Goal: Task Accomplishment & Management: Manage account settings

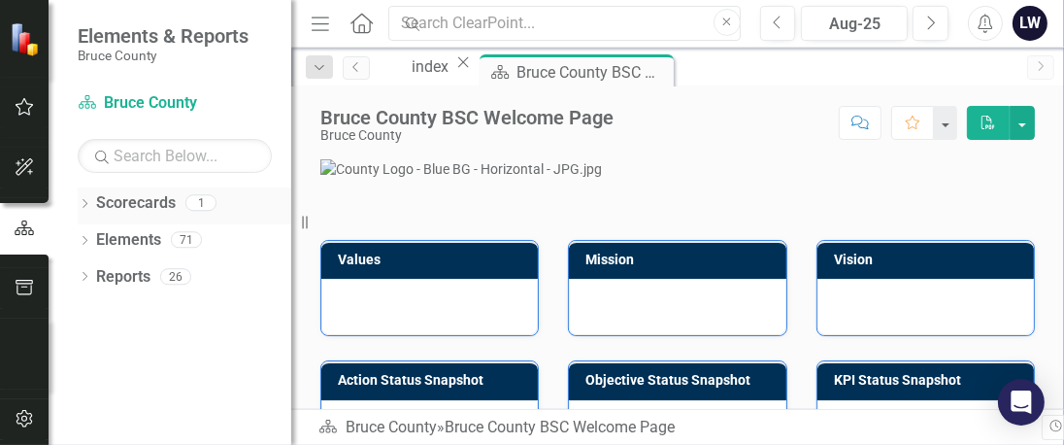
click at [87, 201] on icon "Dropdown" at bounding box center [85, 205] width 14 height 11
click at [165, 235] on link "Bruce County" at bounding box center [185, 240] width 214 height 22
click at [85, 273] on icon "Dropdown" at bounding box center [85, 278] width 14 height 11
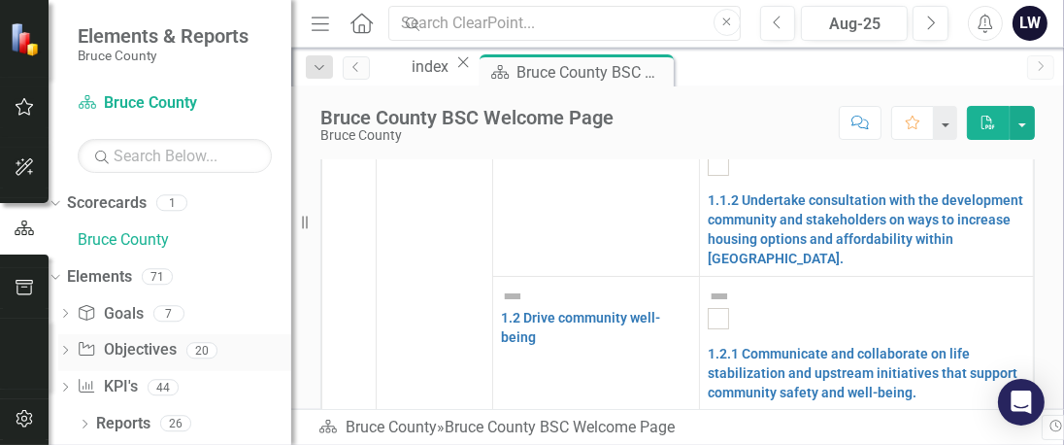
scroll to position [874, 0]
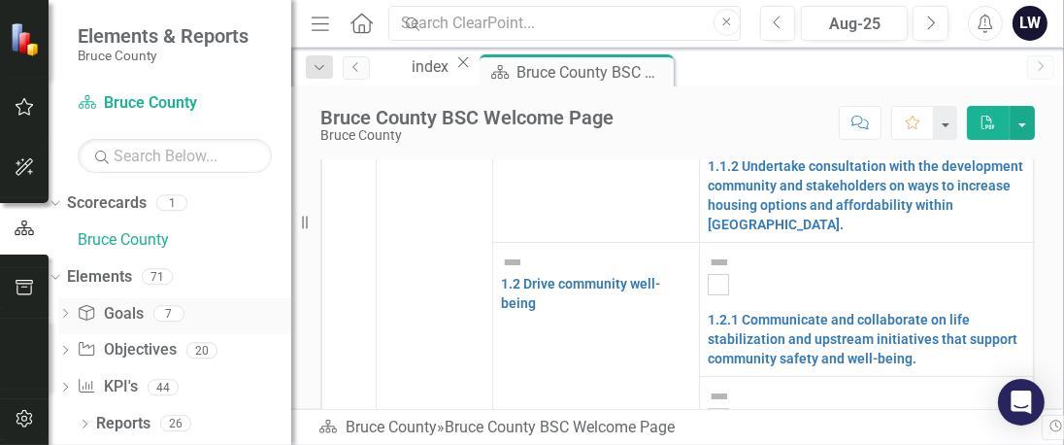
click at [72, 308] on div "Dropdown" at bounding box center [65, 316] width 14 height 17
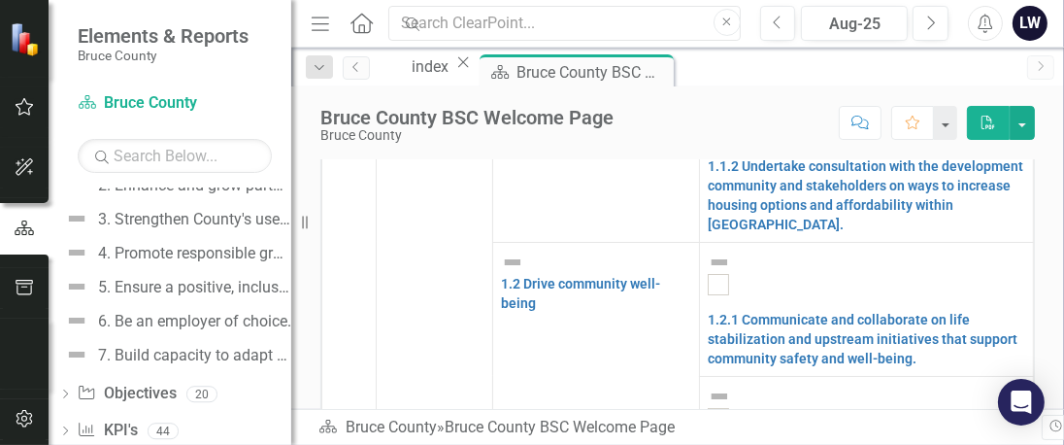
scroll to position [236, 0]
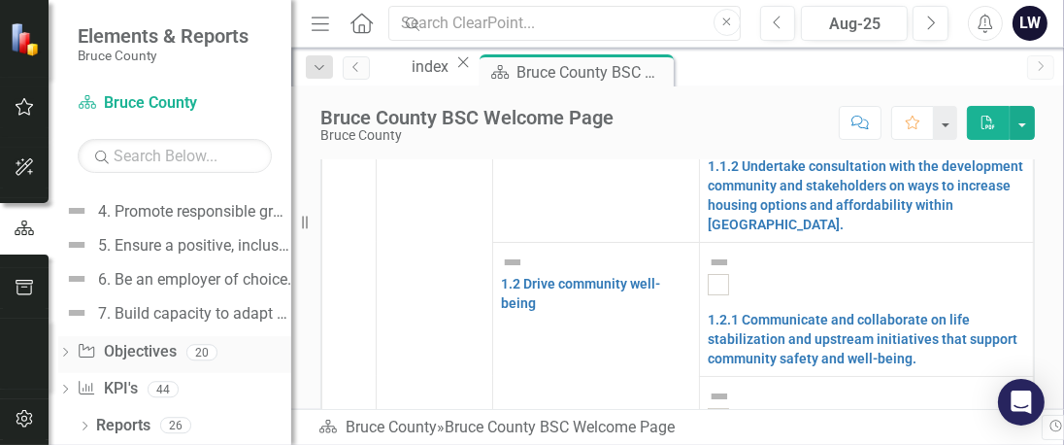
click at [72, 352] on icon "Dropdown" at bounding box center [65, 354] width 14 height 11
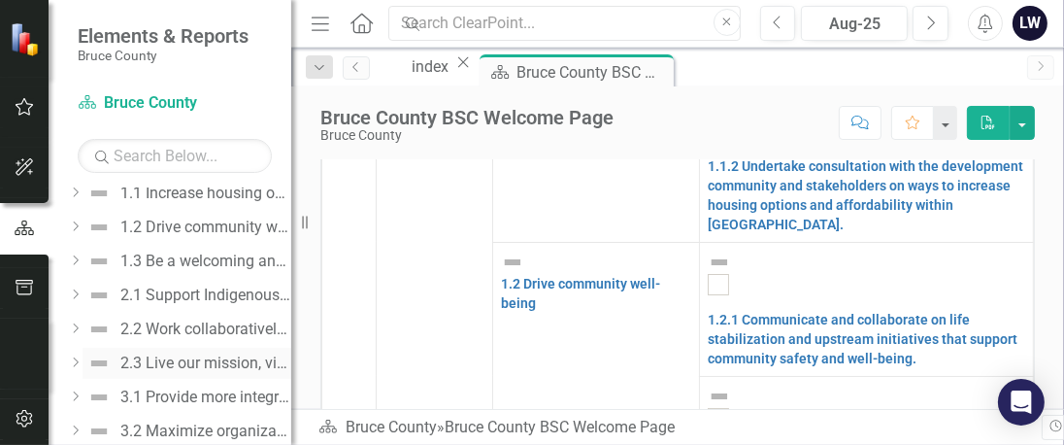
scroll to position [0, 0]
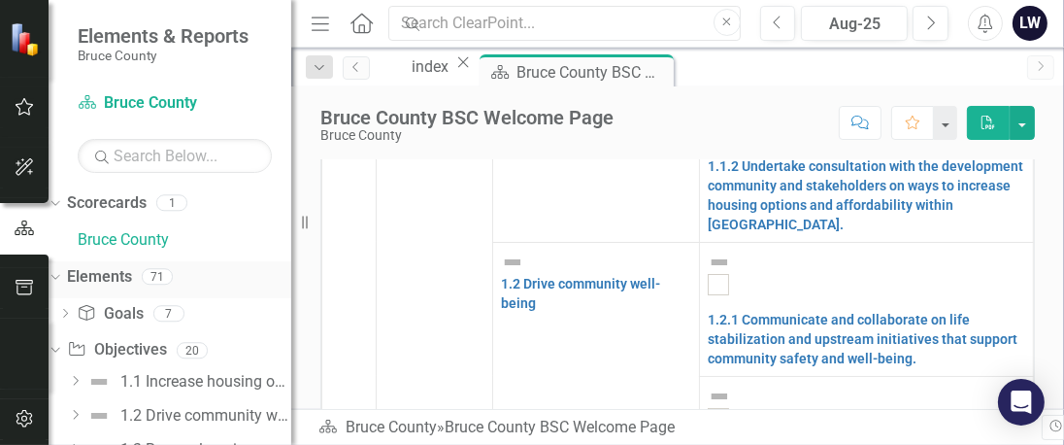
click at [58, 276] on icon "Dropdown" at bounding box center [53, 276] width 11 height 14
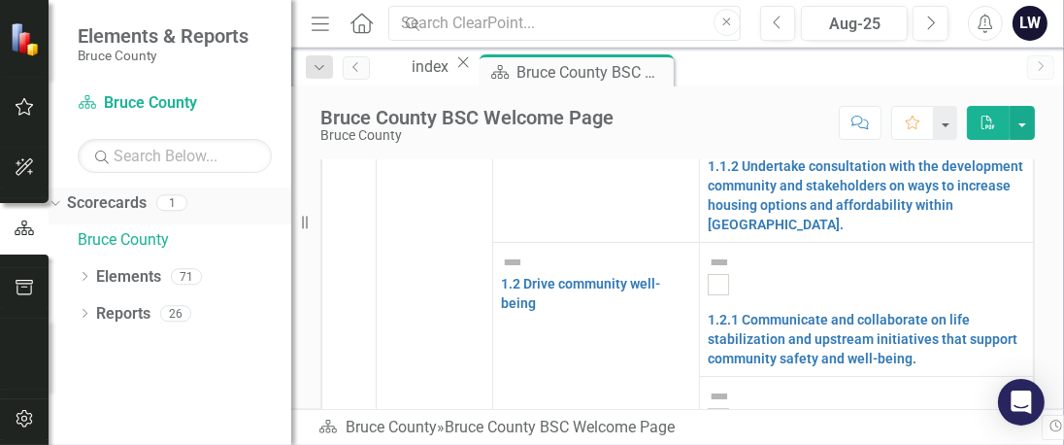
click at [58, 200] on icon "Dropdown" at bounding box center [53, 202] width 11 height 14
click at [84, 234] on div "Dropdown" at bounding box center [85, 242] width 14 height 17
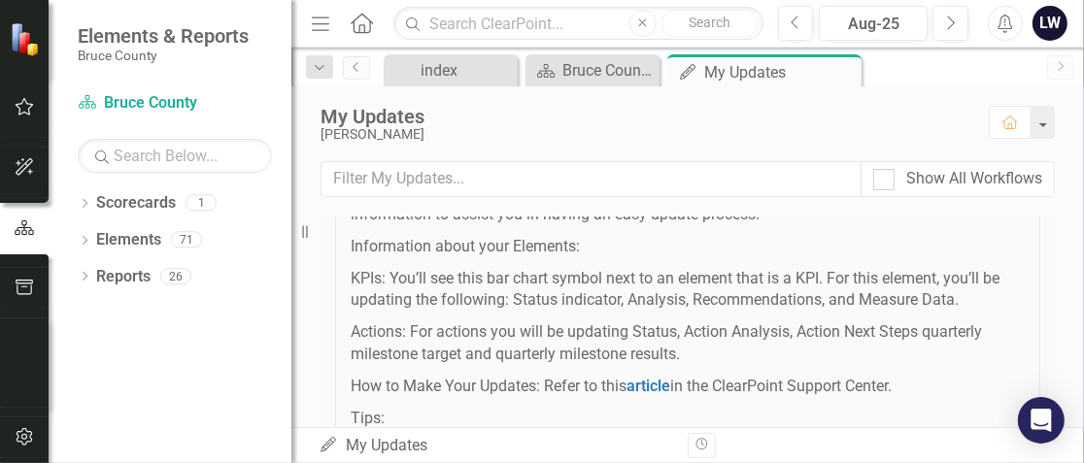
scroll to position [97, 0]
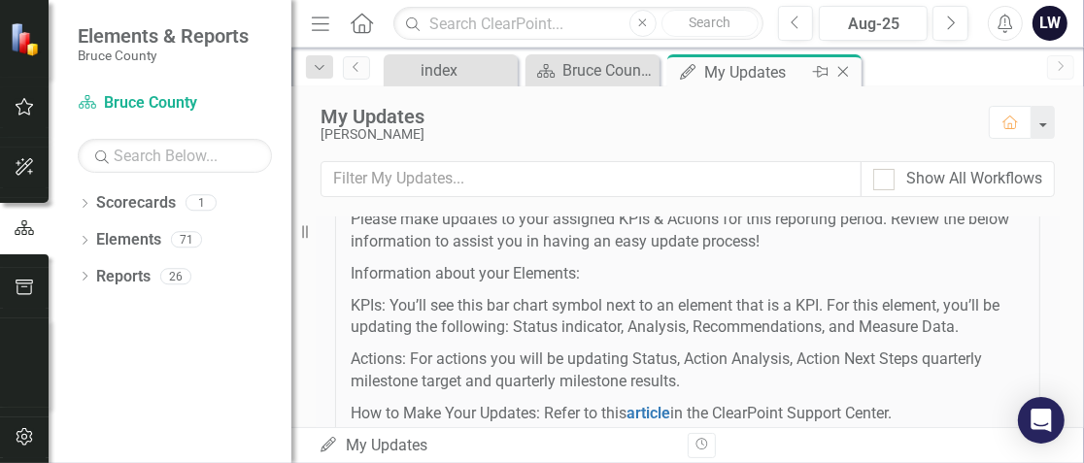
click at [824, 67] on icon "Pin" at bounding box center [821, 71] width 16 height 19
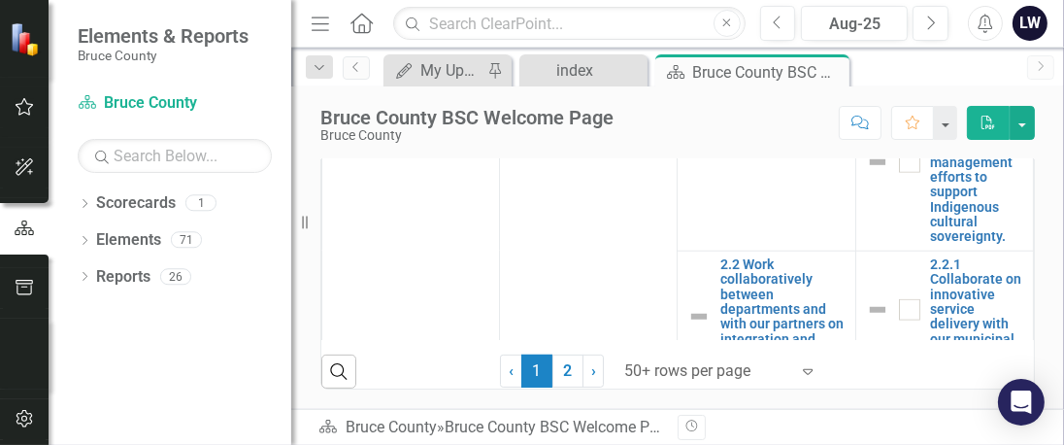
scroll to position [1748, 0]
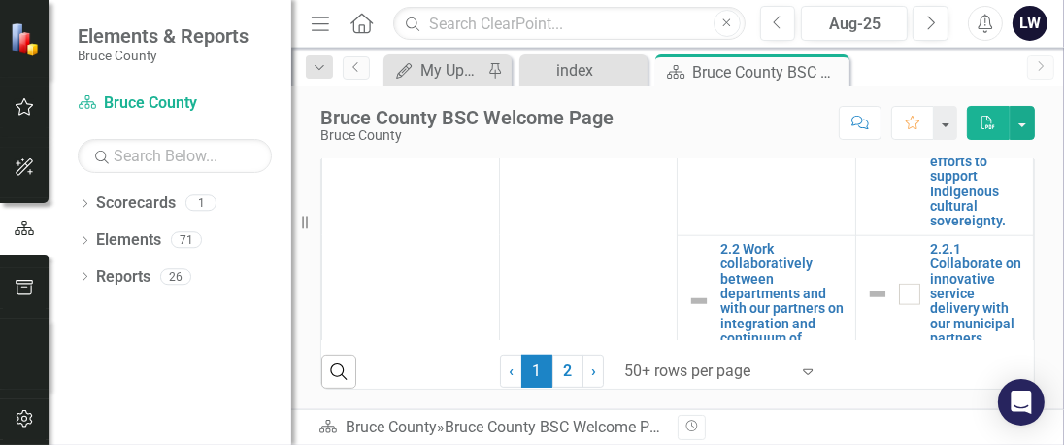
click at [1028, 17] on div "LW" at bounding box center [1030, 23] width 35 height 35
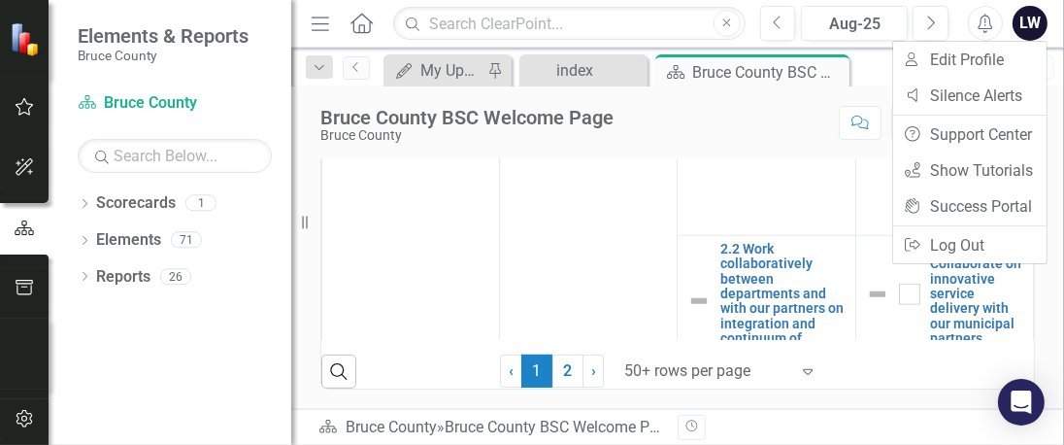
click at [399, 211] on div "Pillars Goals Objectives Actions Community & Partnerships 1. Build a strong and…" at bounding box center [678, 186] width 744 height 408
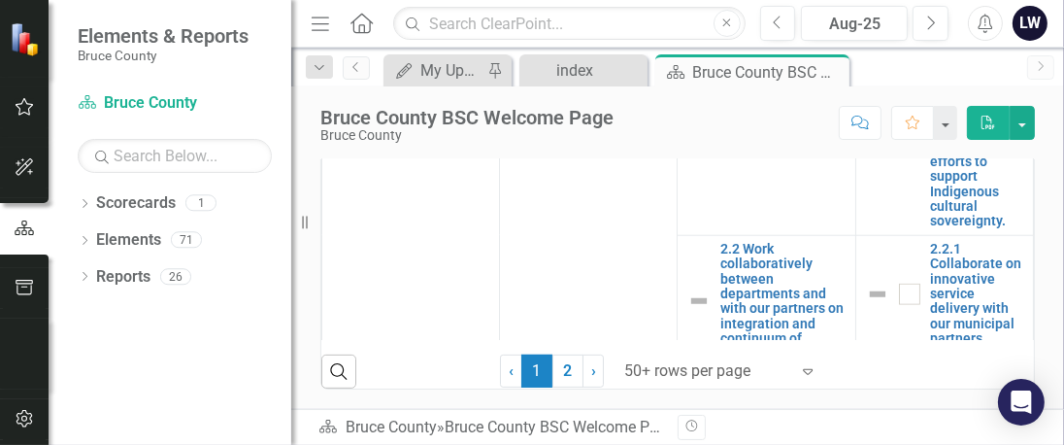
scroll to position [874, 0]
drag, startPoint x: 294, startPoint y: 61, endPoint x: 176, endPoint y: 63, distance: 118.5
click at [176, 63] on div "Elements & Reports Bruce County Scorecard Bruce County Search Dropdown Scorecar…" at bounding box center [145, 222] width 291 height 445
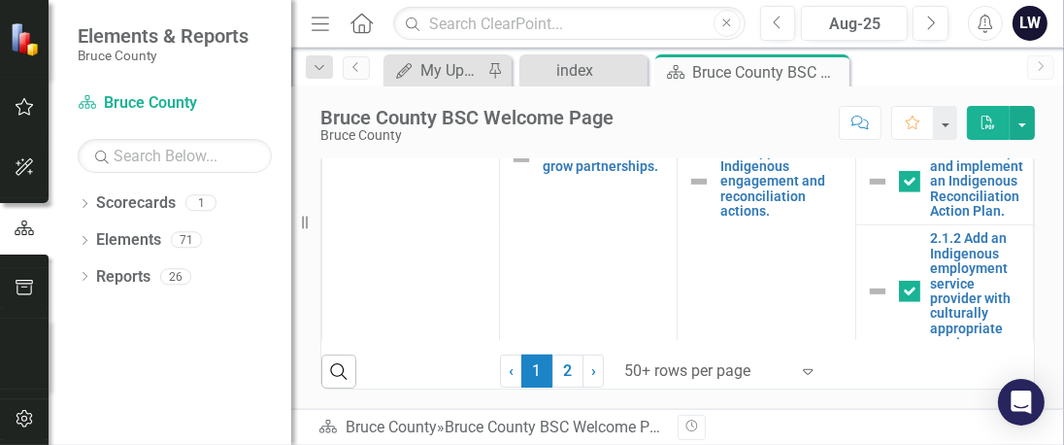
scroll to position [1359, 0]
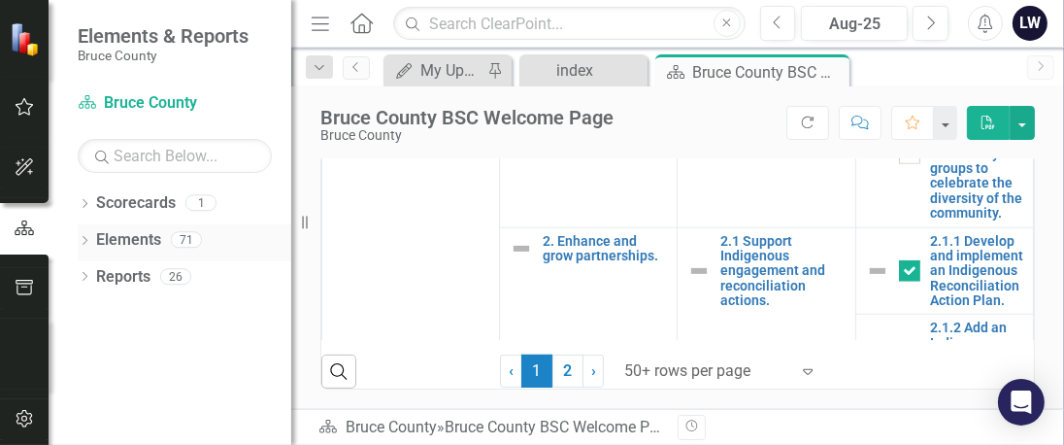
click at [85, 238] on icon "Dropdown" at bounding box center [85, 242] width 14 height 11
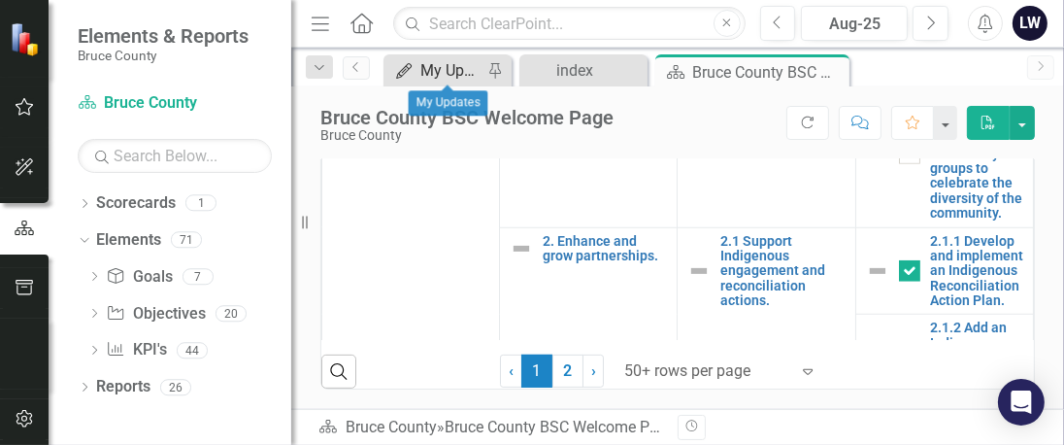
click at [446, 63] on div "My Updates" at bounding box center [451, 70] width 62 height 24
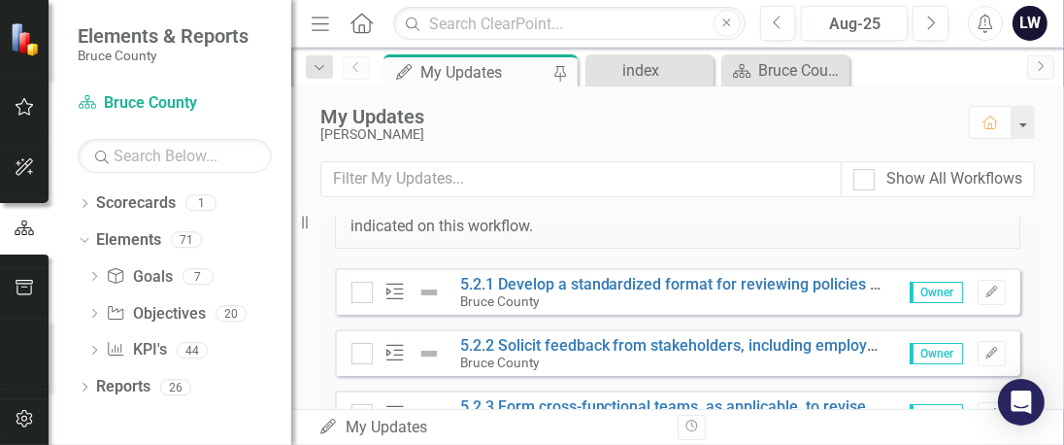
scroll to position [583, 0]
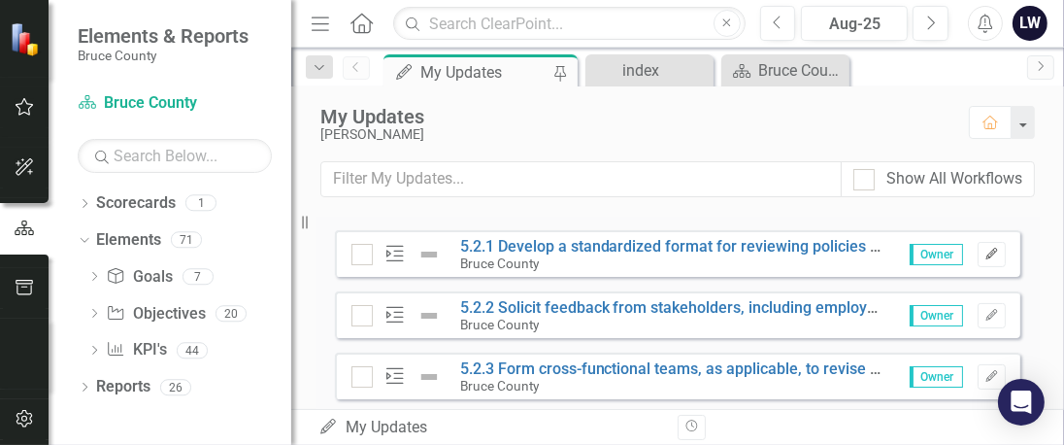
click at [985, 251] on icon "Edit" at bounding box center [992, 255] width 15 height 12
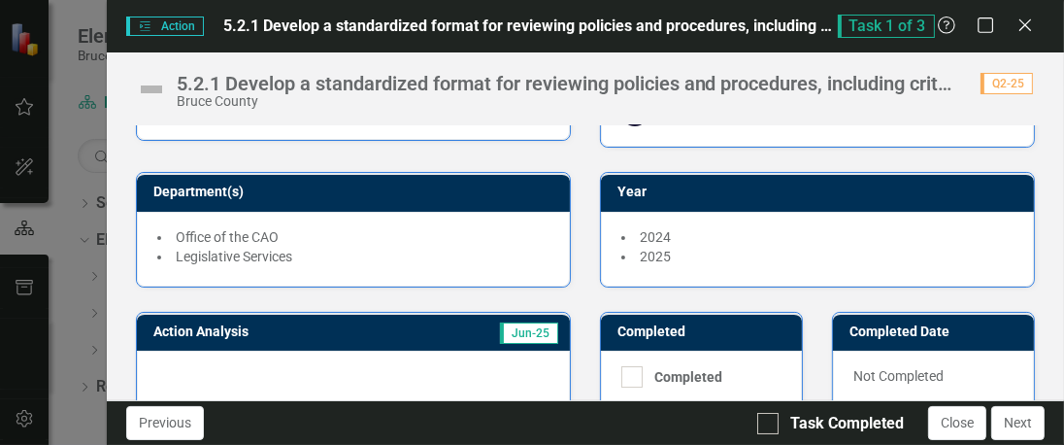
scroll to position [0, 0]
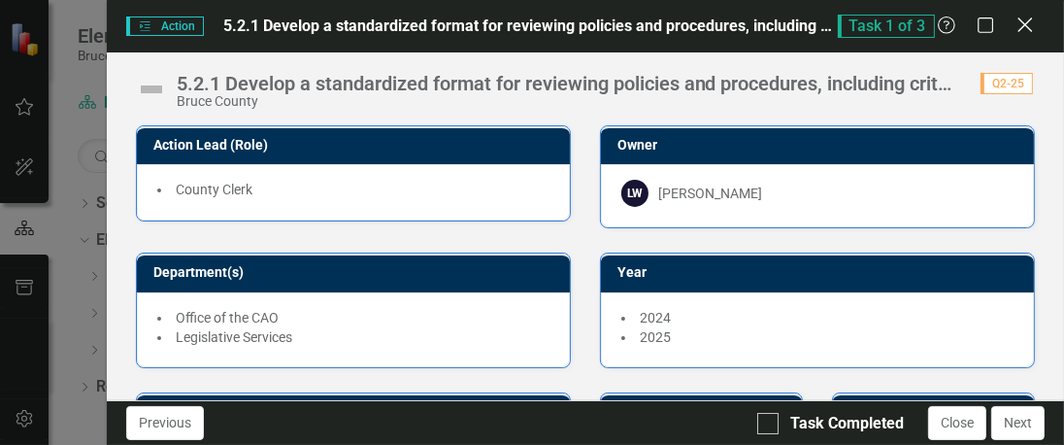
click at [1031, 22] on icon "Close" at bounding box center [1025, 25] width 24 height 18
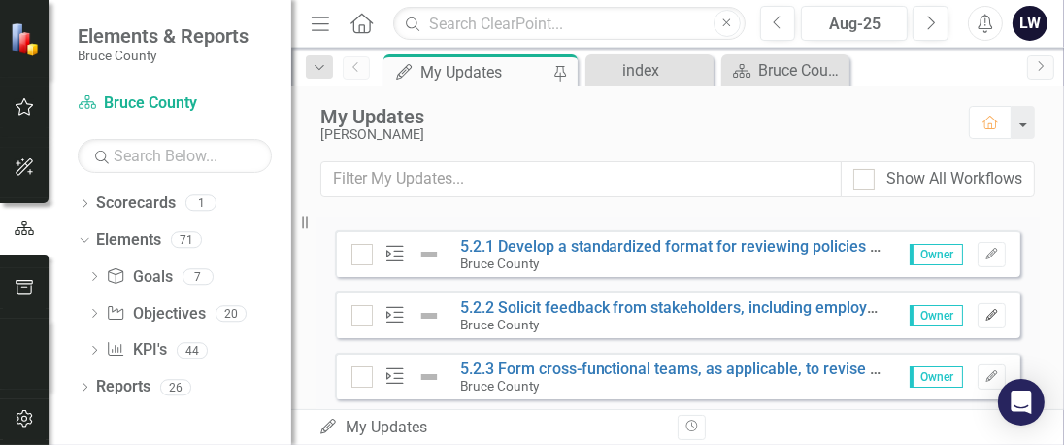
click at [985, 310] on icon "Edit" at bounding box center [992, 316] width 15 height 12
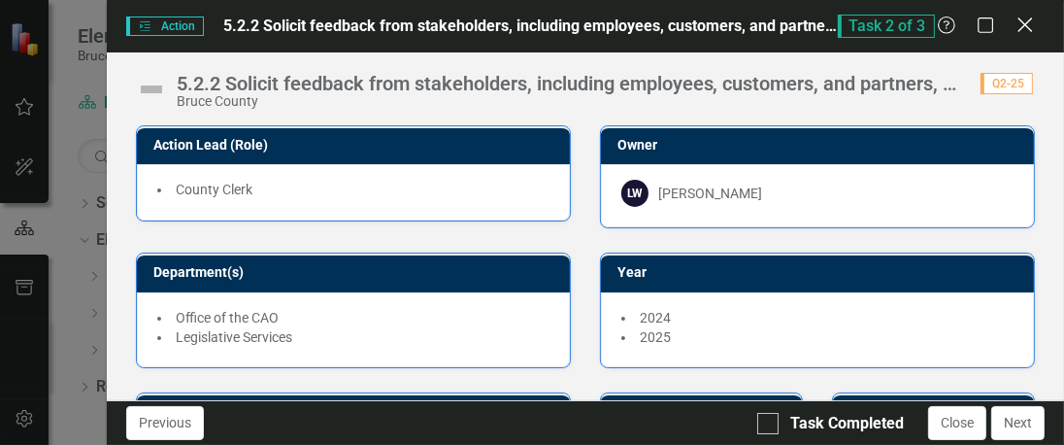
click at [1019, 24] on icon "Close" at bounding box center [1025, 25] width 24 height 18
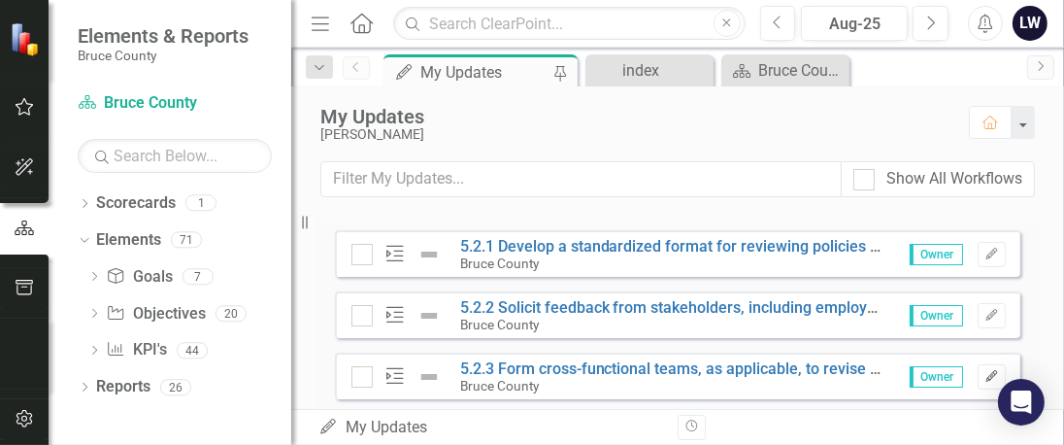
click at [985, 376] on icon "Edit" at bounding box center [992, 377] width 15 height 12
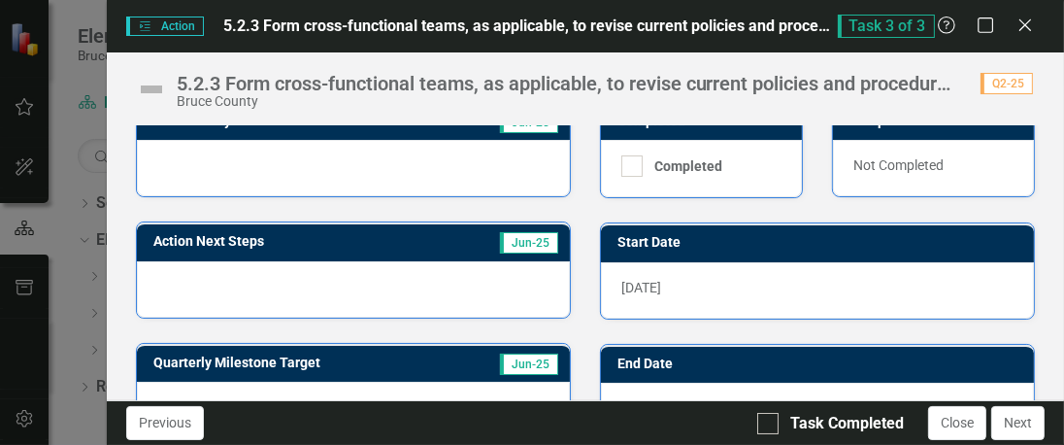
scroll to position [388, 0]
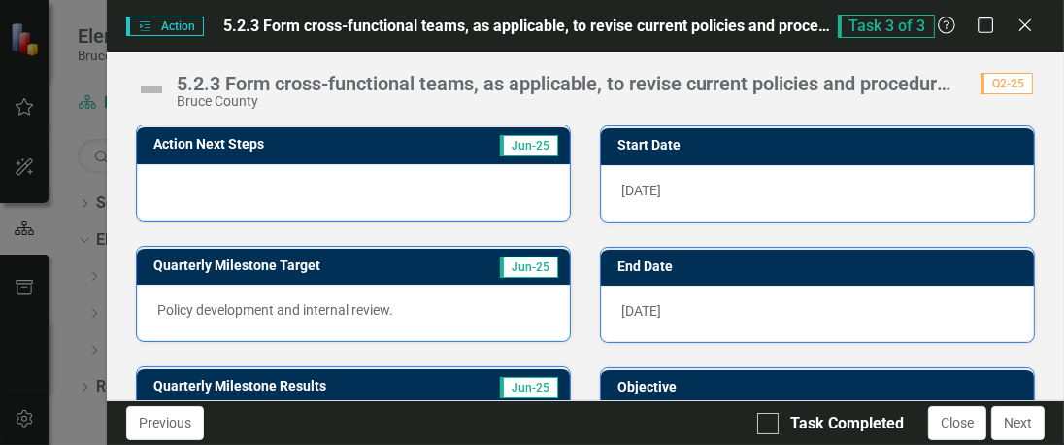
click at [666, 299] on div "[DATE]" at bounding box center [817, 313] width 433 height 56
click at [612, 304] on div "[DATE]" at bounding box center [817, 313] width 433 height 56
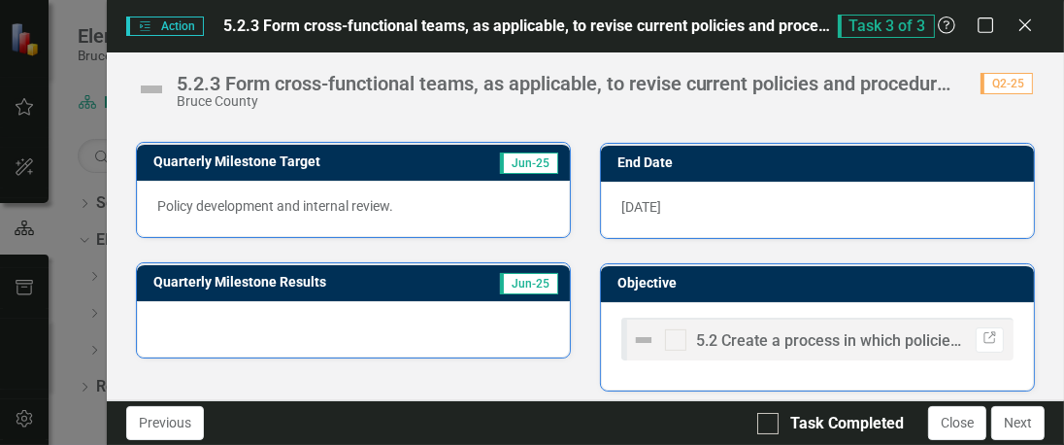
scroll to position [492, 0]
click at [950, 419] on button "Close" at bounding box center [957, 423] width 58 height 34
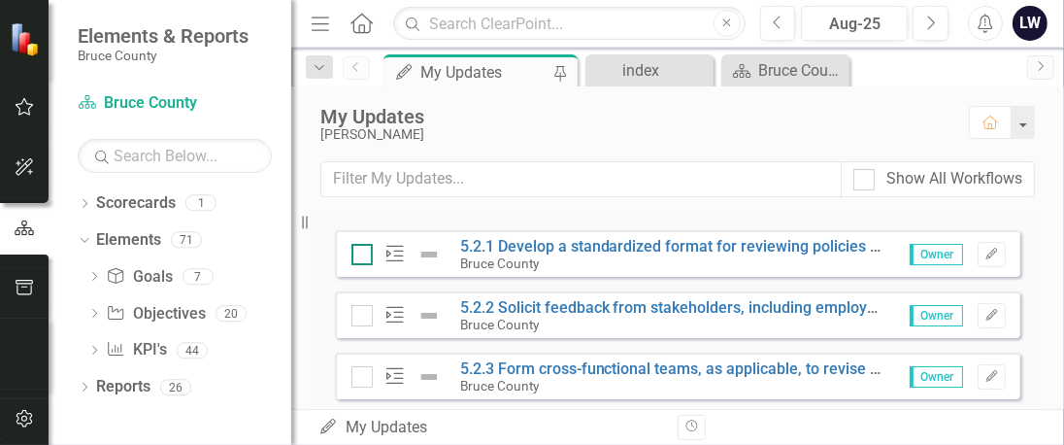
click at [361, 255] on div at bounding box center [362, 254] width 21 height 21
click at [361, 255] on input "checkbox" at bounding box center [358, 250] width 13 height 13
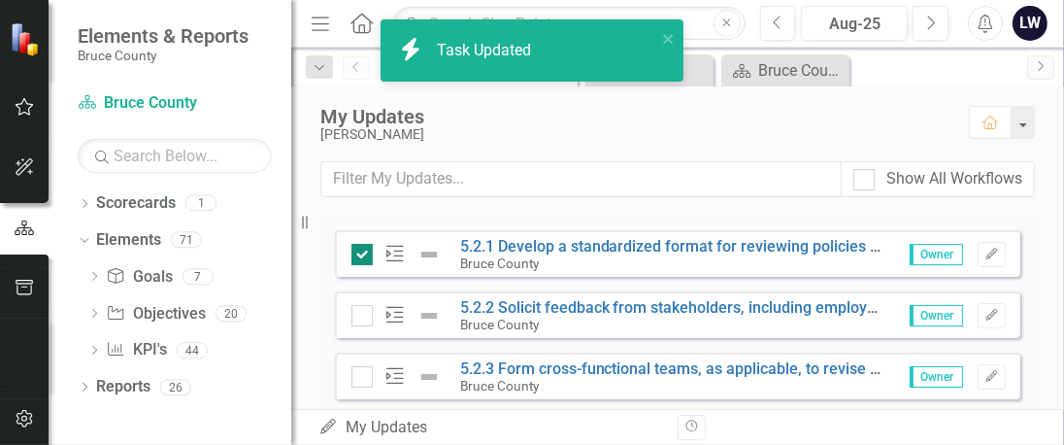
click at [361, 255] on div at bounding box center [362, 254] width 21 height 21
click at [361, 255] on input "checkbox" at bounding box center [358, 250] width 13 height 13
checkbox input "false"
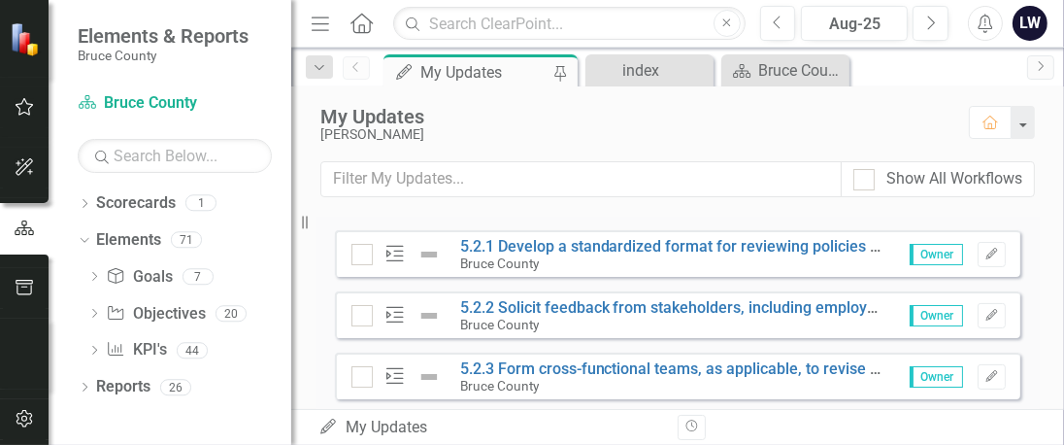
click at [388, 251] on icon "Action" at bounding box center [395, 253] width 25 height 19
click at [503, 248] on link "5.2.1 Develop a standardized format for reviewing policies and procedures, incl…" at bounding box center [963, 246] width 1006 height 18
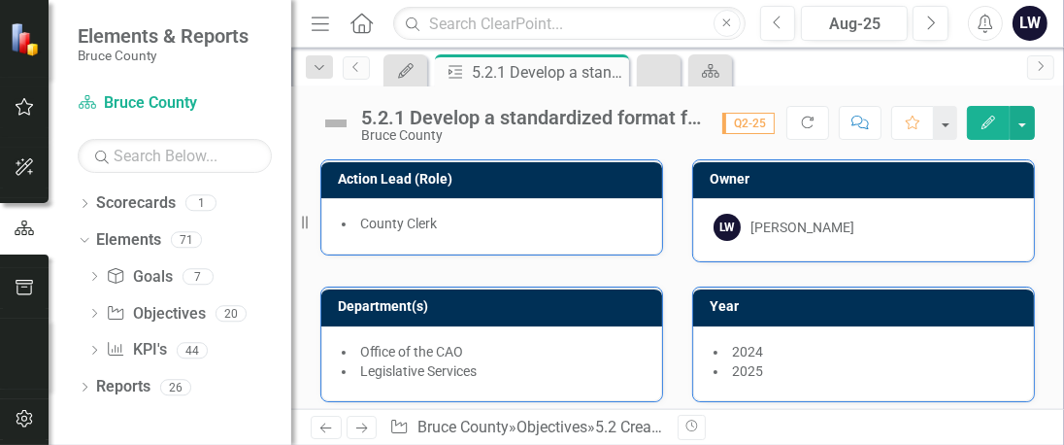
click at [755, 123] on span "Q2-25" at bounding box center [748, 123] width 52 height 21
drag, startPoint x: 755, startPoint y: 123, endPoint x: 716, endPoint y: 145, distance: 45.2
click at [716, 145] on div "5.2.1 Develop a standardized format for reviewing policies and procedures, incl…" at bounding box center [677, 247] width 773 height 322
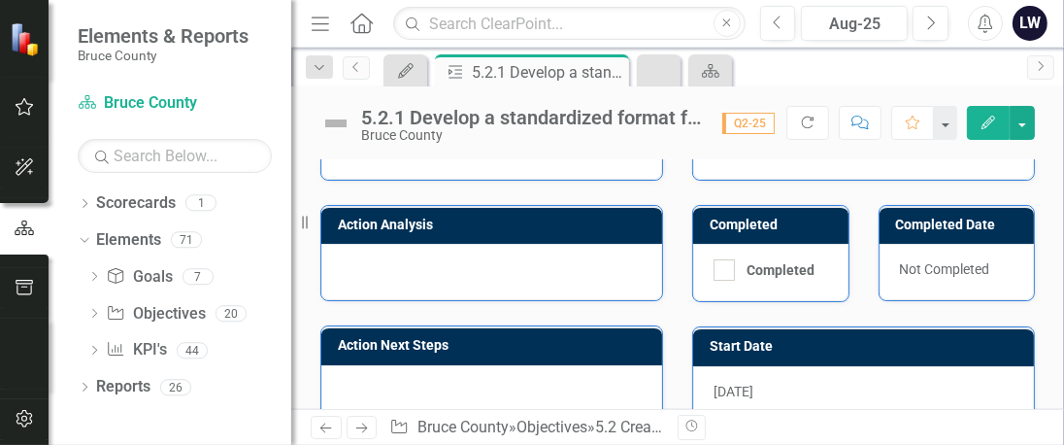
scroll to position [194, 0]
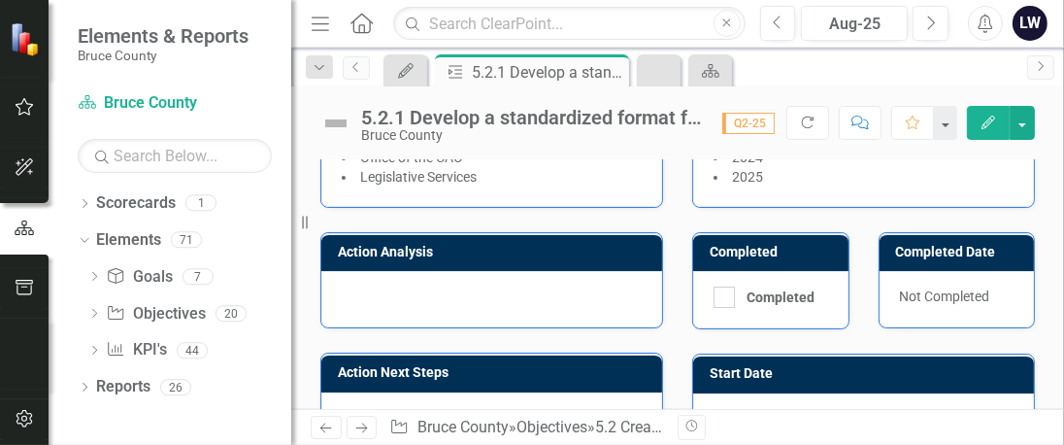
click at [405, 287] on div at bounding box center [491, 299] width 341 height 56
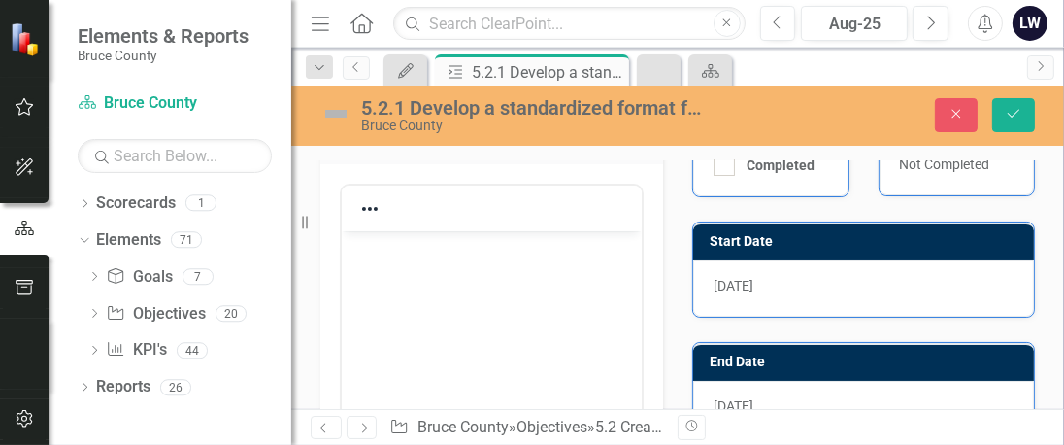
scroll to position [192, 0]
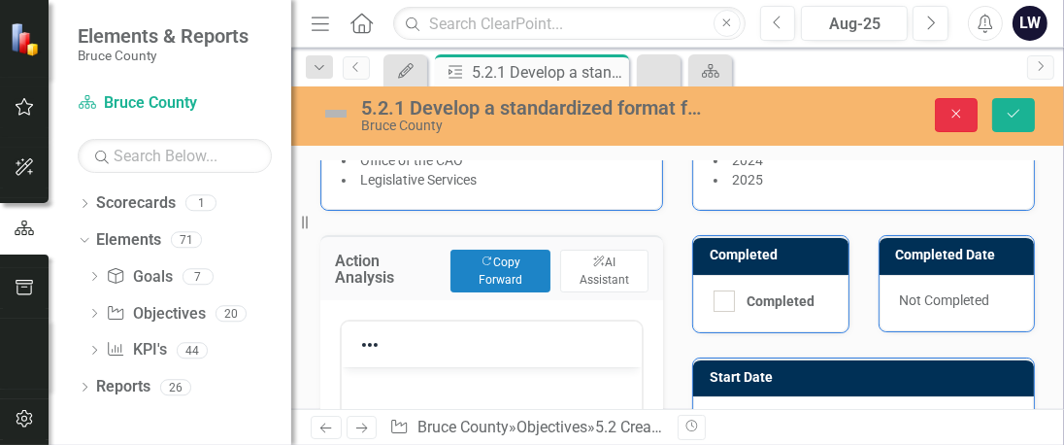
click at [947, 104] on button "Close" at bounding box center [956, 115] width 43 height 34
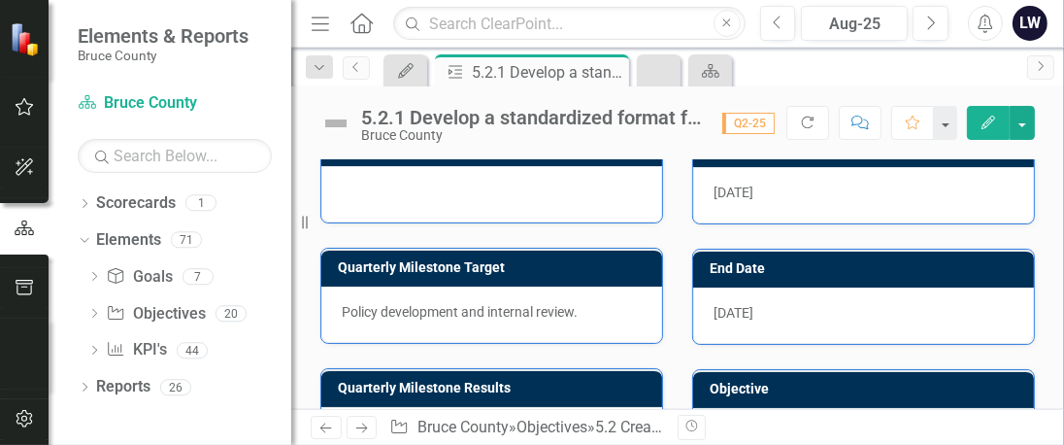
scroll to position [517, 0]
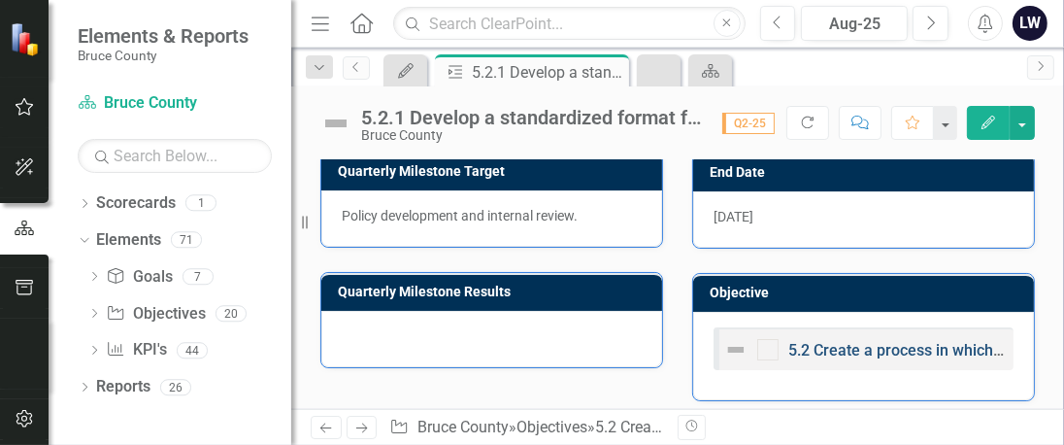
click at [810, 341] on link "5.2 Create a process in which policies and procedures are continually enhanced." at bounding box center [1067, 350] width 559 height 18
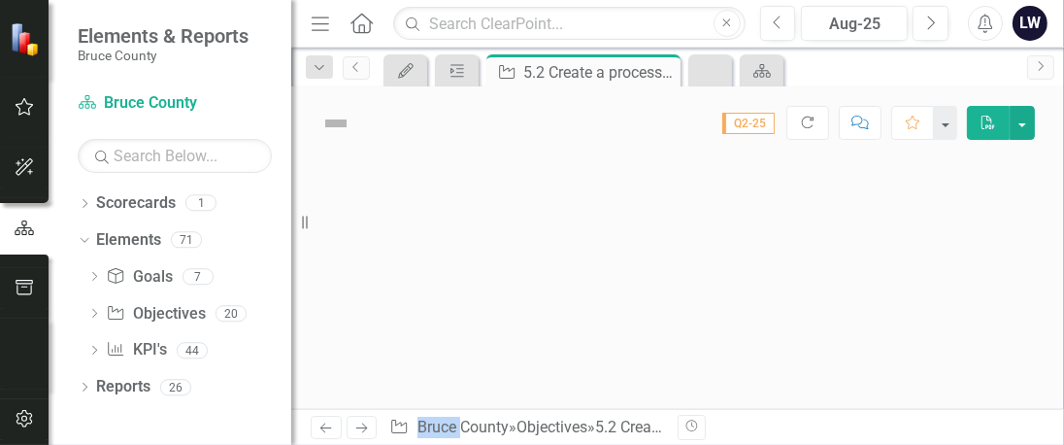
click at [810, 335] on div at bounding box center [677, 284] width 773 height 250
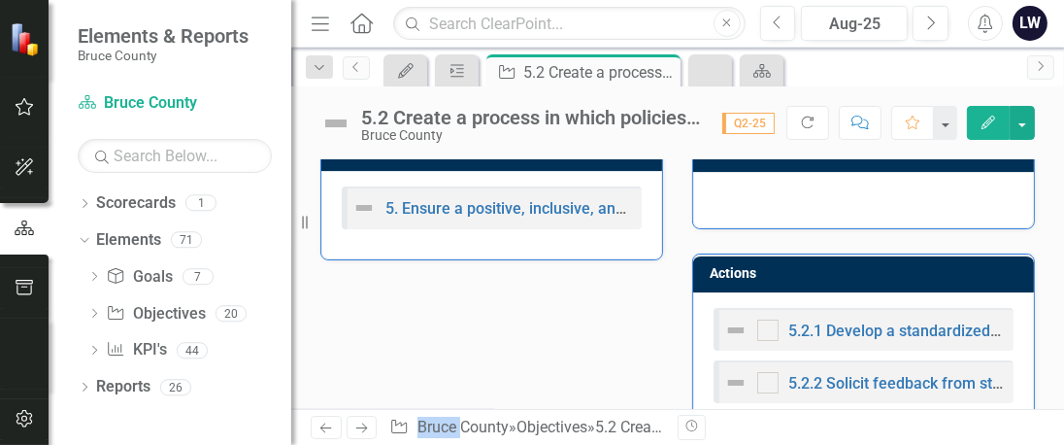
scroll to position [583, 0]
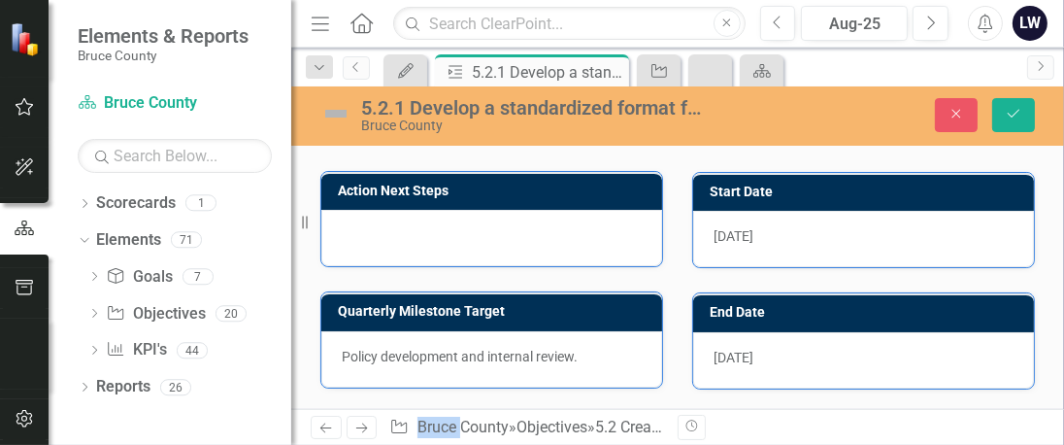
scroll to position [97, 0]
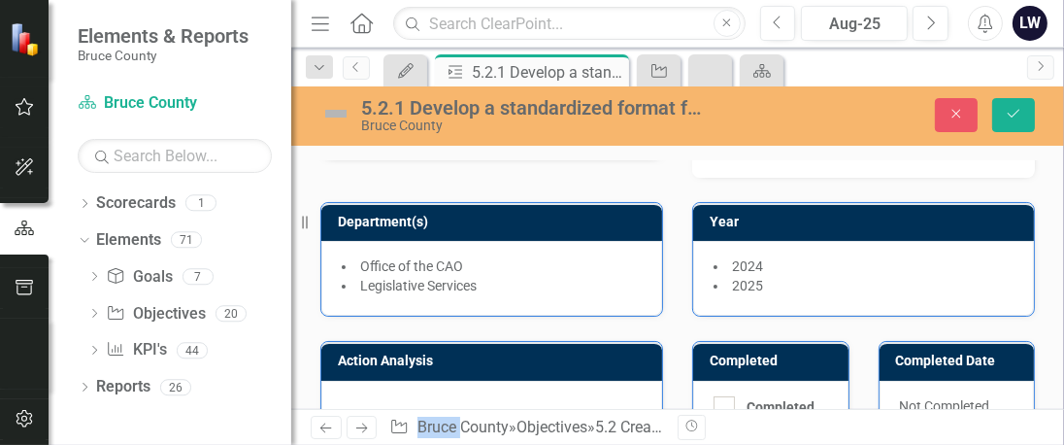
drag, startPoint x: 292, startPoint y: 72, endPoint x: 71, endPoint y: 63, distance: 221.6
click at [71, 63] on div "Elements & Reports Bruce County Scorecard Bruce County Search Dropdown Scorecar…" at bounding box center [145, 222] width 291 height 445
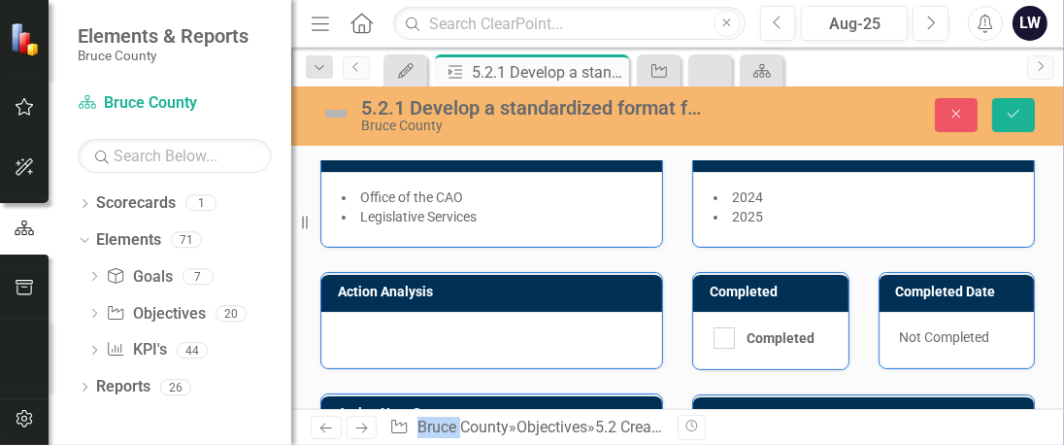
scroll to position [194, 0]
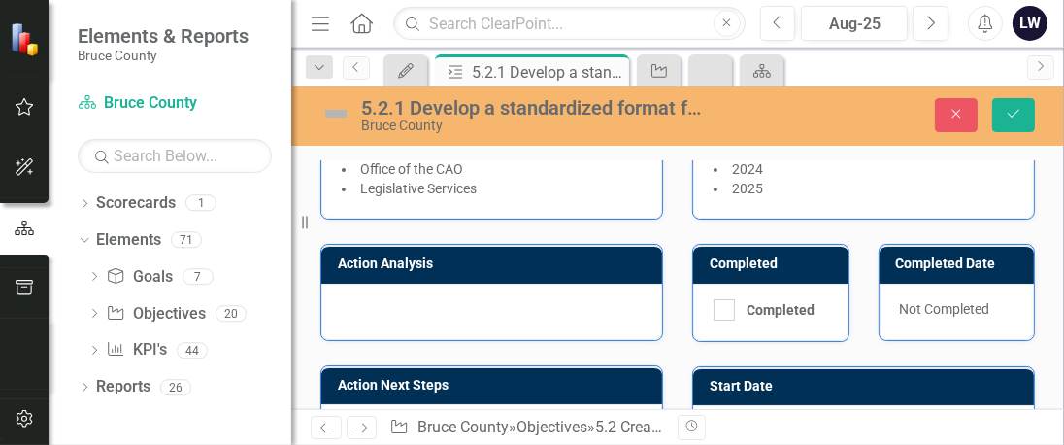
click at [596, 101] on div "5.2.1 Develop a standardized format for reviewing policies and procedures, incl…" at bounding box center [532, 107] width 342 height 21
click at [388, 293] on div at bounding box center [491, 312] width 341 height 56
click at [359, 295] on div at bounding box center [491, 312] width 341 height 56
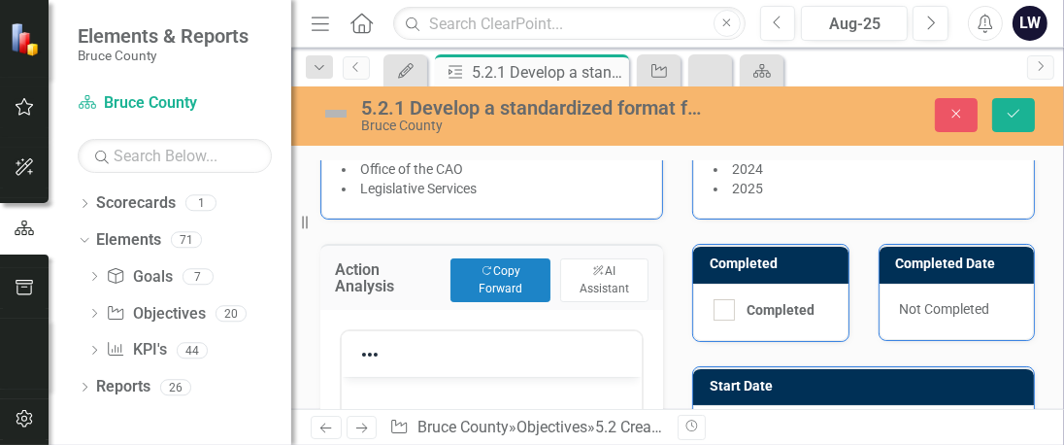
scroll to position [291, 0]
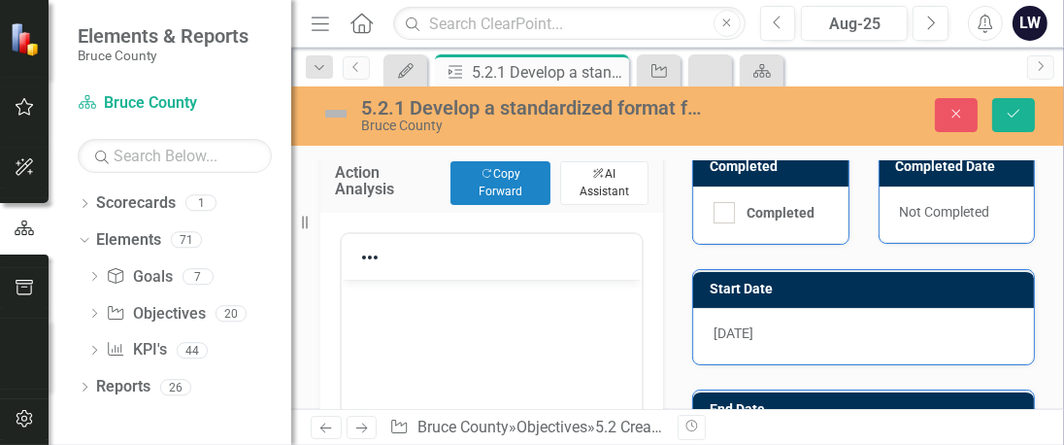
click at [595, 178] on button "ClearPoint AI AI Assistant" at bounding box center [604, 182] width 88 height 43
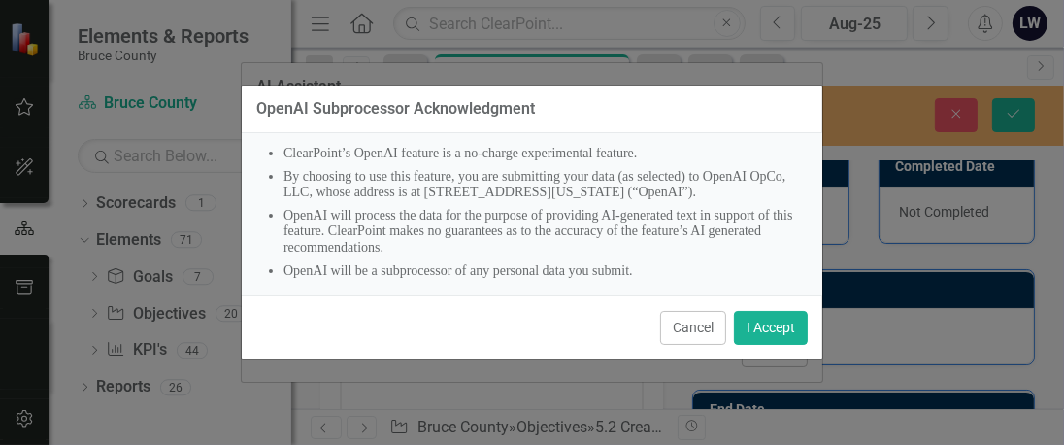
scroll to position [141, 0]
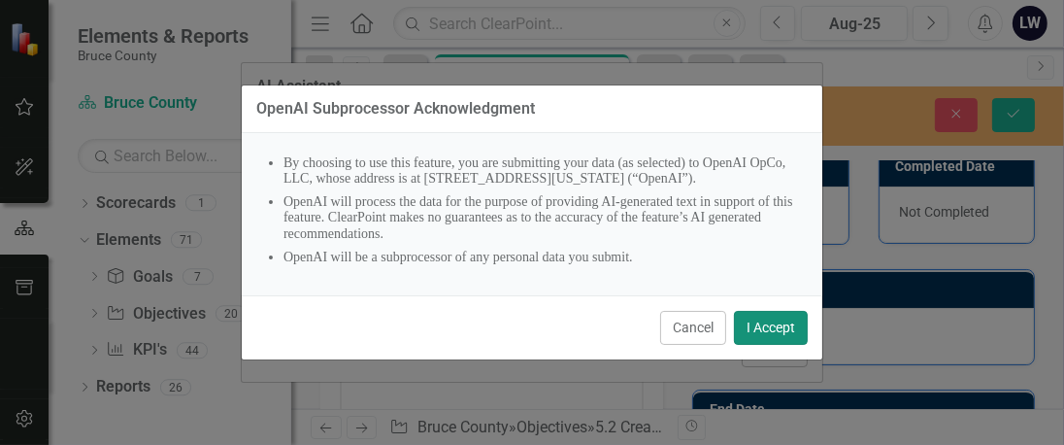
click at [773, 328] on button "I Accept" at bounding box center [771, 328] width 74 height 34
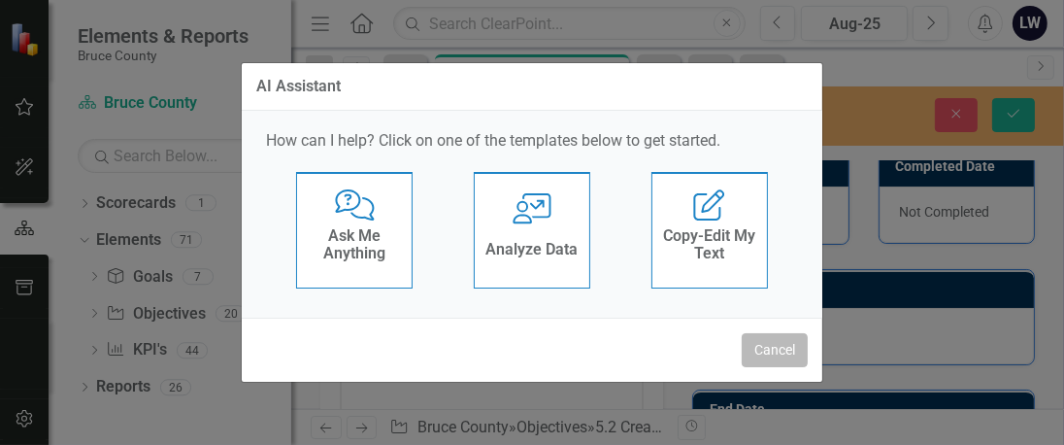
click at [769, 352] on button "Cancel" at bounding box center [775, 350] width 66 height 34
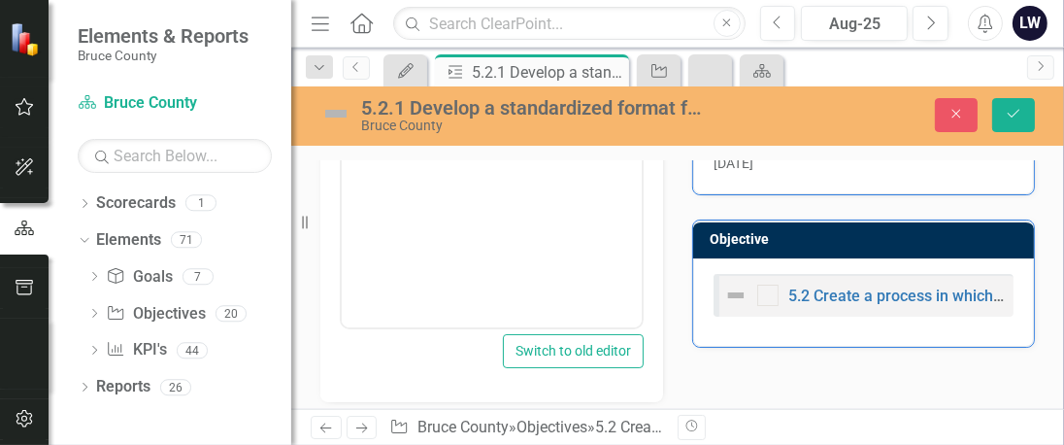
scroll to position [680, 0]
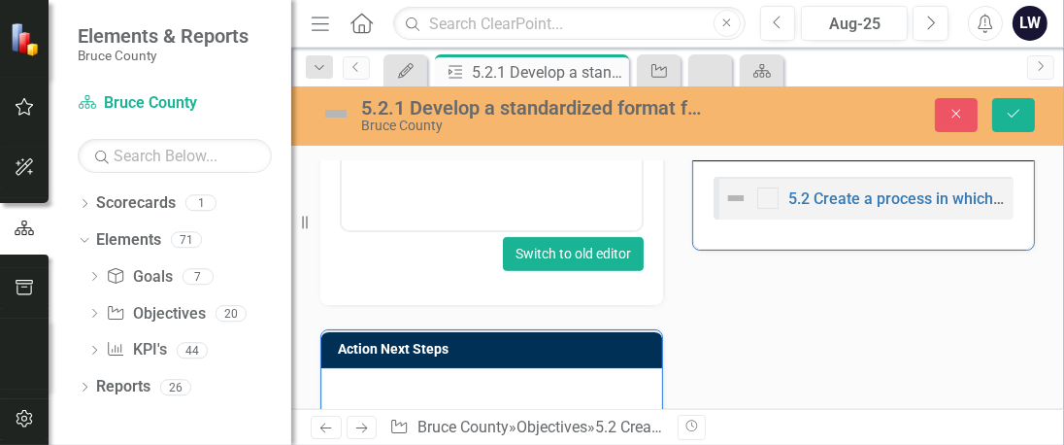
click at [547, 245] on button "Switch to old editor" at bounding box center [573, 254] width 141 height 34
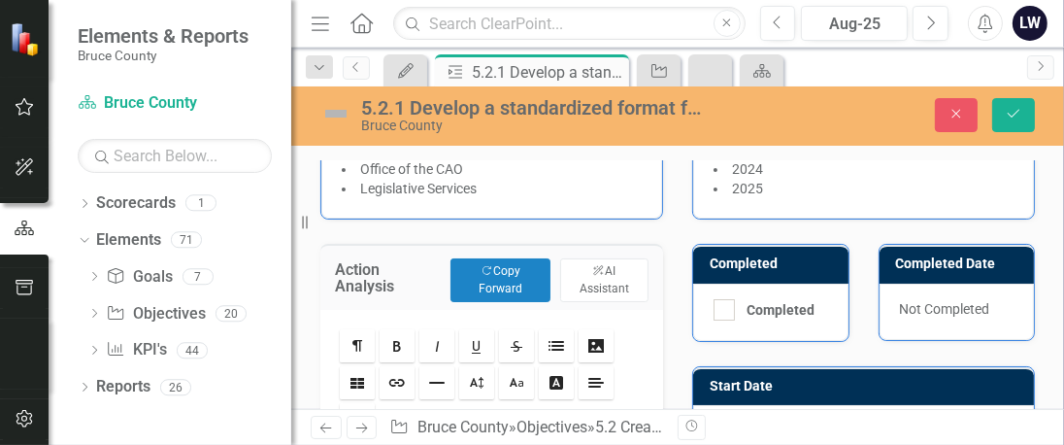
scroll to position [291, 0]
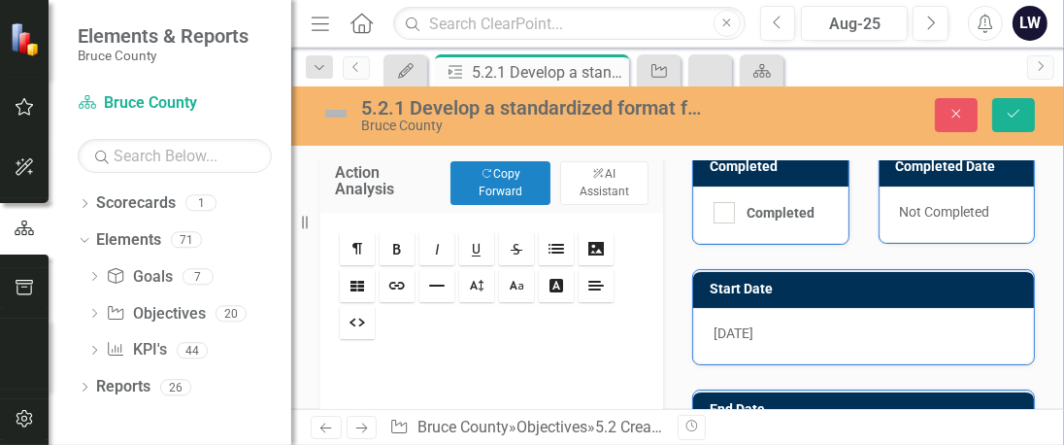
click at [356, 178] on h3 "Action Analysis" at bounding box center [388, 181] width 106 height 34
click at [948, 116] on button "Close" at bounding box center [956, 115] width 43 height 34
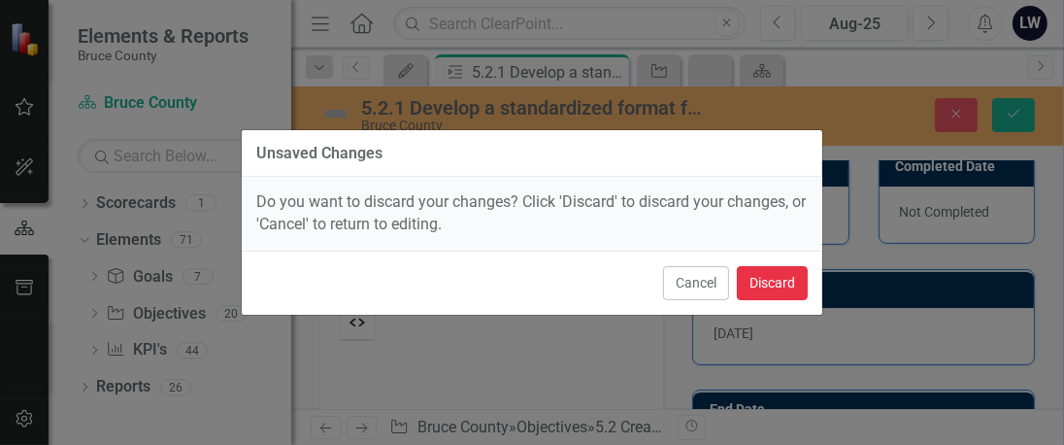
click at [753, 282] on button "Discard" at bounding box center [772, 283] width 71 height 34
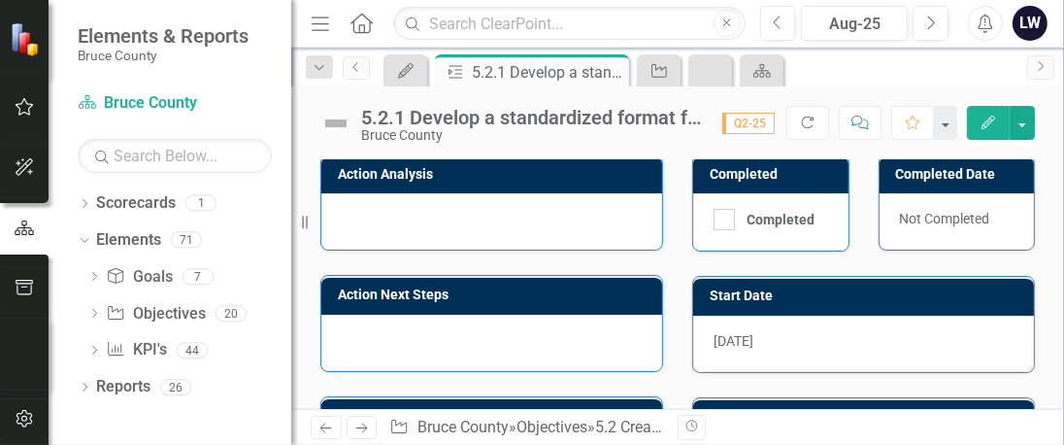
scroll to position [388, 0]
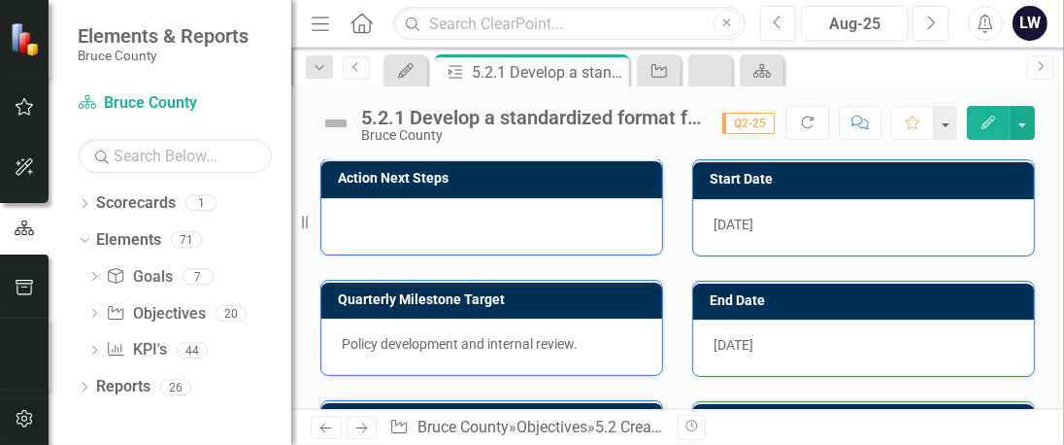
click at [736, 337] on span "[DATE]" at bounding box center [734, 345] width 40 height 16
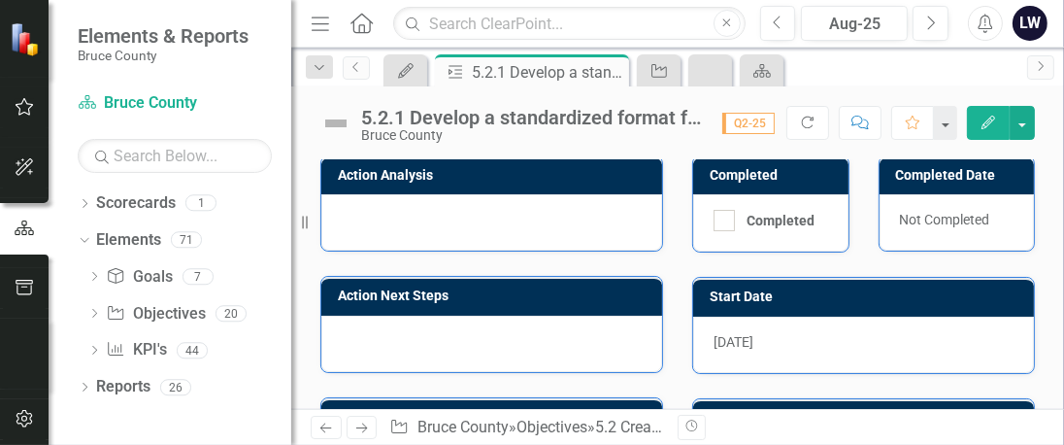
scroll to position [128, 0]
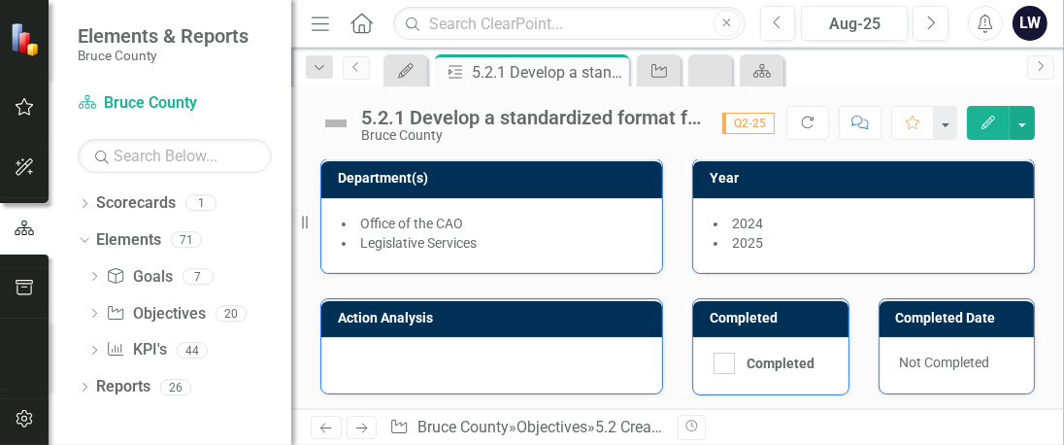
click at [688, 122] on div "5.2.1 Develop a standardized format for reviewing policies and procedures, incl…" at bounding box center [532, 117] width 342 height 21
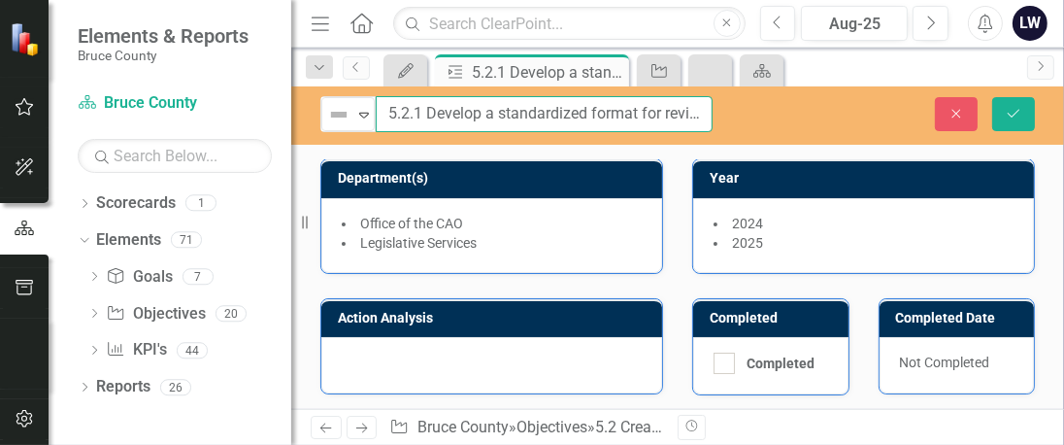
click at [681, 111] on input "5.2.1 Develop a standardized format for reviewing policies and procedures, incl…" at bounding box center [544, 114] width 337 height 36
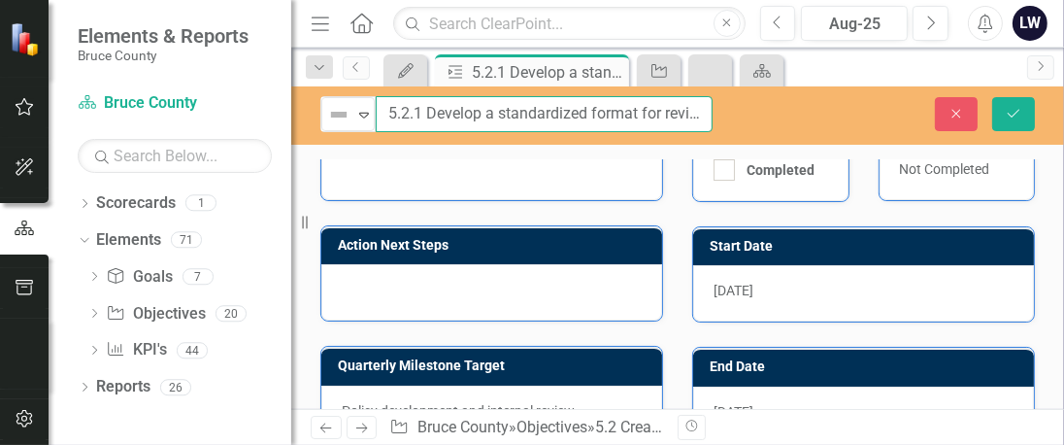
scroll to position [516, 0]
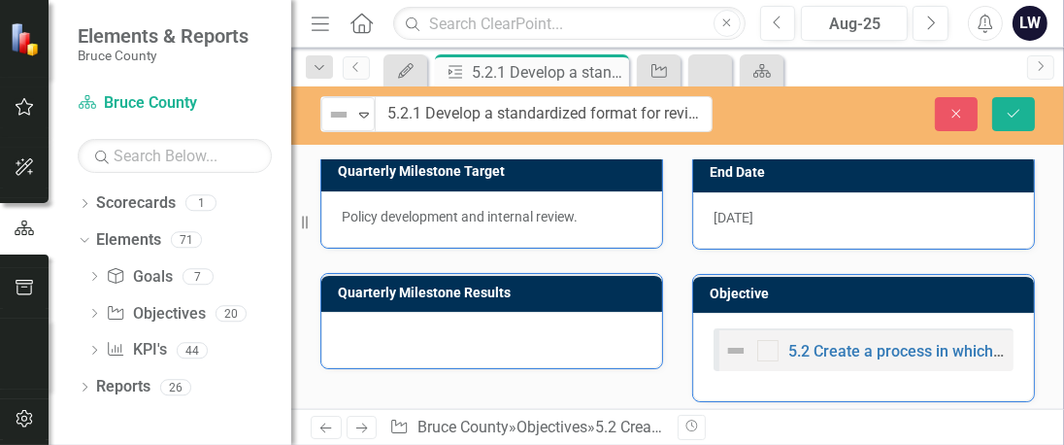
click at [364, 321] on div at bounding box center [491, 340] width 341 height 56
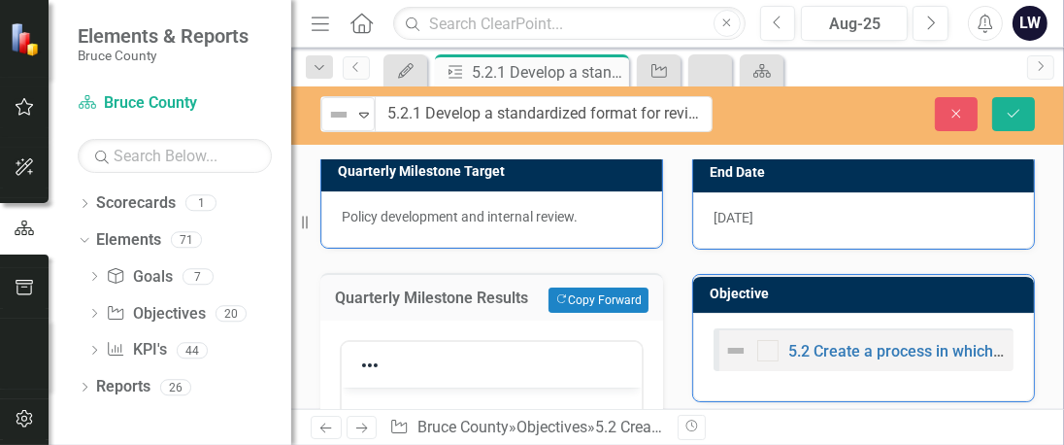
scroll to position [613, 0]
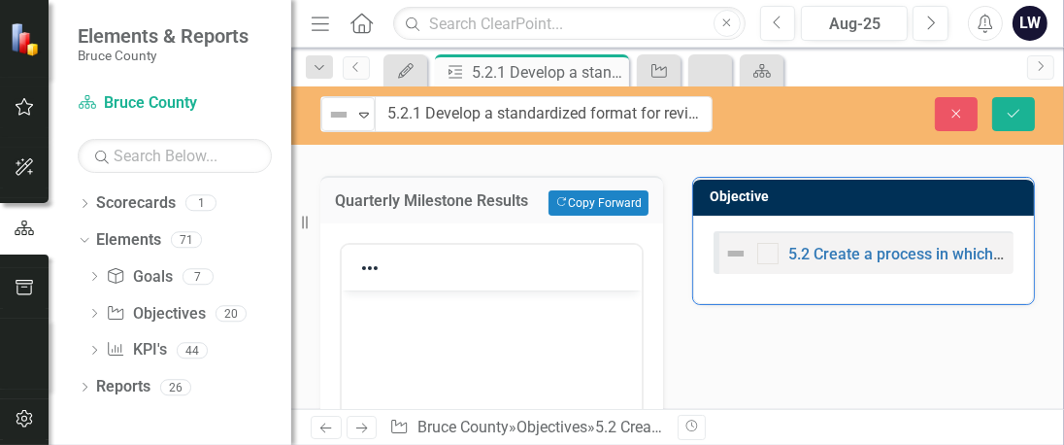
click at [386, 316] on p "Rich Text Area. Press ALT-0 for help." at bounding box center [491, 305] width 290 height 23
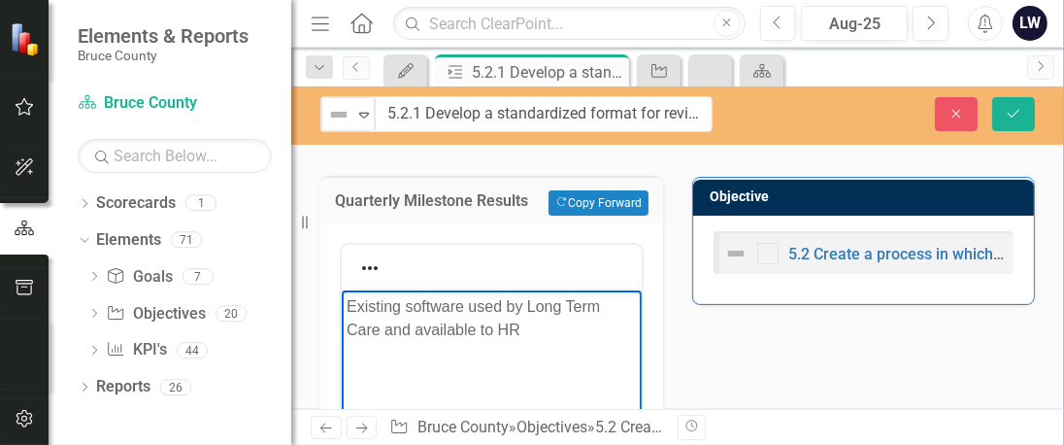
click at [341, 301] on body "Existing software used by Long Term Care and available to HR" at bounding box center [491, 434] width 300 height 291
click at [386, 348] on p "Determined that the existing software used by Long Term Care and available to HR" at bounding box center [491, 329] width 290 height 70
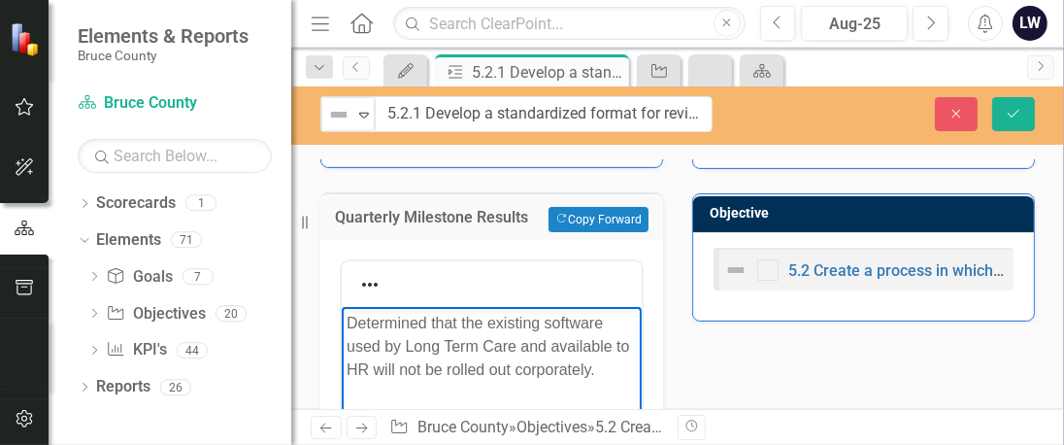
scroll to position [624, 0]
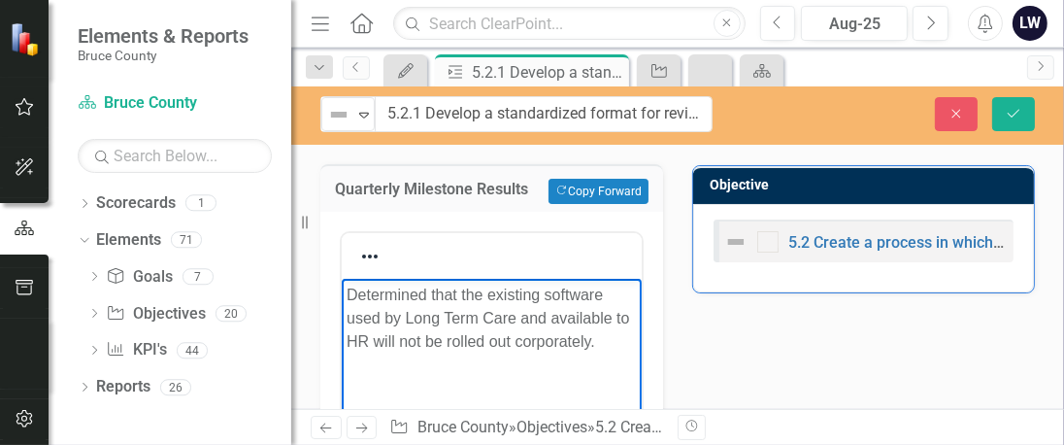
click at [346, 293] on p "Determined that the existing software used by Long Term Care and available to H…" at bounding box center [491, 318] width 290 height 70
click at [1020, 112] on icon "Save" at bounding box center [1013, 114] width 17 height 14
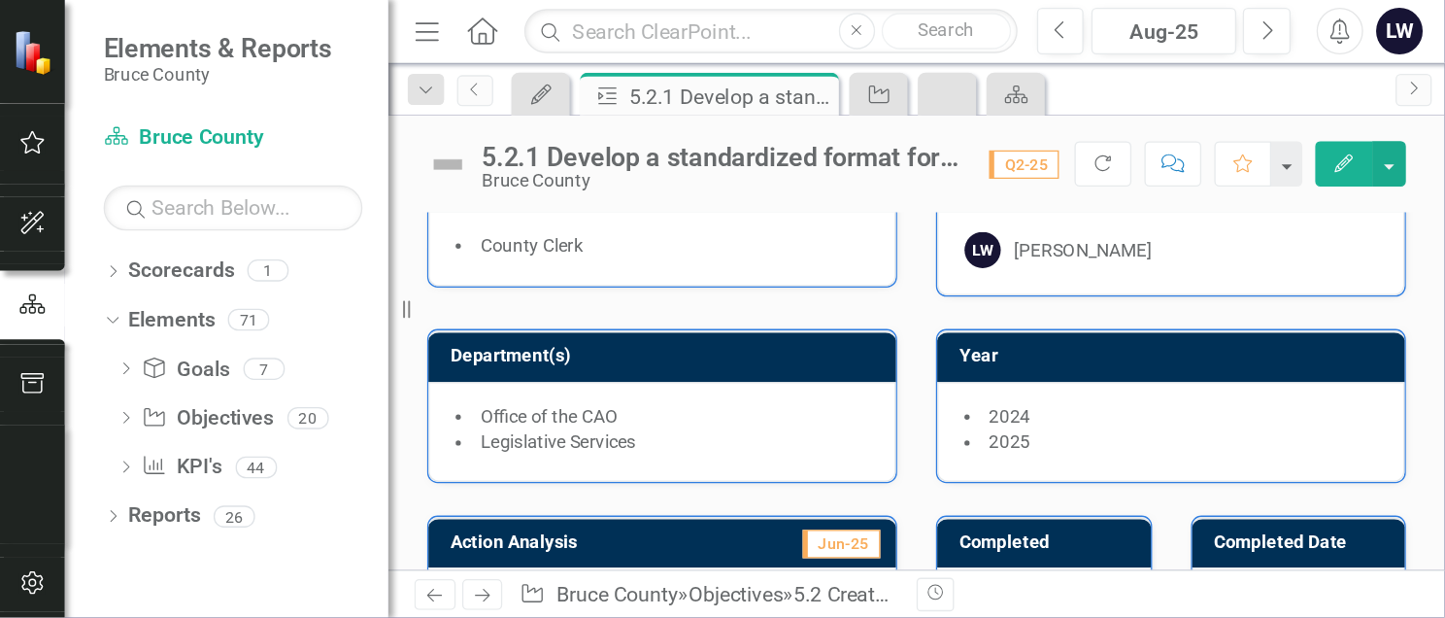
scroll to position [0, 0]
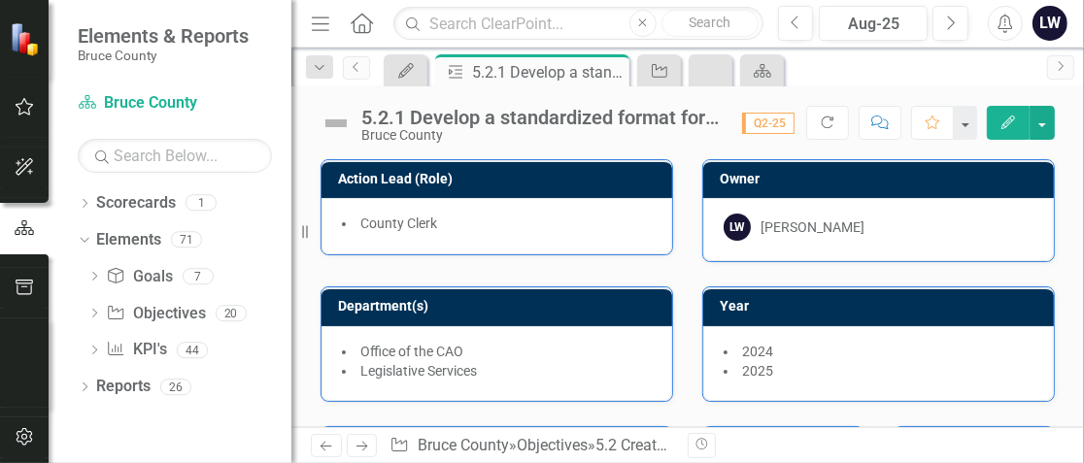
drag, startPoint x: 293, startPoint y: 8, endPoint x: 120, endPoint y: 14, distance: 172.9
click at [120, 14] on div "Elements & Reports Bruce County Scorecard Bruce County Search Dropdown Scorecar…" at bounding box center [145, 231] width 291 height 463
click at [306, 4] on div "Resize" at bounding box center [299, 231] width 16 height 463
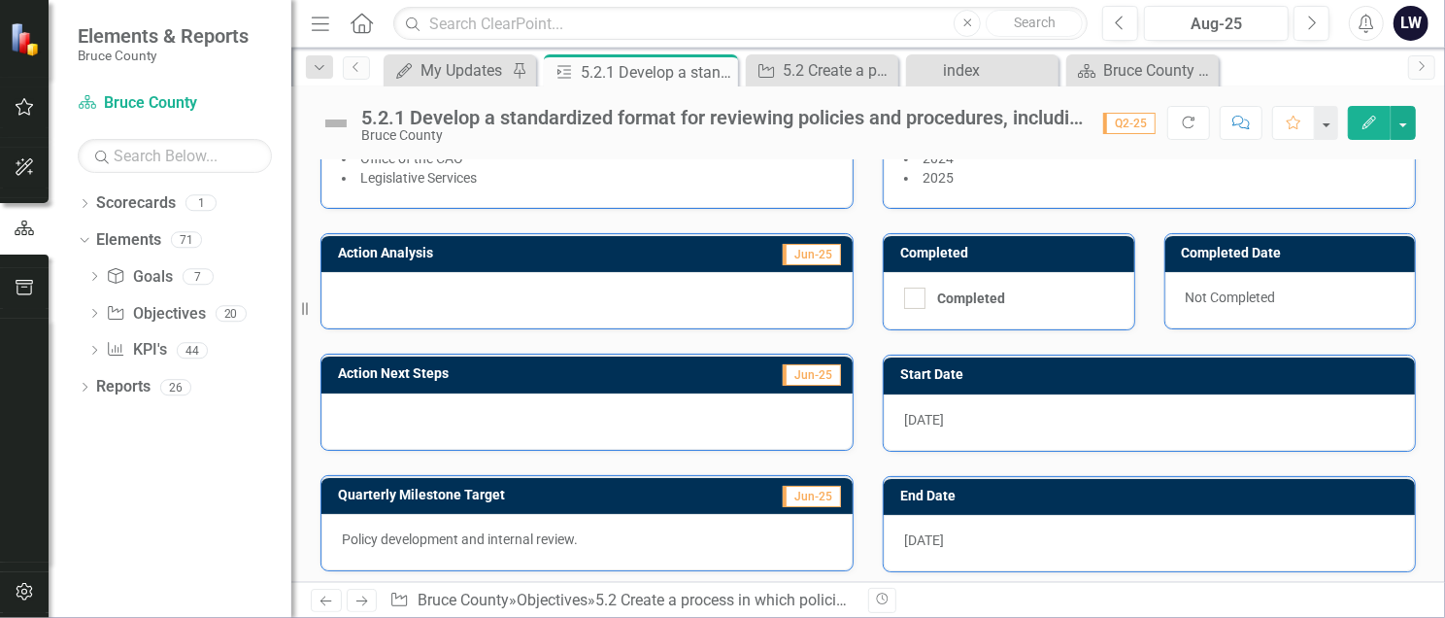
scroll to position [88, 0]
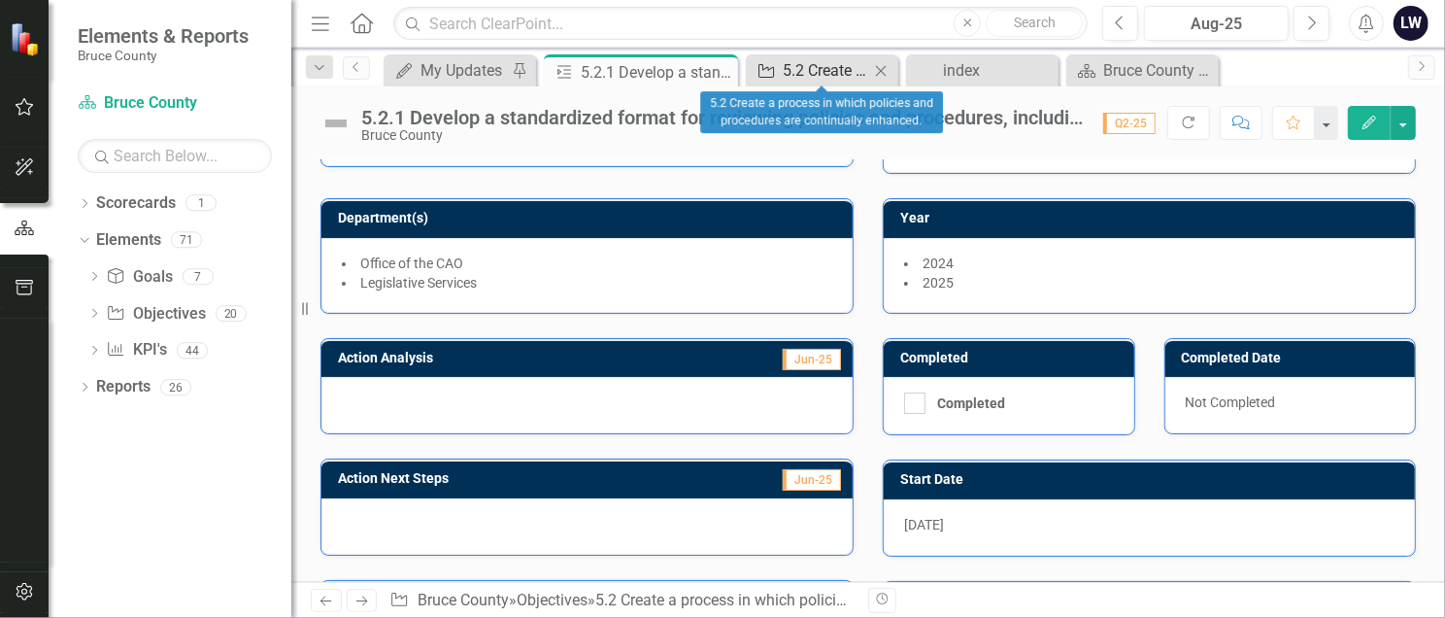
click at [822, 58] on div "5.2 Create a process in which policies and procedures are continually enhanced." at bounding box center [826, 70] width 86 height 24
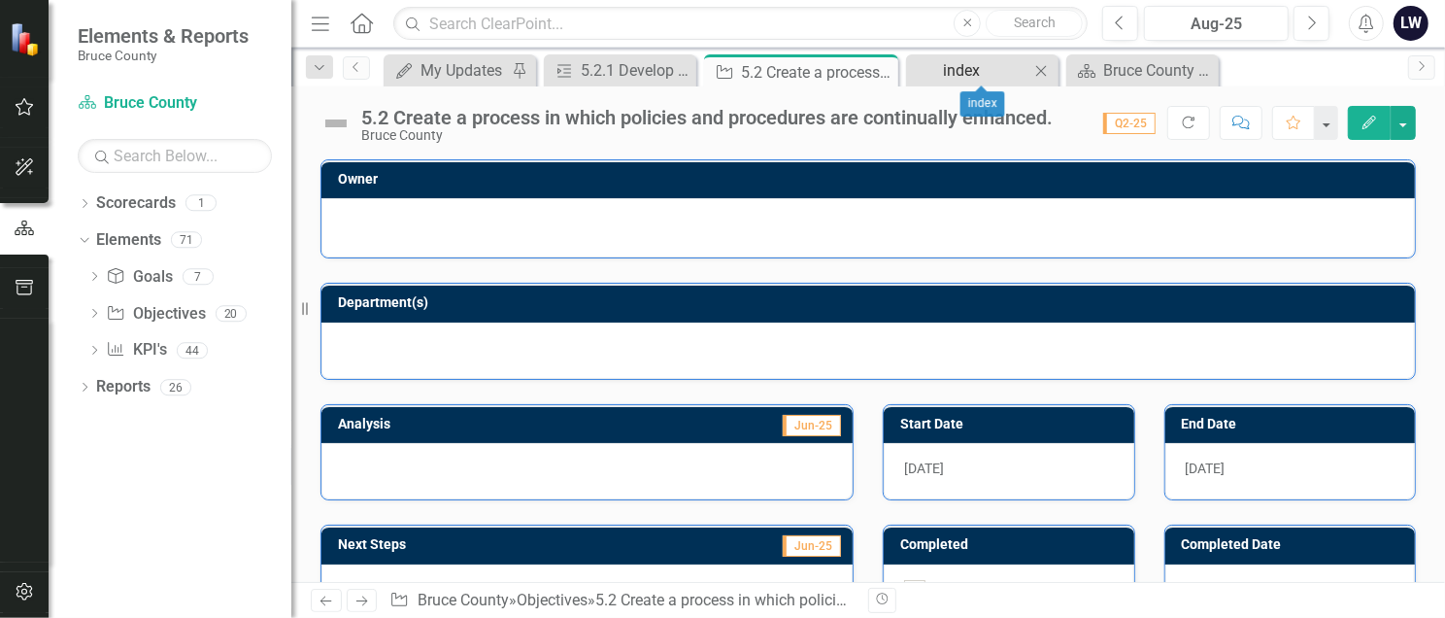
click at [962, 68] on div "index" at bounding box center [986, 70] width 86 height 24
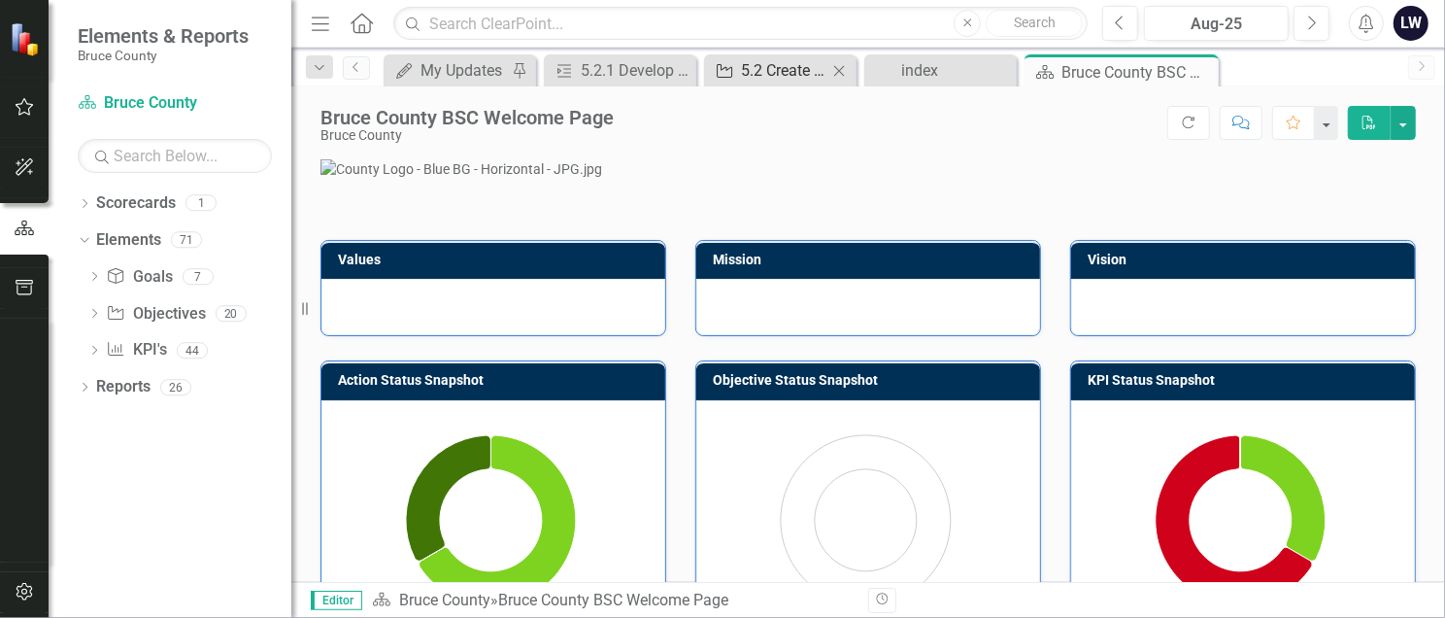
click at [772, 61] on div "5.2 Create a process in which policies and procedures are continually enhanced." at bounding box center [784, 70] width 86 height 24
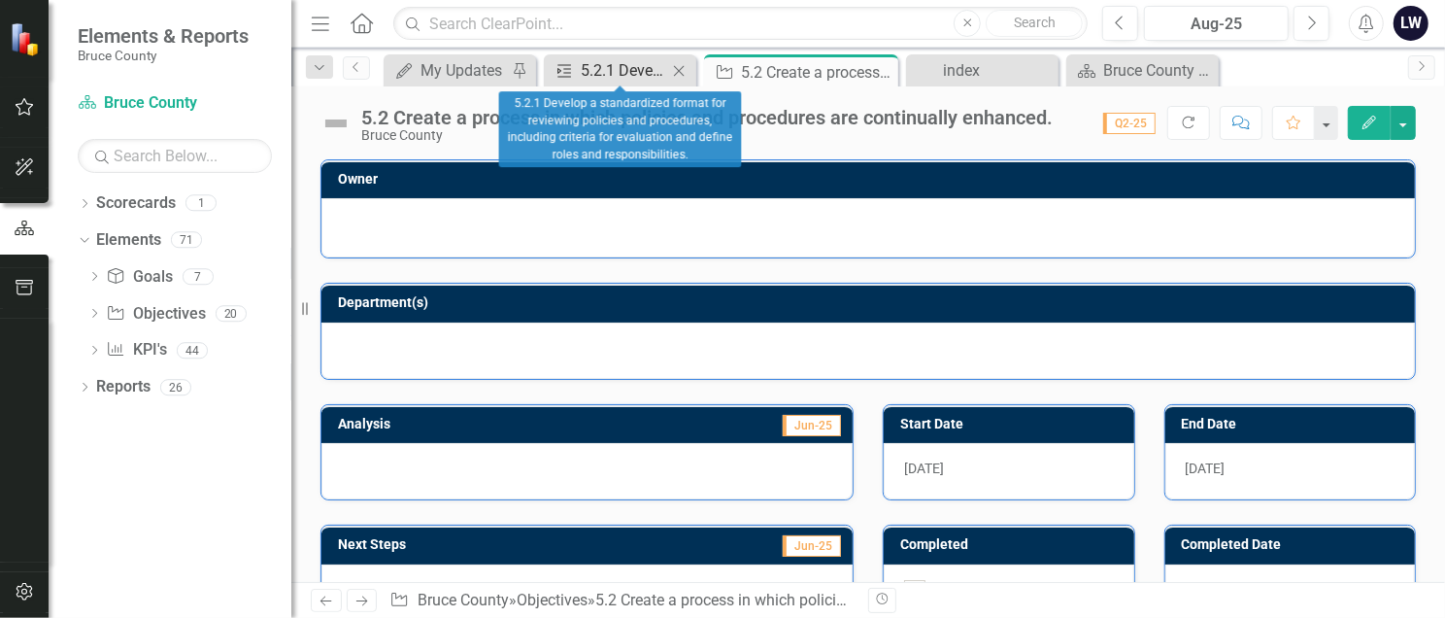
click at [572, 58] on div "Action" at bounding box center [561, 70] width 24 height 24
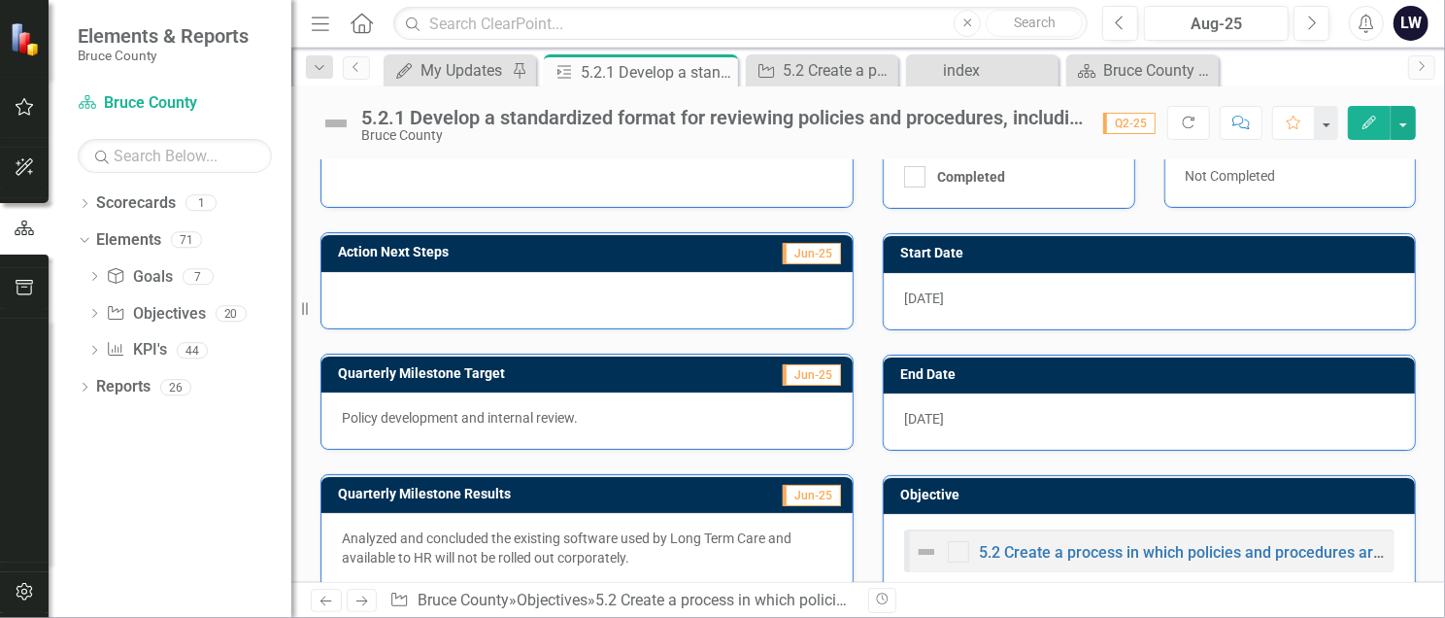
scroll to position [347, 0]
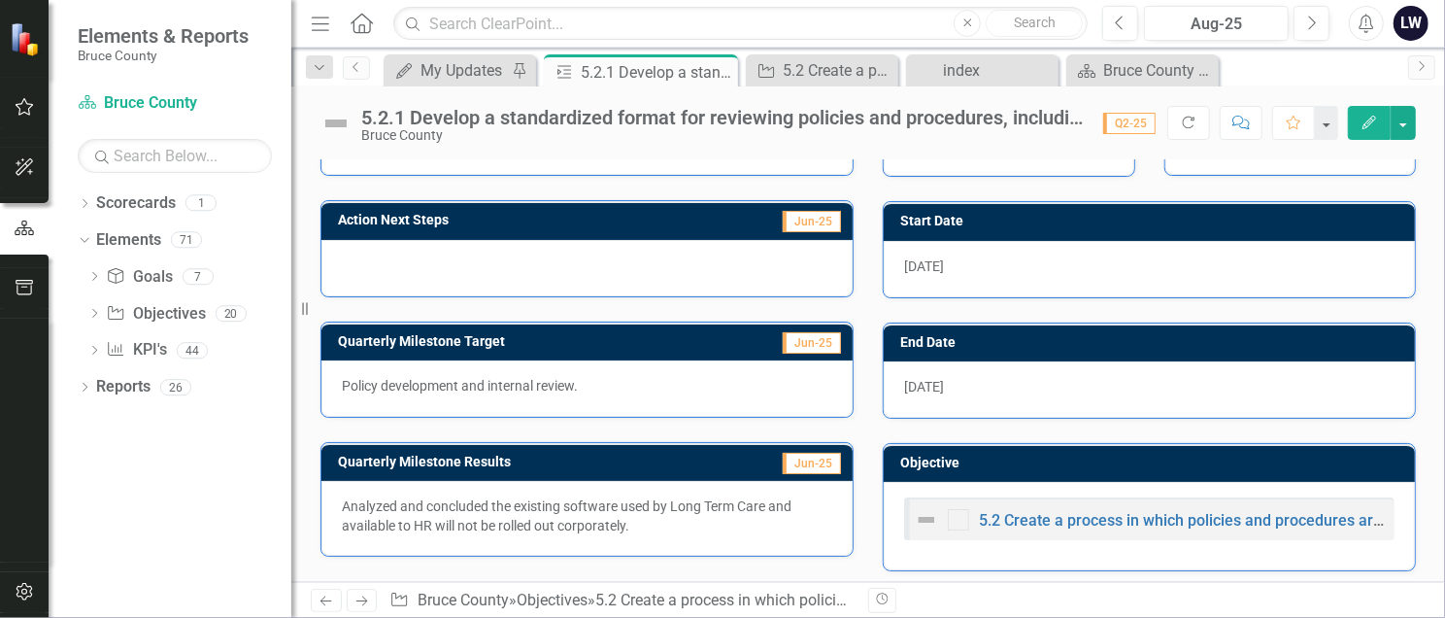
click at [382, 444] on p "Analyzed and concluded the existing software used by Long Term Care and availab…" at bounding box center [587, 515] width 490 height 39
click at [338, 444] on div "Analyzed and concluded the existing software used by Long Term Care and availab…" at bounding box center [586, 518] width 531 height 75
click at [359, 444] on p "Analyzed and concluded the existing software used by Long Term Care and availab…" at bounding box center [587, 515] width 490 height 39
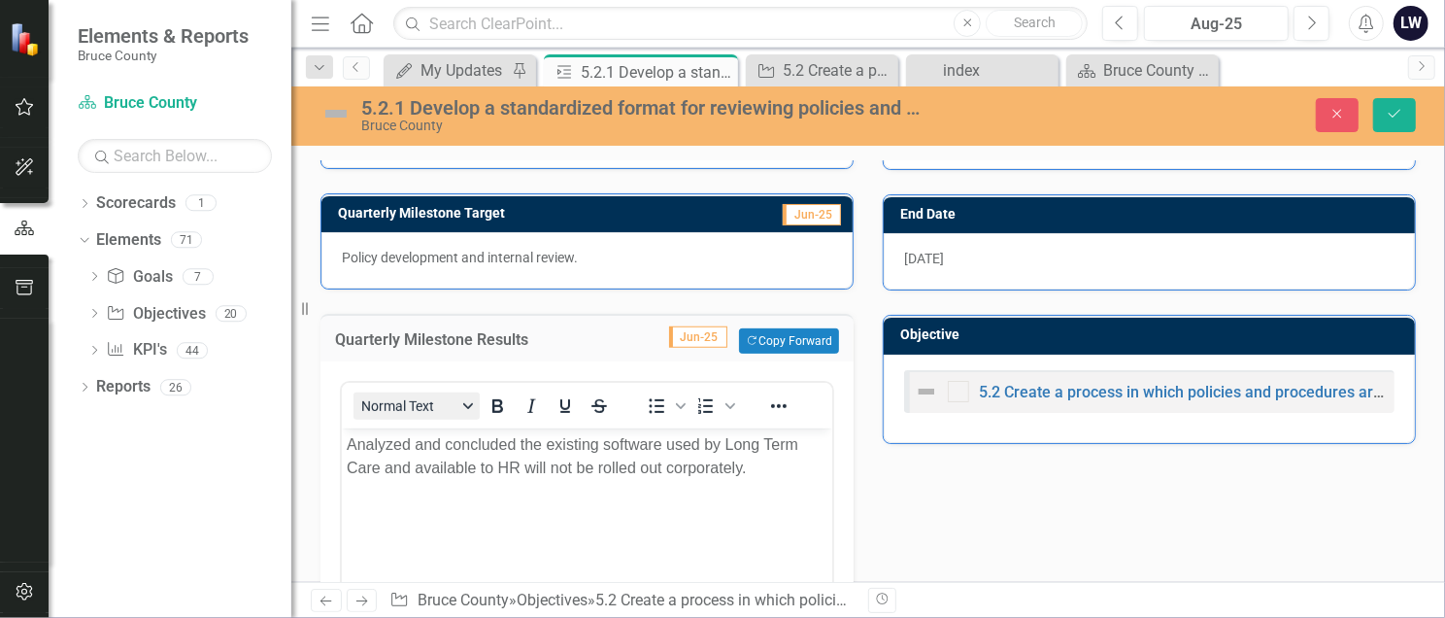
scroll to position [477, 0]
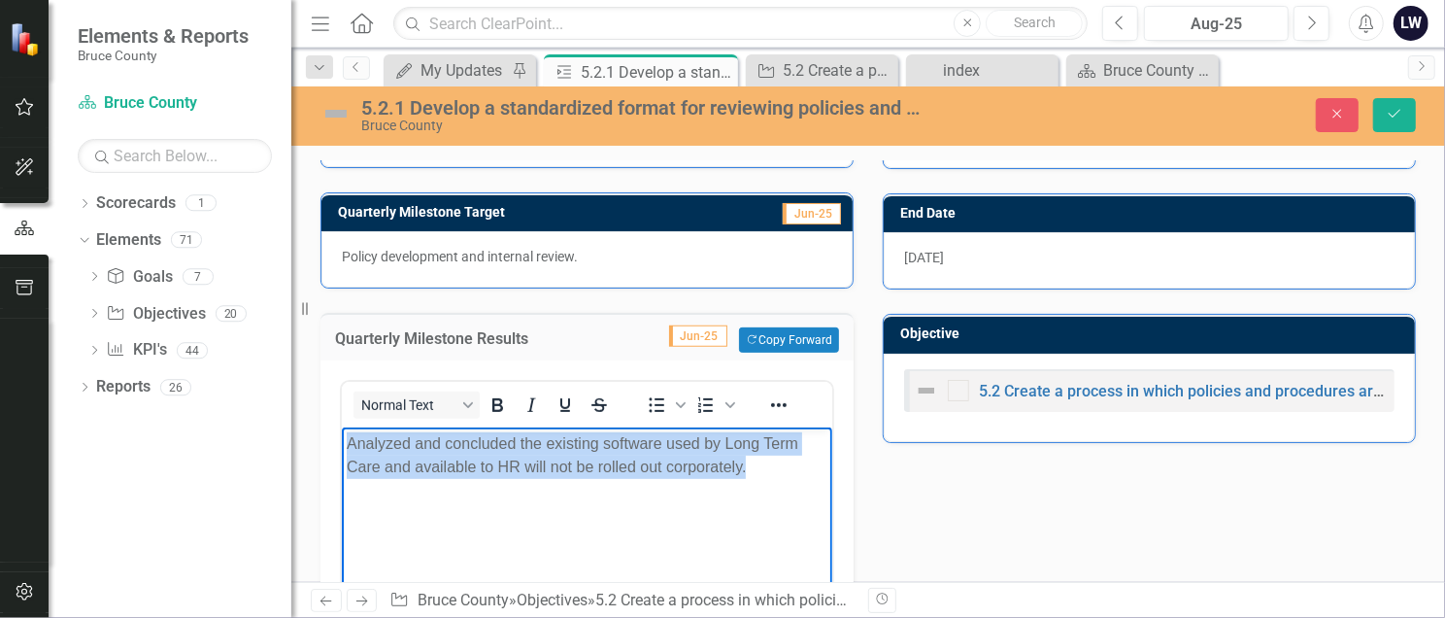
drag, startPoint x: 345, startPoint y: 441, endPoint x: 828, endPoint y: 475, distance: 484.8
click at [828, 444] on html "Analyzed and concluded the existing software used by Long Term Care and availab…" at bounding box center [586, 572] width 490 height 291
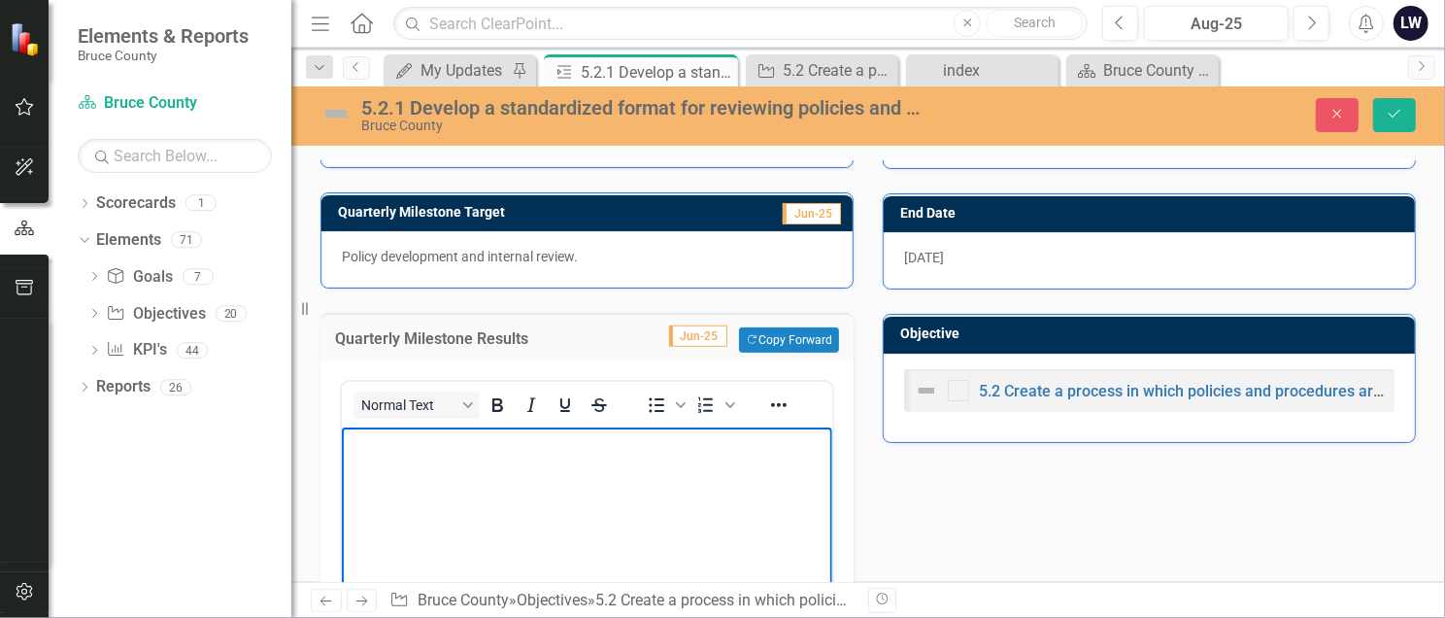
scroll to position [0, 0]
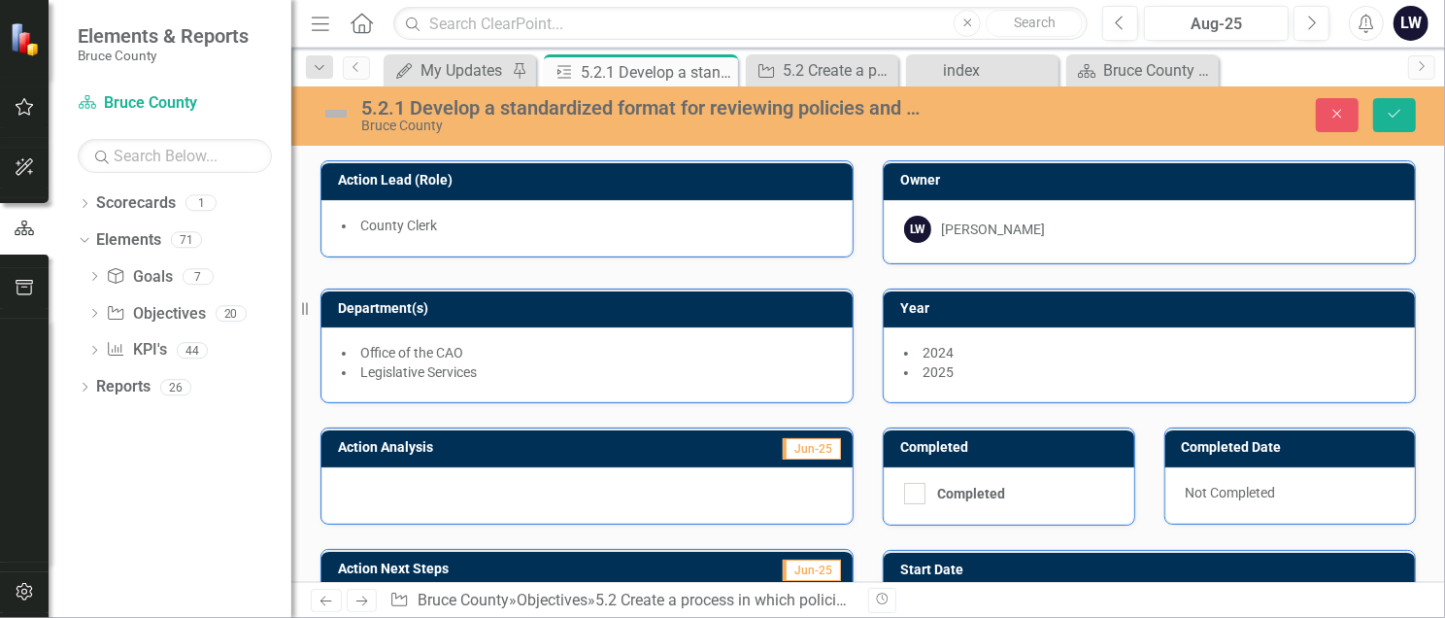
click at [375, 444] on div at bounding box center [586, 495] width 531 height 56
click at [372, 444] on div at bounding box center [586, 495] width 531 height 56
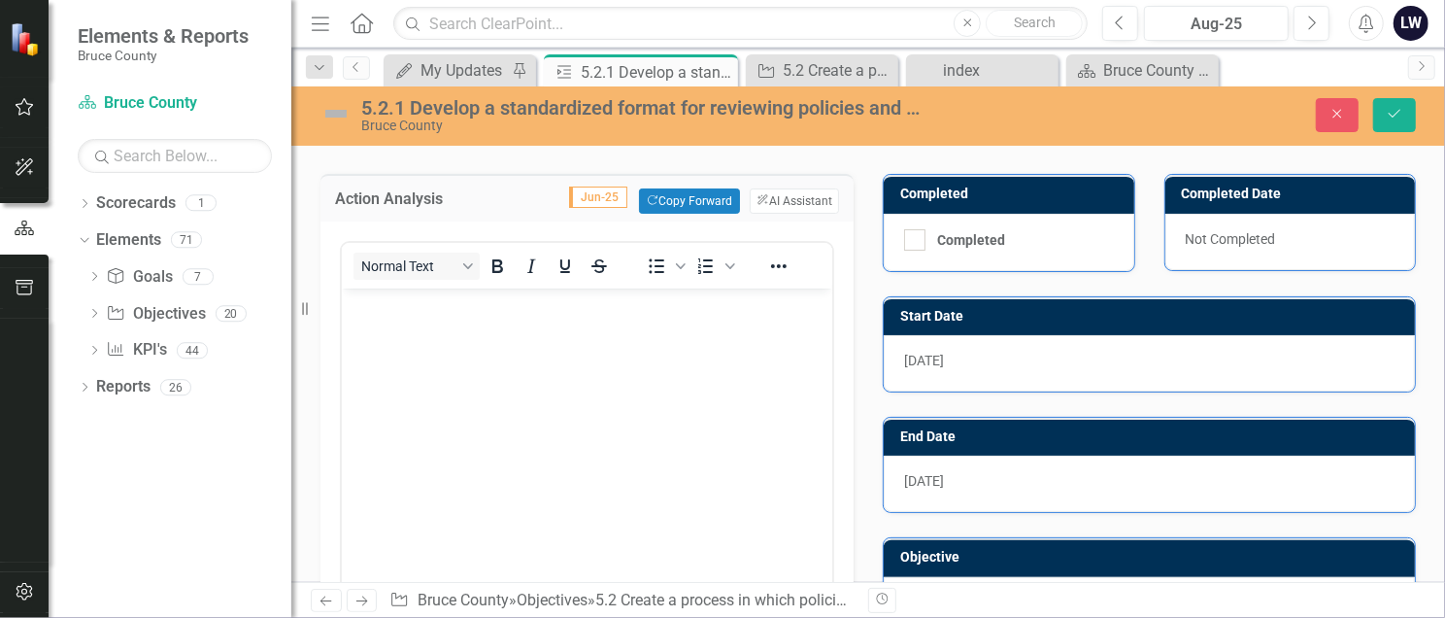
scroll to position [258, 0]
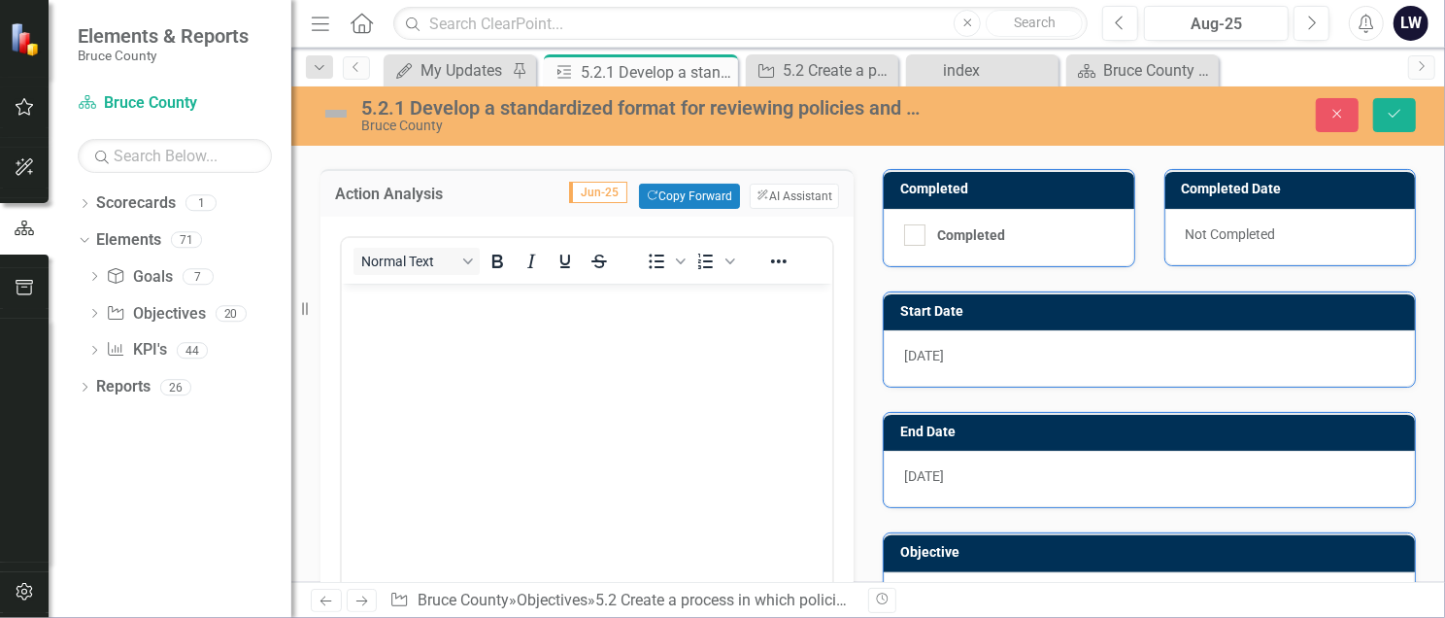
click at [363, 302] on p "Rich Text Area. Press ALT-0 for help." at bounding box center [586, 299] width 481 height 23
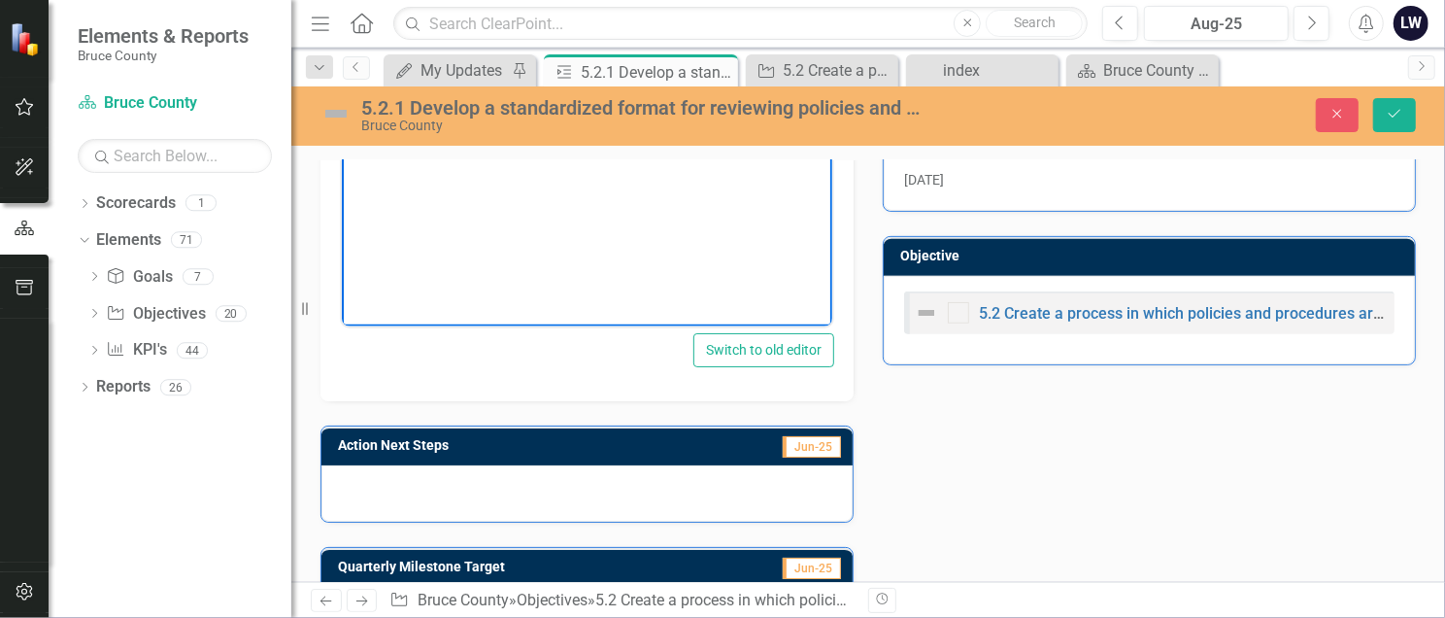
scroll to position [648, 0]
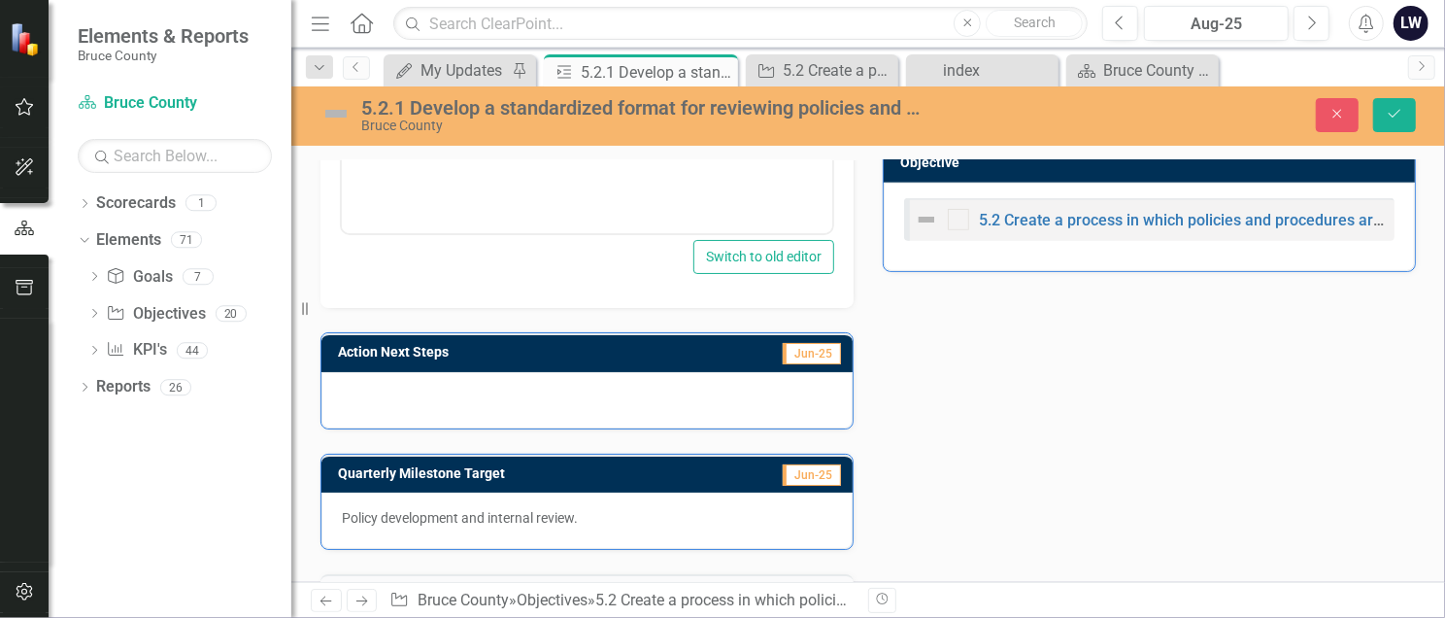
click at [1052, 376] on div "Action Analysis Jun-25 Copy Forward Copy Forward ClearPoint AI AI Assistant Nor…" at bounding box center [868, 428] width 1124 height 1347
click at [462, 380] on div at bounding box center [586, 400] width 531 height 56
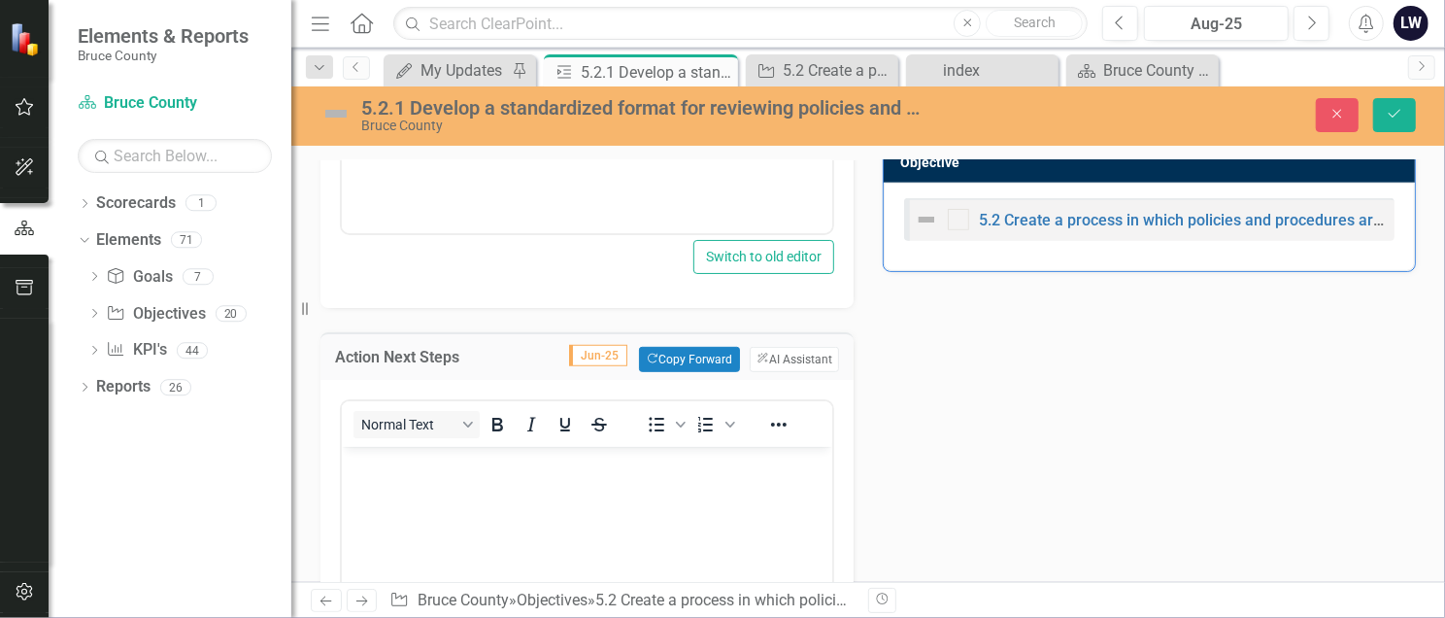
scroll to position [0, 0]
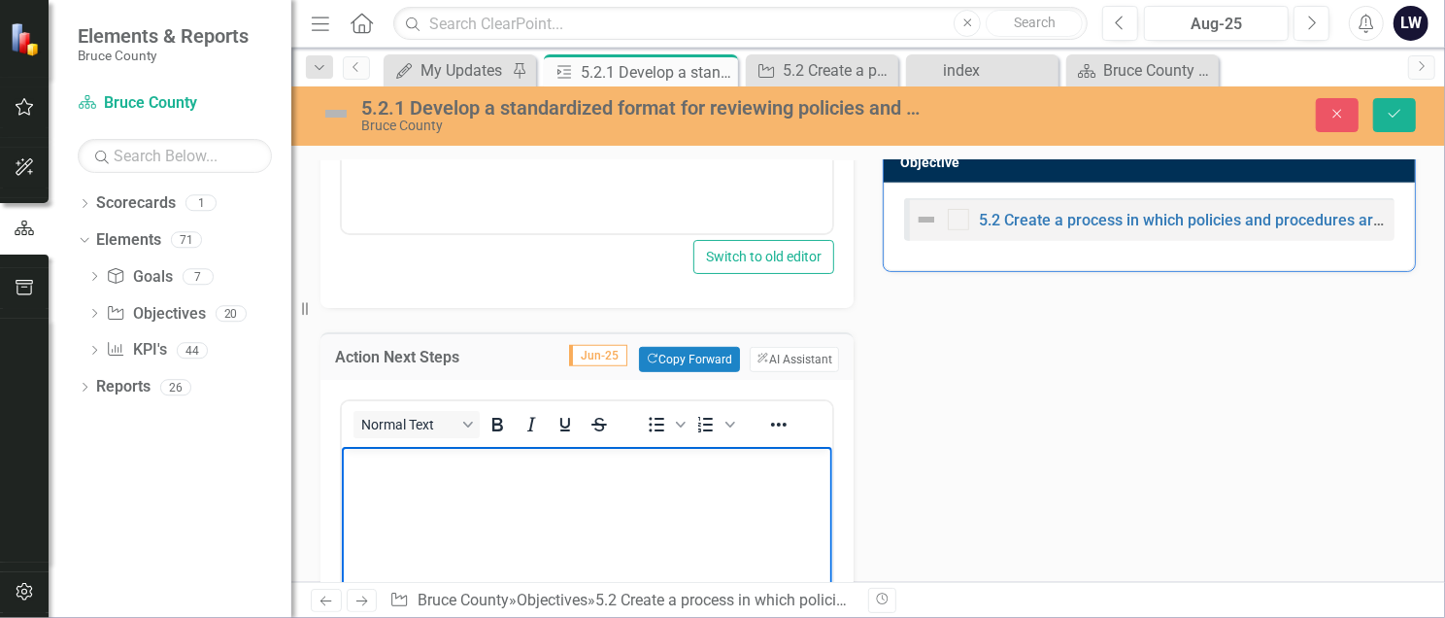
drag, startPoint x: 402, startPoint y: 488, endPoint x: 402, endPoint y: 469, distance: 19.4
click at [402, 444] on body "Rich Text Area. Press ALT-0 for help." at bounding box center [586, 592] width 490 height 291
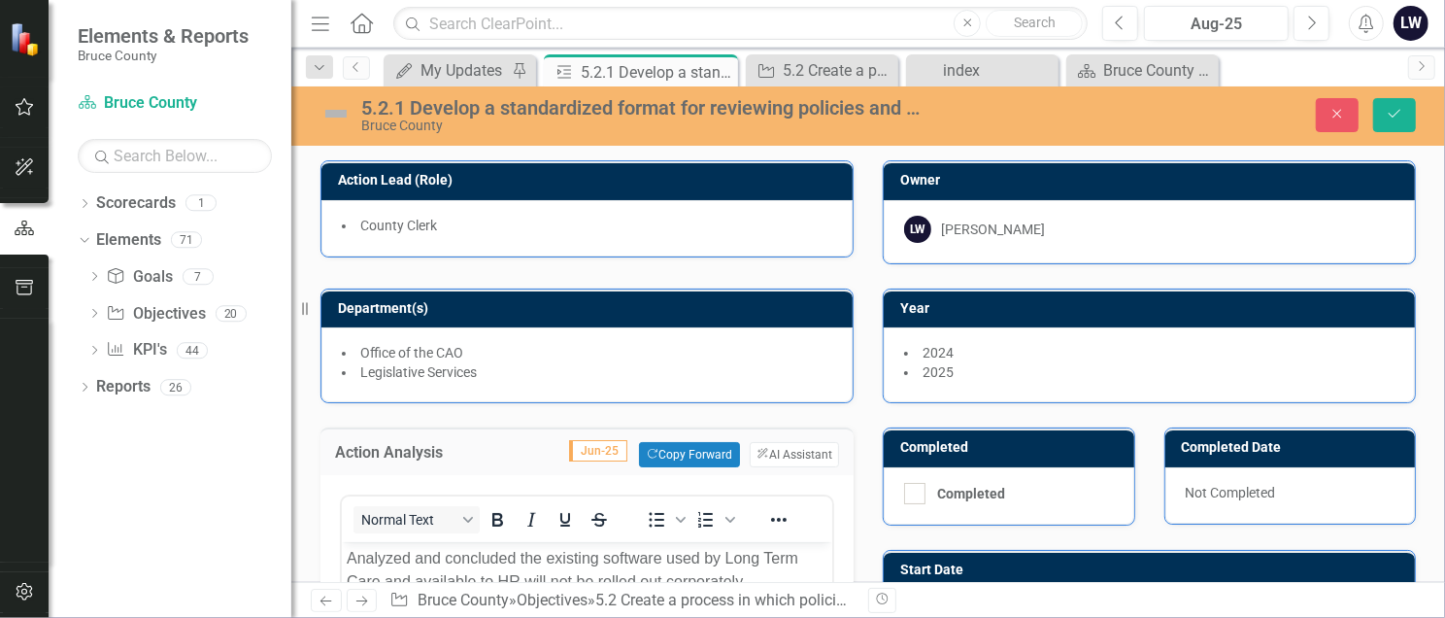
scroll to position [129, 0]
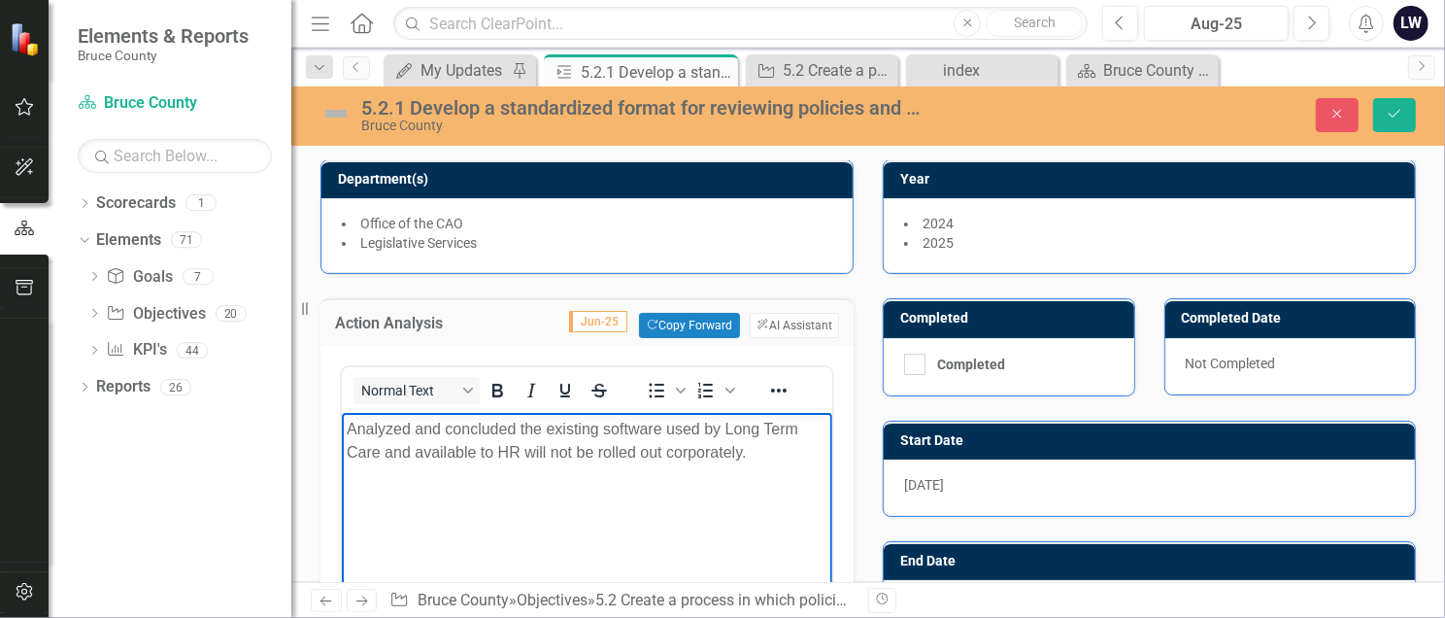
click at [771, 444] on p "Analyzed and concluded the existing software used by Long Term Care and availab…" at bounding box center [586, 441] width 481 height 47
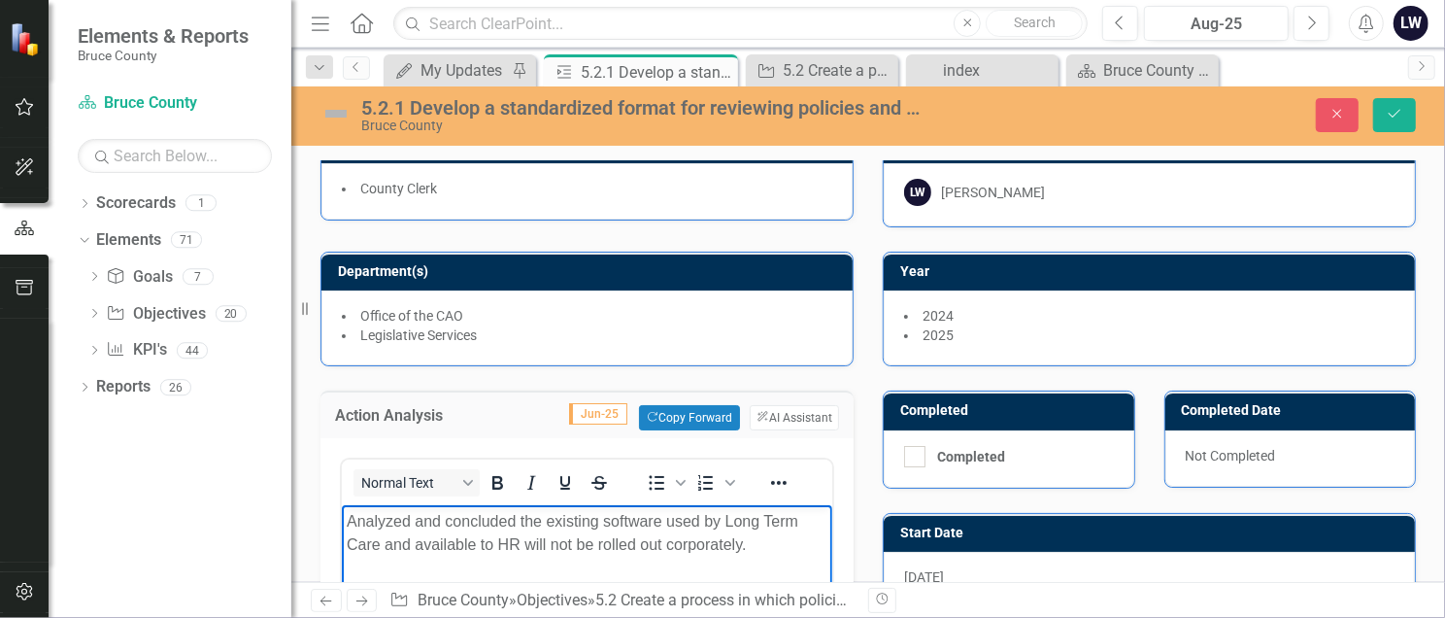
scroll to position [0, 0]
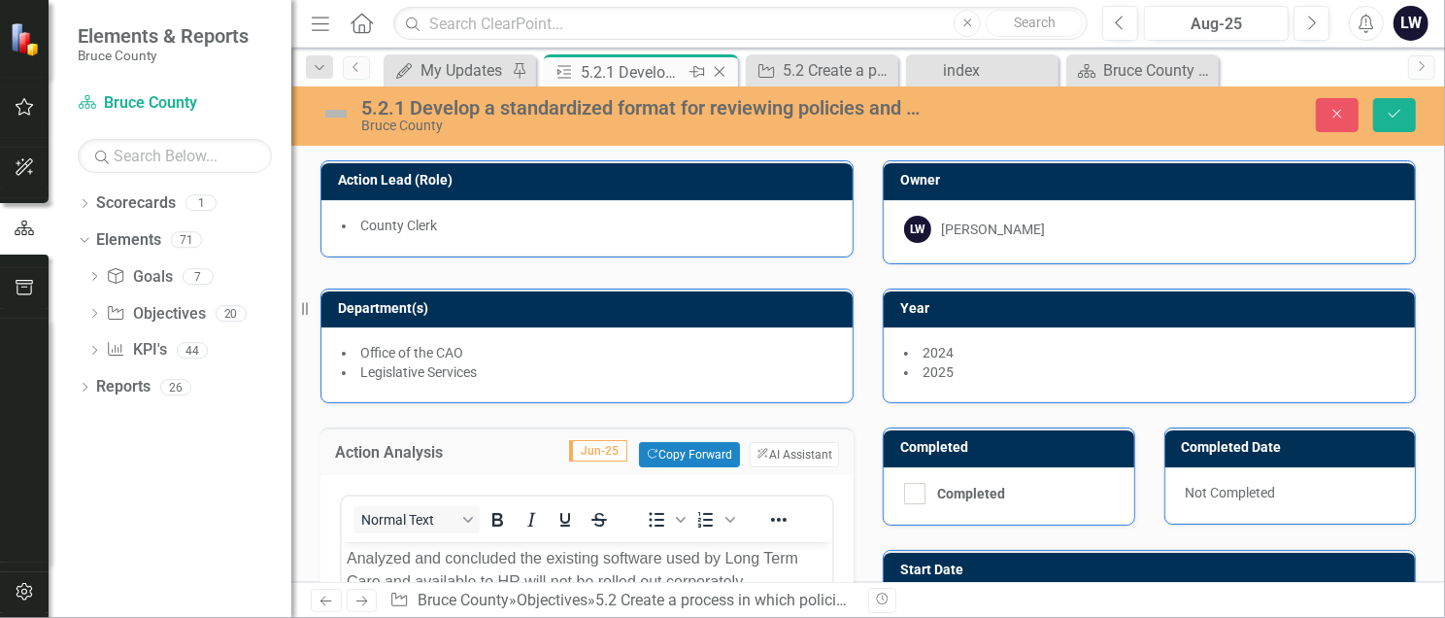
click at [638, 72] on div "5.2.1 Develop a standardized format for reviewing policies and procedures, incl…" at bounding box center [633, 72] width 104 height 24
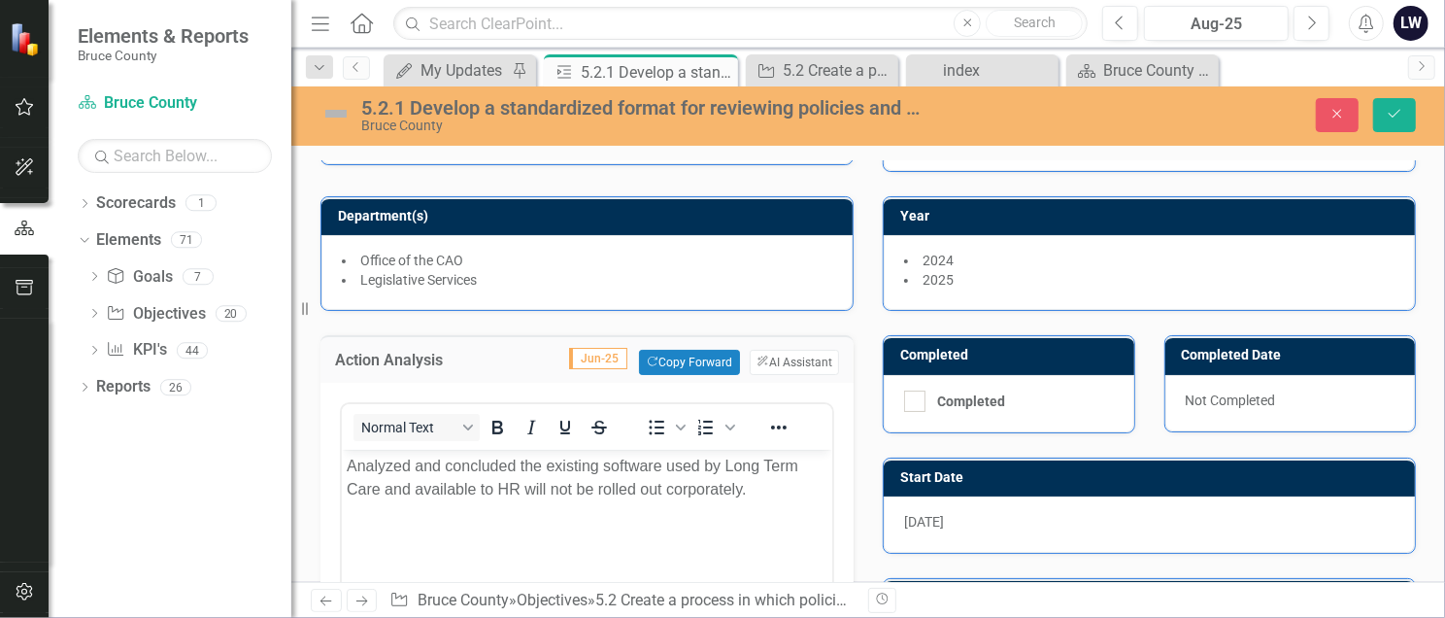
scroll to position [129, 0]
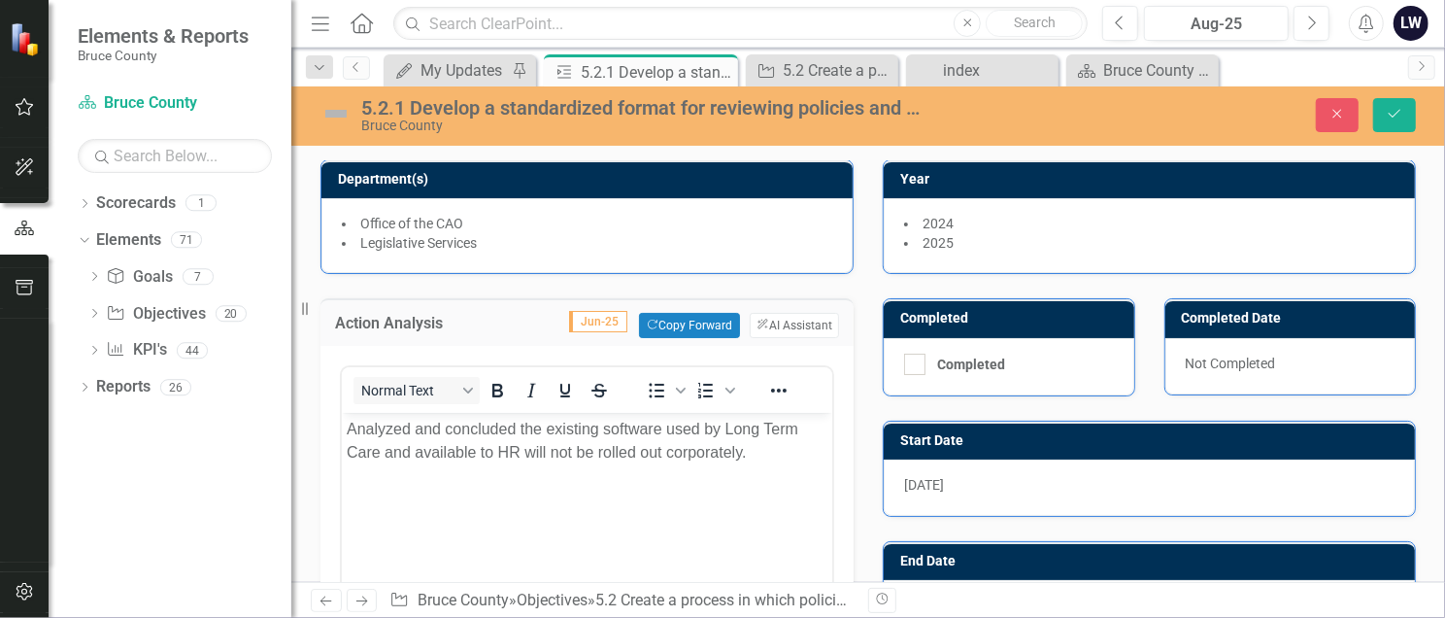
click at [744, 444] on p "Analyzed and concluded the existing software used by Long Term Care and availab…" at bounding box center [586, 441] width 481 height 47
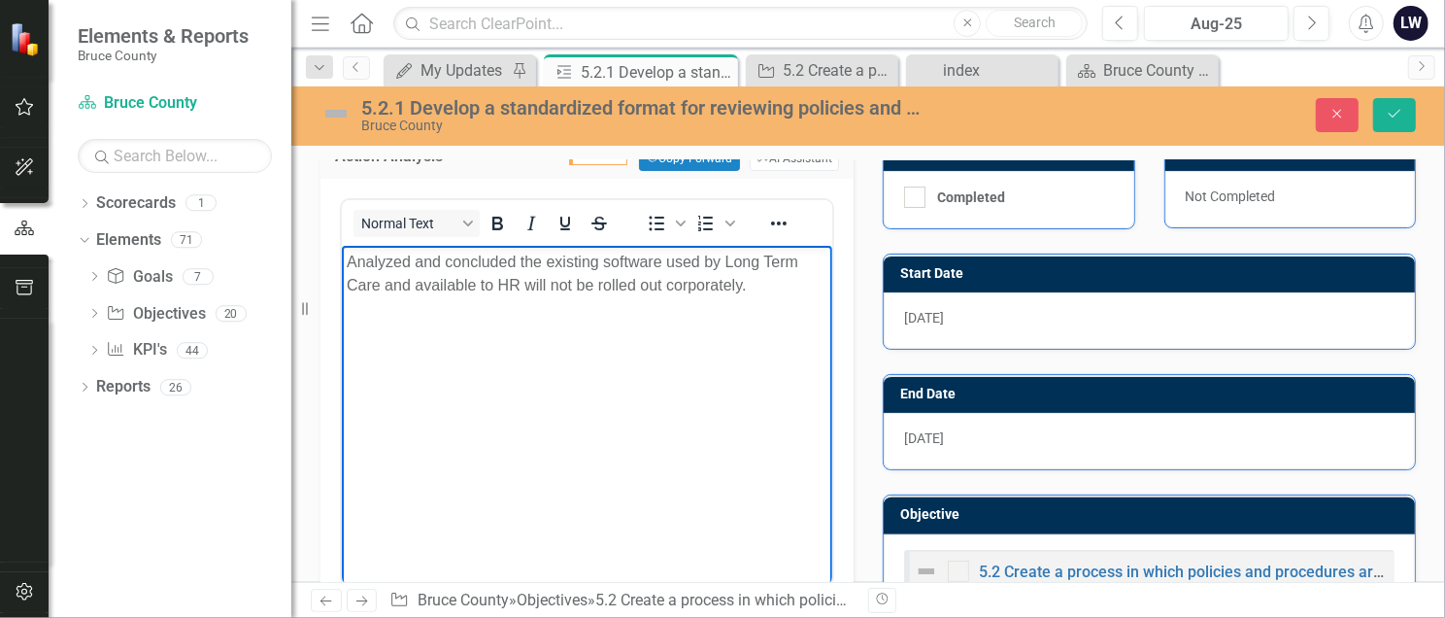
scroll to position [258, 0]
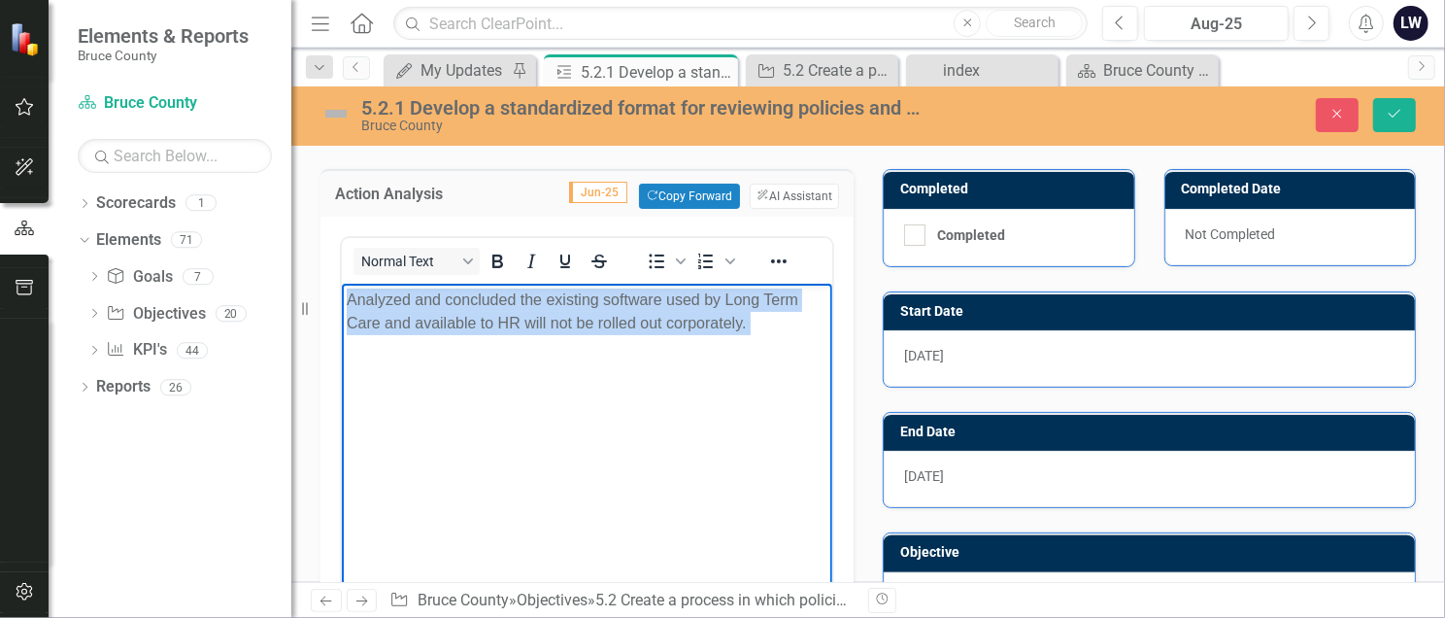
drag, startPoint x: 351, startPoint y: 298, endPoint x: 813, endPoint y: 336, distance: 463.8
click at [813, 336] on body "Analyzed and concluded the existing software used by Long Term Care and availab…" at bounding box center [586, 429] width 490 height 291
copy p "Analyzed and concluded the existing software used by Long Term Care and availab…"
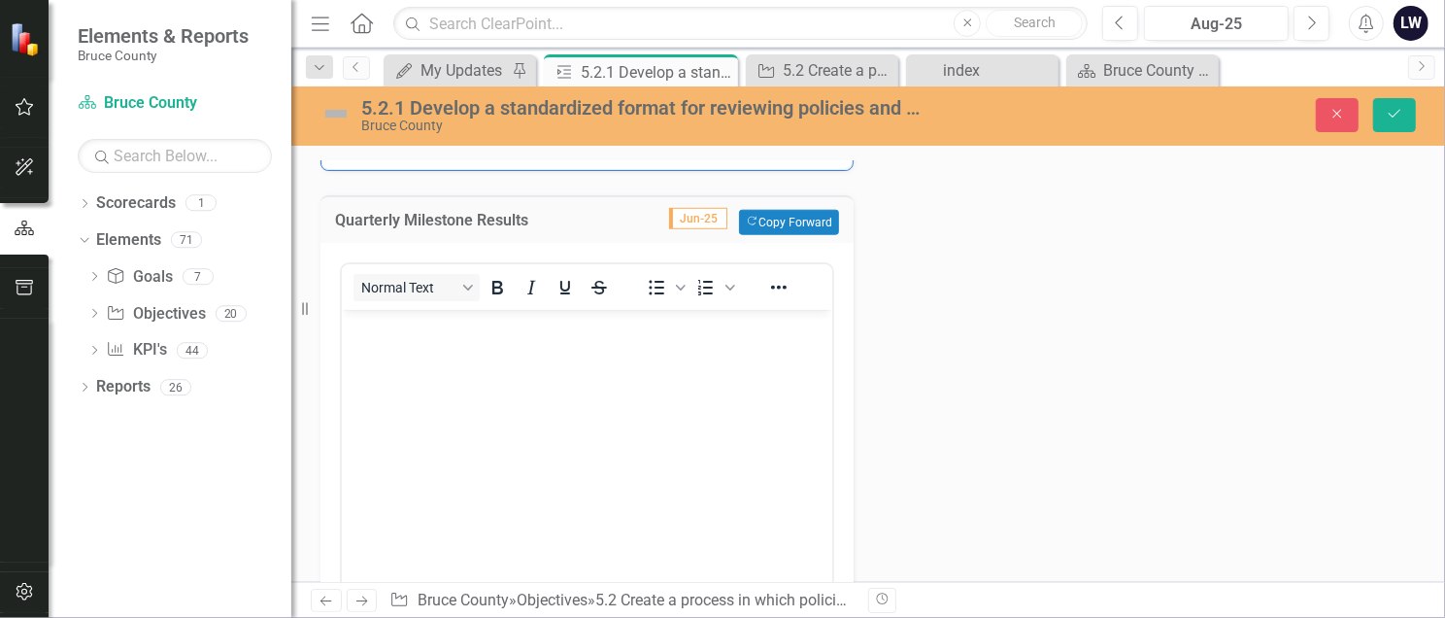
scroll to position [1424, 0]
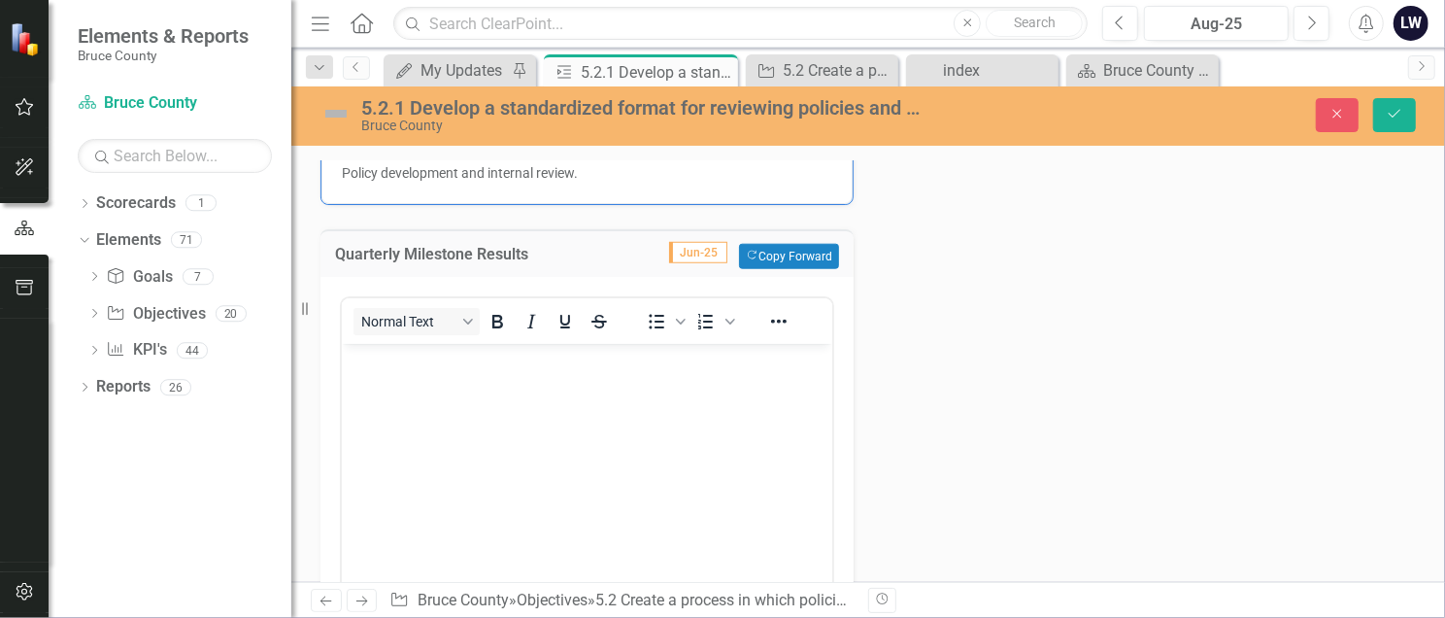
click at [359, 361] on p "Rich Text Area. Press ALT-0 for help." at bounding box center [586, 359] width 481 height 23
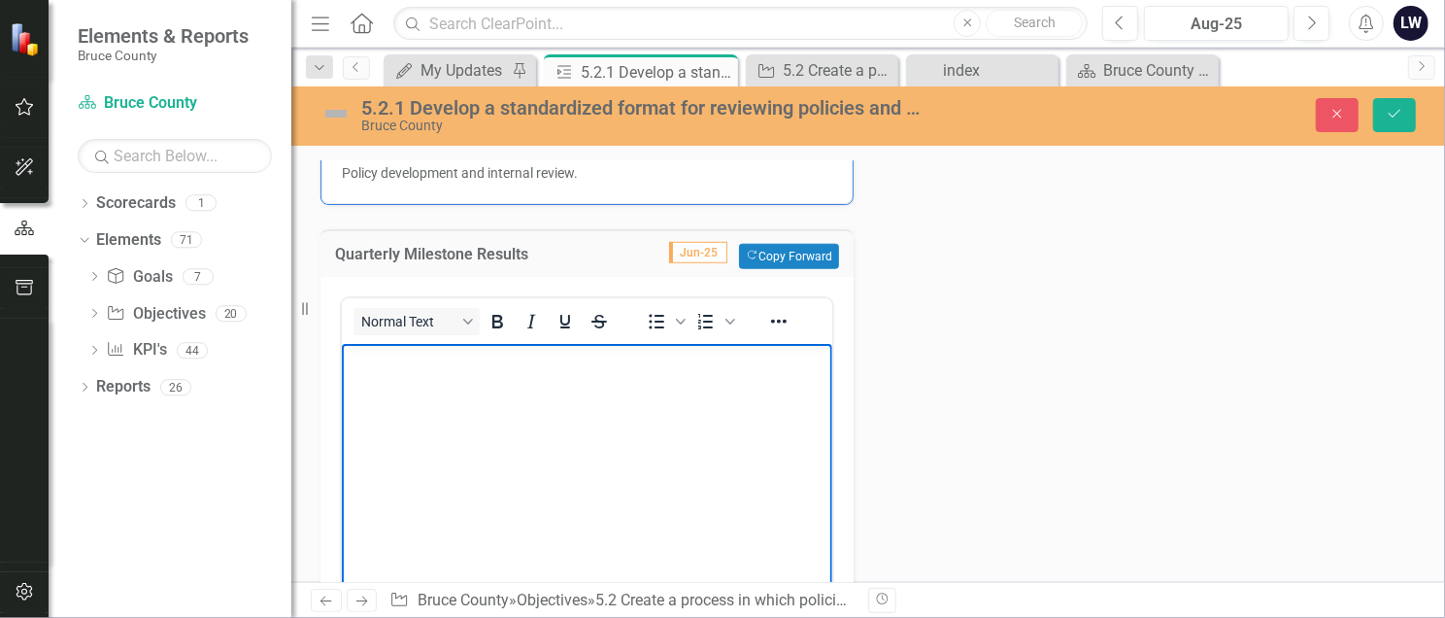
drag, startPoint x: 359, startPoint y: 361, endPoint x: 370, endPoint y: 396, distance: 36.6
click at [370, 396] on body "Rich Text Area. Press ALT-0 for help." at bounding box center [586, 488] width 490 height 291
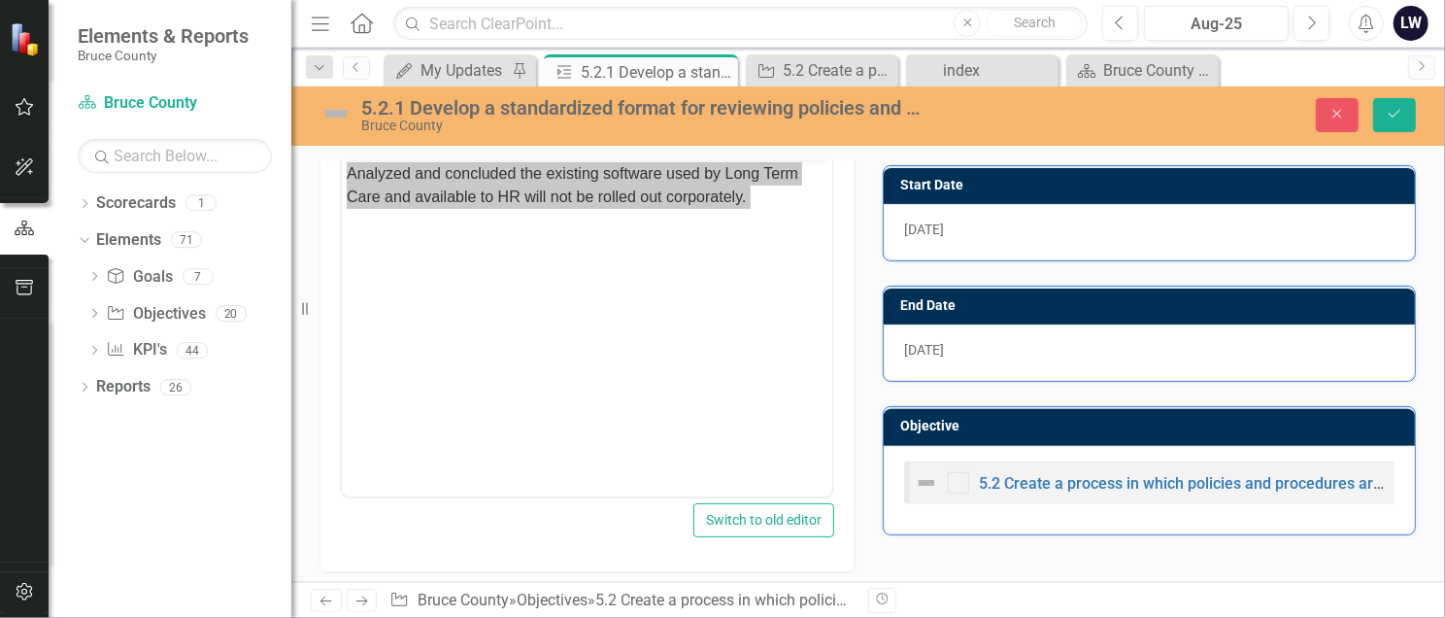
scroll to position [258, 0]
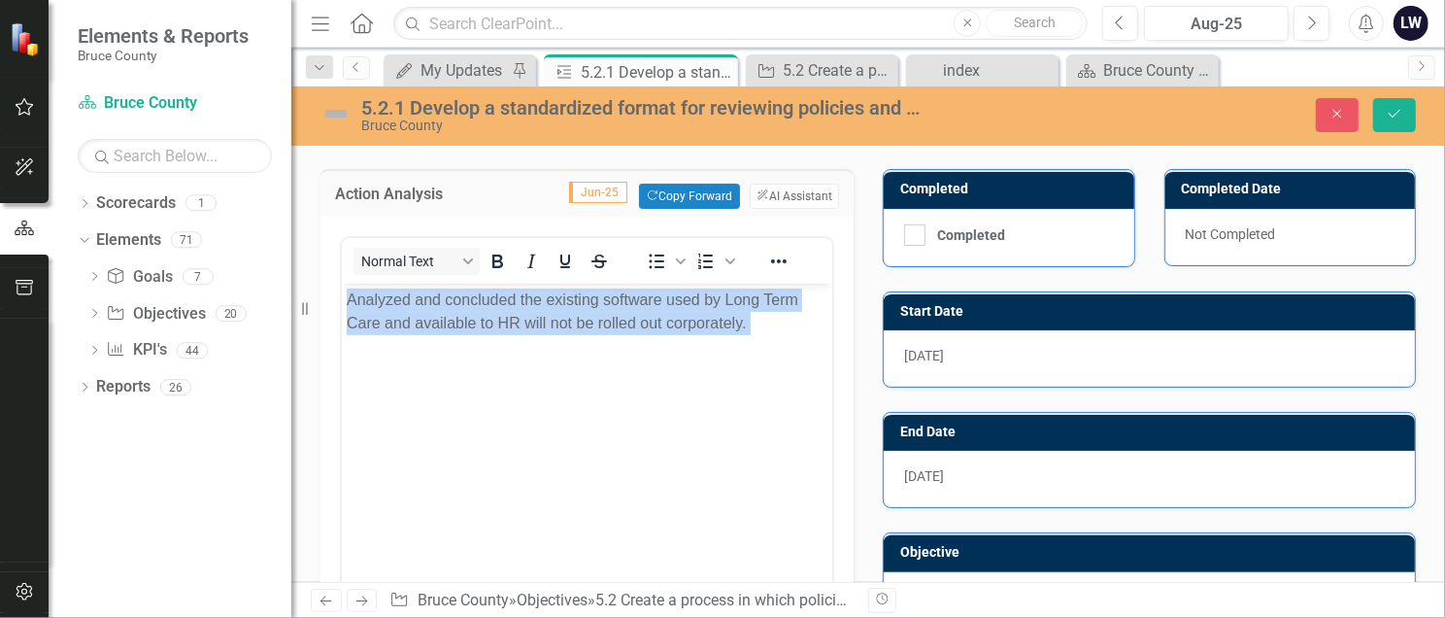
click at [626, 409] on body "Analyzed and concluded the existing software used by Long Term Care and availab…" at bounding box center [586, 429] width 490 height 291
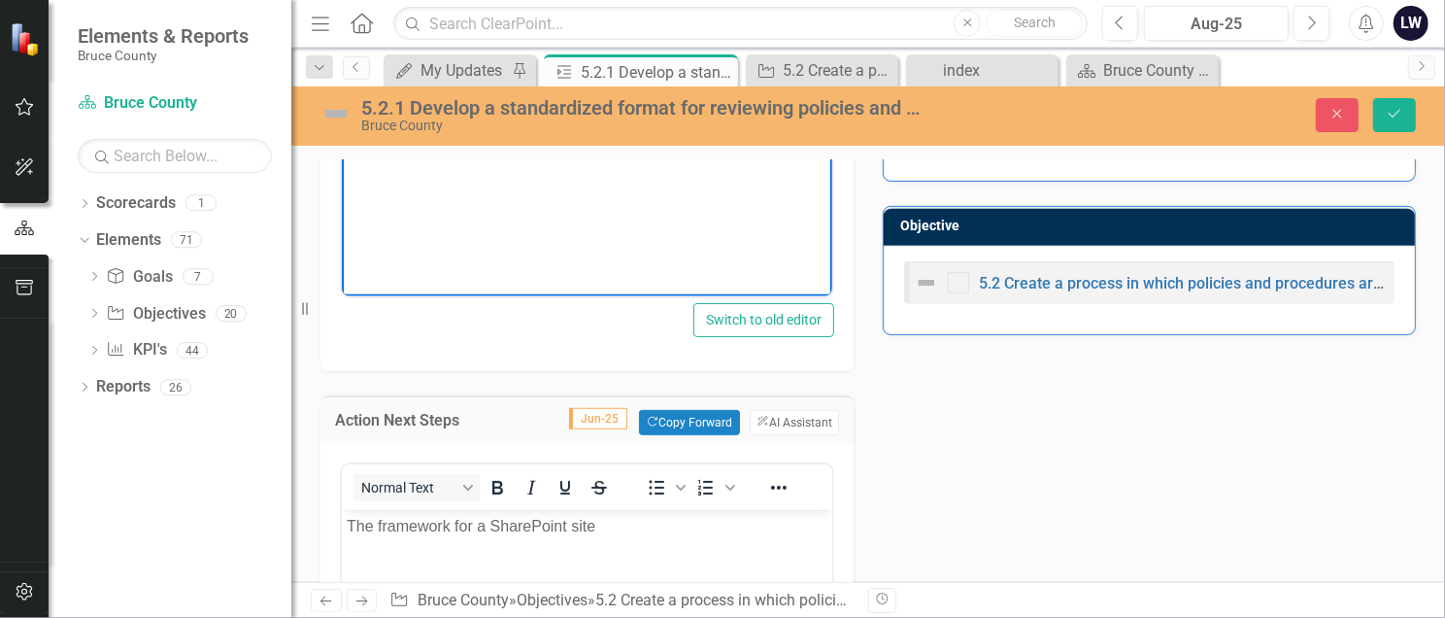
scroll to position [648, 0]
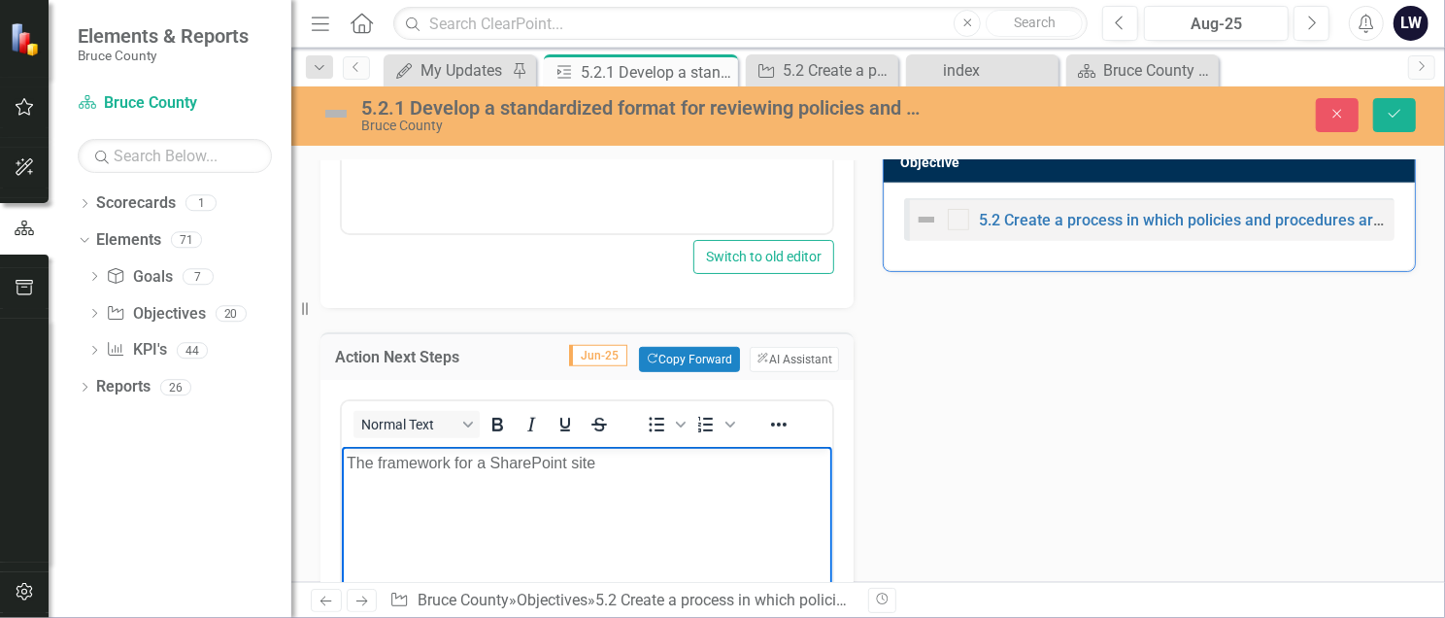
drag, startPoint x: 620, startPoint y: 464, endPoint x: 349, endPoint y: 489, distance: 272.1
click at [341, 444] on html "The framework for a SharePoint site" at bounding box center [586, 592] width 490 height 291
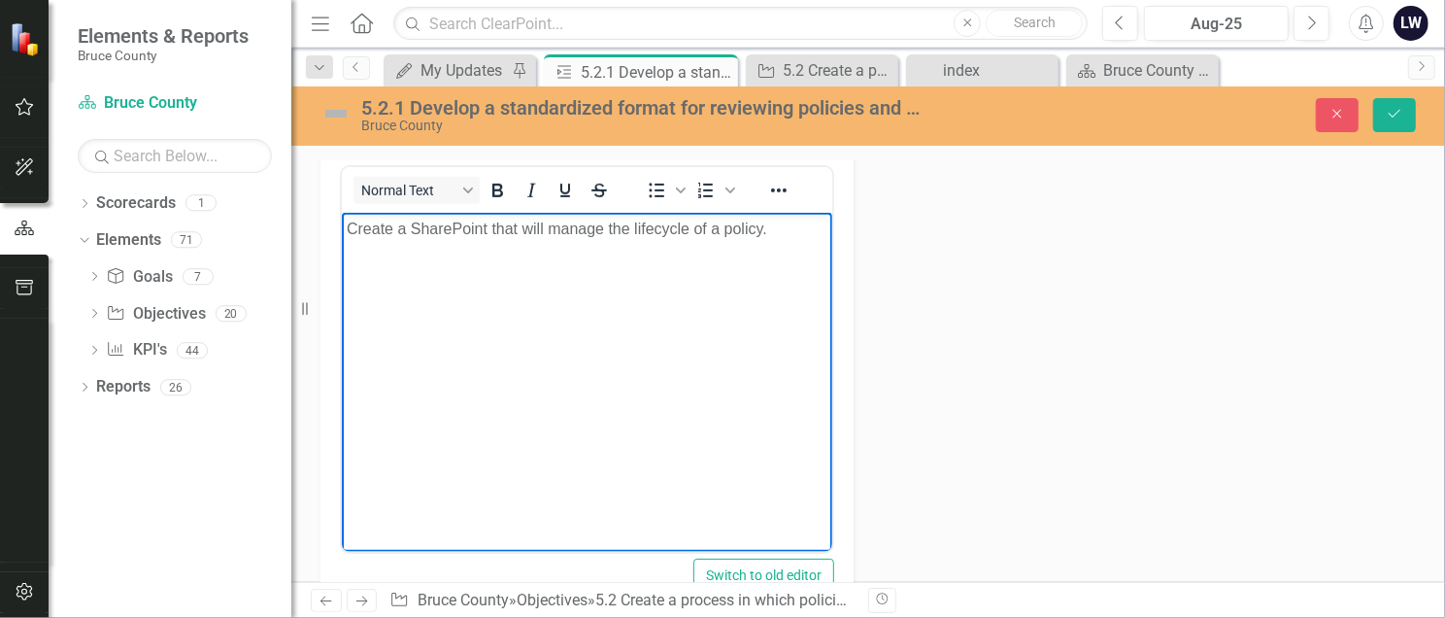
scroll to position [777, 0]
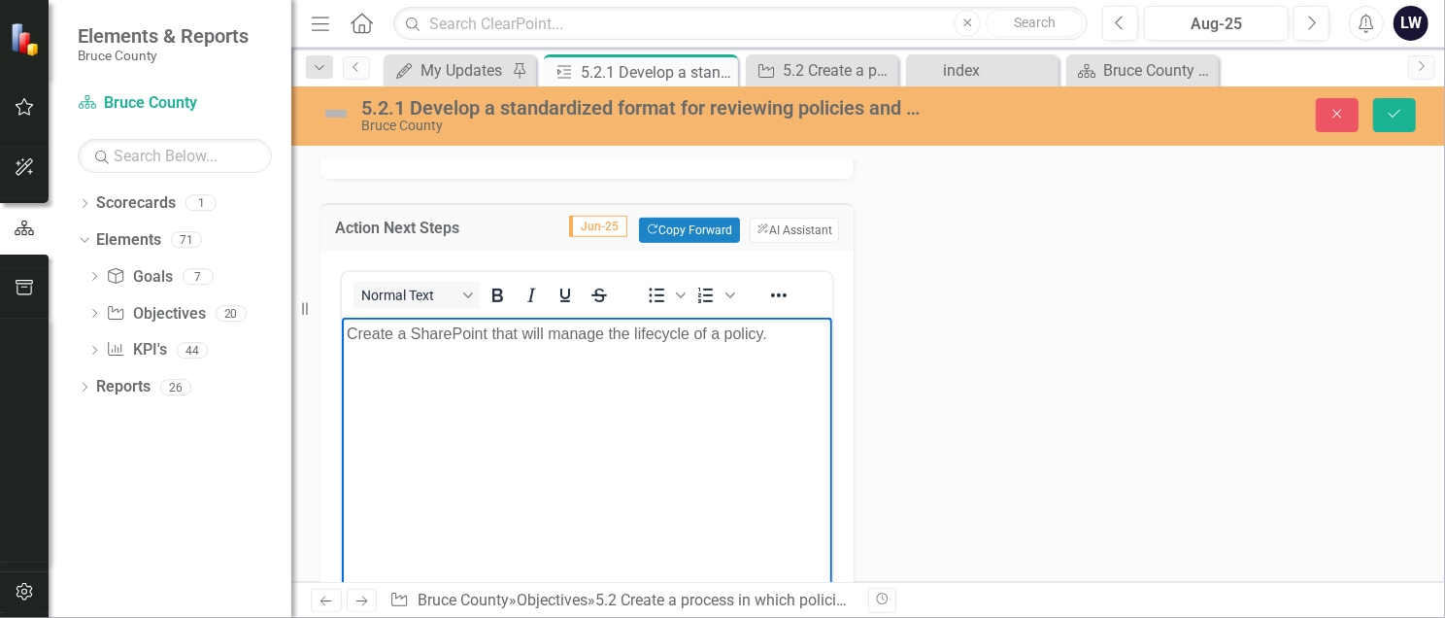
click at [603, 335] on p "Create a SharePoint that will manage the lifecycle of a policy." at bounding box center [586, 333] width 481 height 23
click at [547, 331] on p "Create a SharePoint that will manage the lifecycle of a policy." at bounding box center [586, 333] width 481 height 23
click at [767, 333] on p "Create a SharePoint that will manage the lifecycle of a policy." at bounding box center [586, 333] width 481 height 23
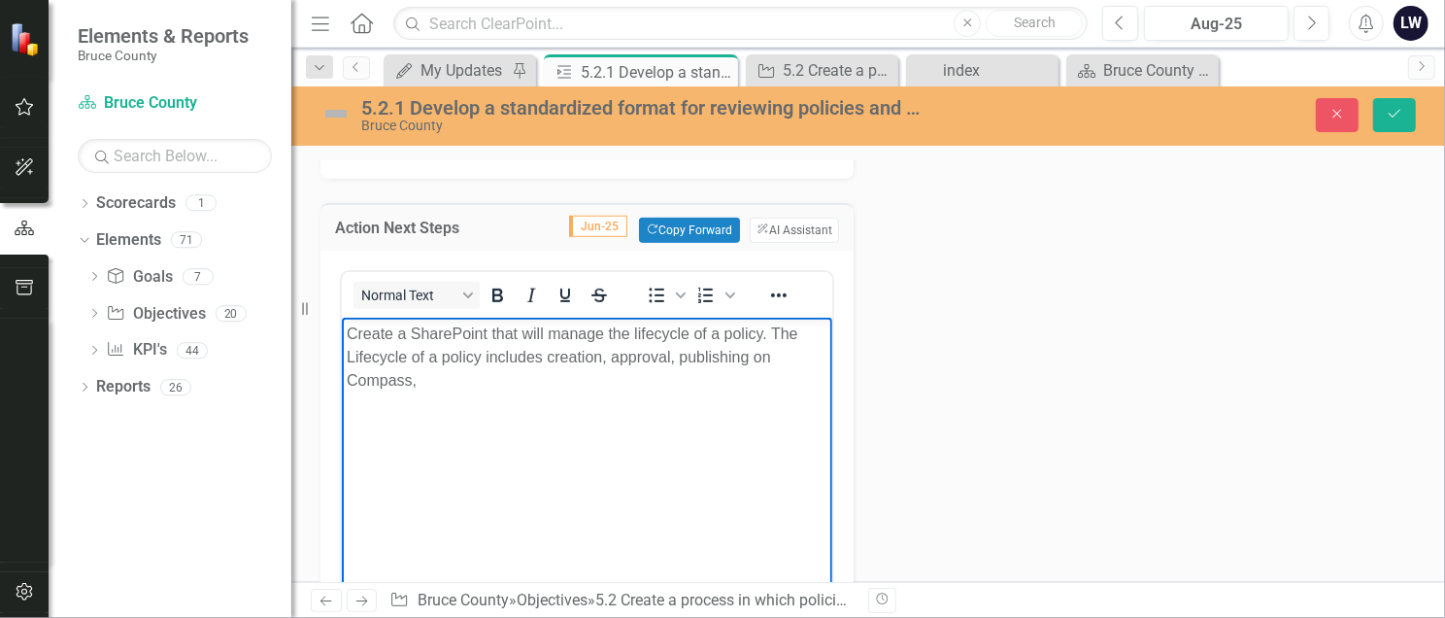
drag, startPoint x: 348, startPoint y: 355, endPoint x: 464, endPoint y: 375, distance: 118.1
click at [464, 375] on p "Create a SharePoint that will manage the lifecycle of a policy. The Lifecycle o…" at bounding box center [586, 357] width 481 height 70
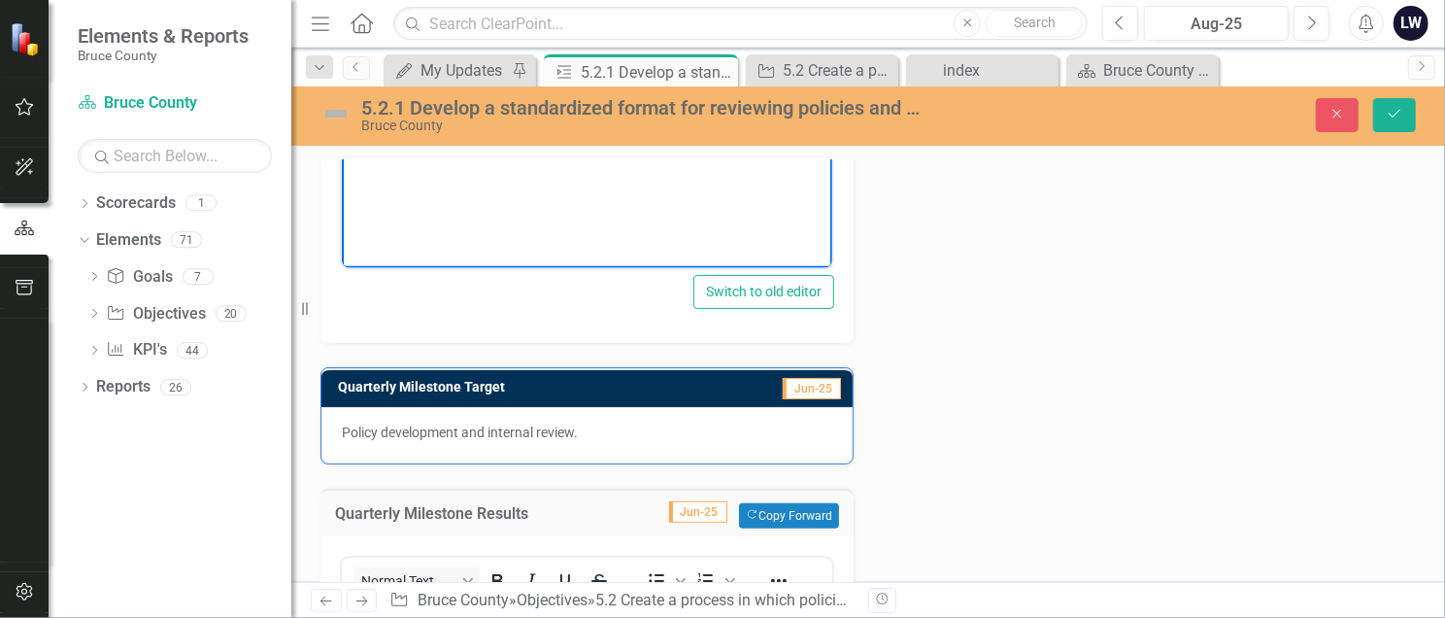
scroll to position [1424, 0]
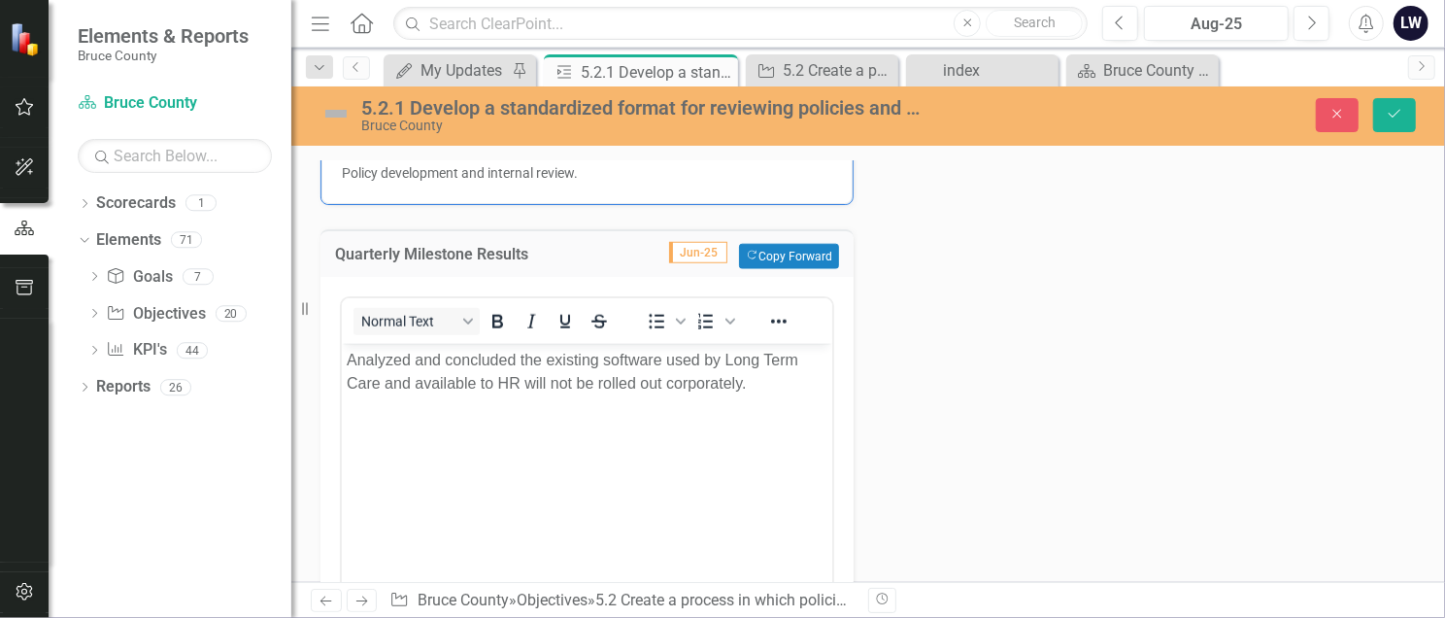
click at [758, 383] on p "Analyzed and concluded the existing software used by Long Term Care and availab…" at bounding box center [586, 371] width 481 height 47
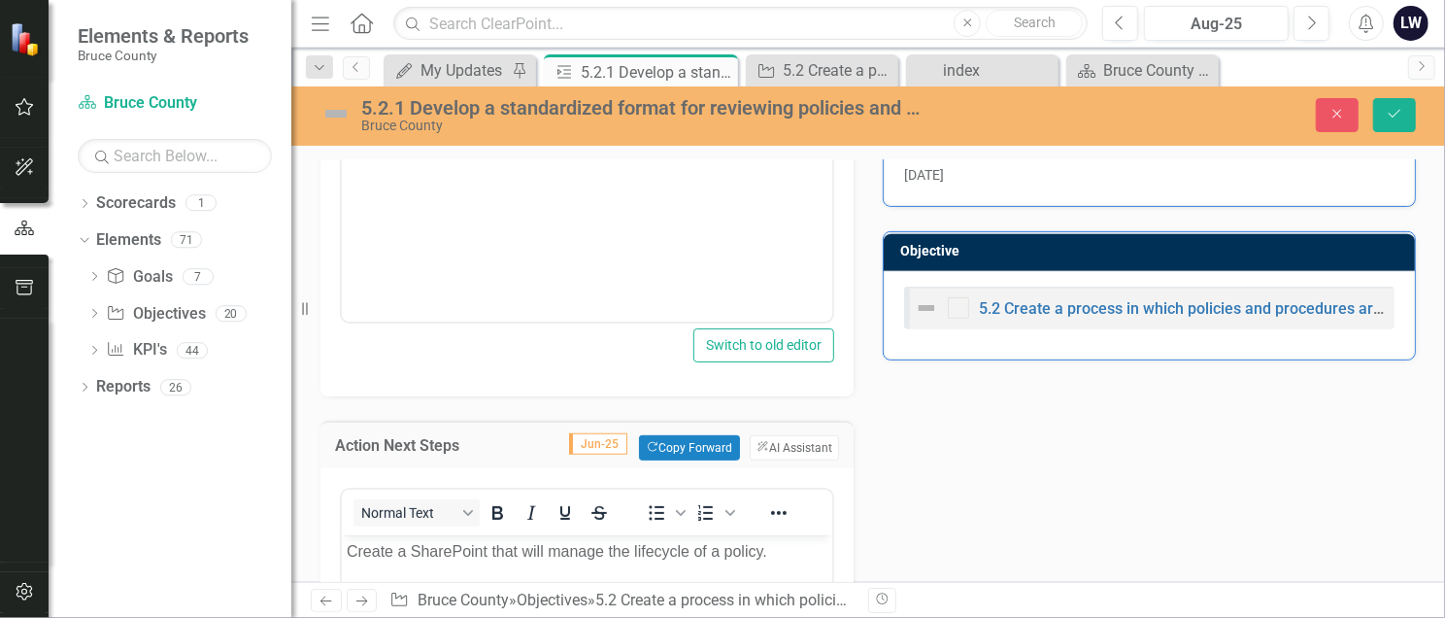
scroll to position [316, 0]
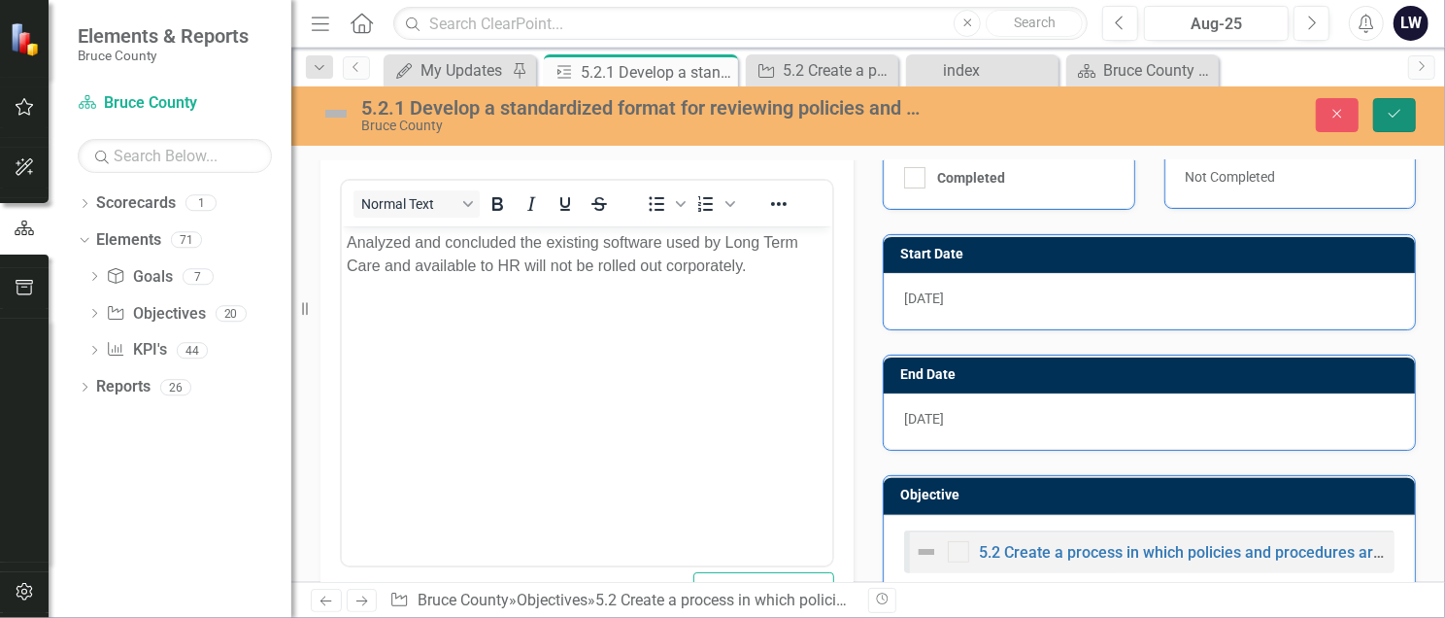
click at [1063, 109] on icon "Save" at bounding box center [1394, 114] width 17 height 14
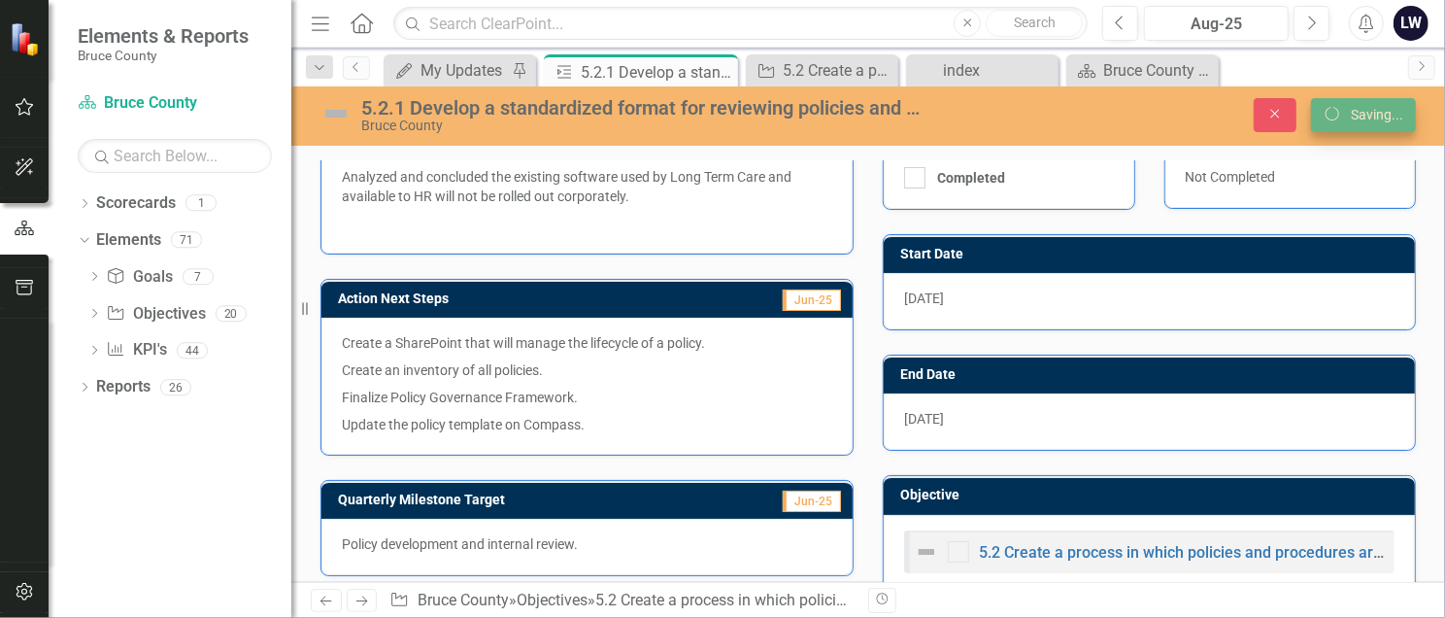
scroll to position [308, 0]
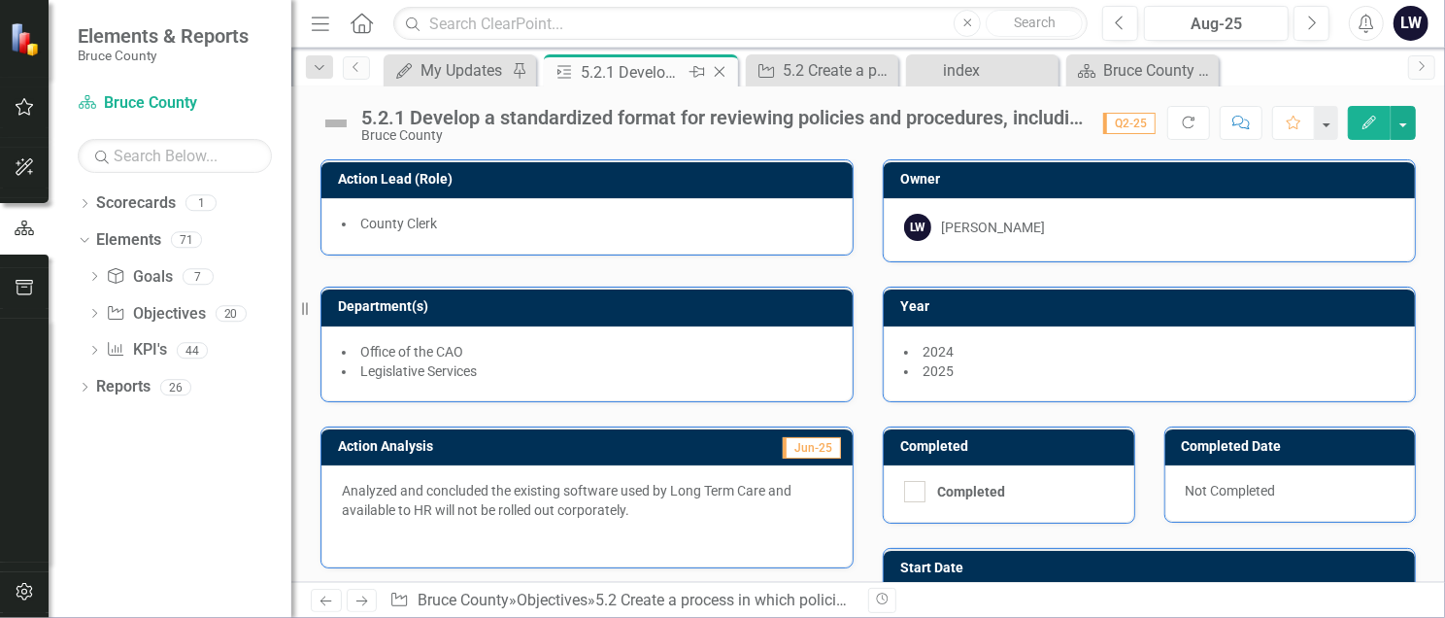
click at [648, 74] on div "5.2.1 Develop a standardized format for reviewing policies and procedures, incl…" at bounding box center [633, 72] width 104 height 24
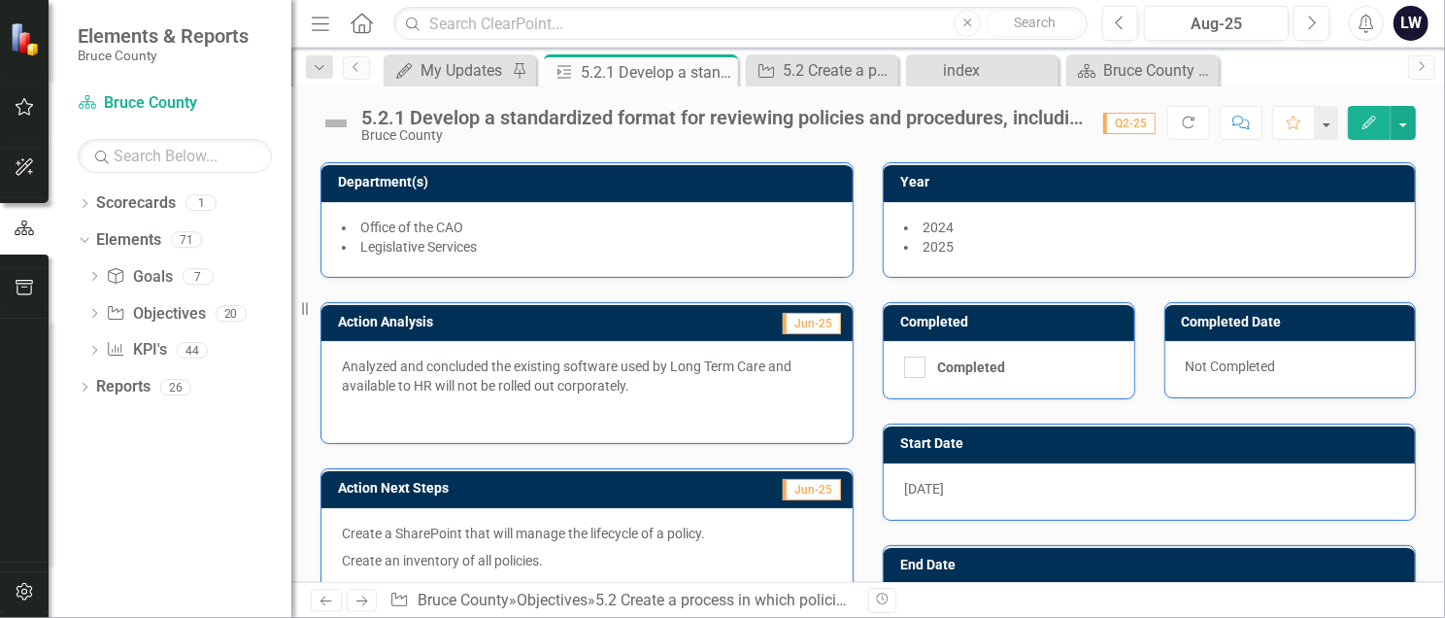
scroll to position [14, 0]
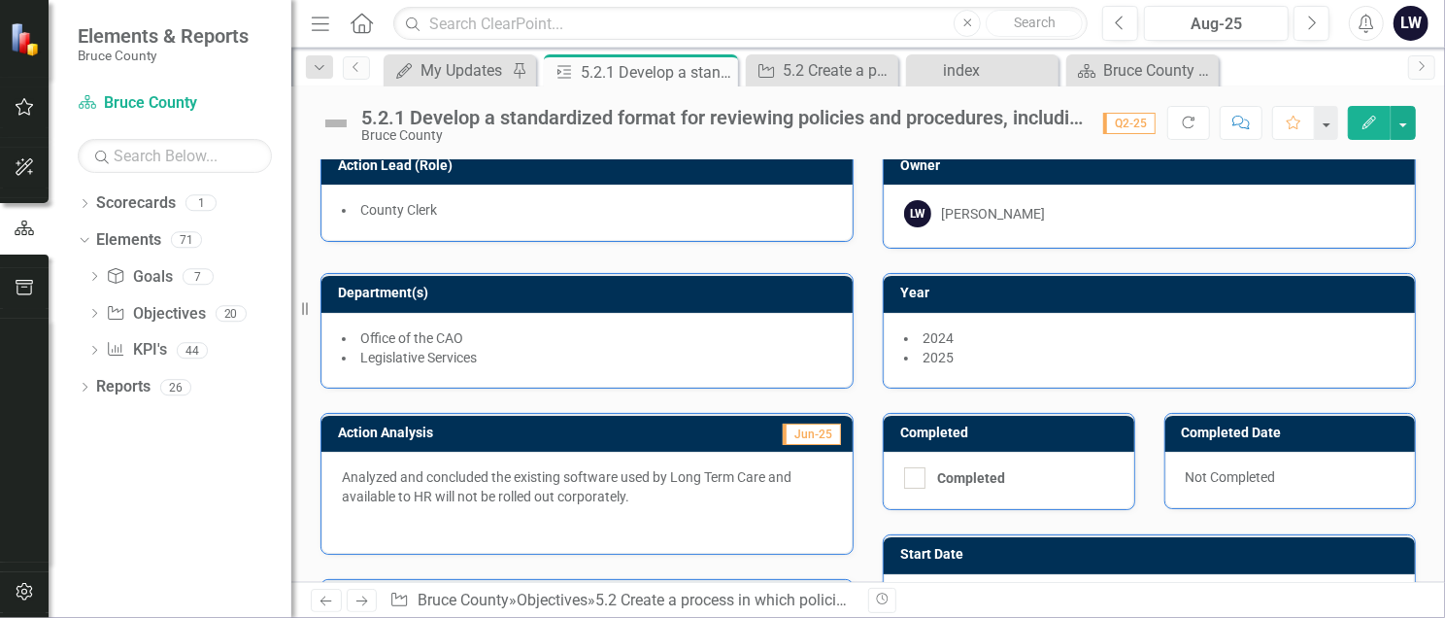
click at [626, 114] on div "5.2.1 Develop a standardized format for reviewing policies and procedures, incl…" at bounding box center [722, 117] width 722 height 21
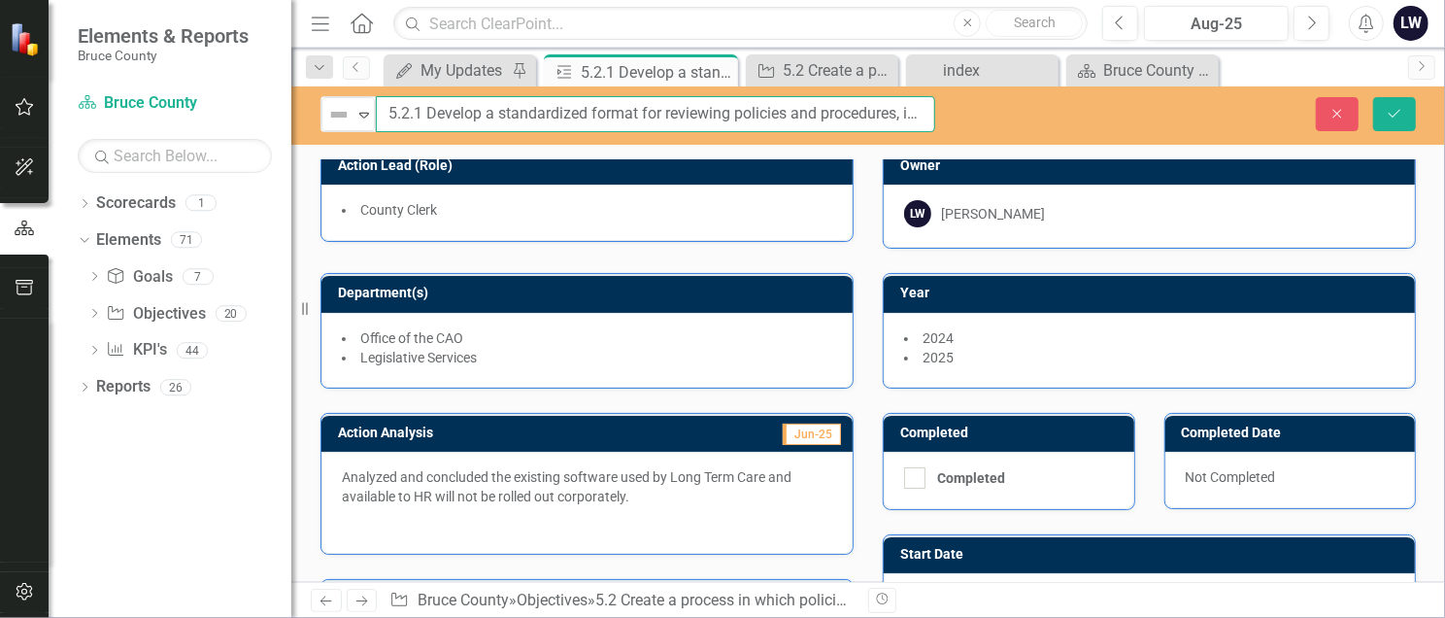
click at [828, 116] on input "5.2.1 Develop a standardized format for reviewing policies and procedures, incl…" at bounding box center [655, 114] width 559 height 36
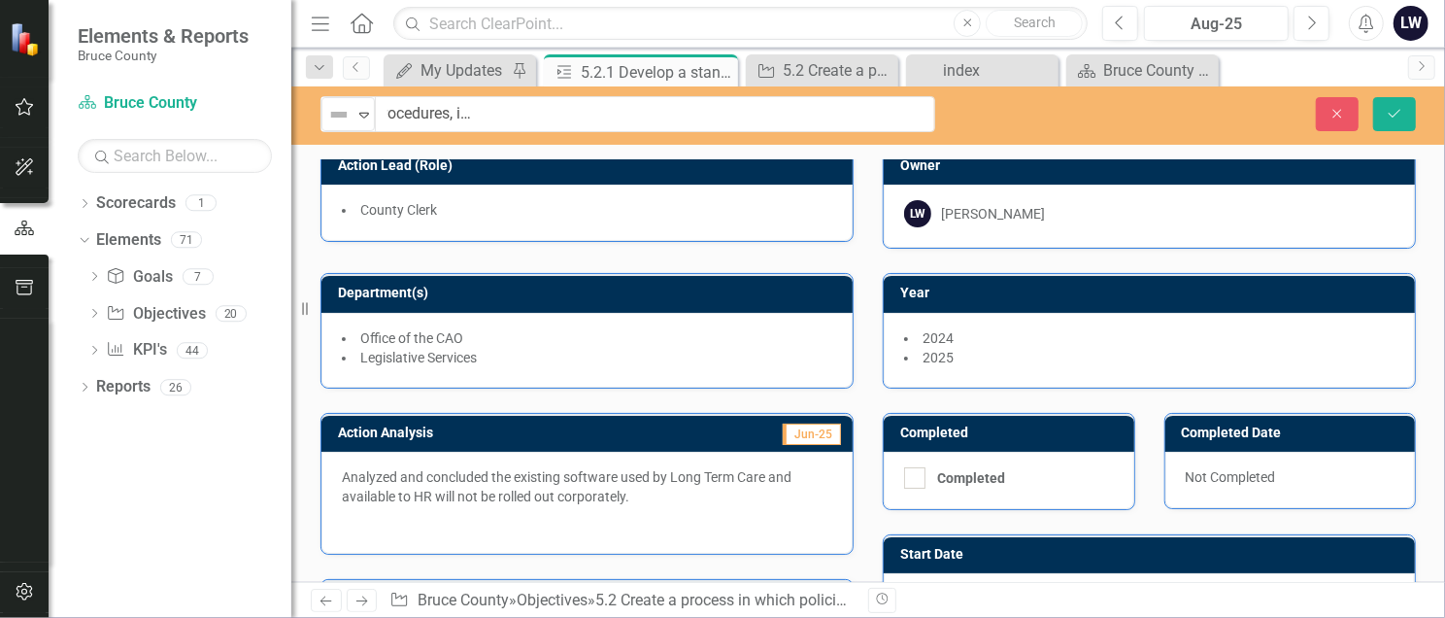
click at [1006, 115] on div "Close Save" at bounding box center [1205, 114] width 452 height 34
click at [1063, 100] on button "Save" at bounding box center [1394, 114] width 43 height 34
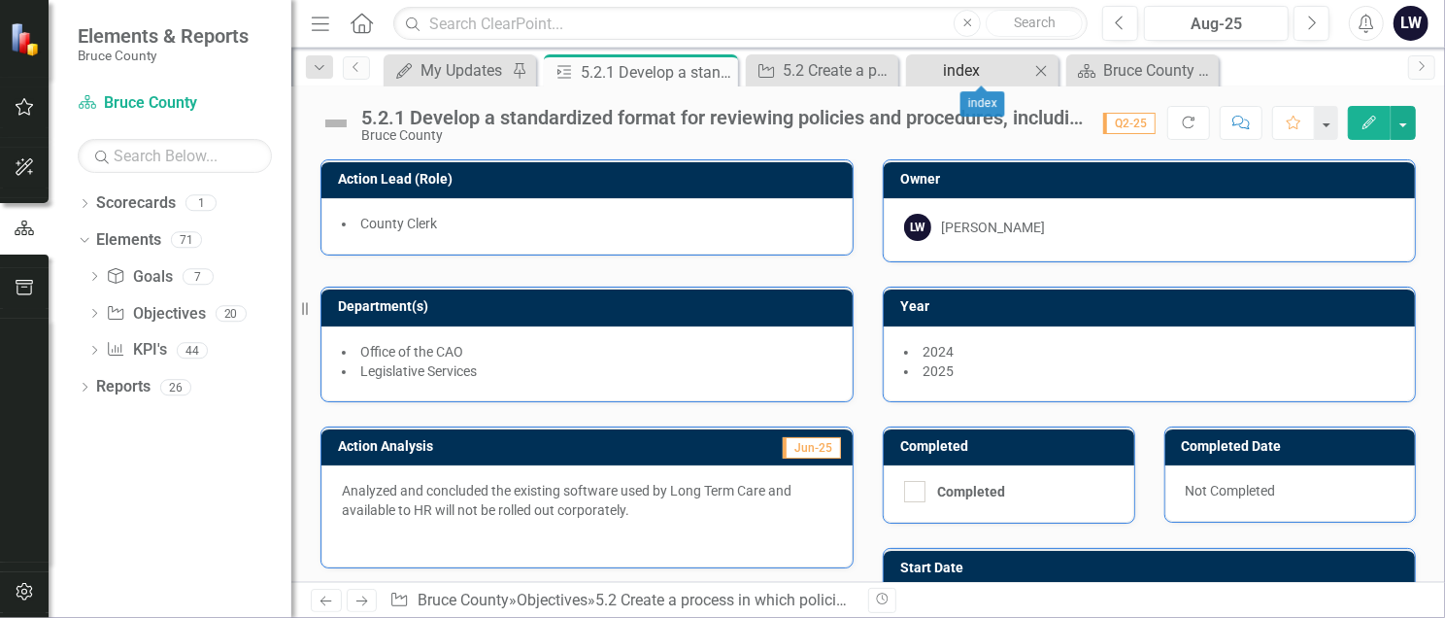
click at [955, 61] on div "index" at bounding box center [986, 70] width 86 height 24
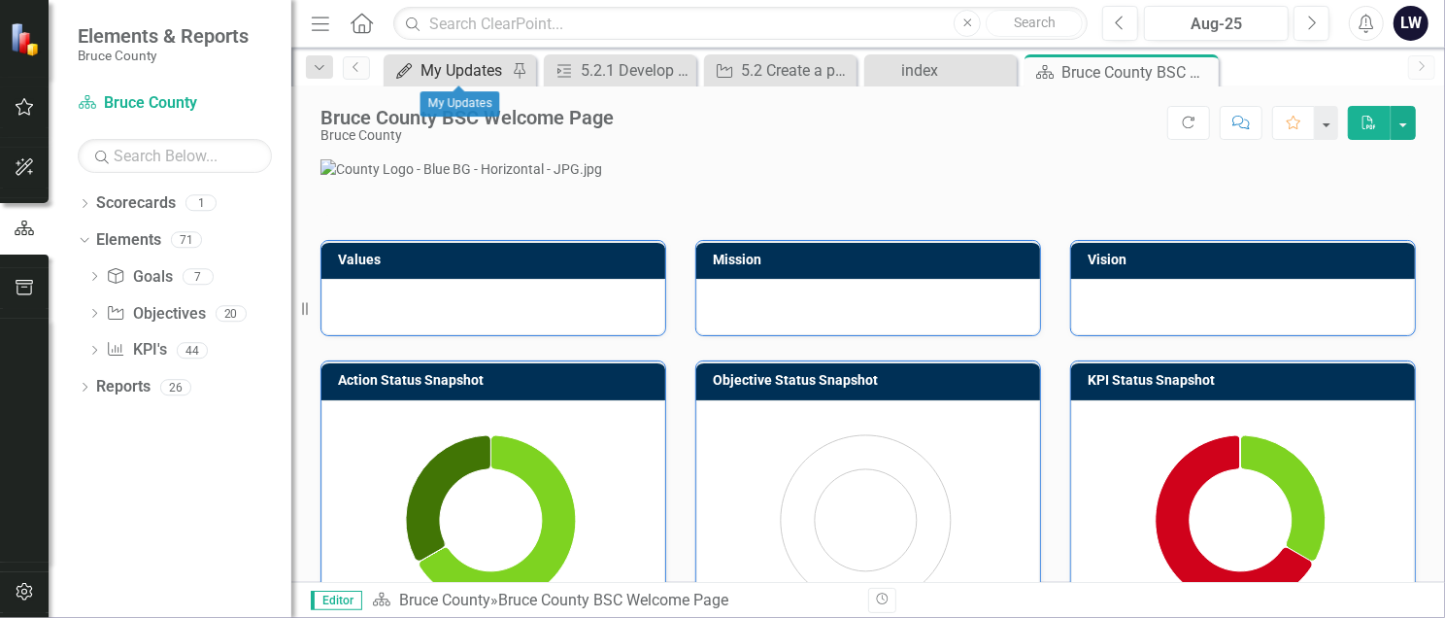
click at [493, 65] on div "My Updates" at bounding box center [463, 70] width 86 height 24
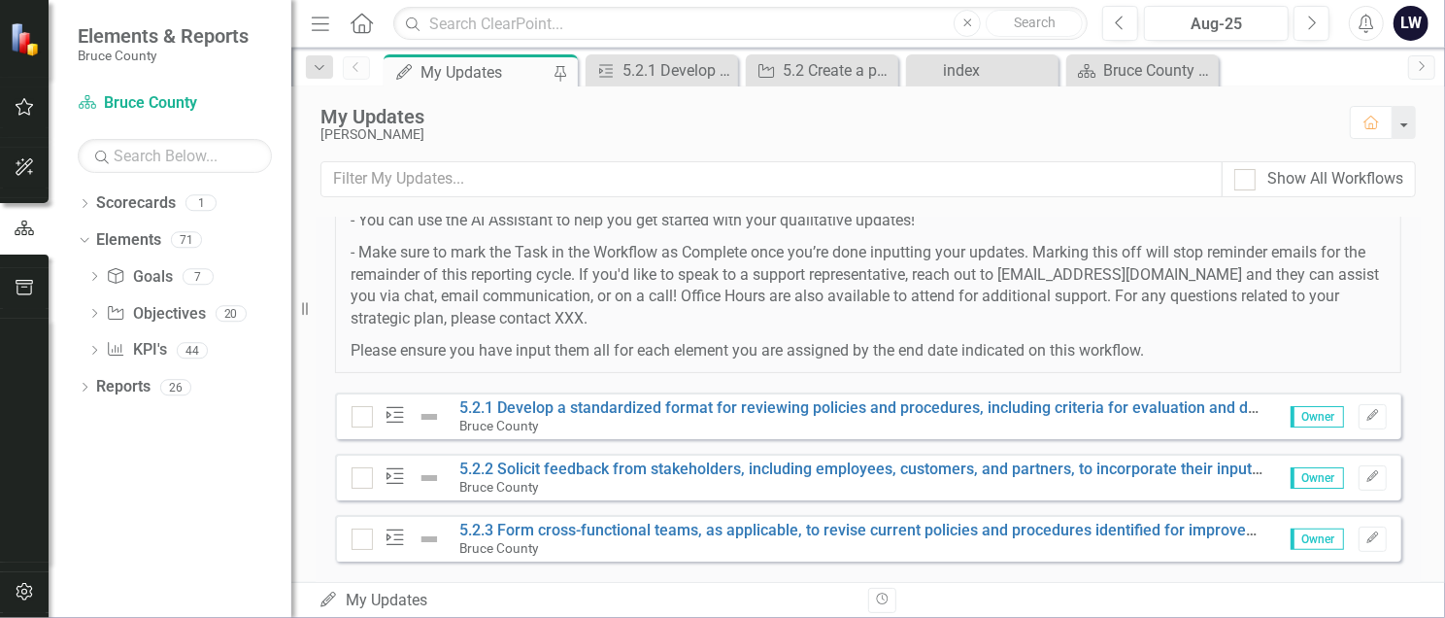
scroll to position [367, 0]
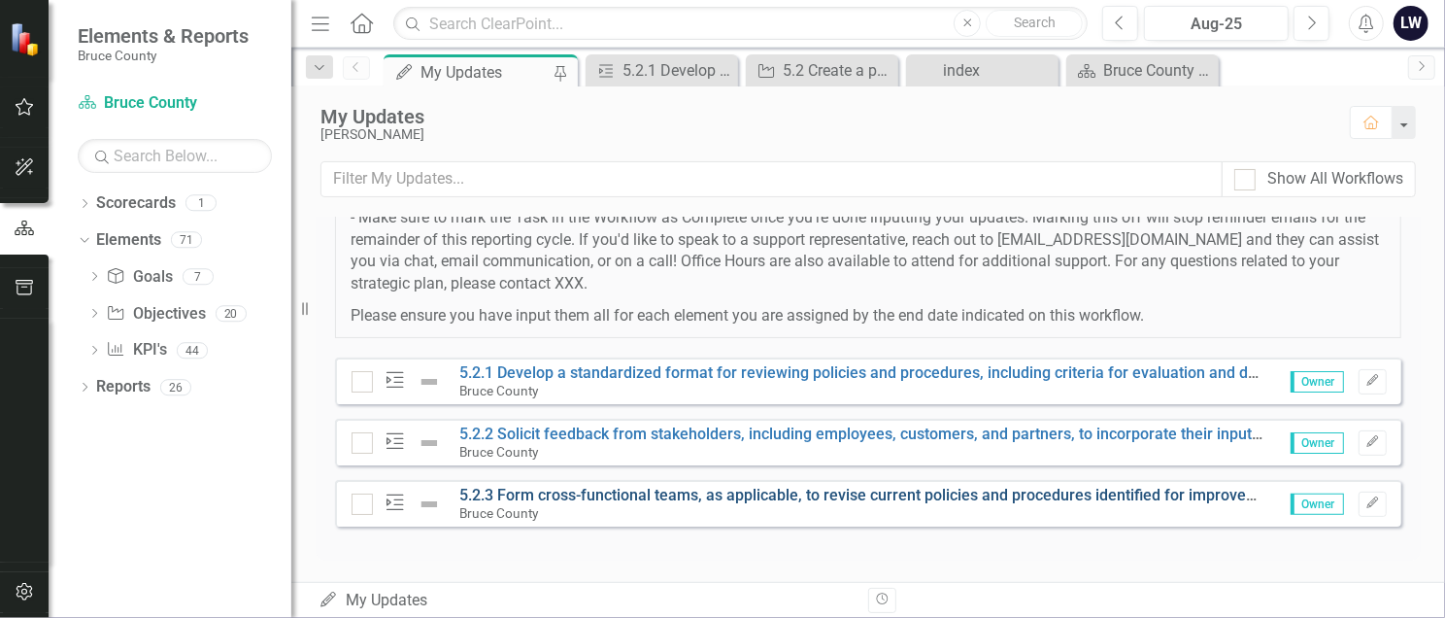
click at [715, 444] on link "5.2.3 Form cross-functional teams, as applicable, to revise current policies an…" at bounding box center [873, 495] width 826 height 18
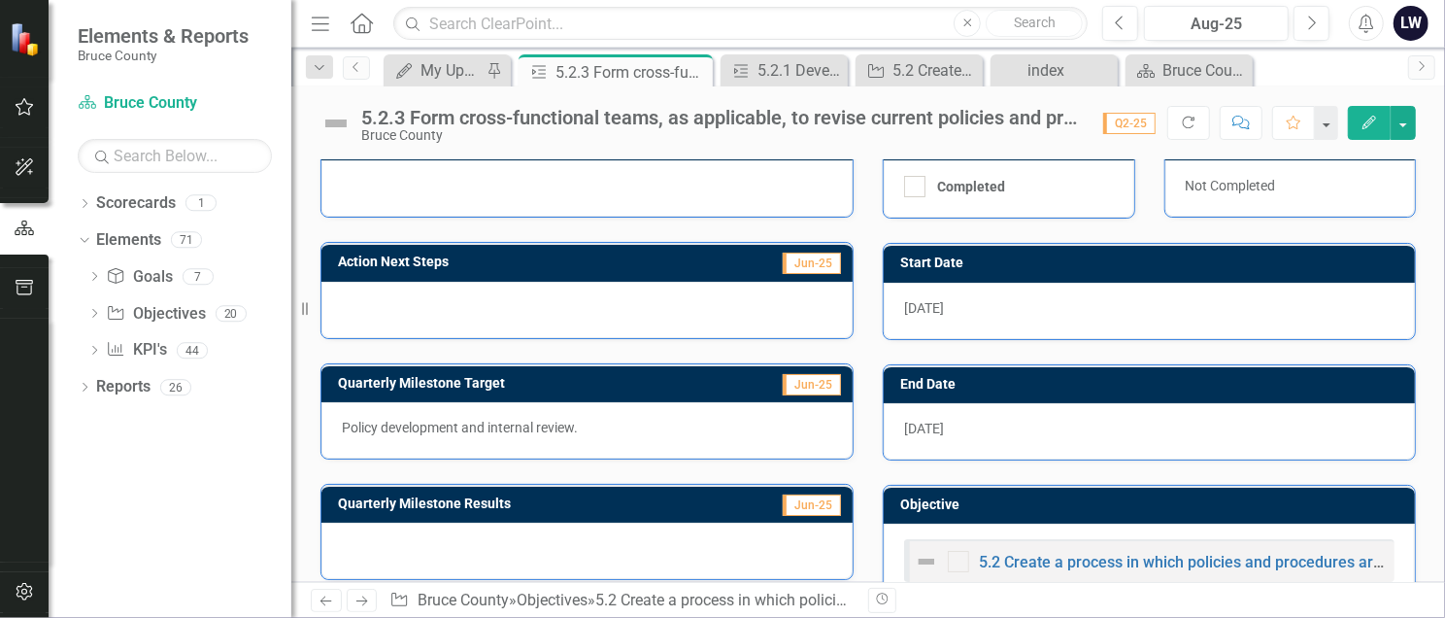
scroll to position [347, 0]
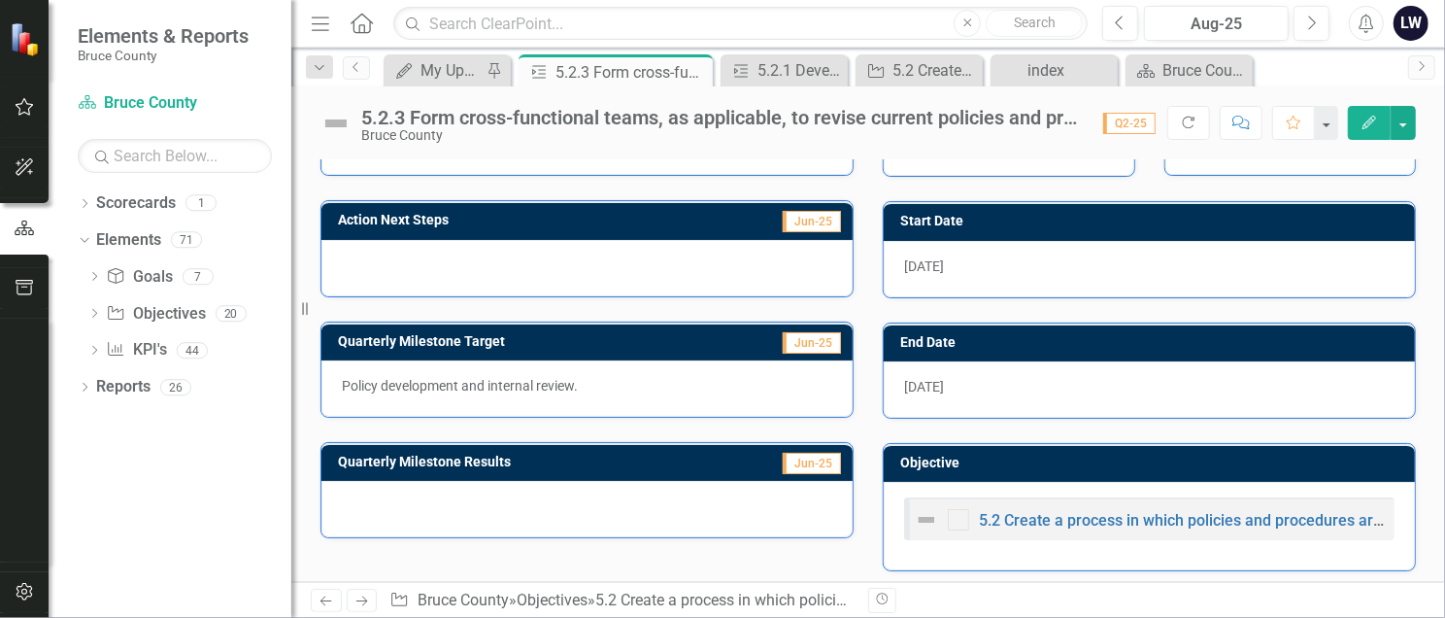
click at [389, 444] on div at bounding box center [586, 509] width 531 height 56
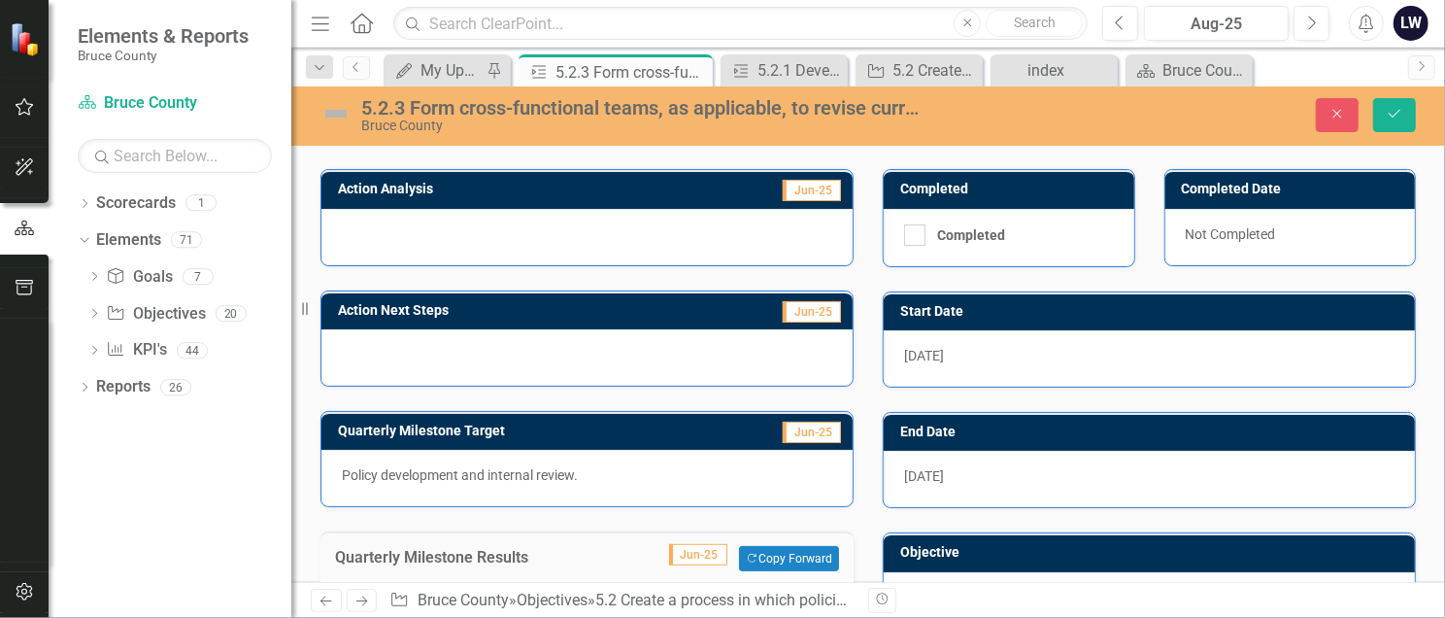
scroll to position [518, 0]
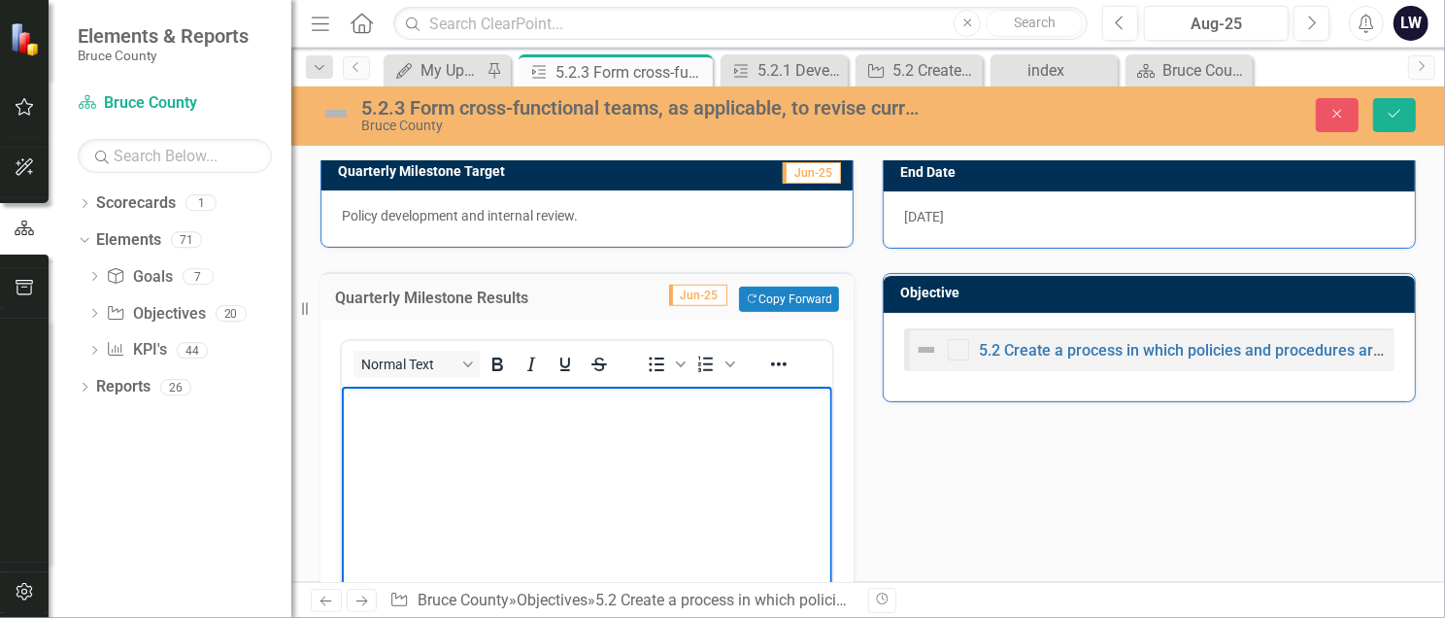
click at [370, 396] on p "Rich Text Area. Press ALT-0 for help." at bounding box center [586, 402] width 481 height 23
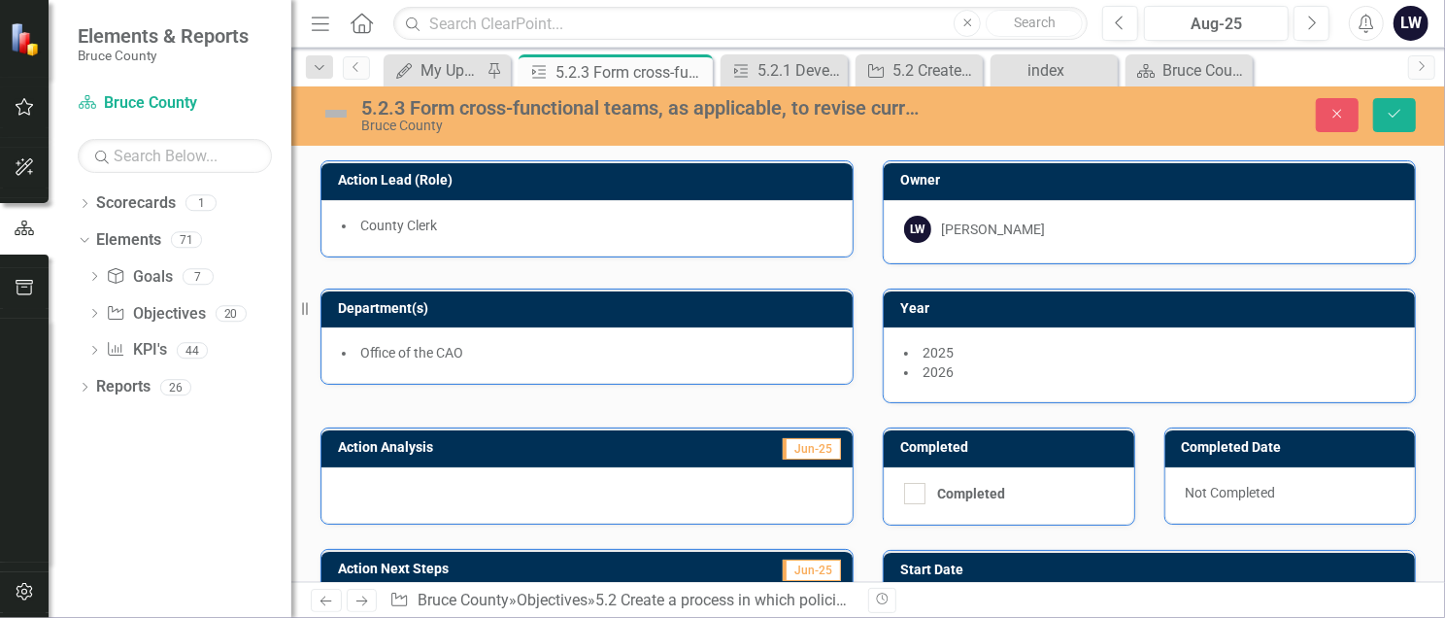
click at [437, 444] on div at bounding box center [586, 495] width 531 height 56
click at [350, 444] on div at bounding box center [586, 495] width 531 height 56
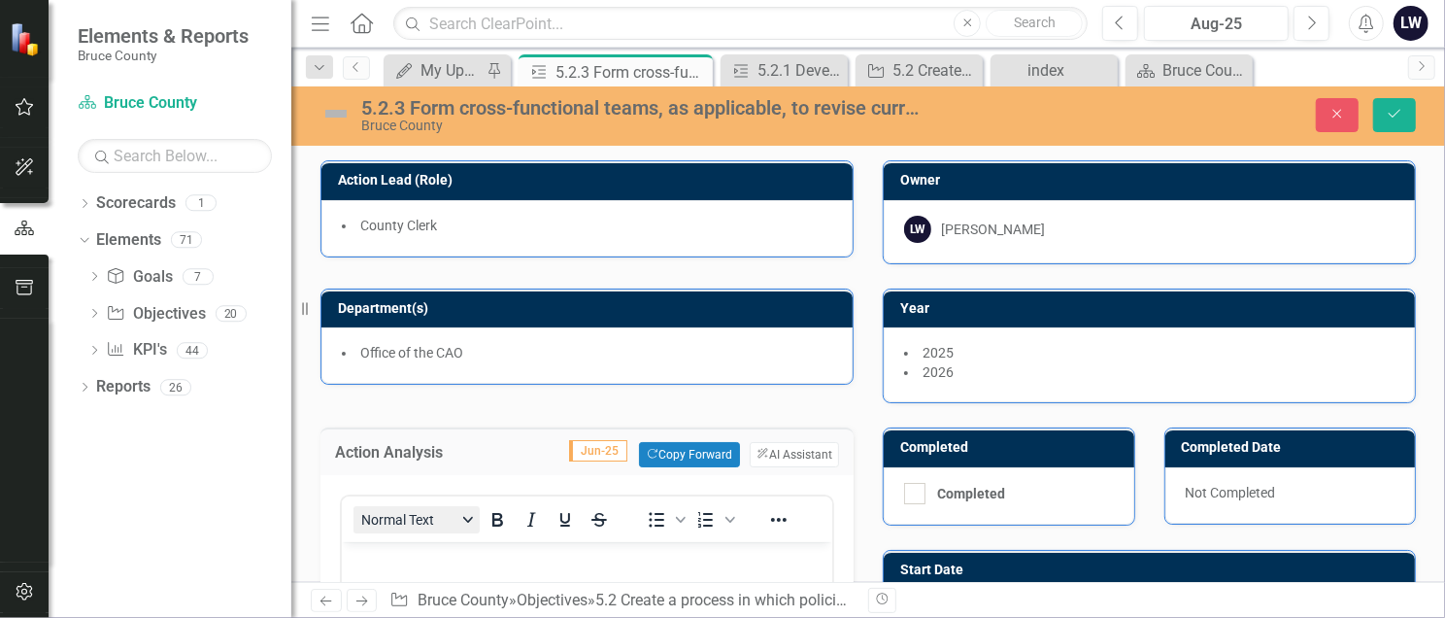
scroll to position [129, 0]
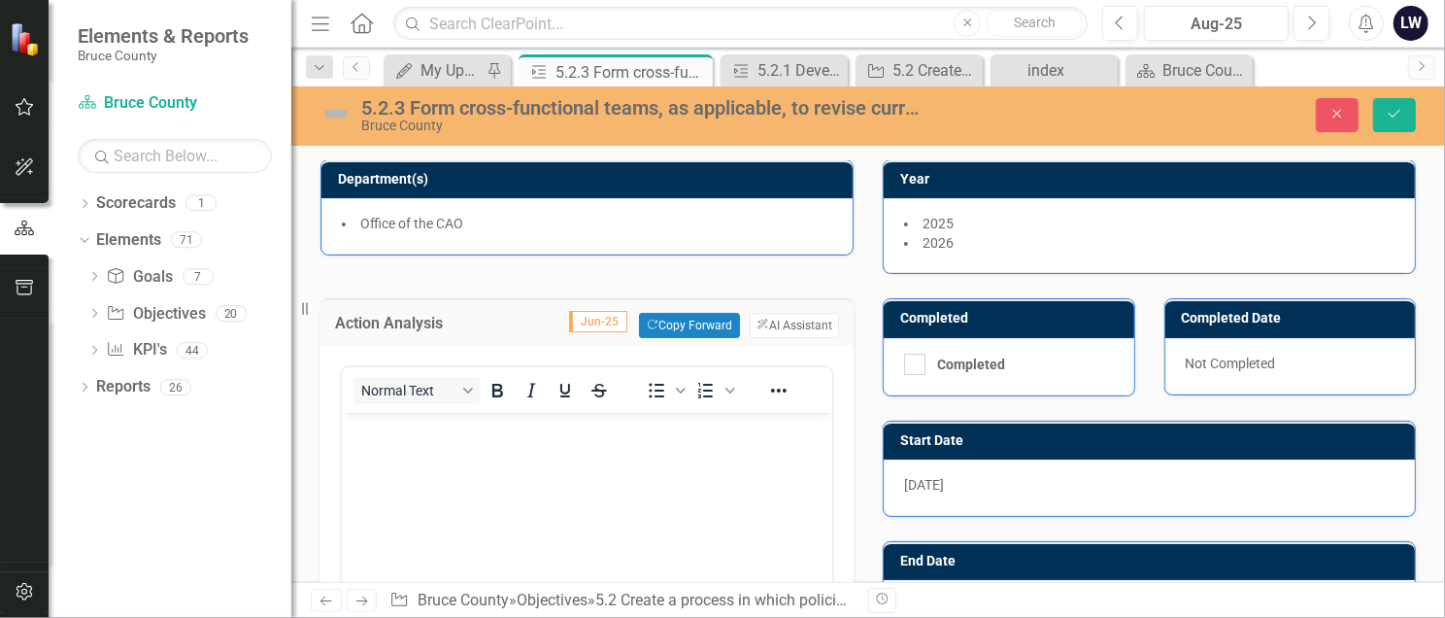
click at [390, 443] on body "Rich Text Area. Press ALT-0 for help." at bounding box center [586, 558] width 490 height 291
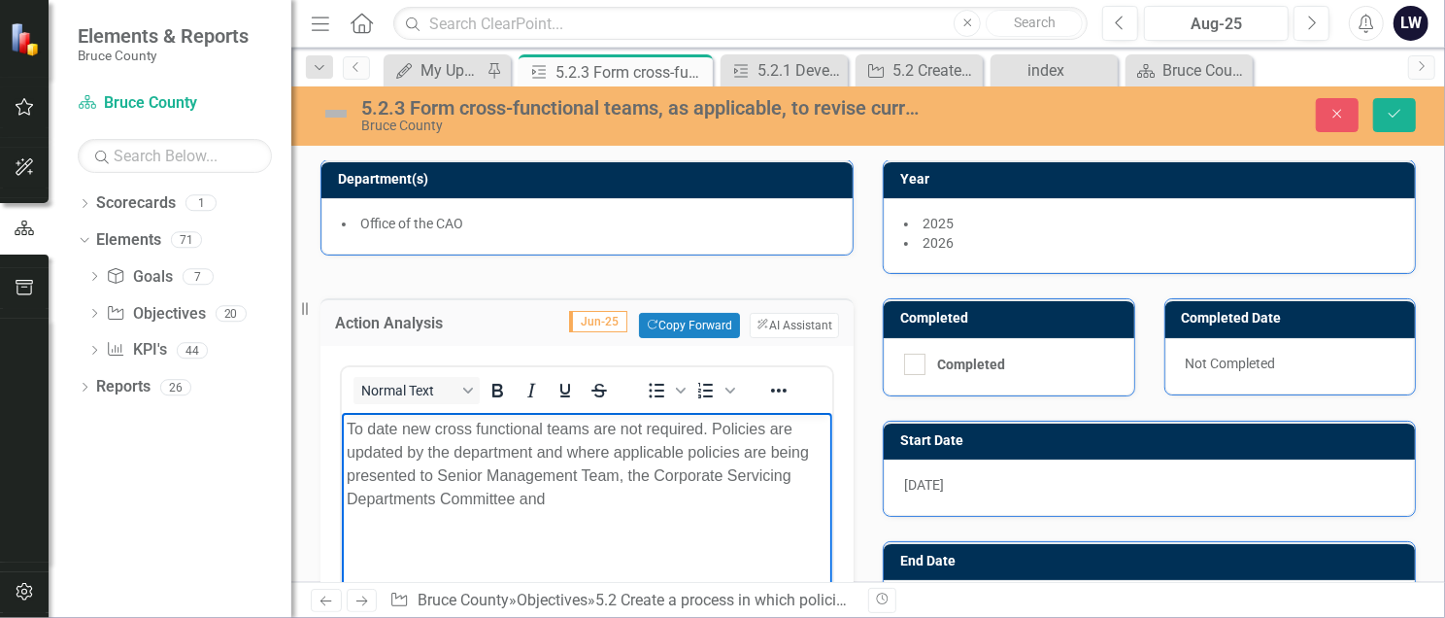
drag, startPoint x: 549, startPoint y: 487, endPoint x: 596, endPoint y: 476, distance: 49.0
click at [553, 444] on p "To date new cross functional teams are not required. Policies are updated by th…" at bounding box center [586, 464] width 481 height 93
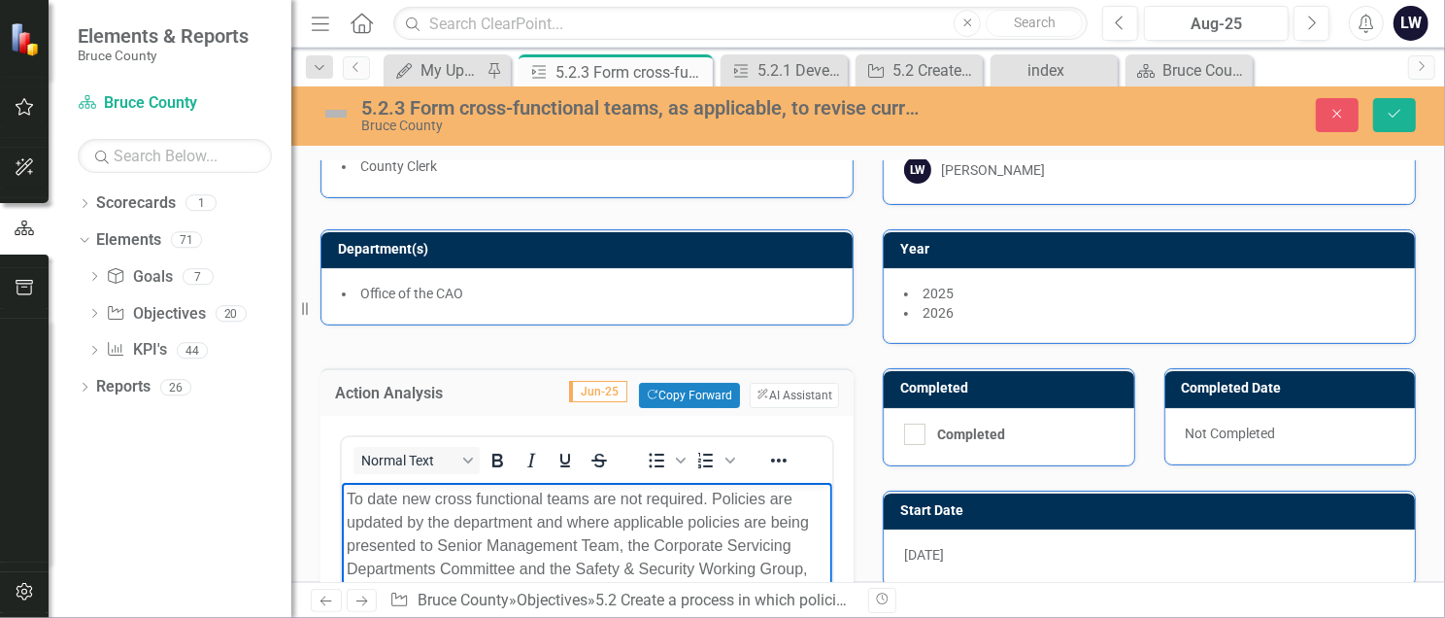
scroll to position [0, 0]
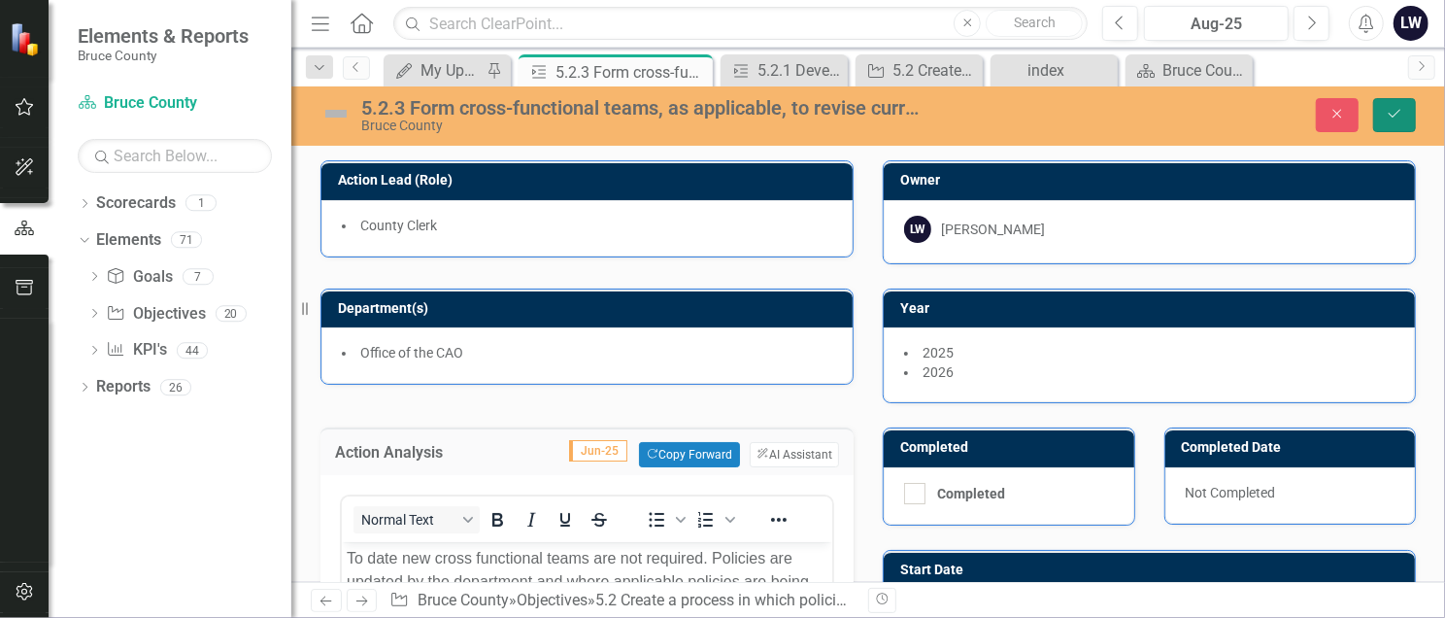
click at [1063, 106] on button "Save" at bounding box center [1394, 115] width 43 height 34
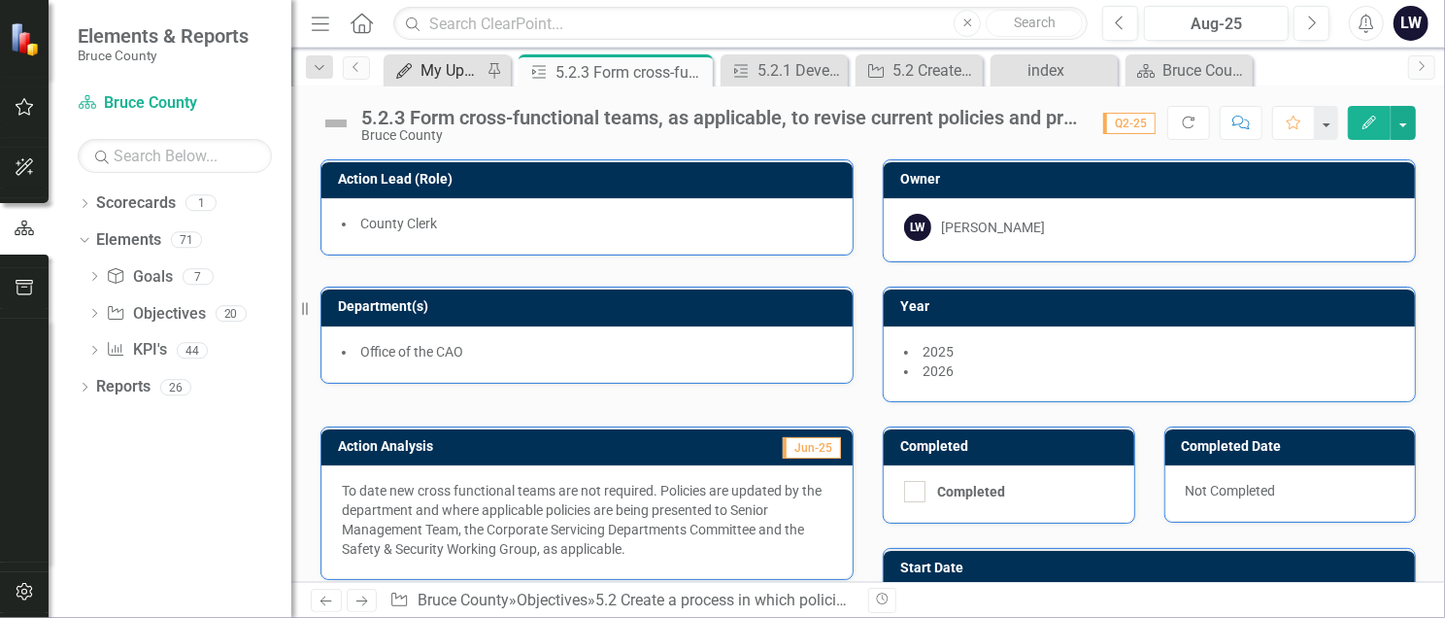
click at [422, 76] on div "My Updates" at bounding box center [450, 70] width 61 height 24
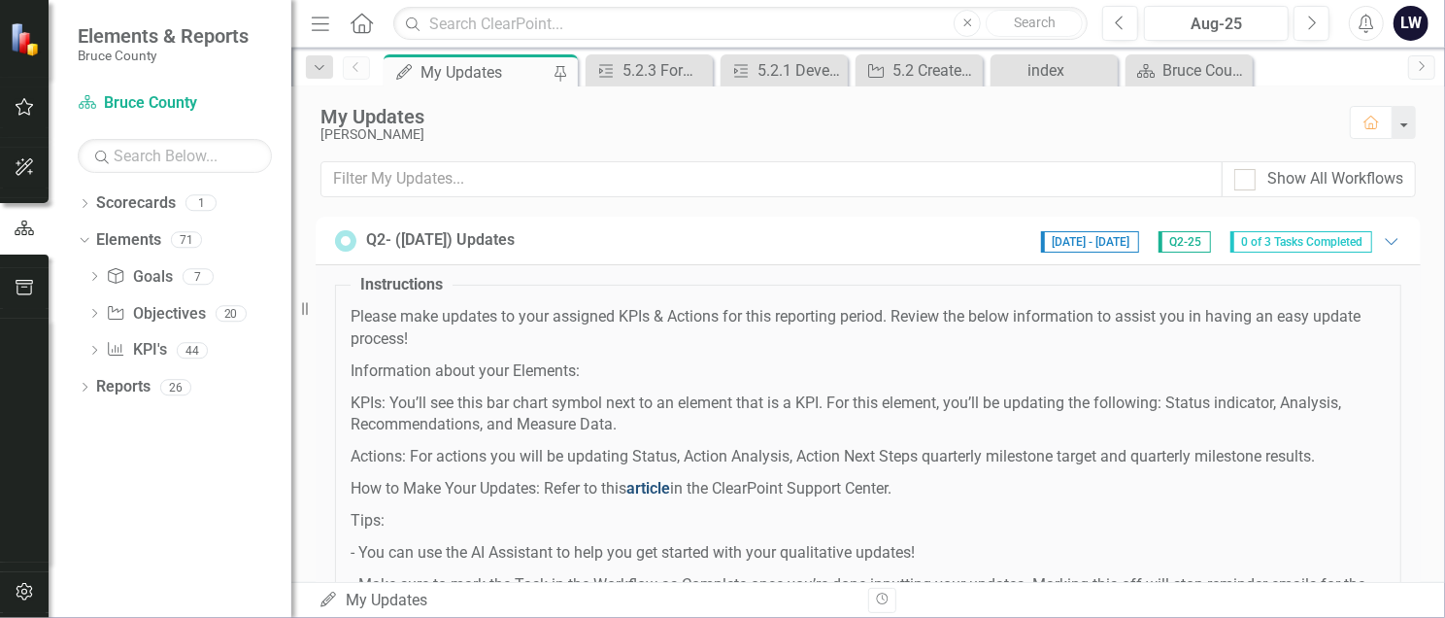
click at [661, 444] on link "article" at bounding box center [648, 488] width 44 height 18
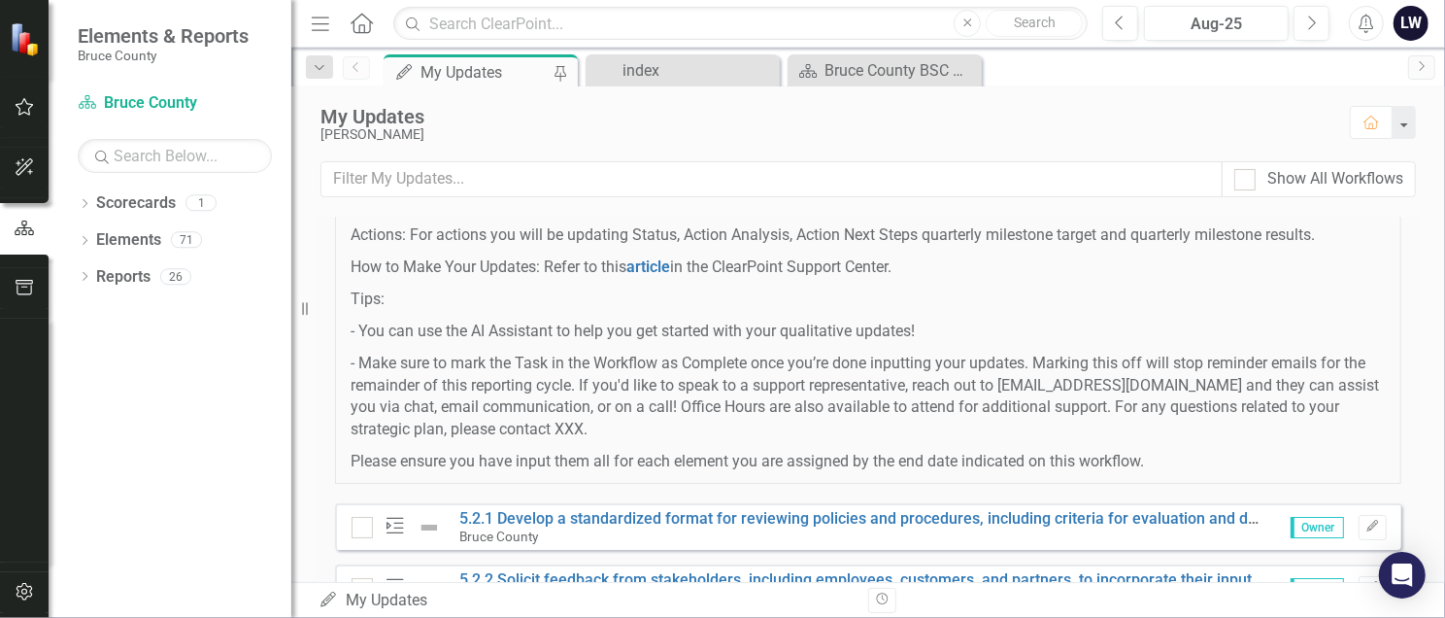
scroll to position [108, 0]
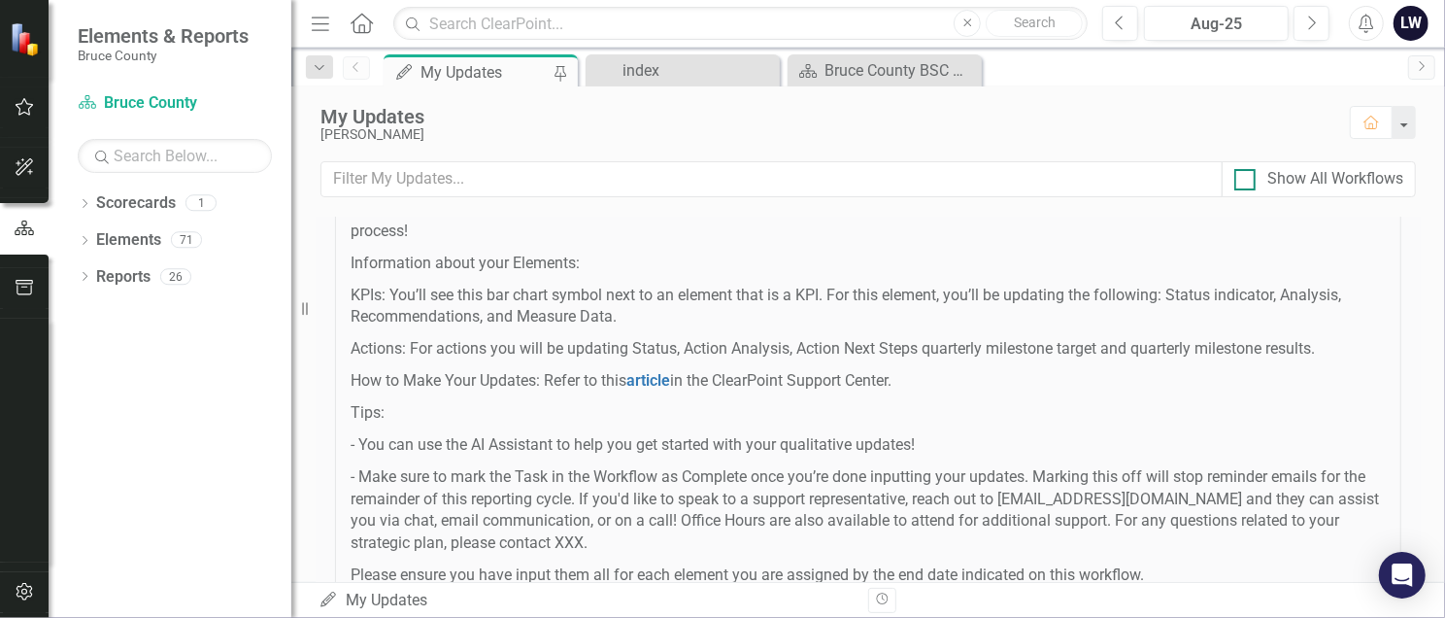
click at [1241, 172] on input "Show All Workflows" at bounding box center [1240, 175] width 13 height 13
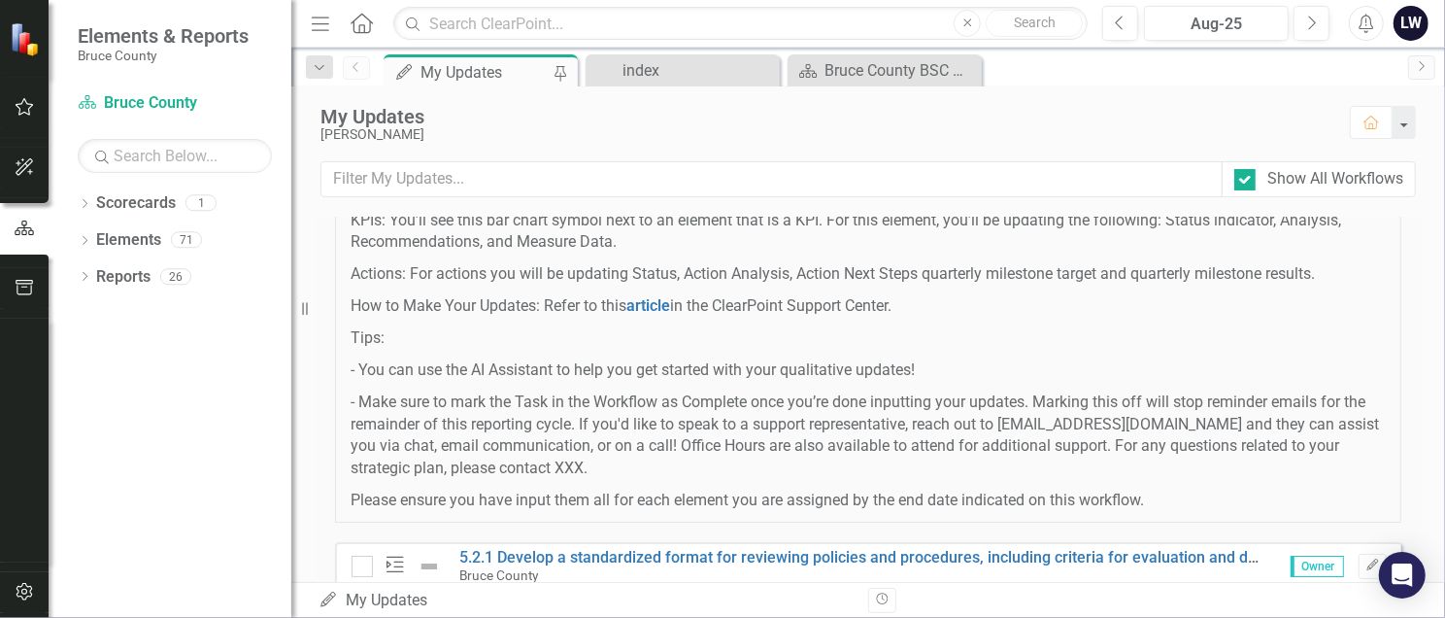
scroll to position [0, 0]
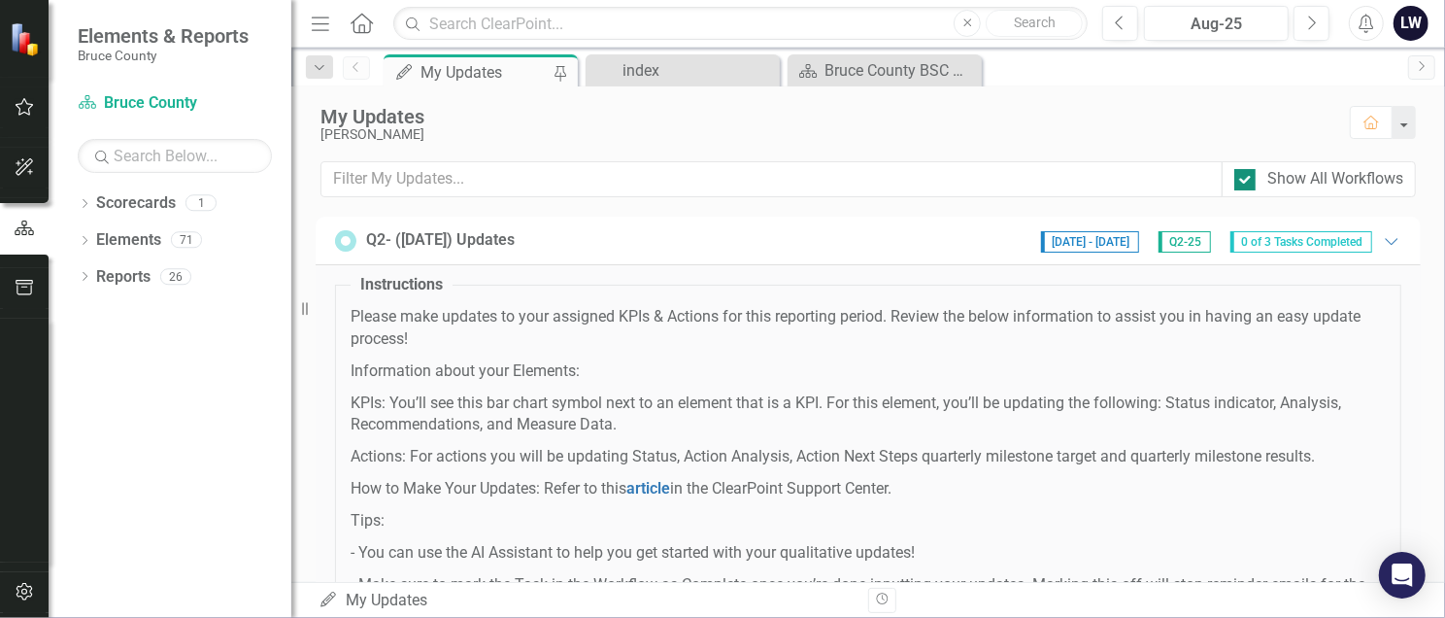
click at [1245, 175] on input "Show All Workflows" at bounding box center [1240, 175] width 13 height 13
checkbox input "false"
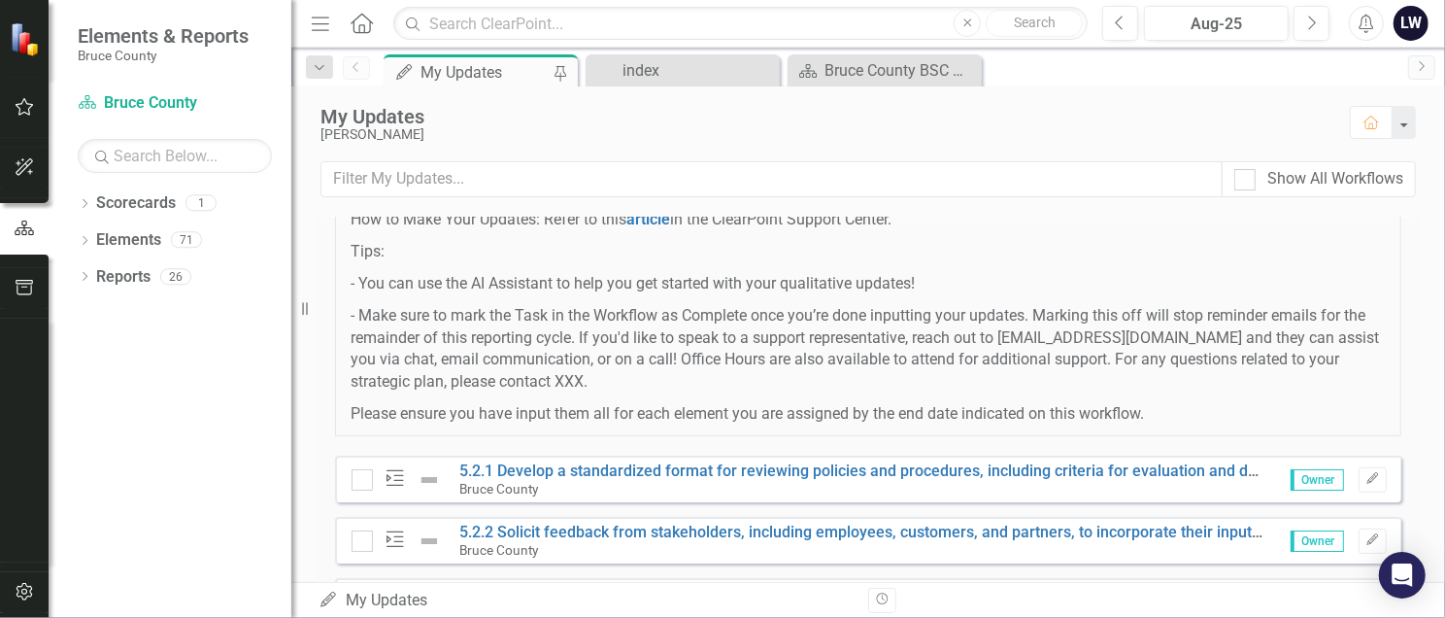
scroll to position [367, 0]
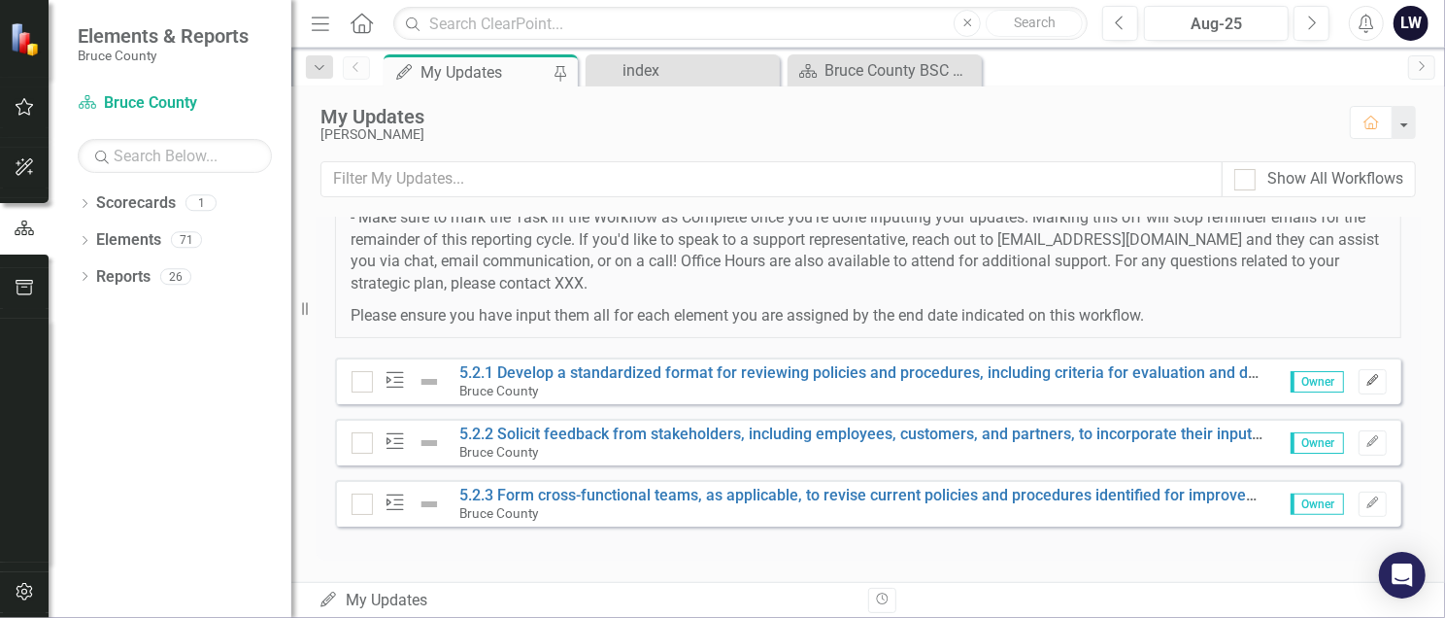
click at [1365, 382] on icon "Edit" at bounding box center [1372, 381] width 15 height 12
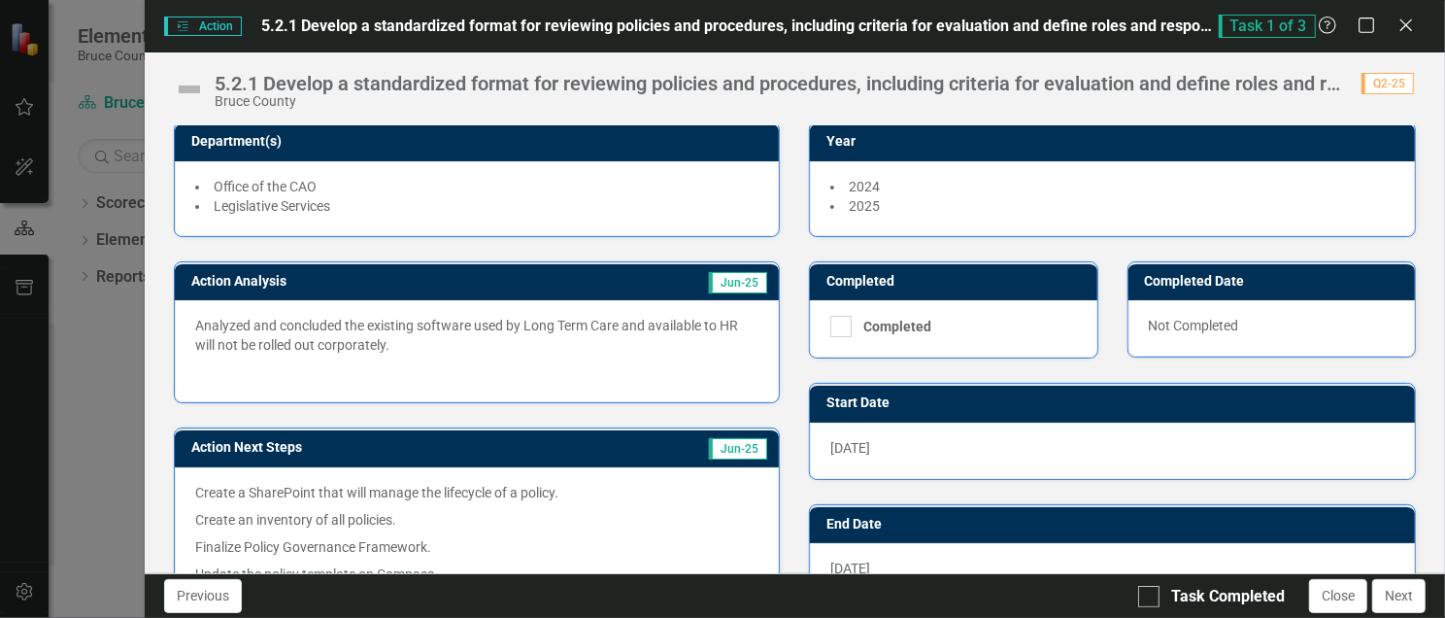
scroll to position [258, 0]
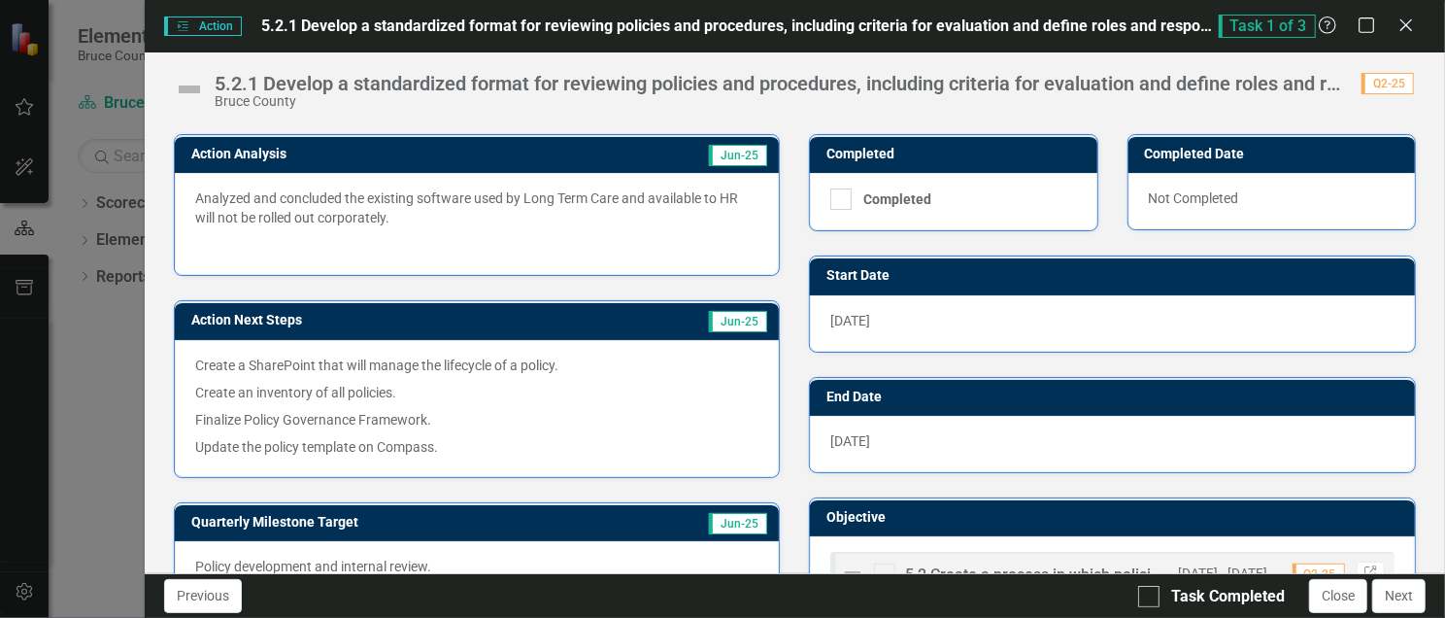
click at [863, 433] on span "[DATE]" at bounding box center [850, 441] width 40 height 16
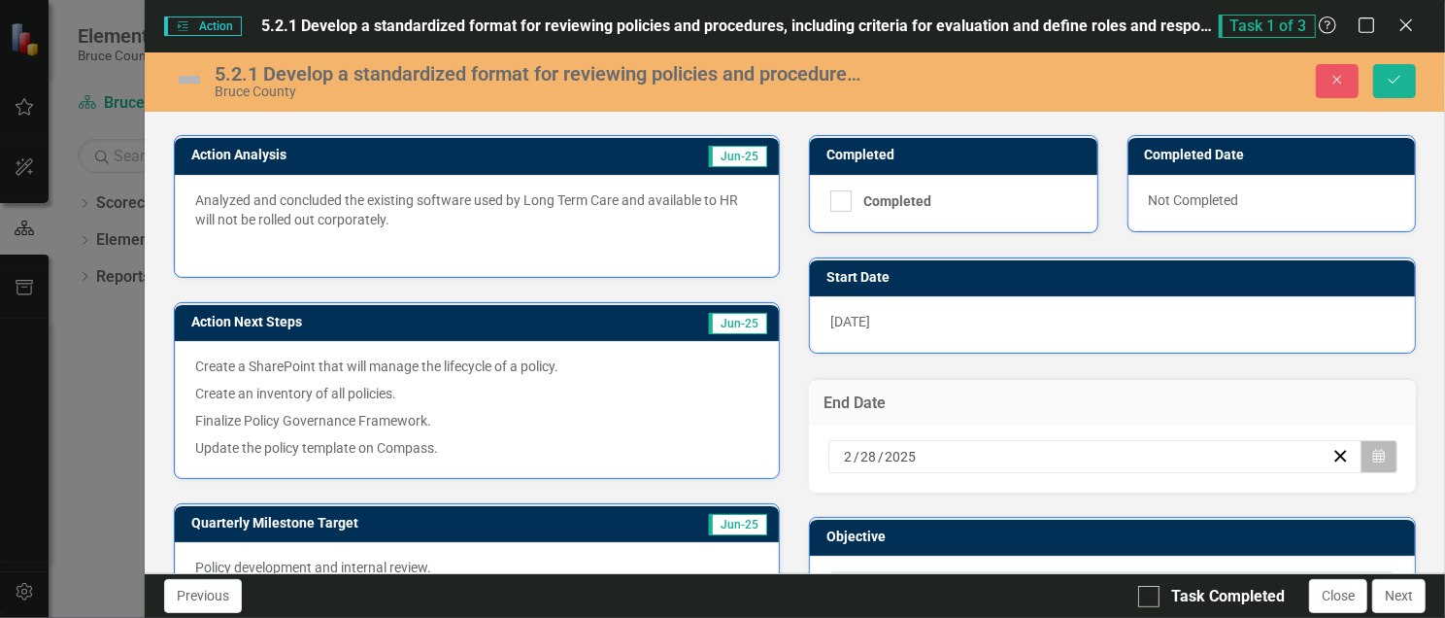
click at [1360, 441] on button "Calendar" at bounding box center [1378, 456] width 37 height 33
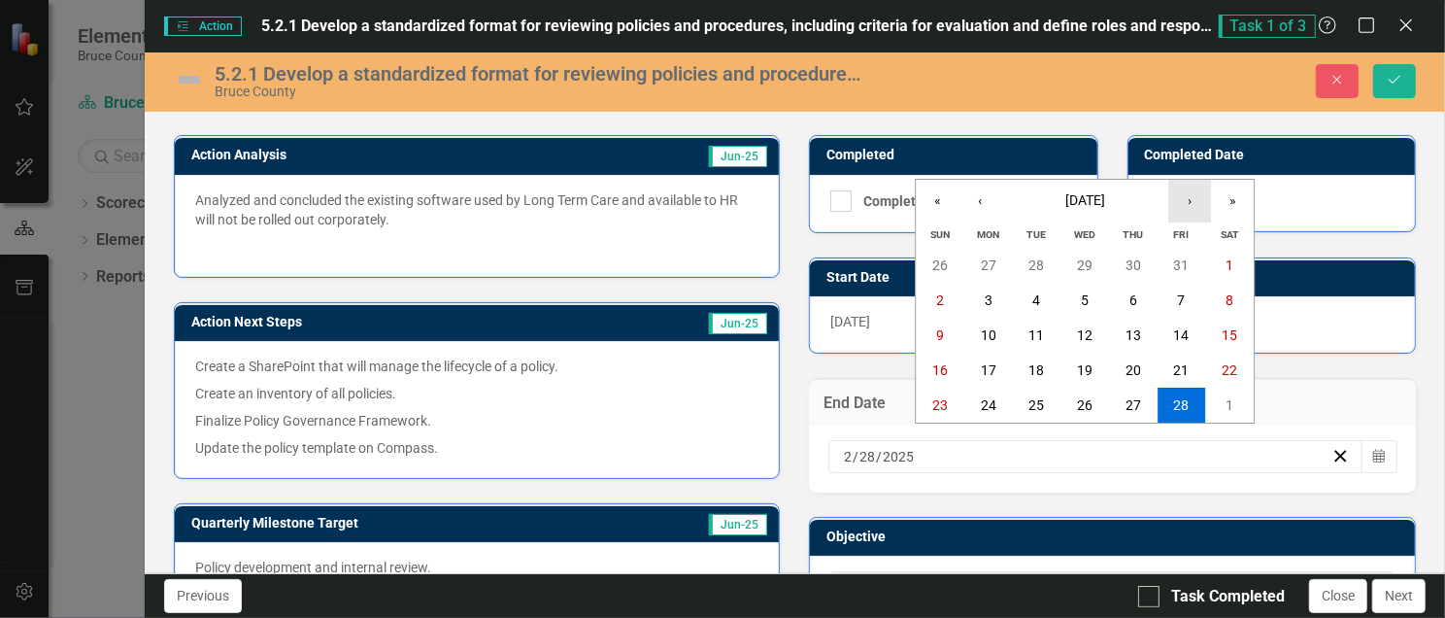
click at [1184, 203] on button "›" at bounding box center [1189, 201] width 43 height 43
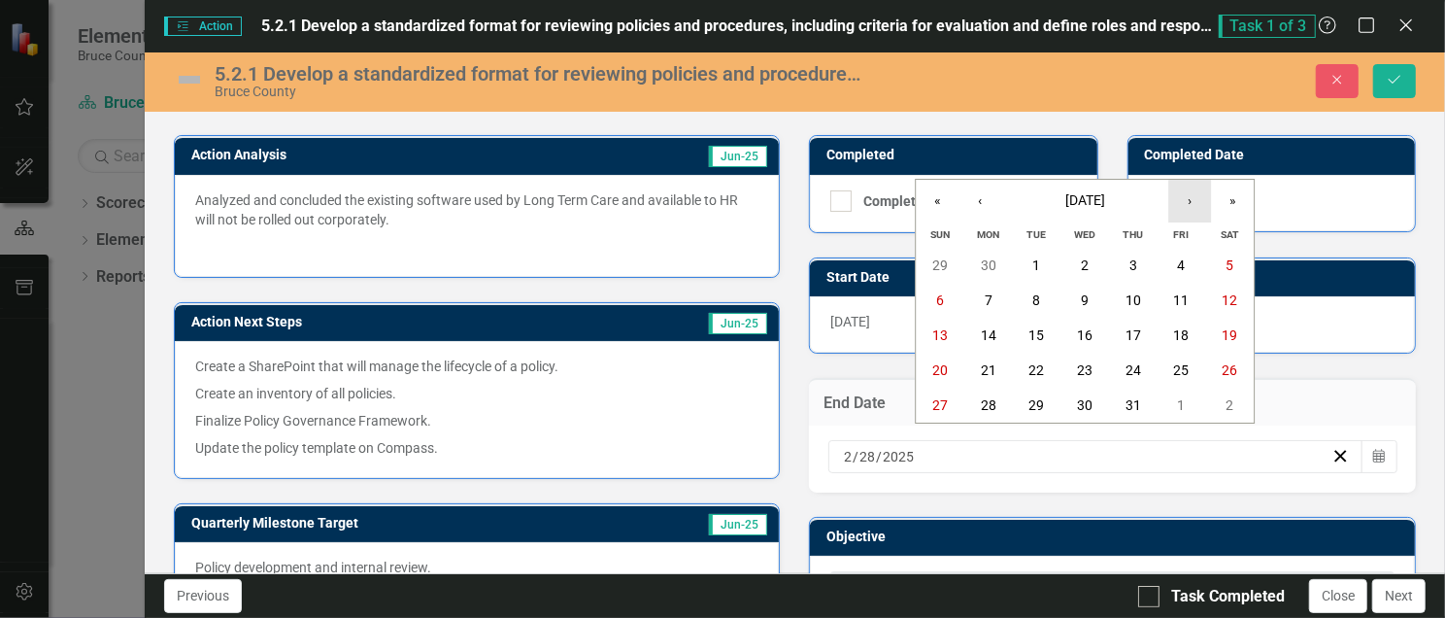
click at [1184, 203] on button "›" at bounding box center [1189, 201] width 43 height 43
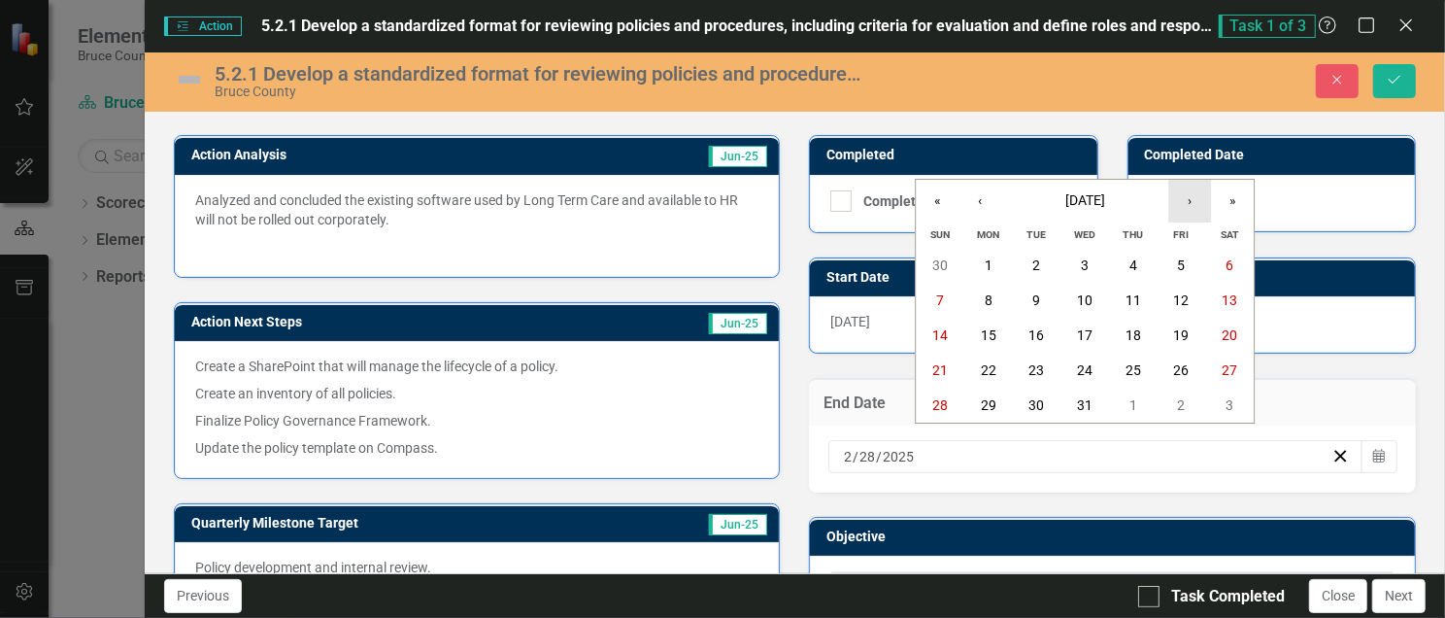
click at [1184, 203] on button "›" at bounding box center [1189, 201] width 43 height 43
click at [1187, 366] on abbr "27" at bounding box center [1182, 370] width 16 height 16
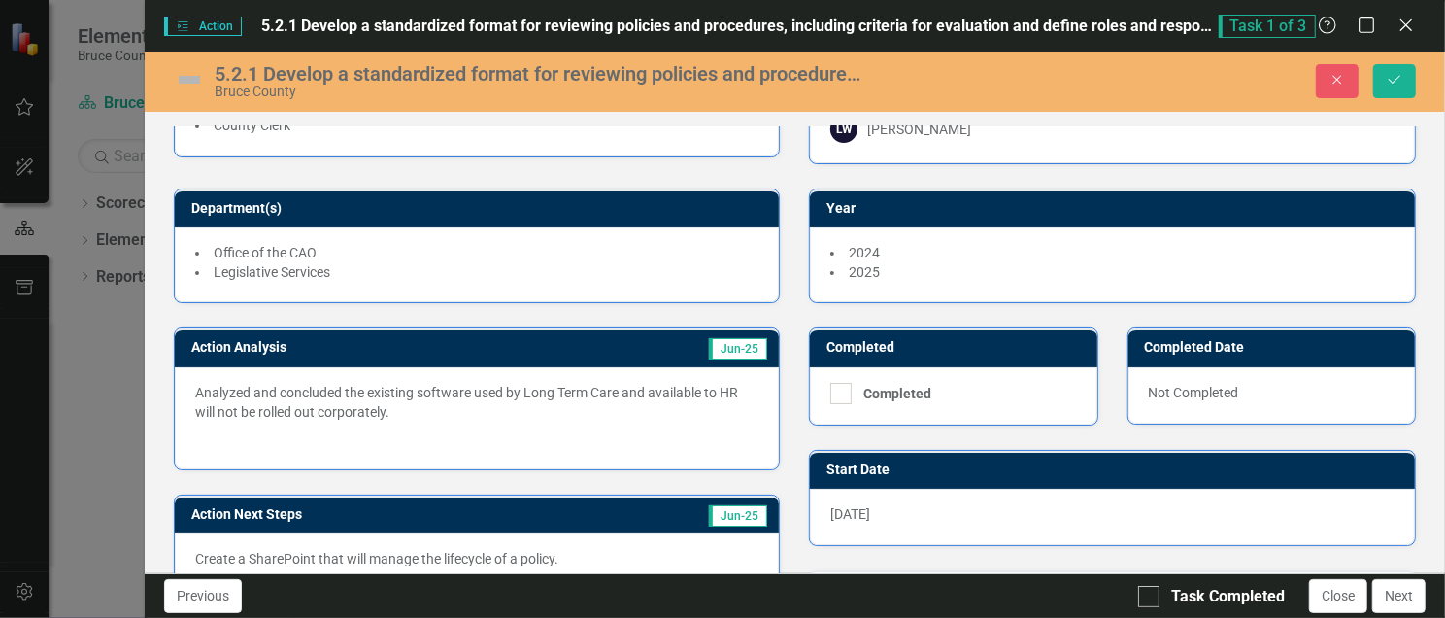
scroll to position [0, 0]
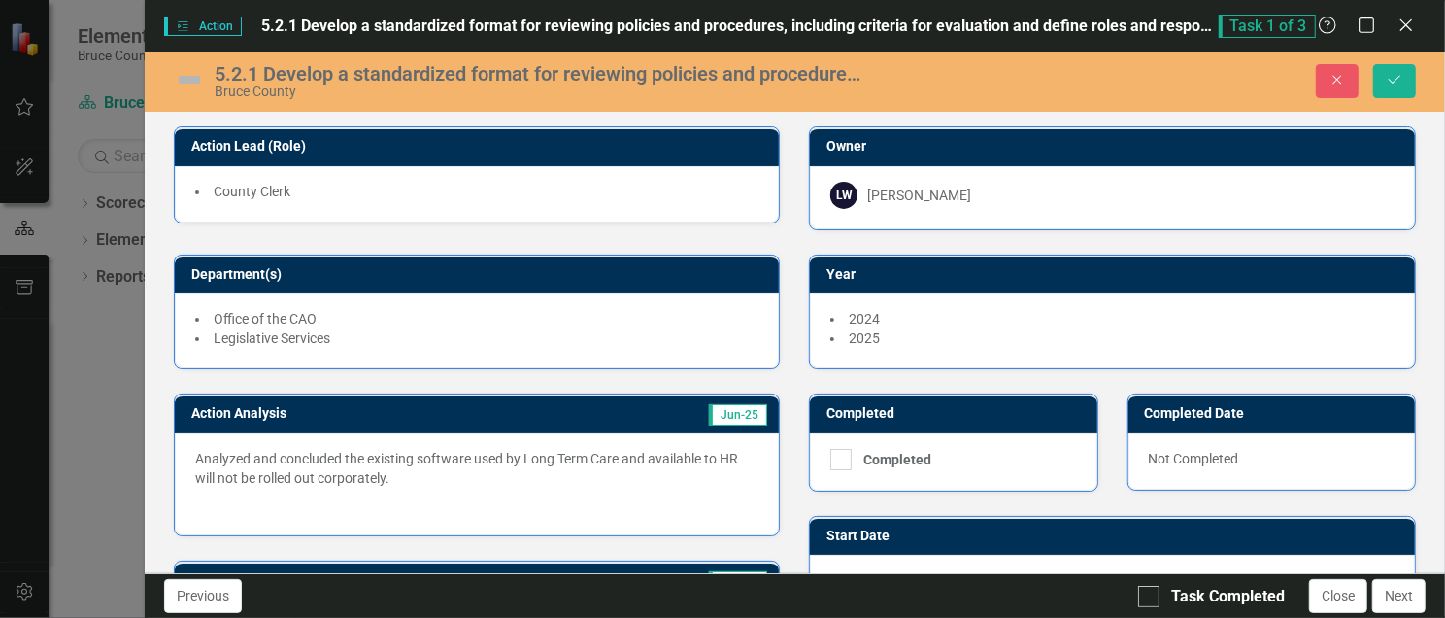
click at [1399, 60] on div "5.2.1 Develop a standardized format for reviewing policies and procedures, incl…" at bounding box center [795, 81] width 1300 height 59
click at [1396, 75] on icon "Save" at bounding box center [1394, 80] width 17 height 14
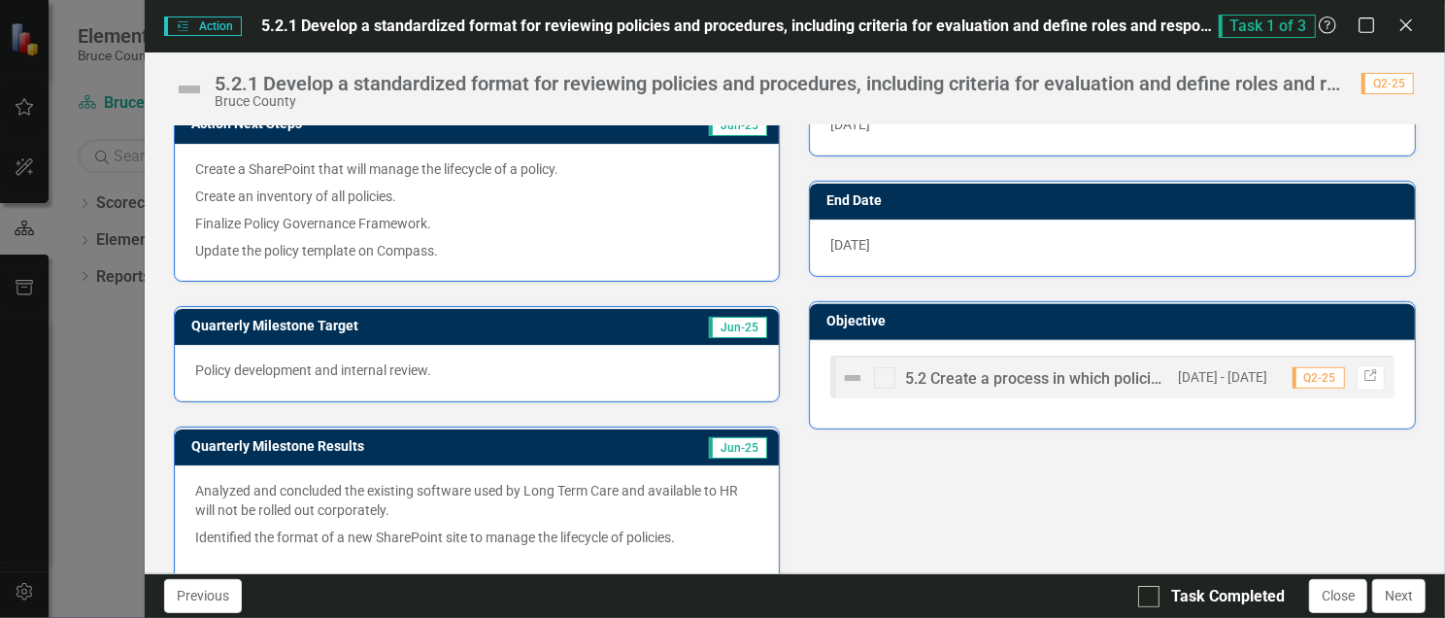
scroll to position [487, 0]
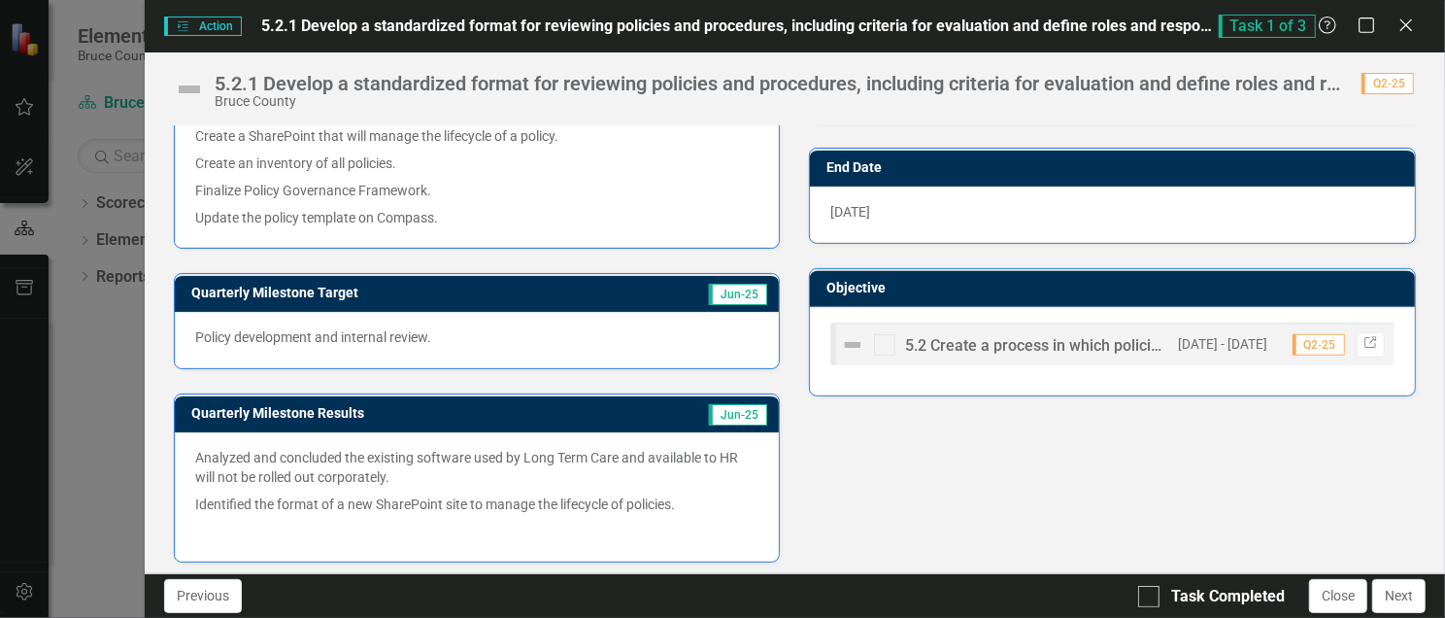
click at [655, 495] on p "Identified the format of a new SharePoint site to manage the lifecycle of polic…" at bounding box center [477, 503] width 564 height 27
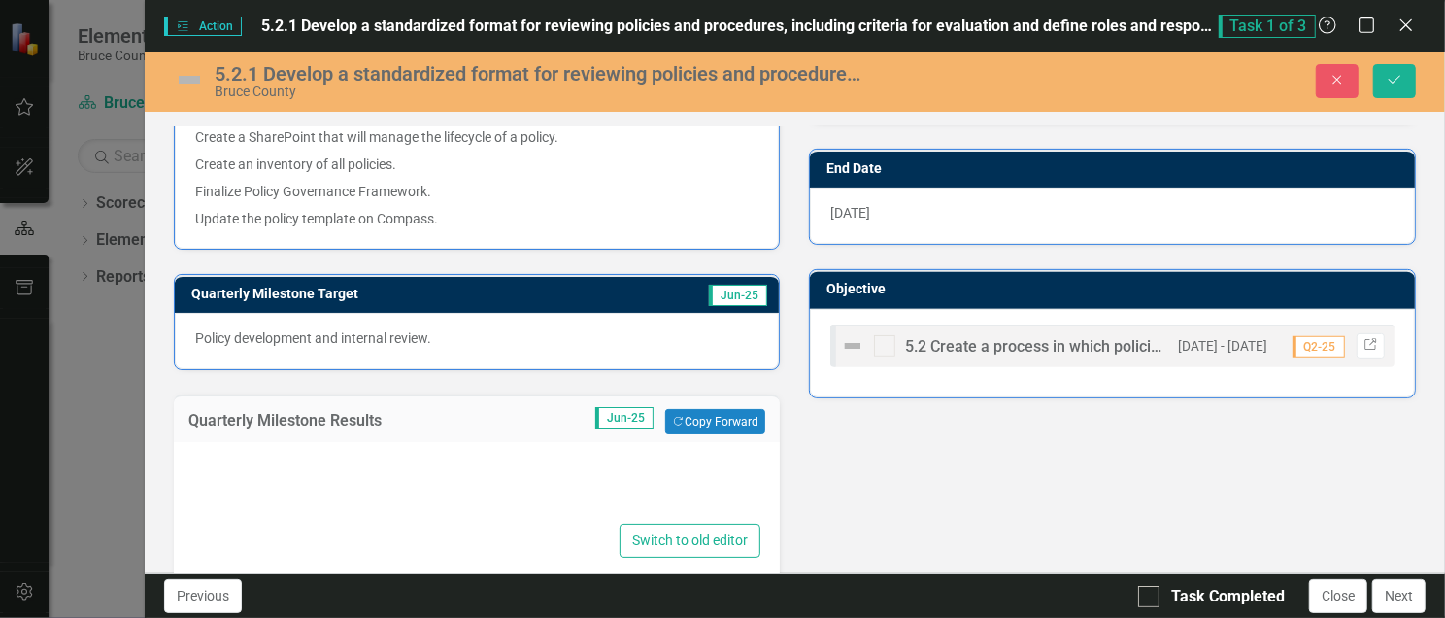
type textarea "<p>Analyzed and concluded the existing software used by Long Term Care and avai…"
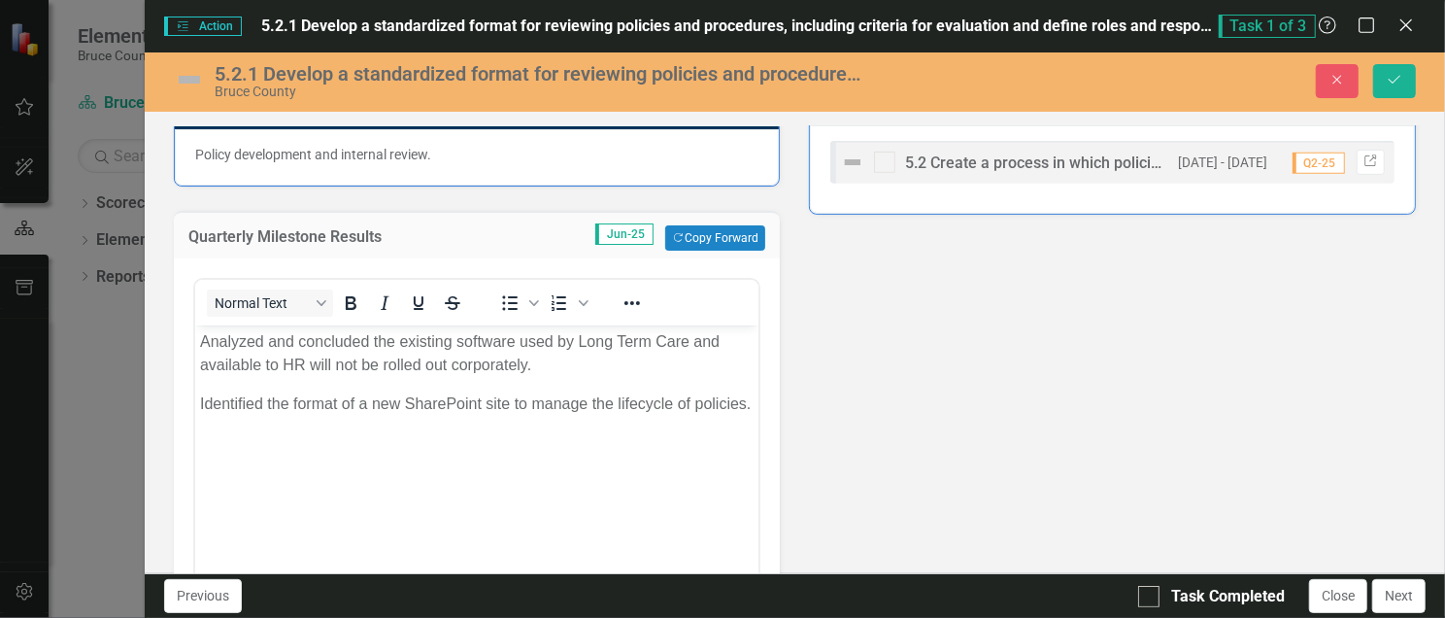
scroll to position [848, 0]
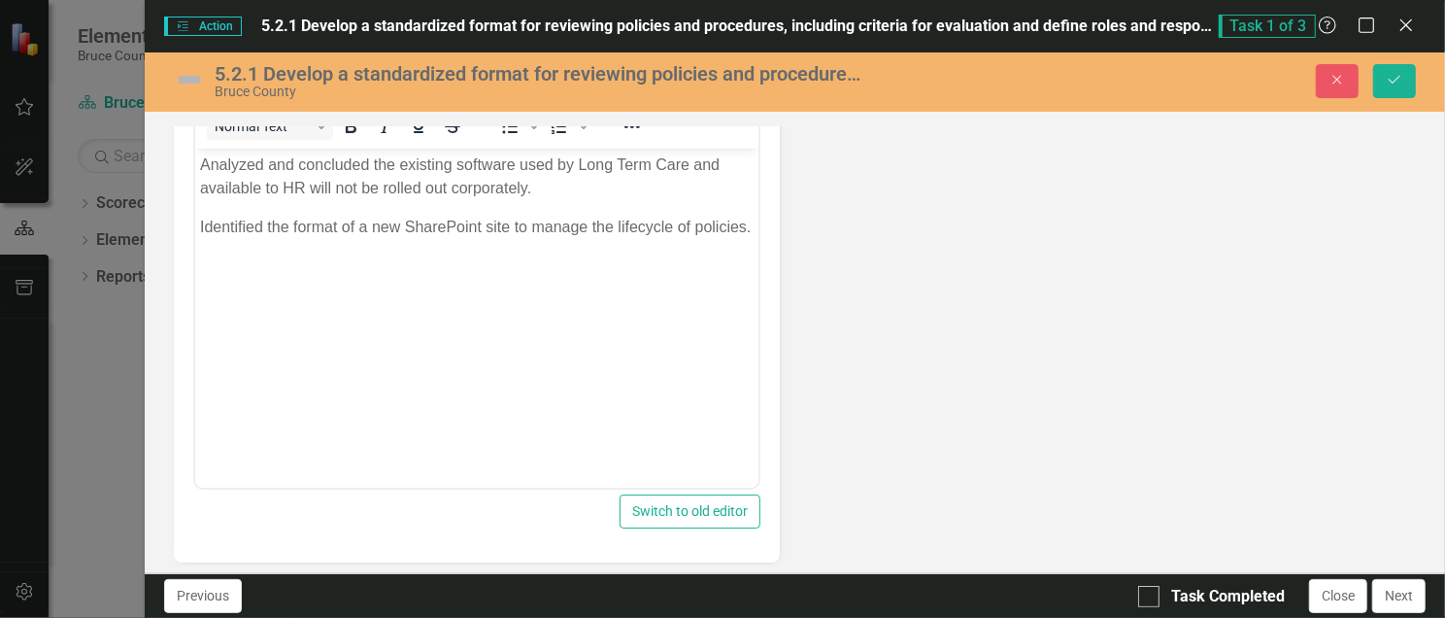
click at [271, 239] on p "Identified the format of a new SharePoint site to manage the lifecycle of polic…" at bounding box center [476, 227] width 554 height 23
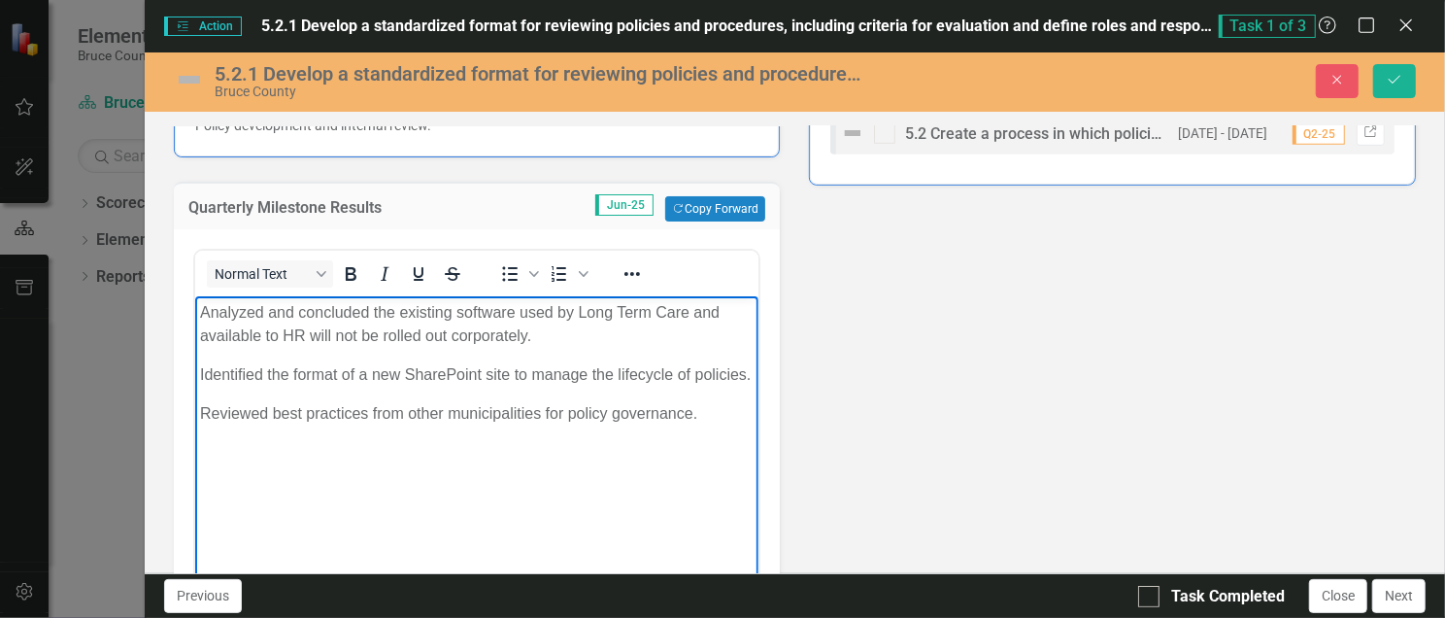
scroll to position [589, 0]
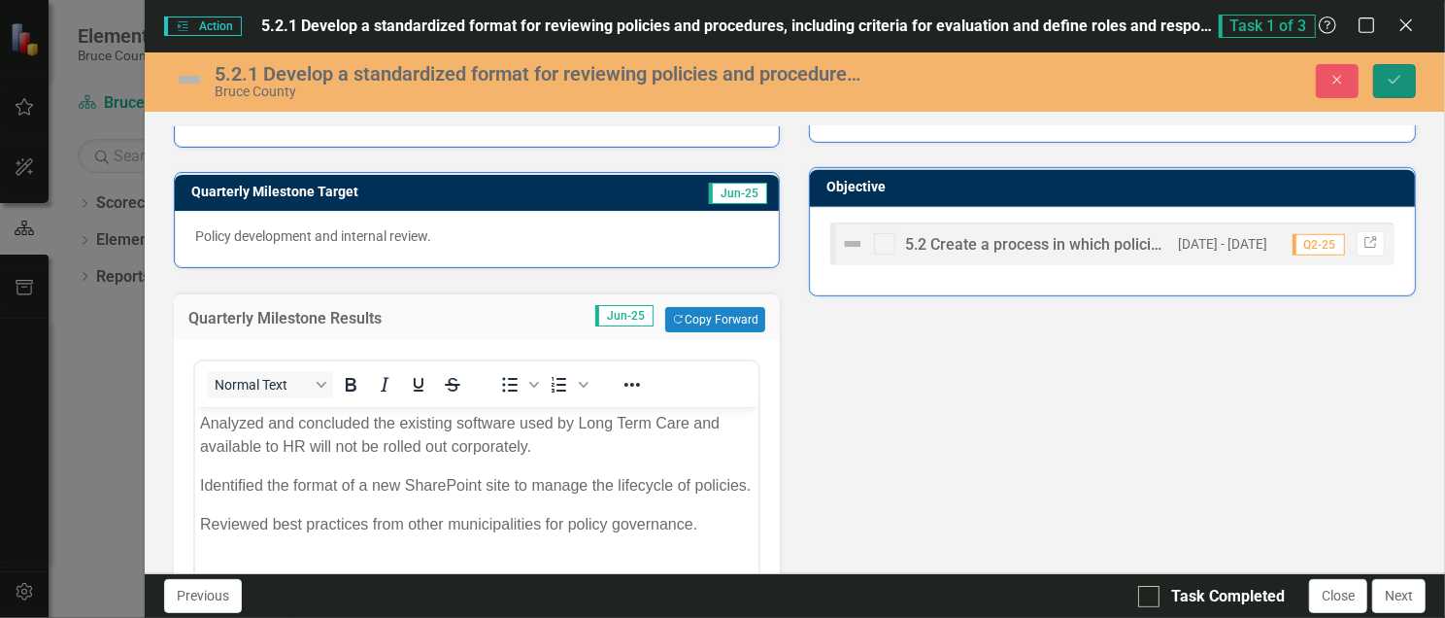
click at [1398, 74] on icon "Save" at bounding box center [1394, 80] width 17 height 14
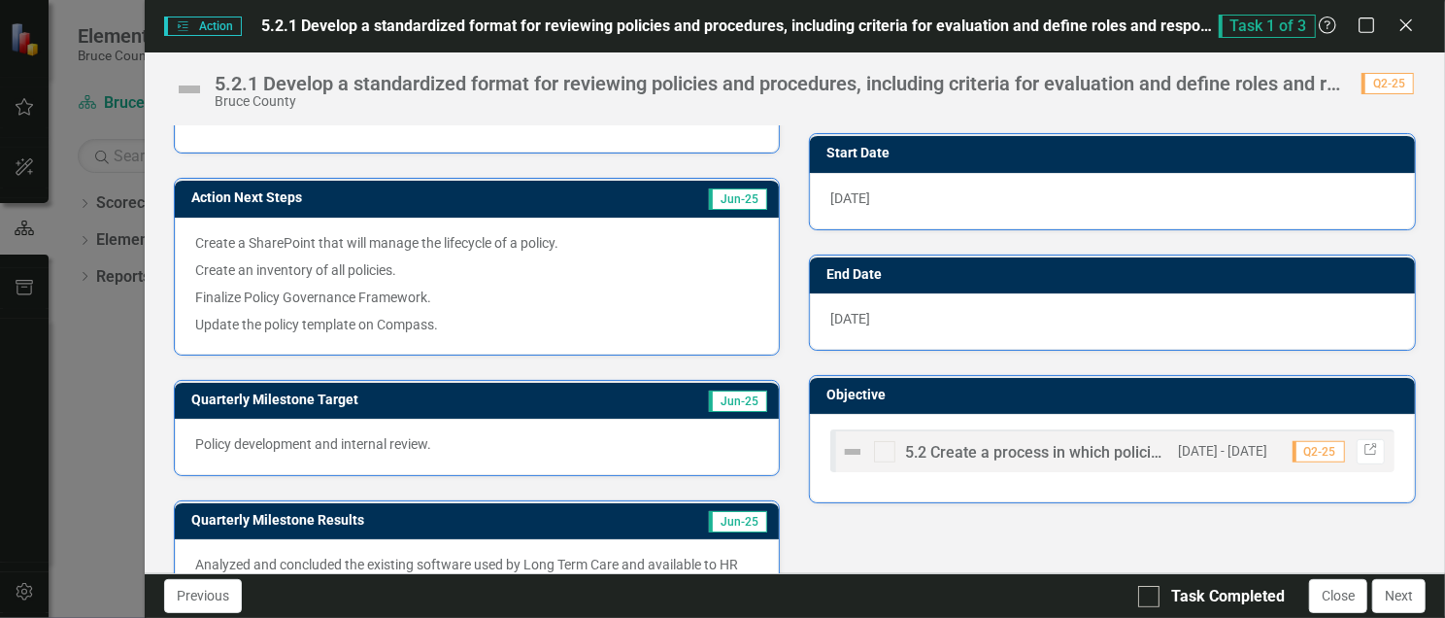
scroll to position [515, 0]
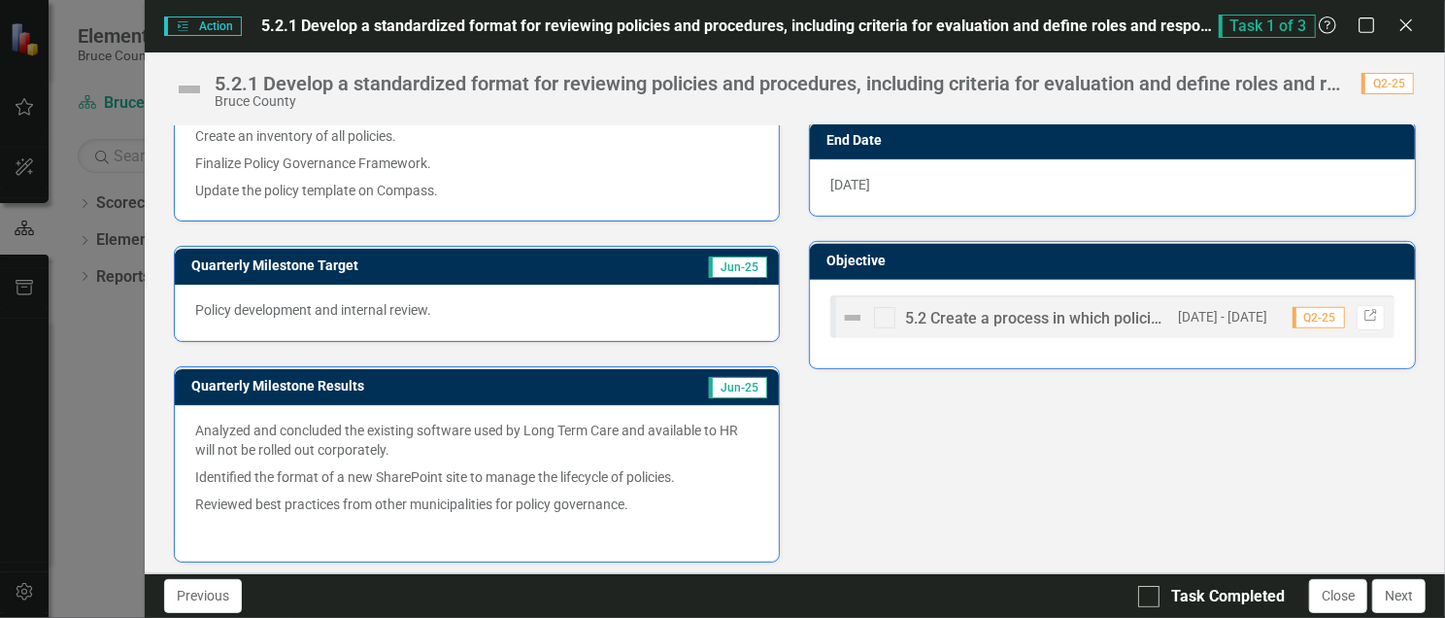
click at [408, 481] on p "Identified the format of a new SharePoint site to manage the lifecycle of polic…" at bounding box center [477, 476] width 564 height 27
click at [539, 463] on p "Identified the format of a new SharePoint site to manage the lifecycle of polic…" at bounding box center [477, 476] width 564 height 27
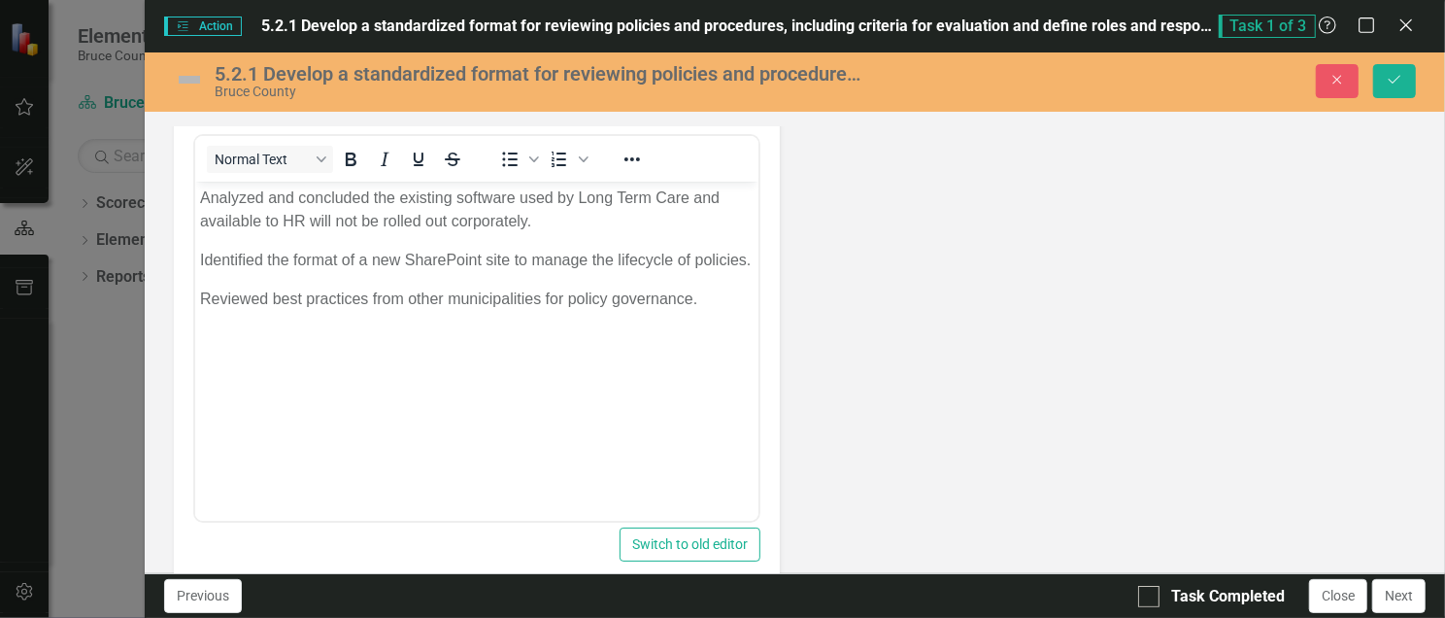
scroll to position [848, 0]
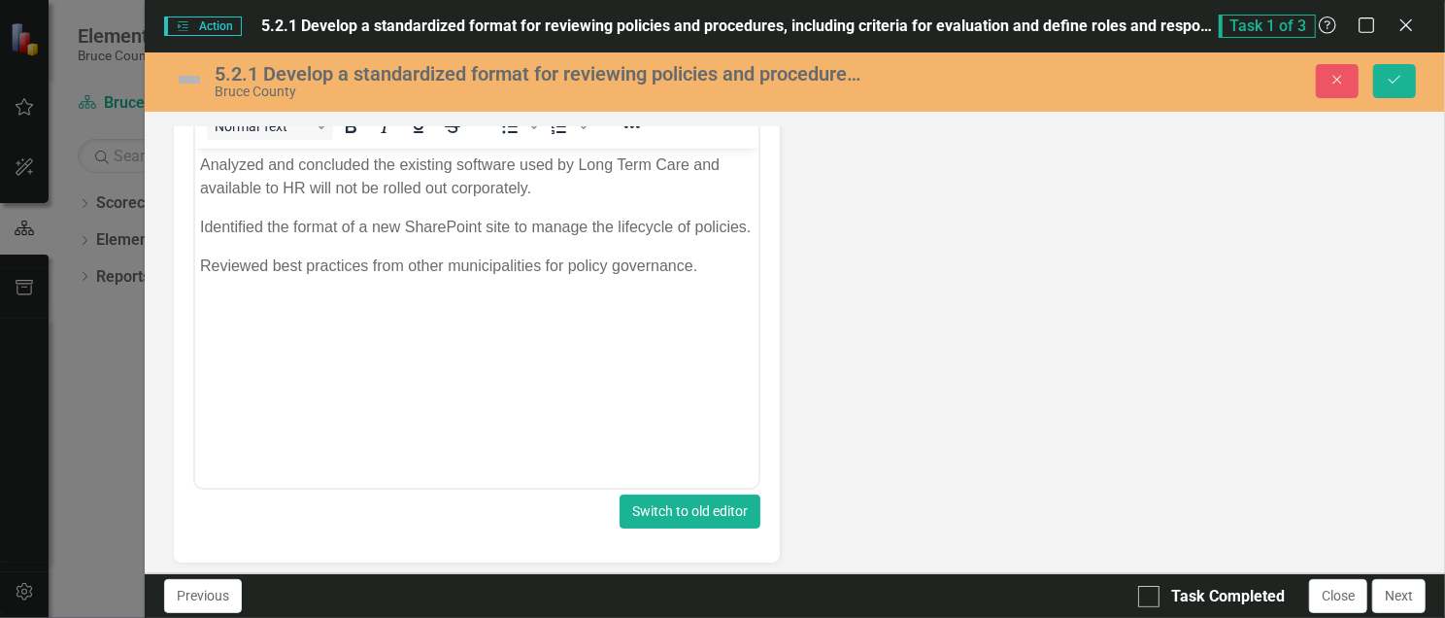
click at [683, 500] on button "Switch to old editor" at bounding box center [690, 511] width 141 height 34
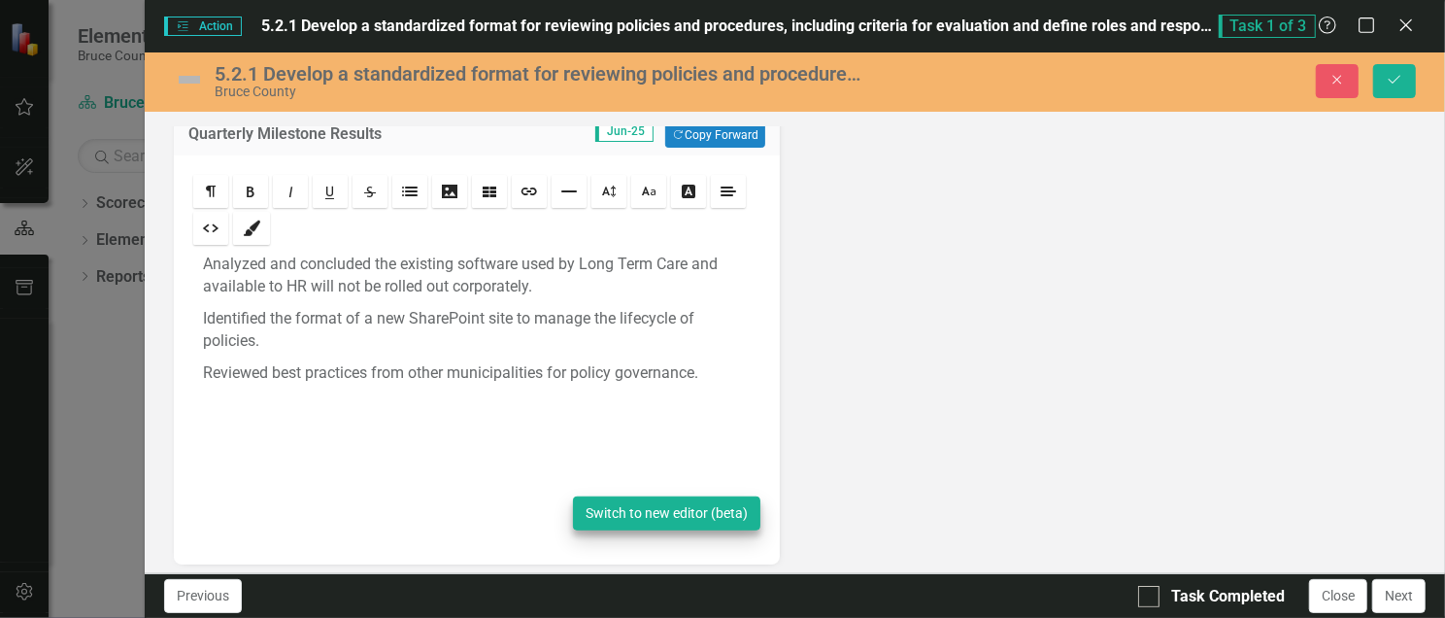
scroll to position [774, 0]
click at [680, 498] on button "Switch to new editor (beta)" at bounding box center [666, 513] width 187 height 34
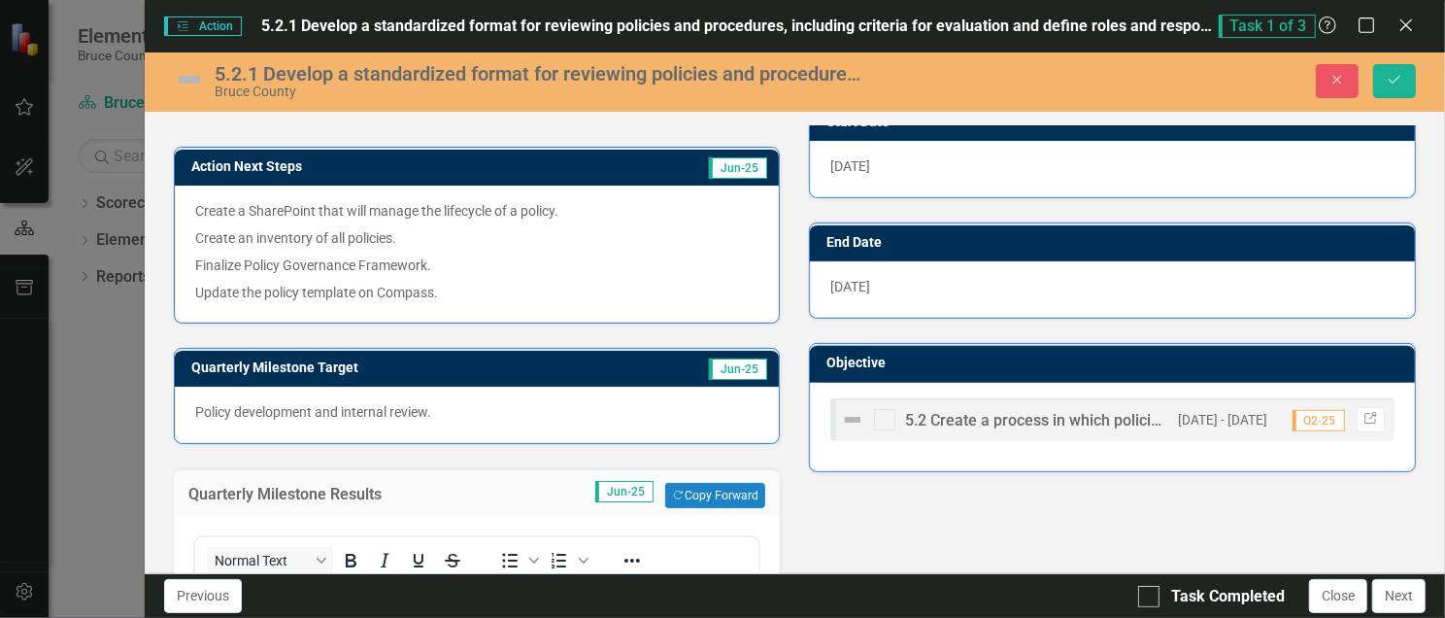
scroll to position [256, 0]
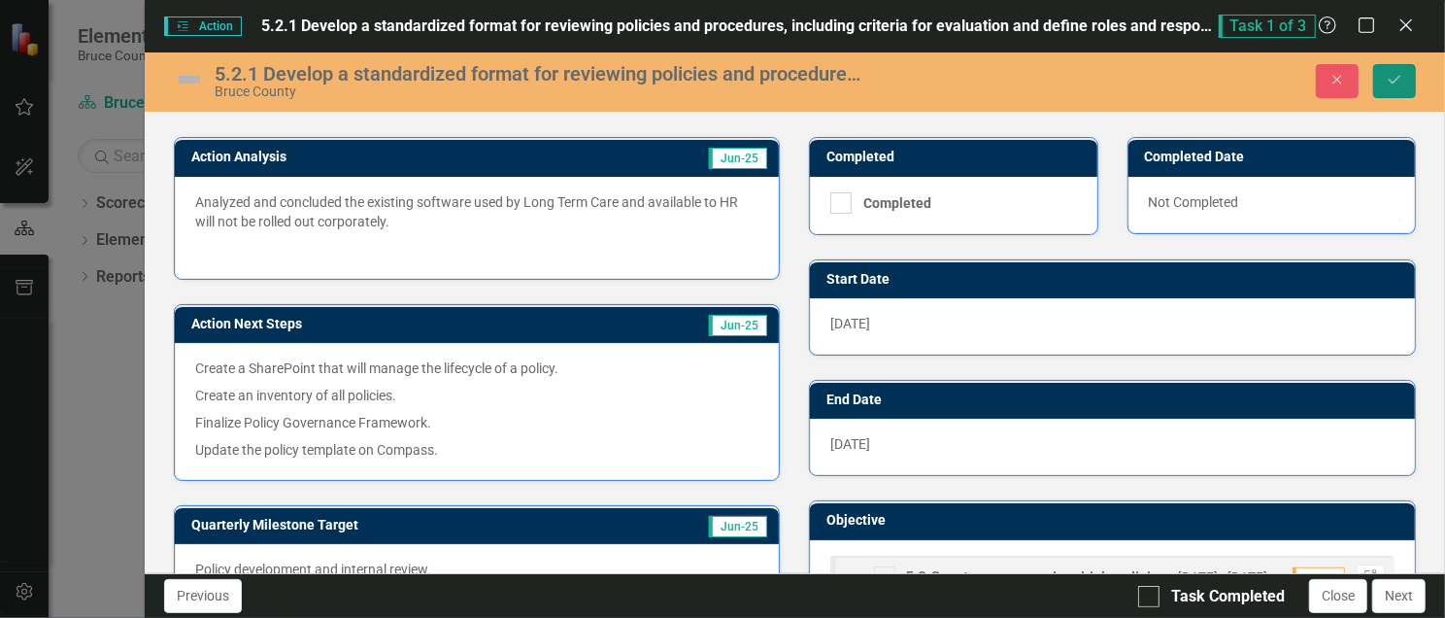
click at [1386, 74] on icon "Save" at bounding box center [1394, 80] width 17 height 14
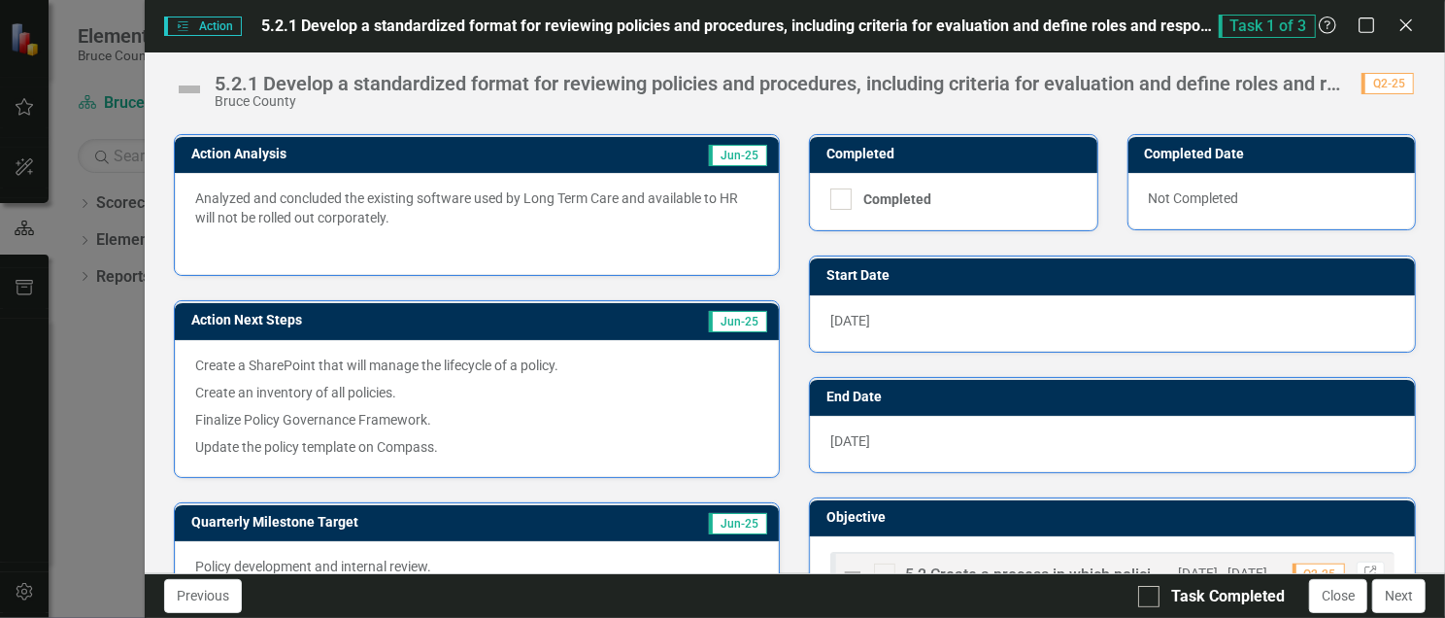
scroll to position [0, 0]
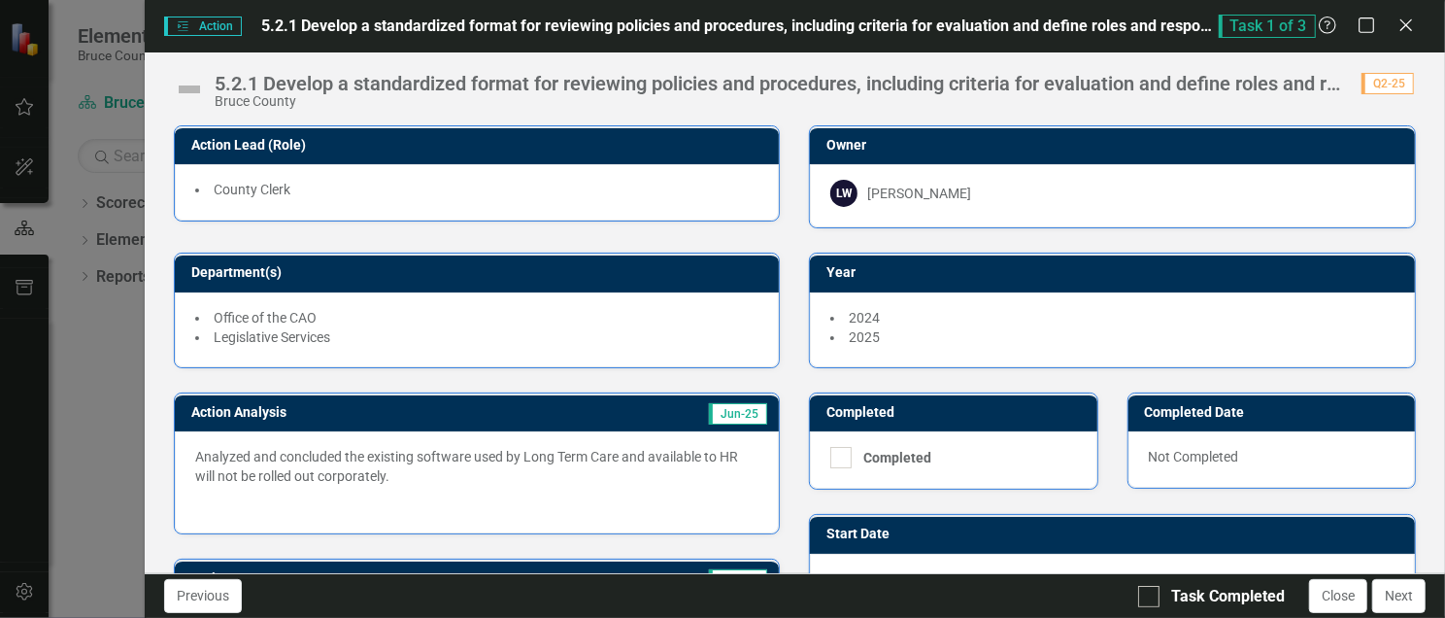
click at [860, 332] on span "2025" at bounding box center [864, 337] width 31 height 16
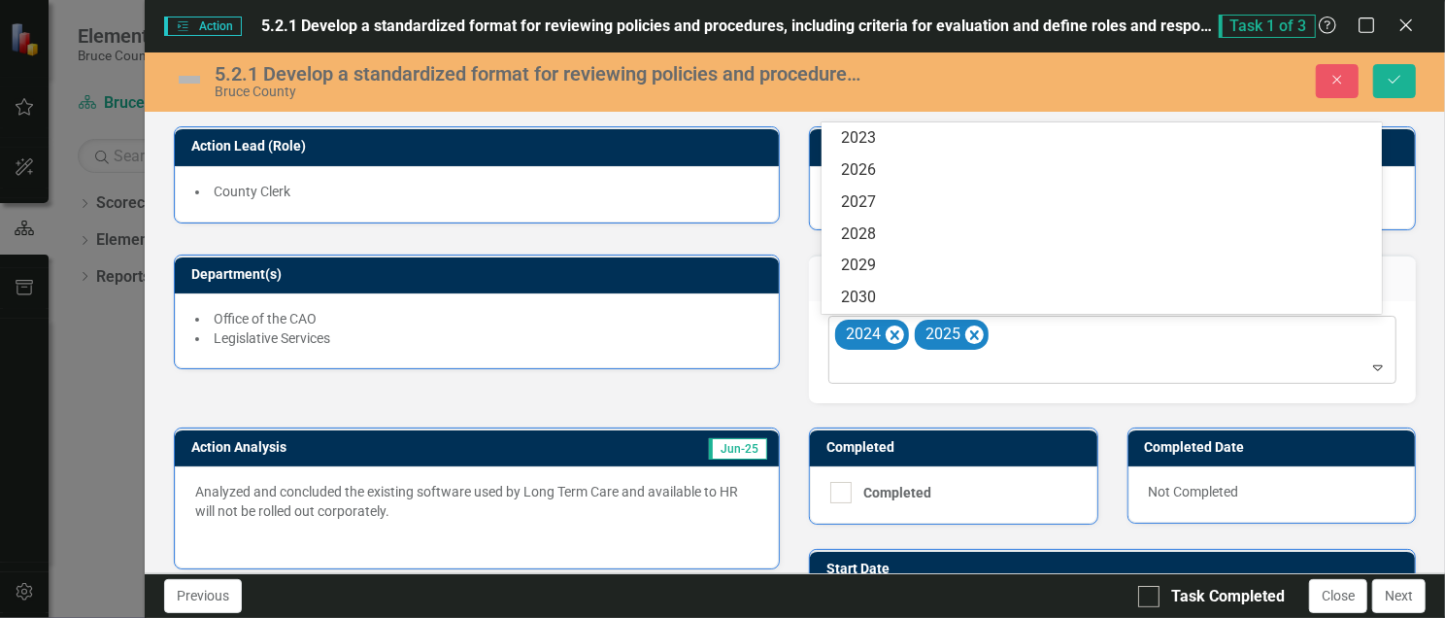
click at [1186, 334] on div "2024 2025" at bounding box center [1113, 350] width 563 height 66
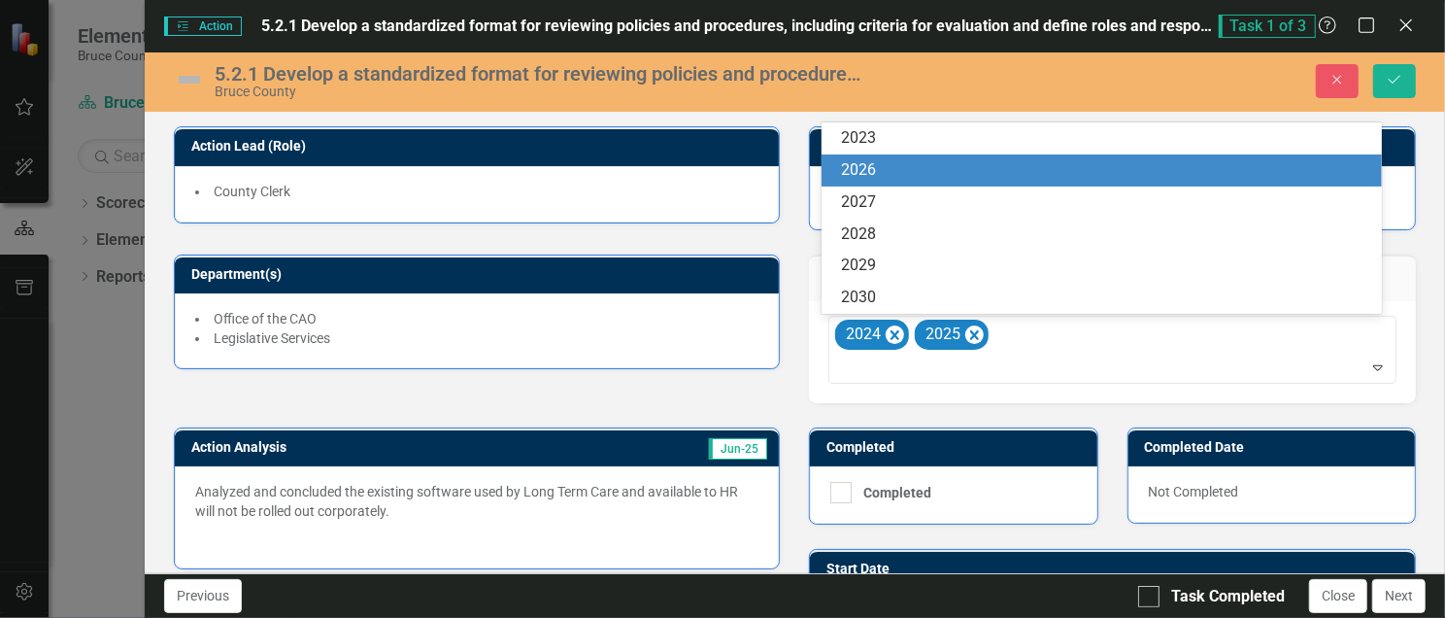
click at [855, 167] on div "2026" at bounding box center [1105, 170] width 529 height 22
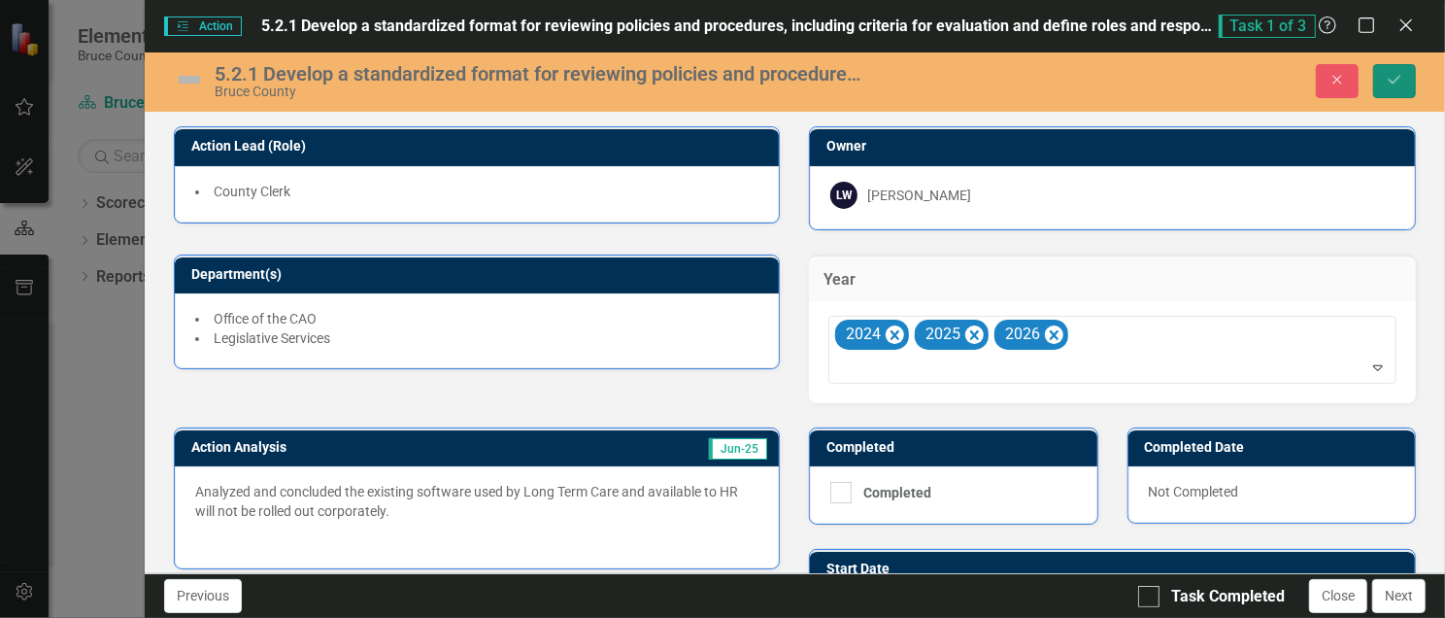
click at [1394, 87] on button "Save" at bounding box center [1394, 81] width 43 height 34
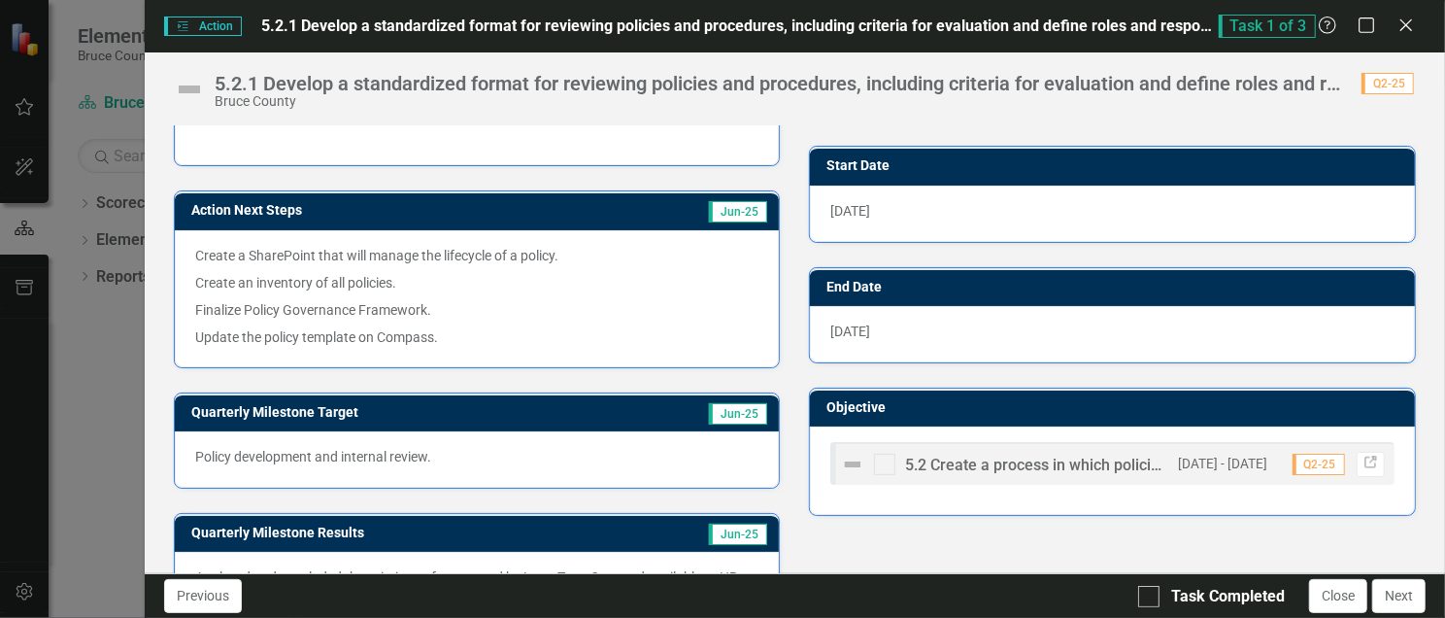
scroll to position [534, 0]
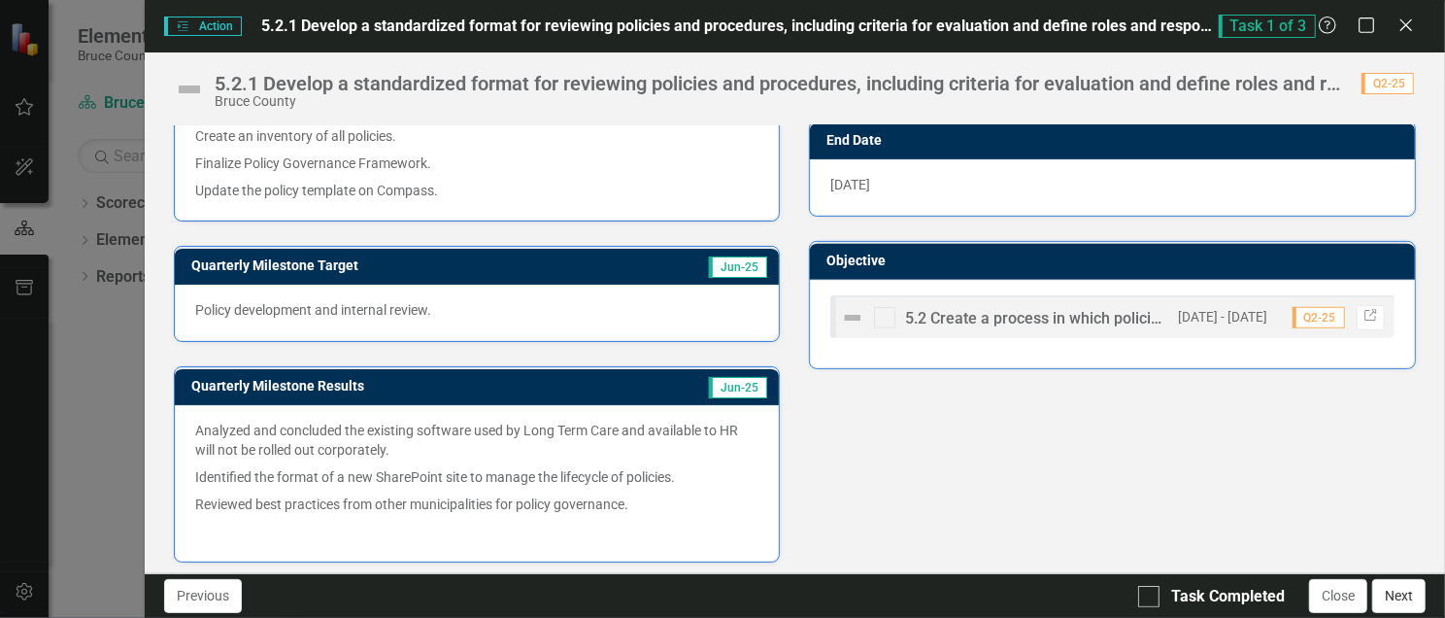
click at [1391, 597] on button "Next" at bounding box center [1398, 596] width 53 height 34
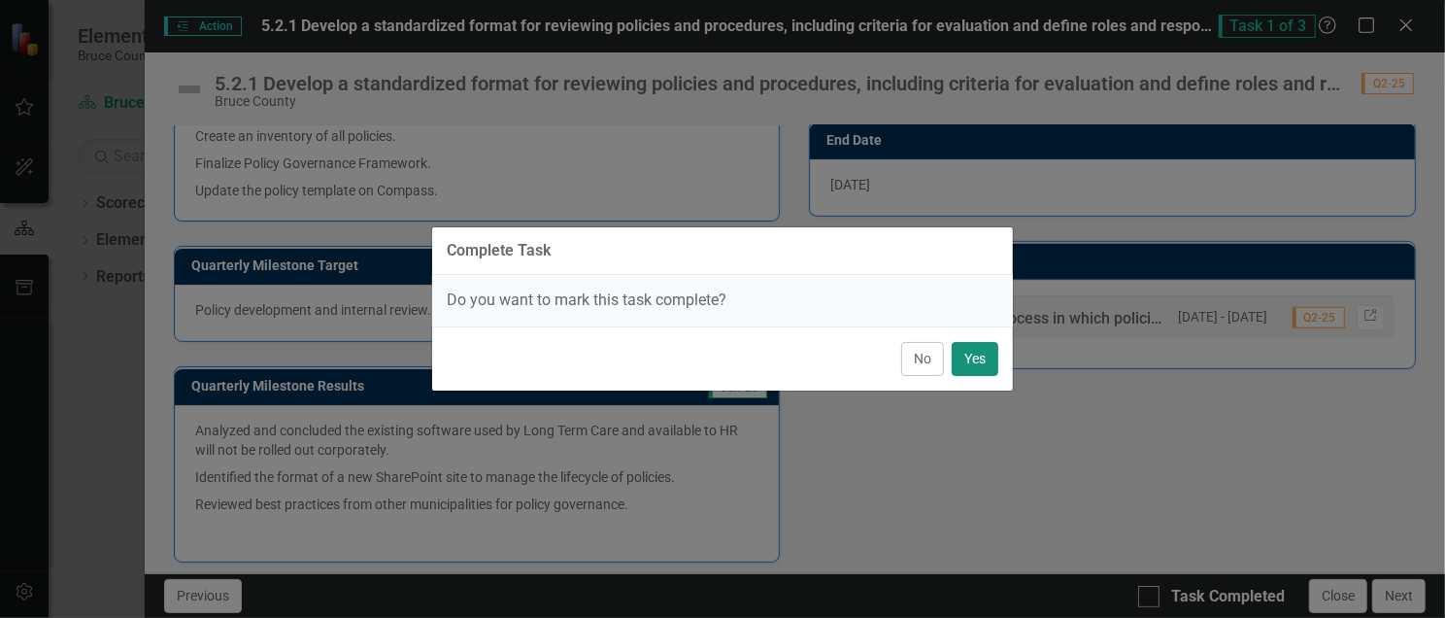
click at [978, 357] on button "Yes" at bounding box center [975, 359] width 47 height 34
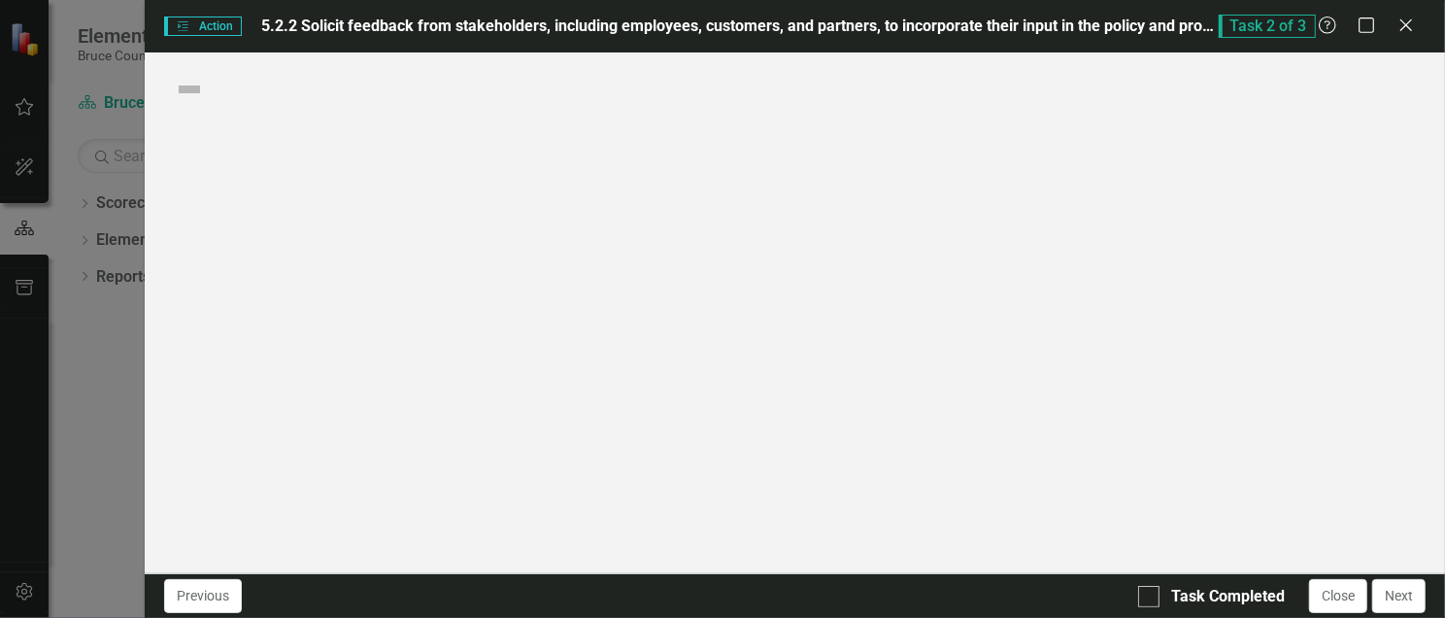
checkbox input "true"
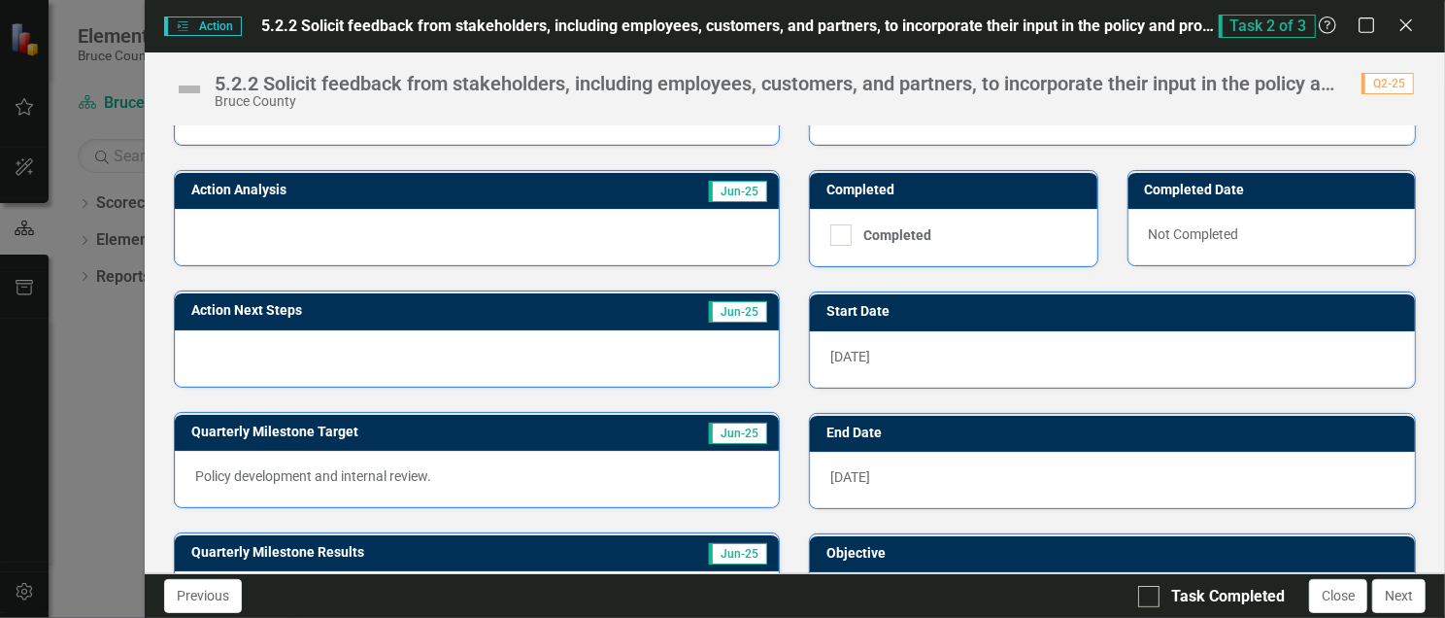
scroll to position [258, 0]
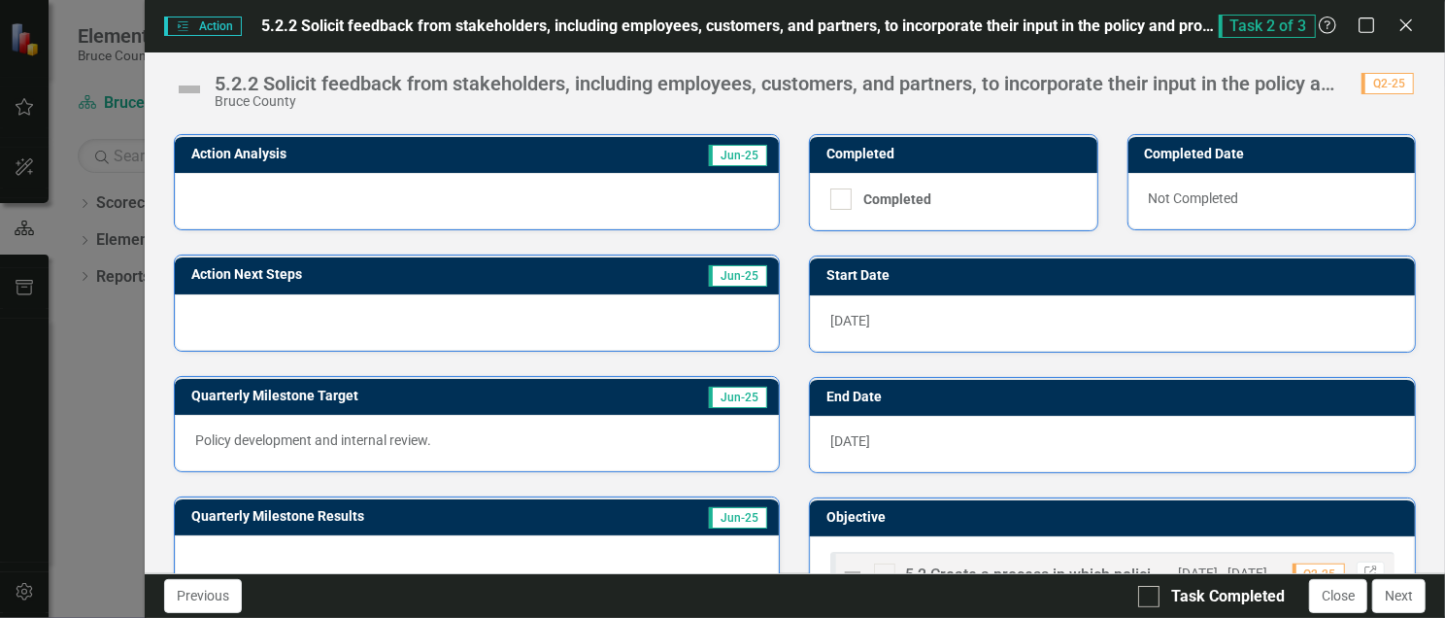
click at [923, 429] on div "[DATE]" at bounding box center [1112, 444] width 605 height 56
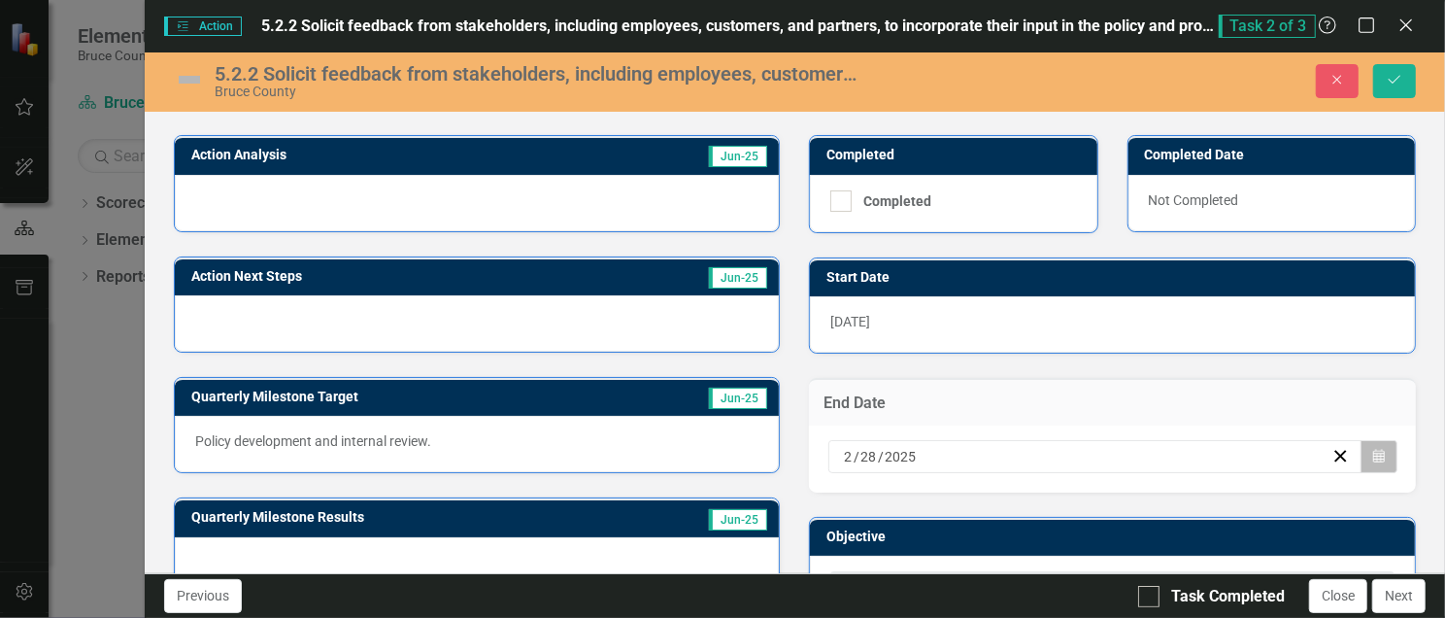
click at [1373, 449] on icon "button" at bounding box center [1379, 456] width 12 height 14
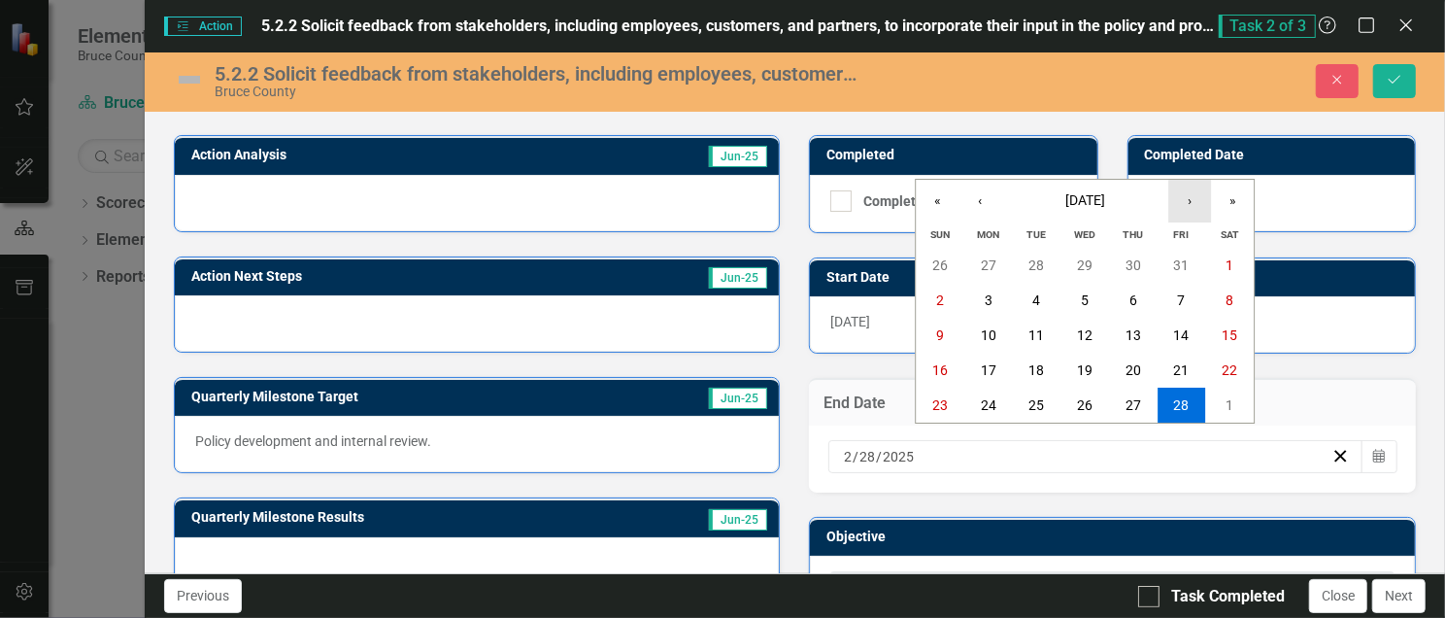
click at [1188, 202] on button "›" at bounding box center [1189, 201] width 43 height 43
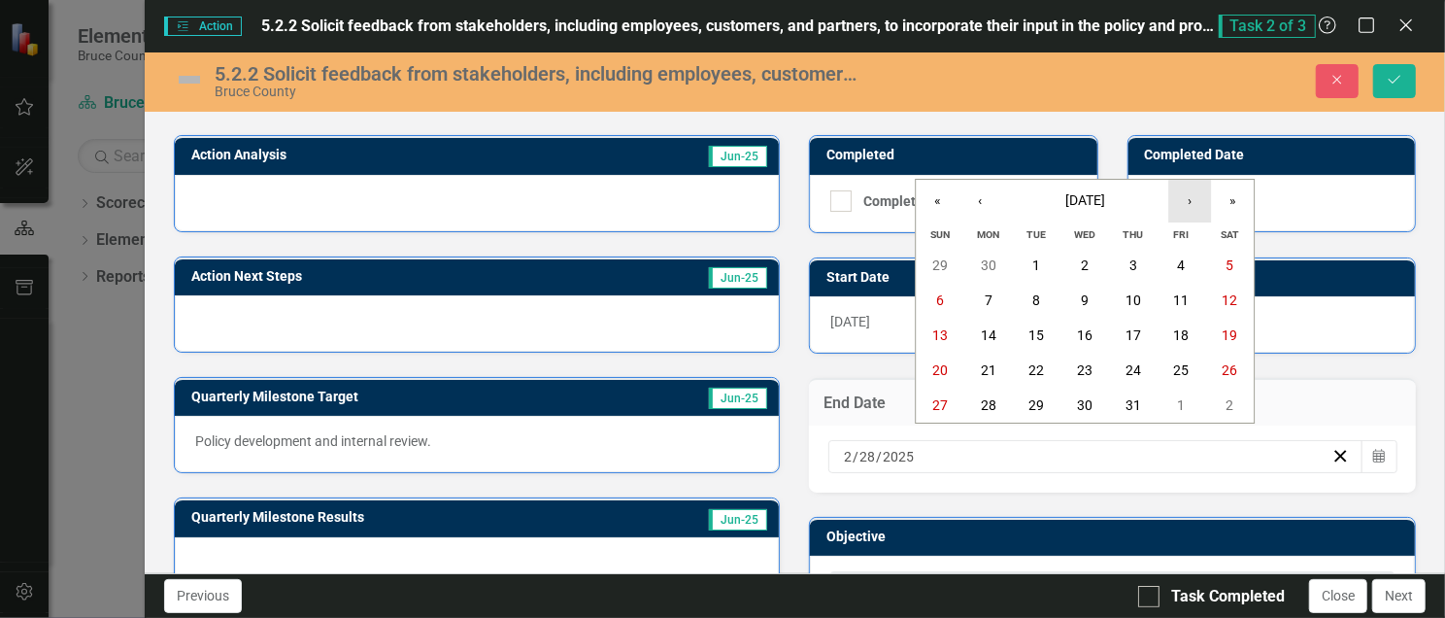
click at [1188, 202] on button "›" at bounding box center [1189, 201] width 43 height 43
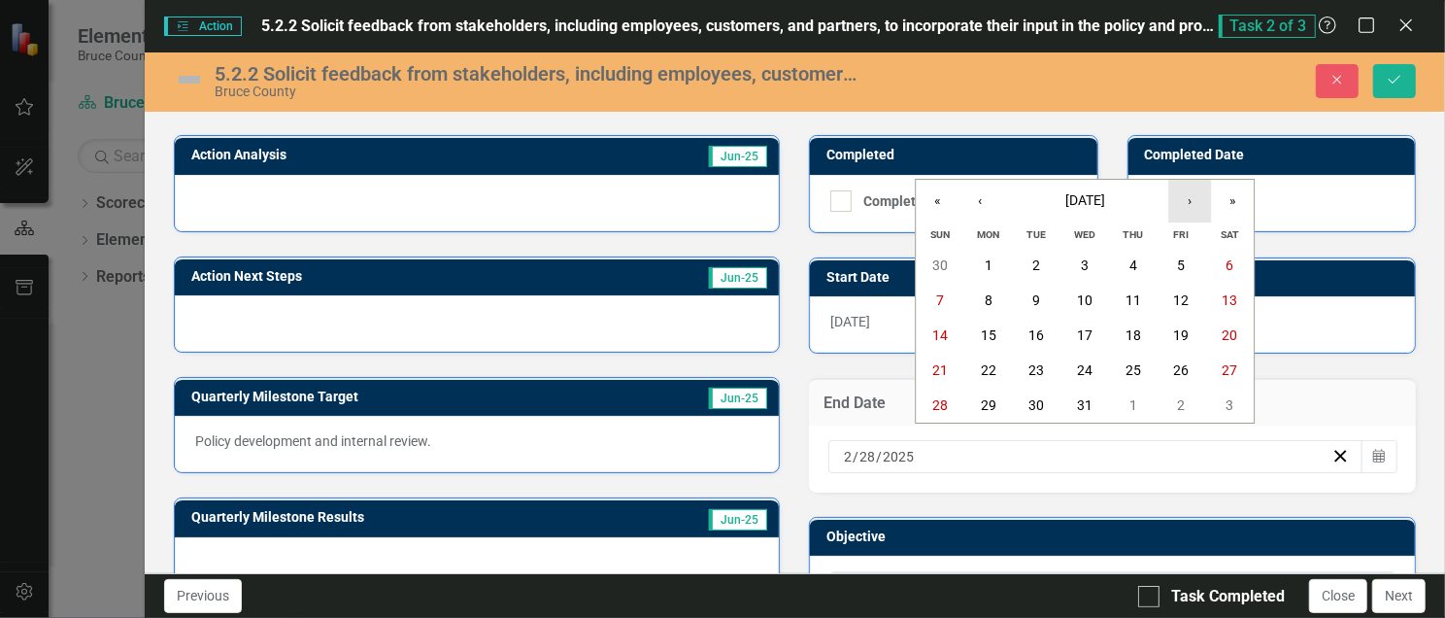
click at [1188, 202] on button "›" at bounding box center [1189, 201] width 43 height 43
click at [1174, 362] on abbr "24" at bounding box center [1182, 370] width 16 height 16
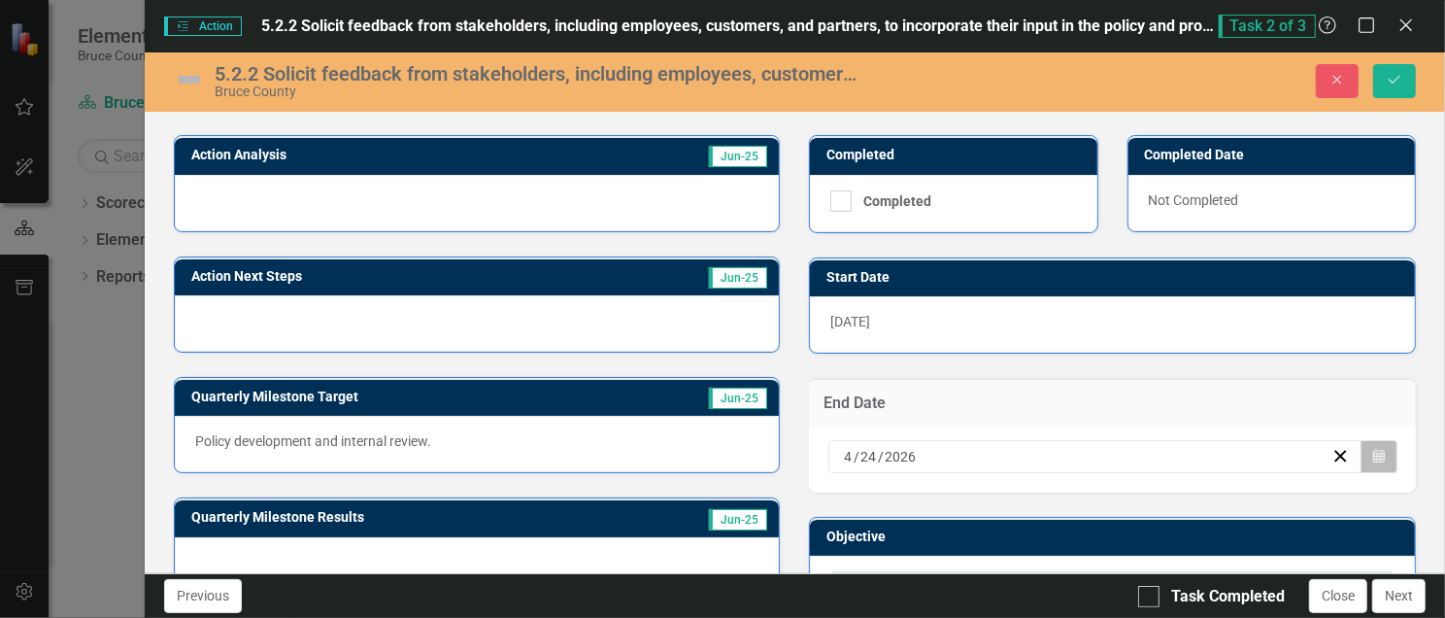
click at [1373, 450] on icon "Calendar" at bounding box center [1379, 457] width 12 height 14
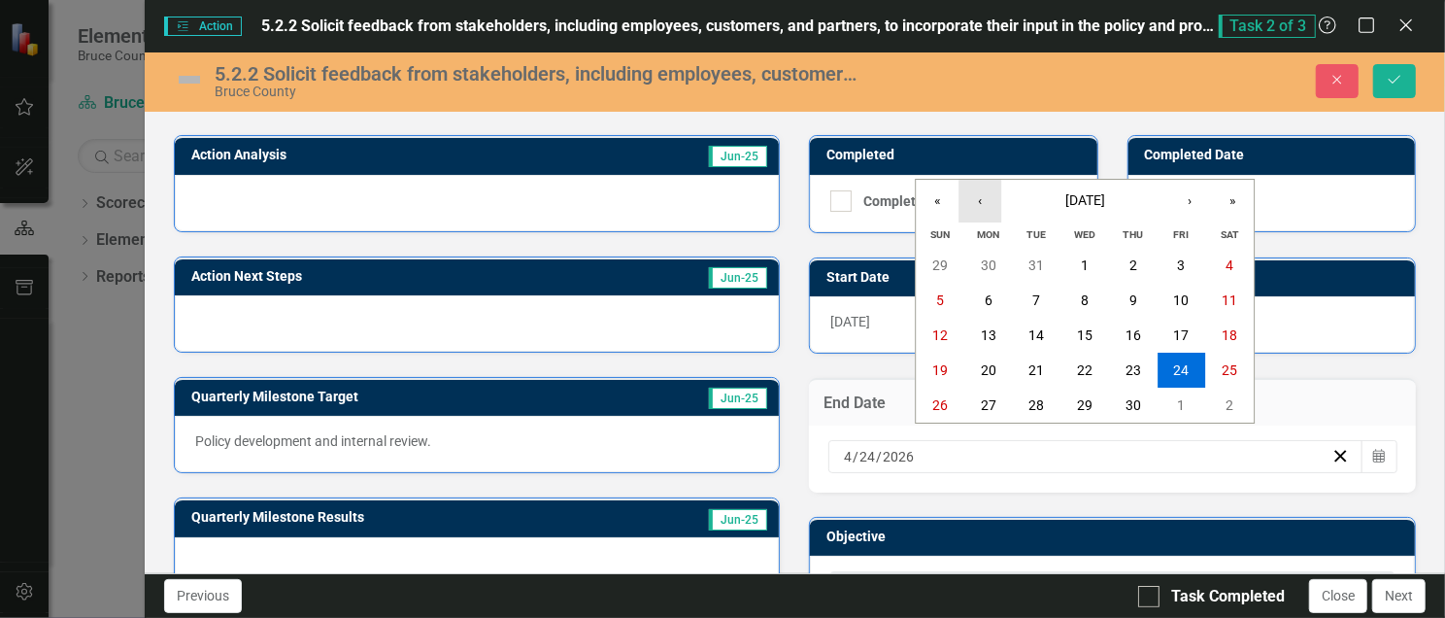
click at [973, 188] on button "‹" at bounding box center [979, 201] width 43 height 43
click at [1121, 368] on button "26" at bounding box center [1133, 369] width 49 height 35
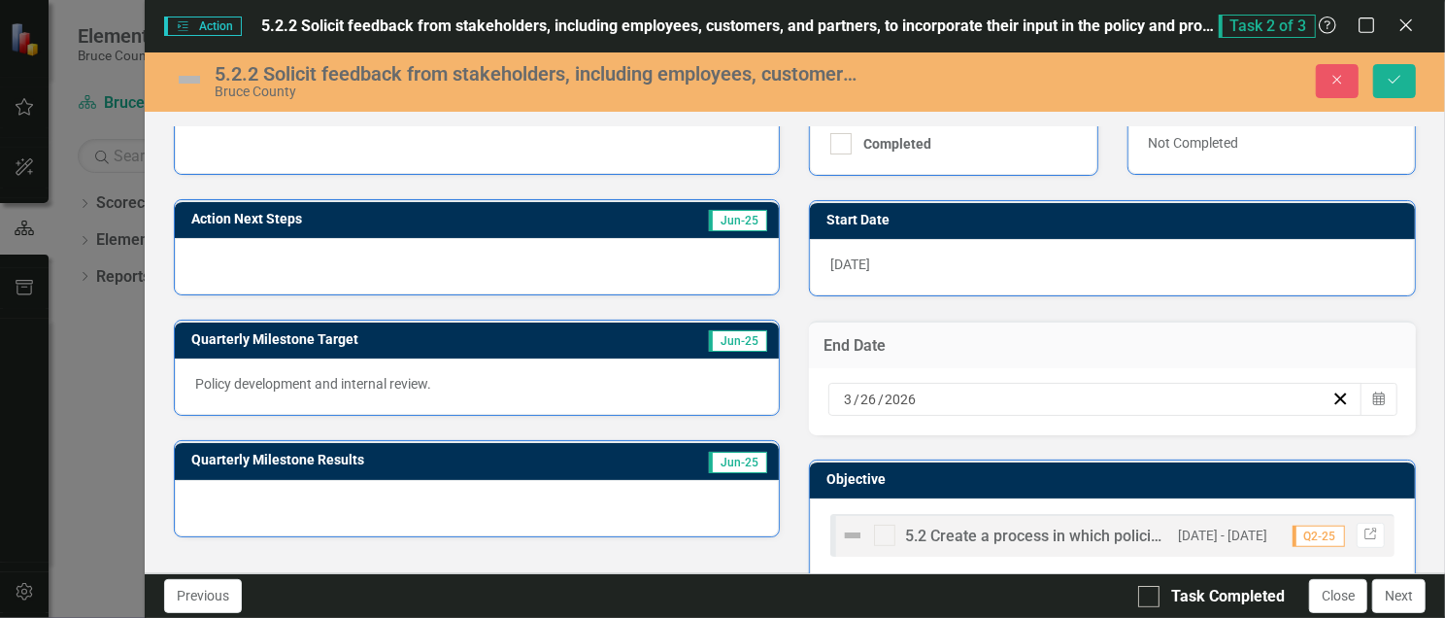
scroll to position [341, 0]
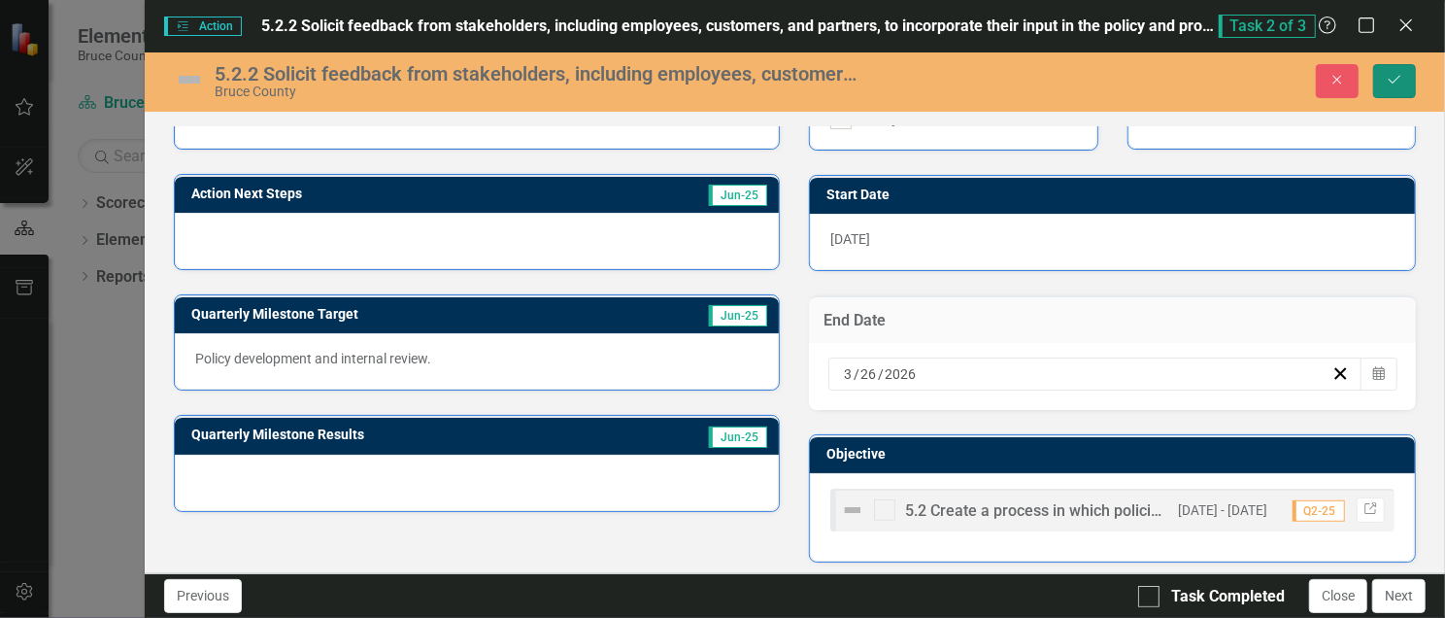
click at [1391, 77] on icon "Save" at bounding box center [1394, 80] width 17 height 14
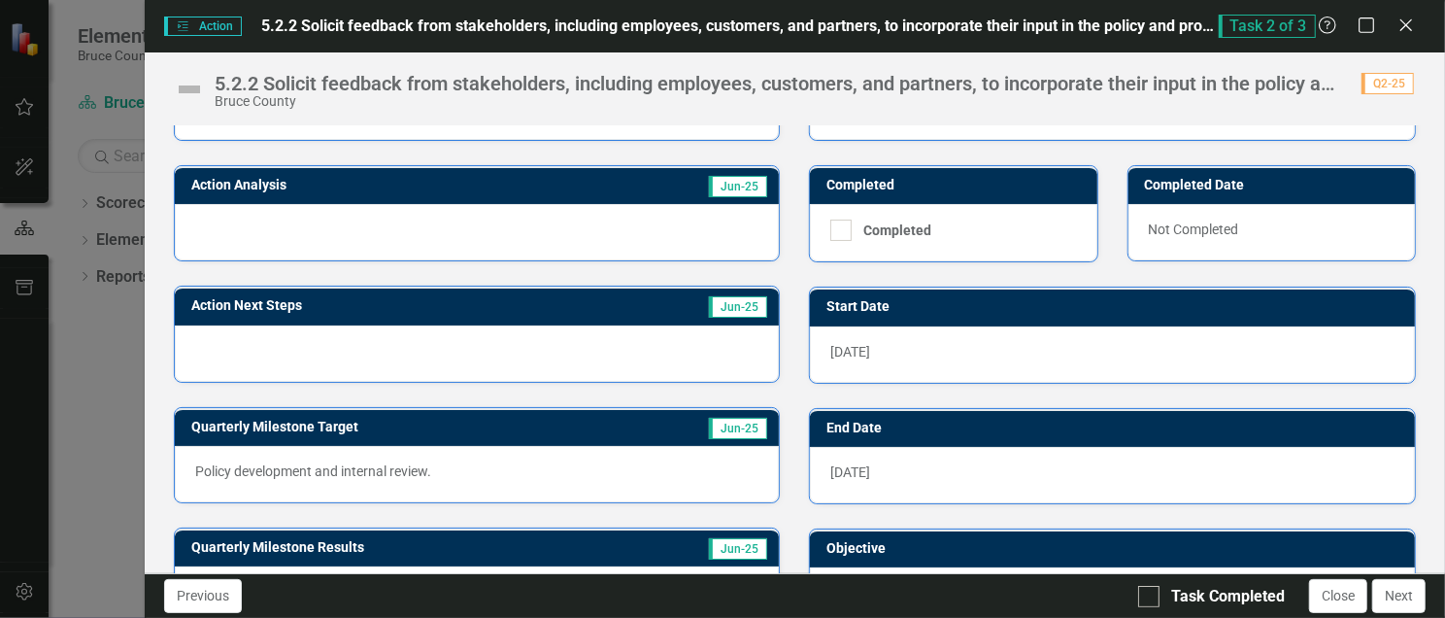
scroll to position [193, 0]
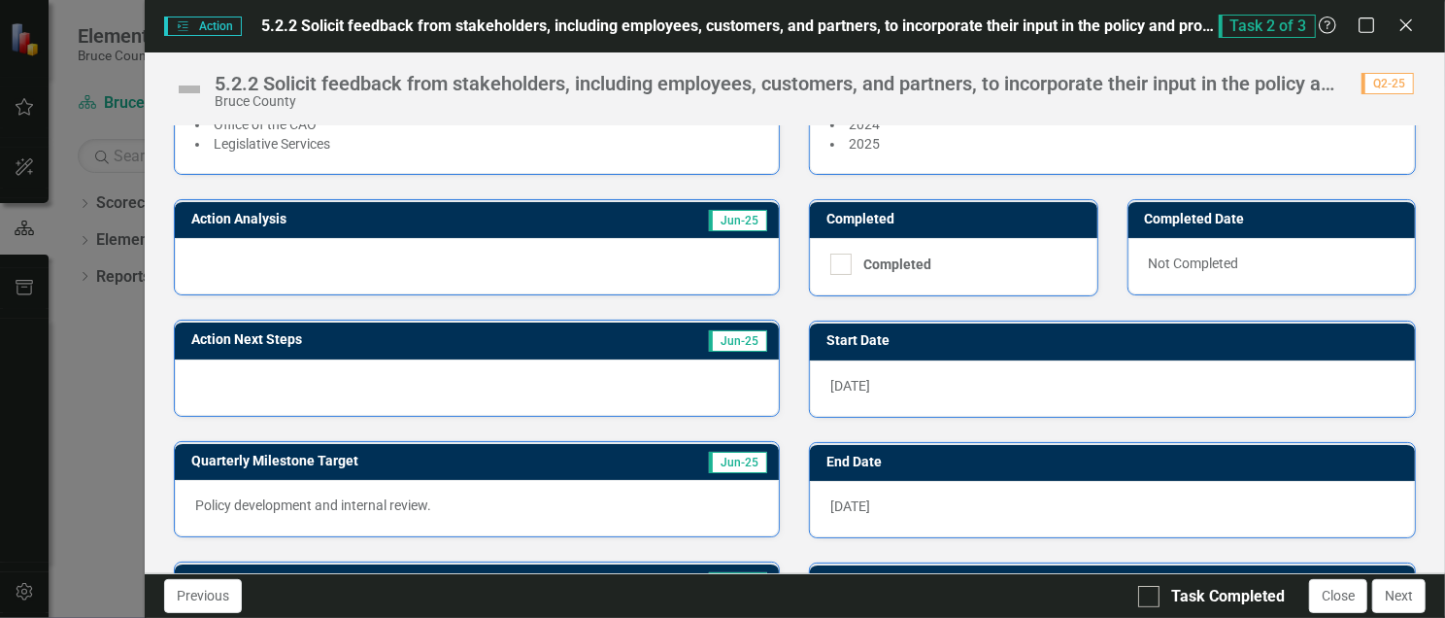
click at [205, 371] on div at bounding box center [477, 387] width 605 height 56
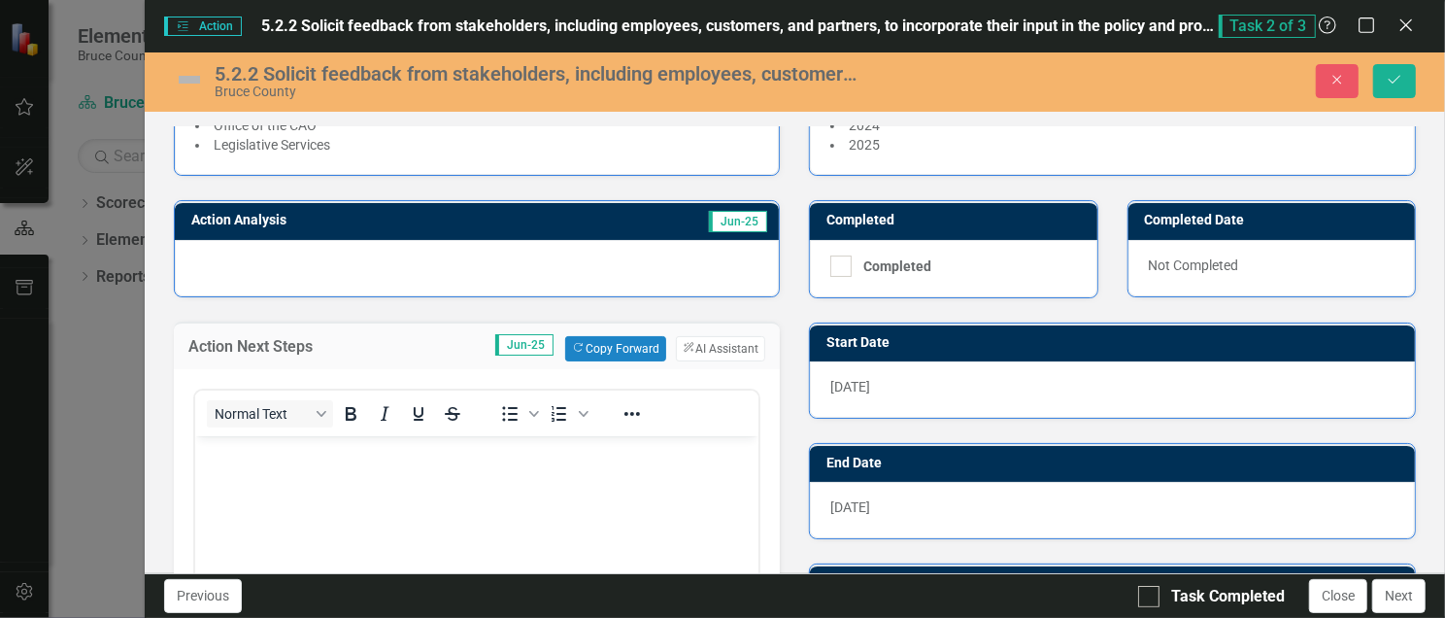
scroll to position [0, 0]
click at [242, 470] on body "Rich Text Area. Press ALT-0 for help." at bounding box center [476, 580] width 564 height 291
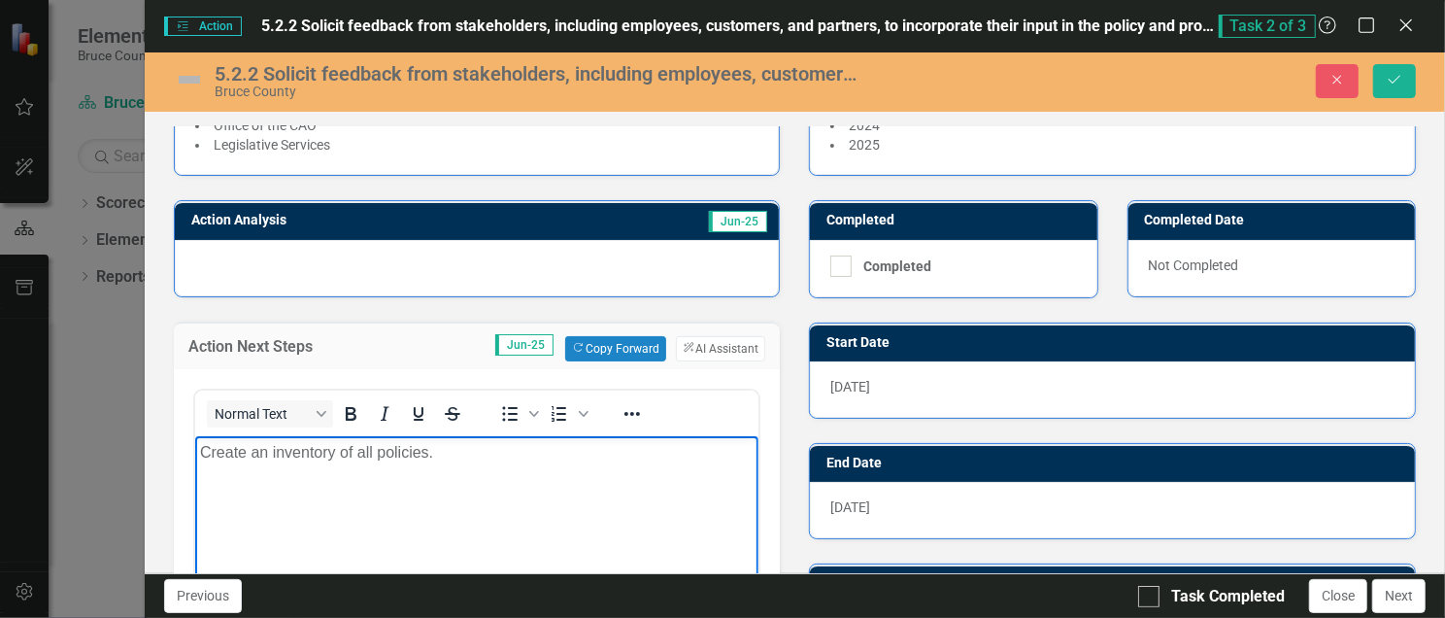
click at [375, 343] on td "Jun-25 Copy Forward Copy Forward ClearPoint AI AI Assistant" at bounding box center [567, 348] width 395 height 25
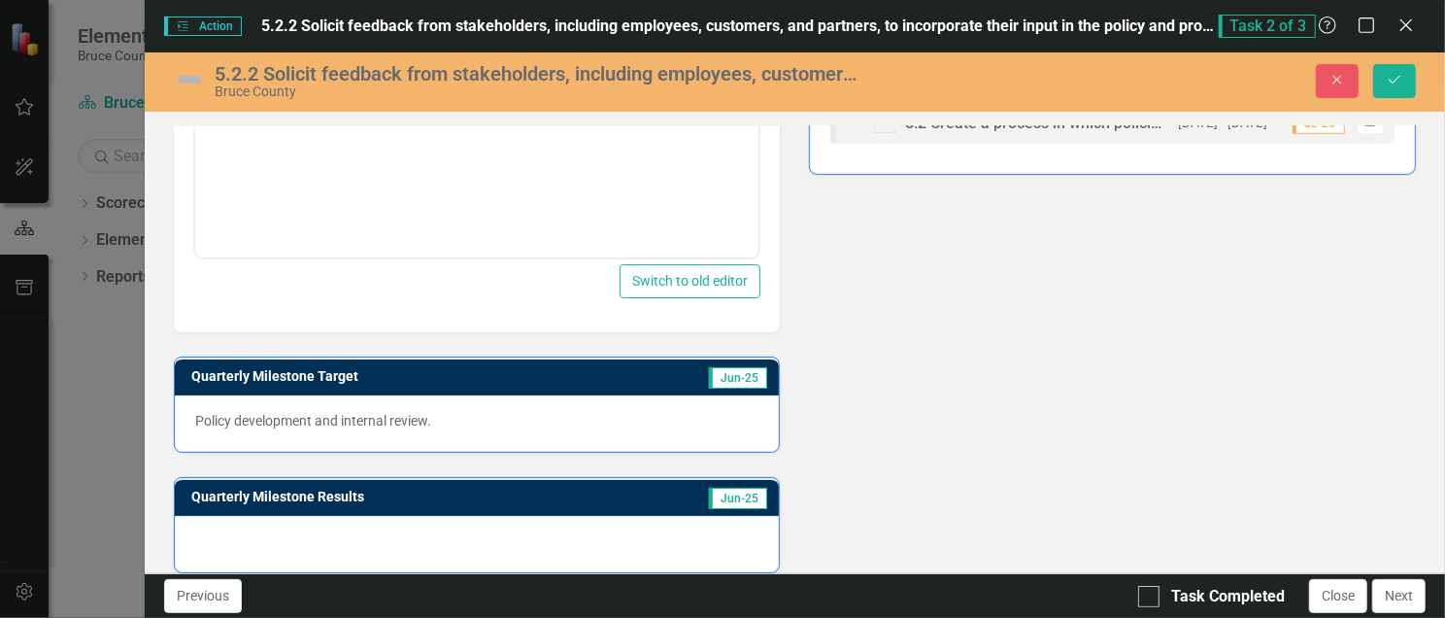
scroll to position [193, 0]
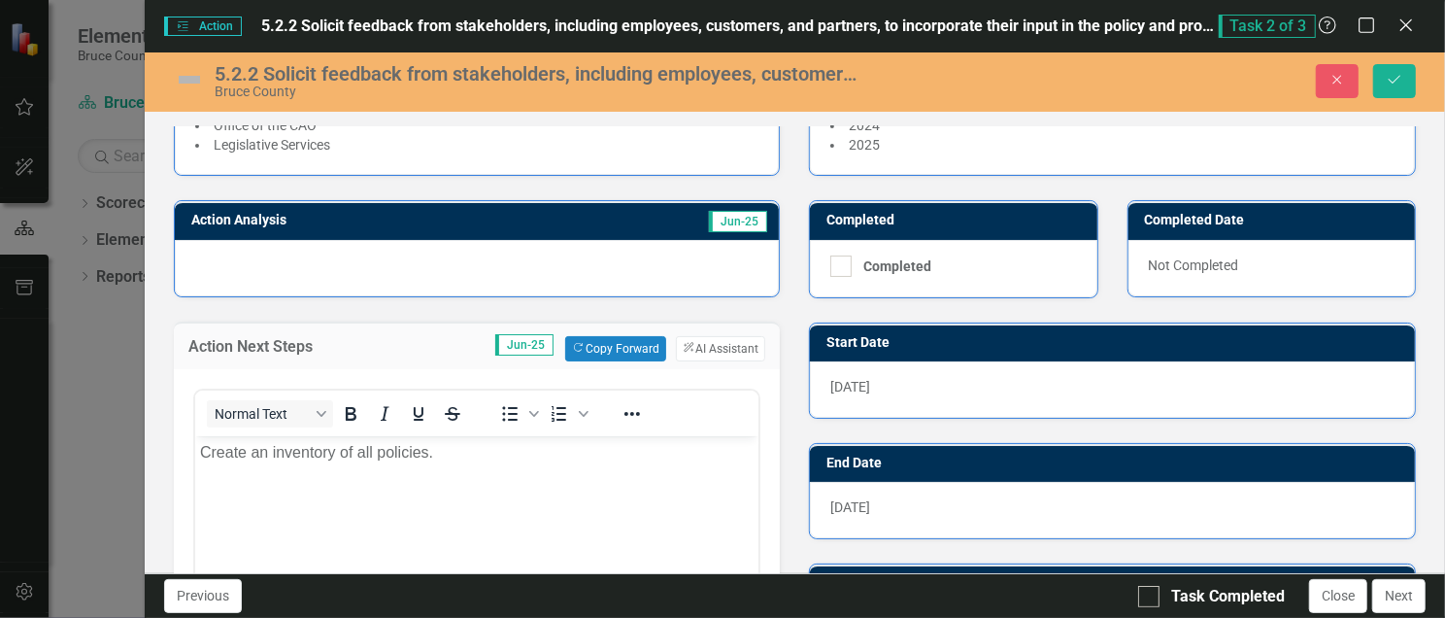
click at [450, 454] on p "Create an inventory of all policies." at bounding box center [476, 451] width 554 height 23
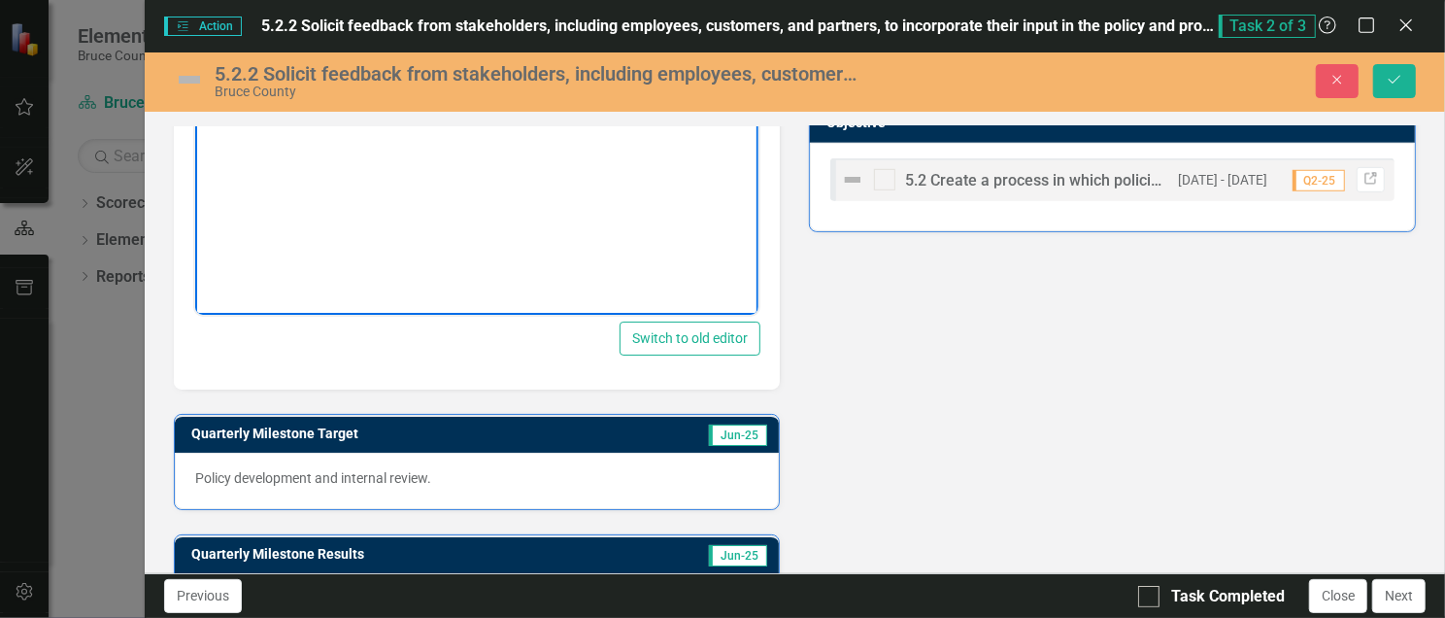
scroll to position [722, 0]
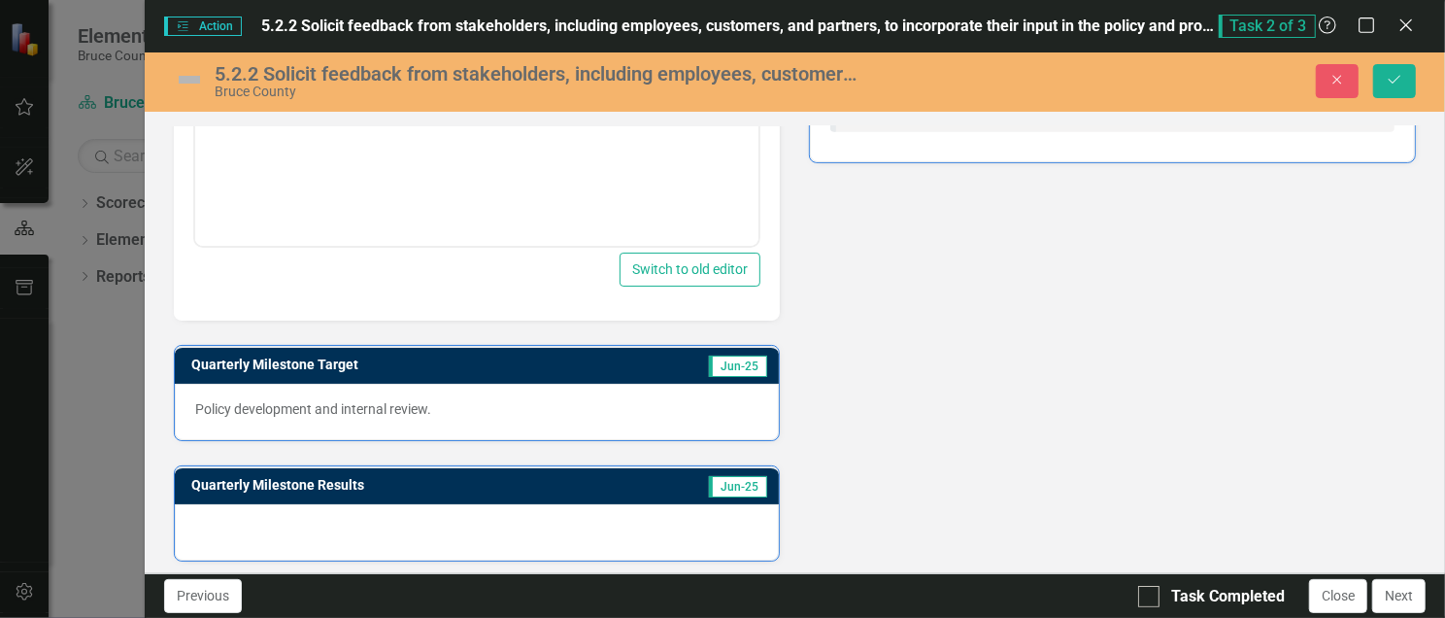
click at [190, 509] on div at bounding box center [477, 532] width 605 height 56
click at [197, 514] on div at bounding box center [477, 532] width 605 height 56
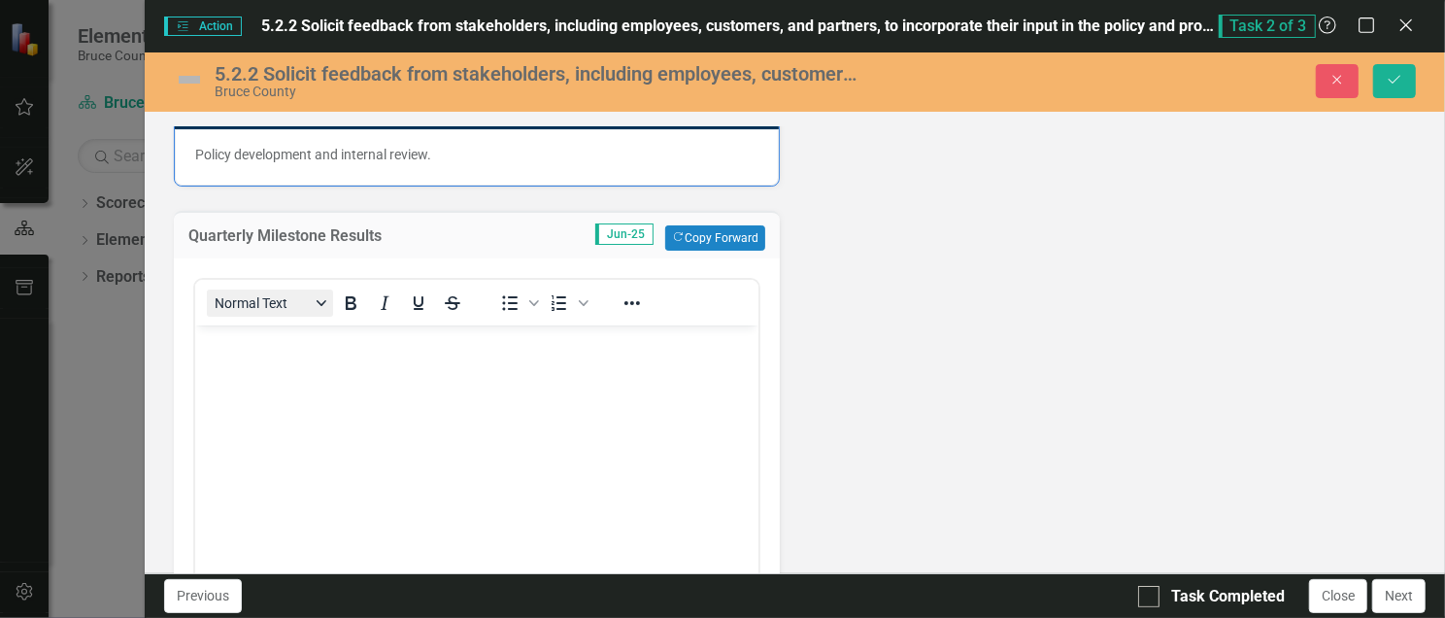
scroll to position [981, 0]
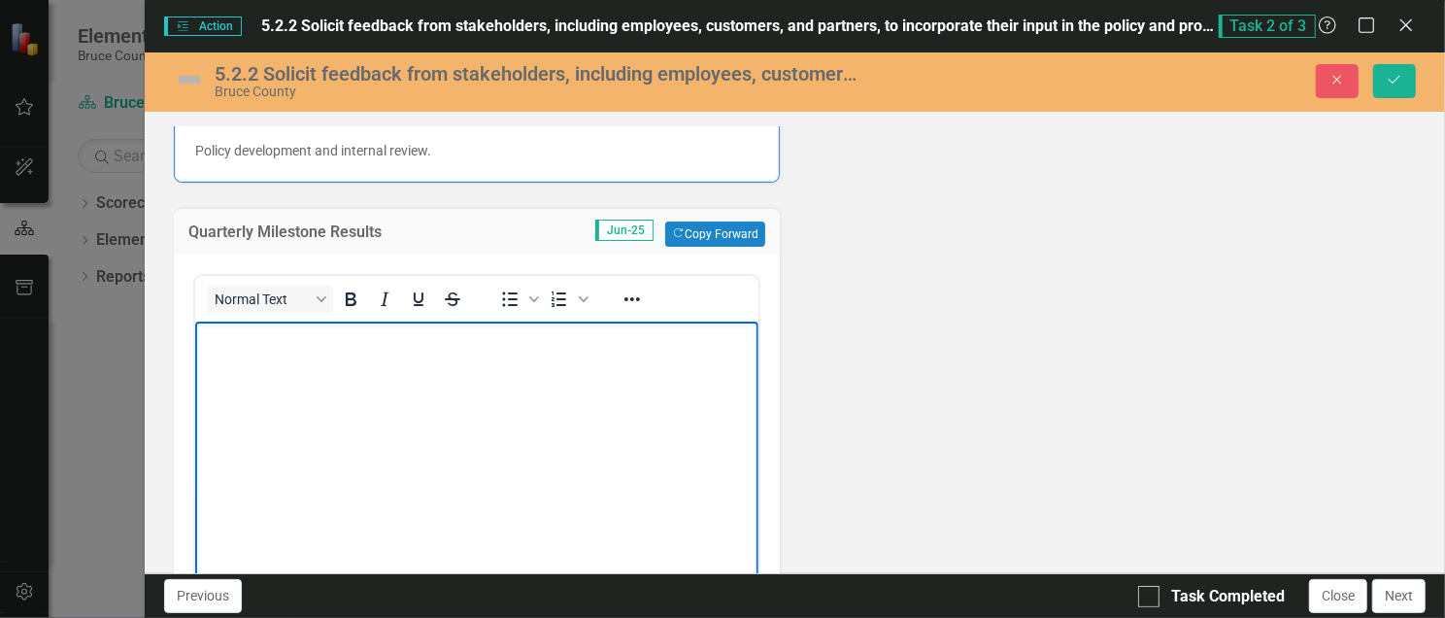
click at [282, 362] on body "Rich Text Area. Press ALT-0 for help." at bounding box center [476, 466] width 564 height 291
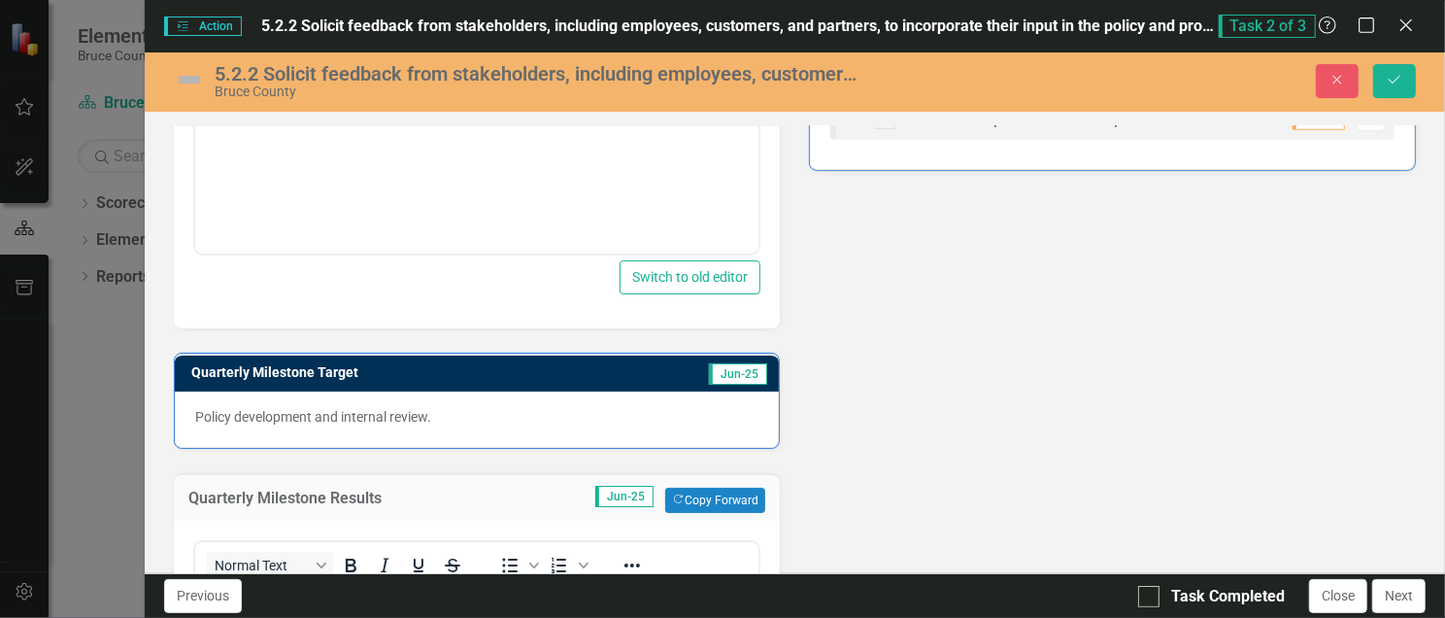
scroll to position [852, 0]
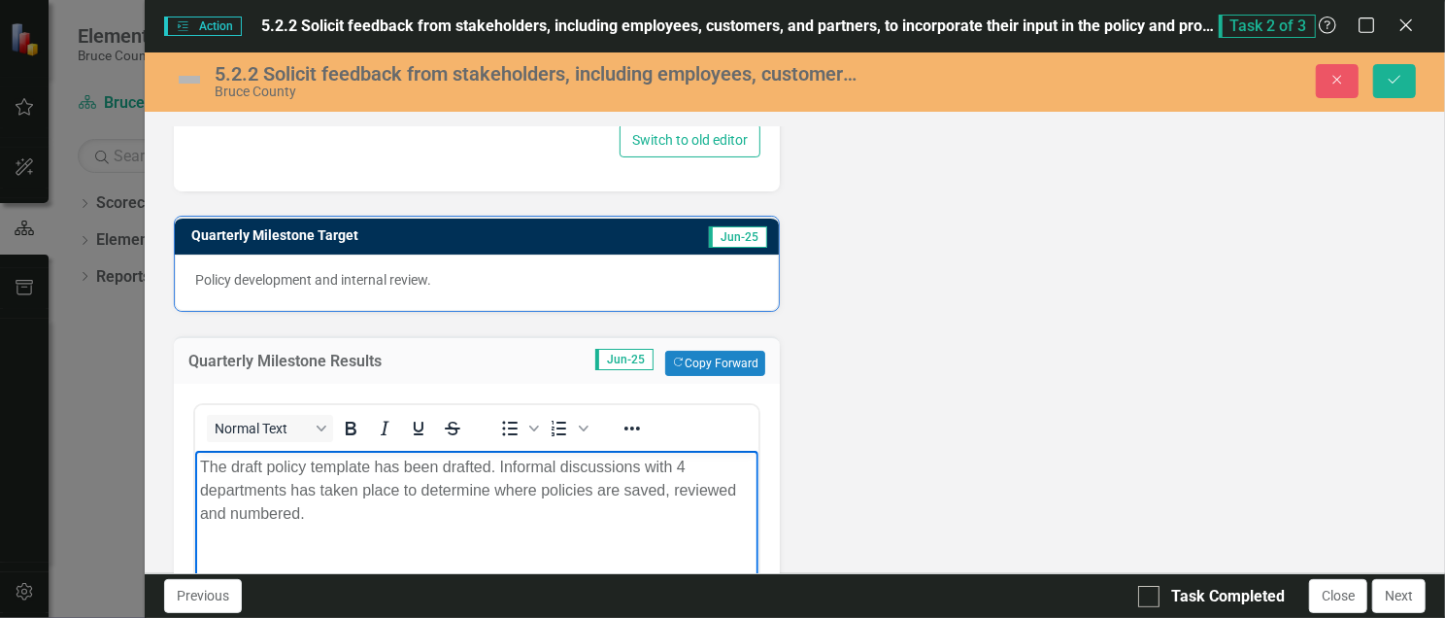
click at [403, 539] on body "The draft policy template has been drafted. Informal discussions with 4 departm…" at bounding box center [476, 595] width 564 height 291
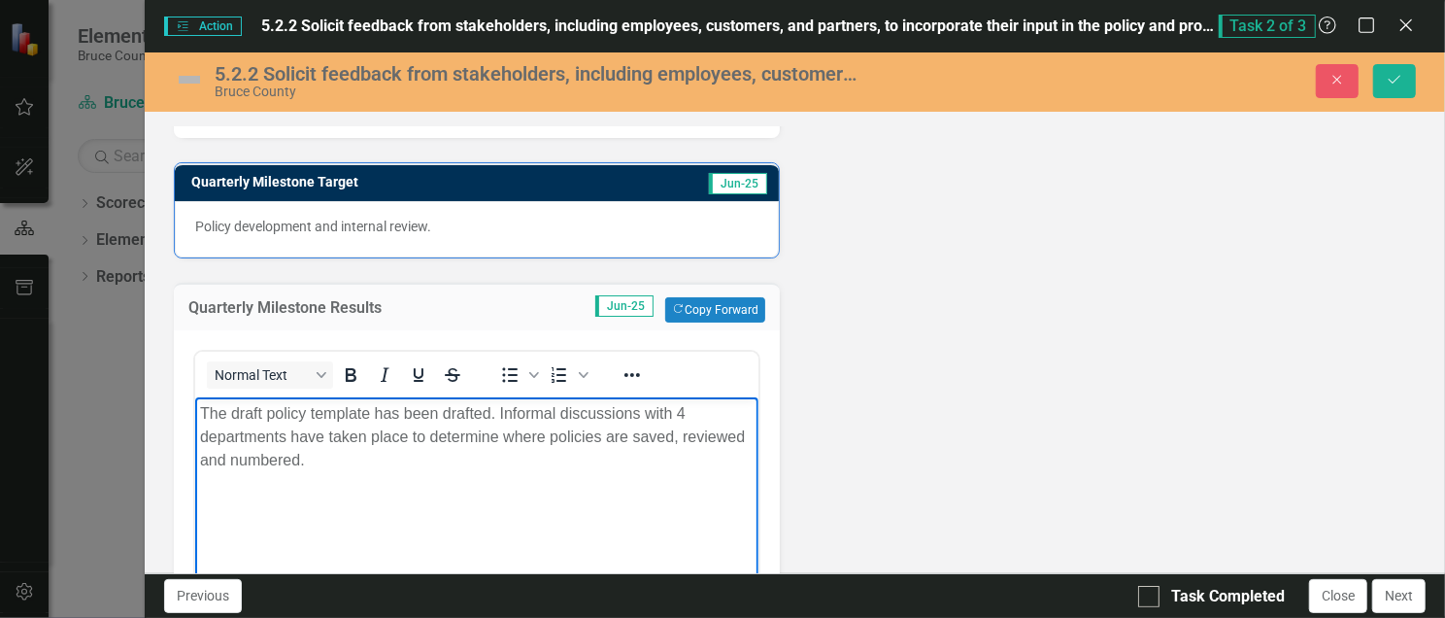
scroll to position [894, 0]
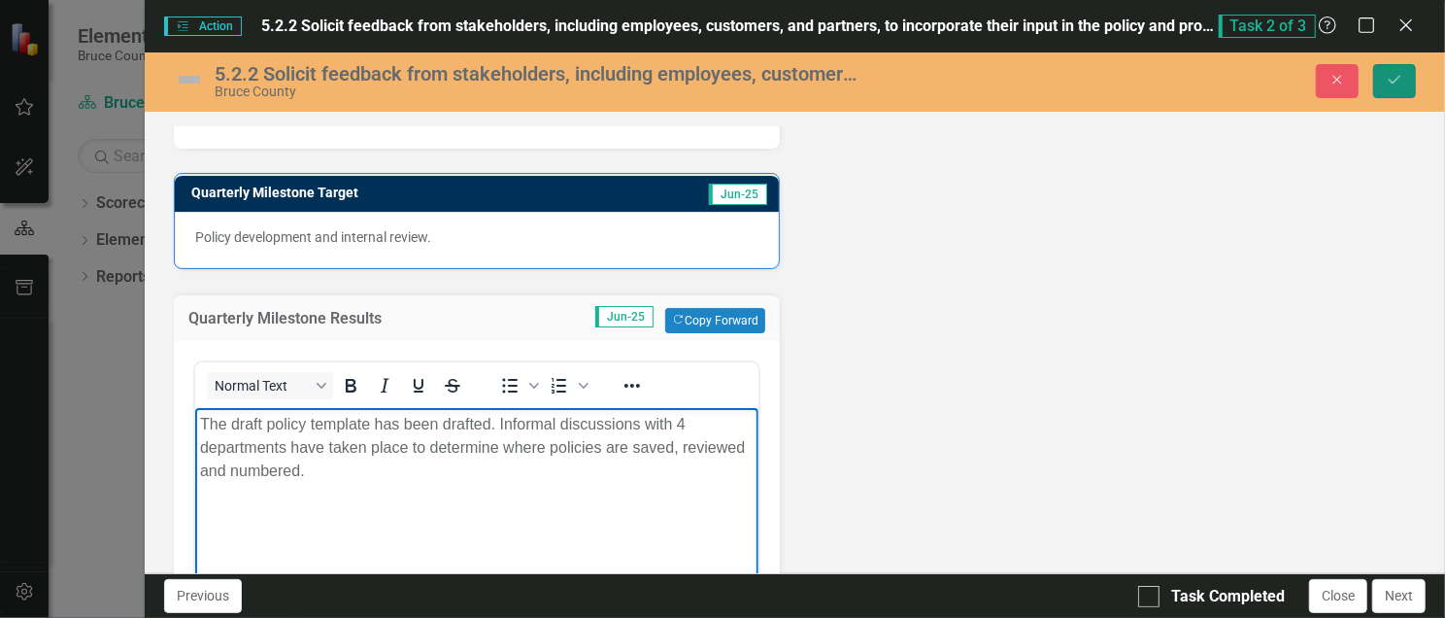
click at [1402, 69] on button "Save" at bounding box center [1394, 81] width 43 height 34
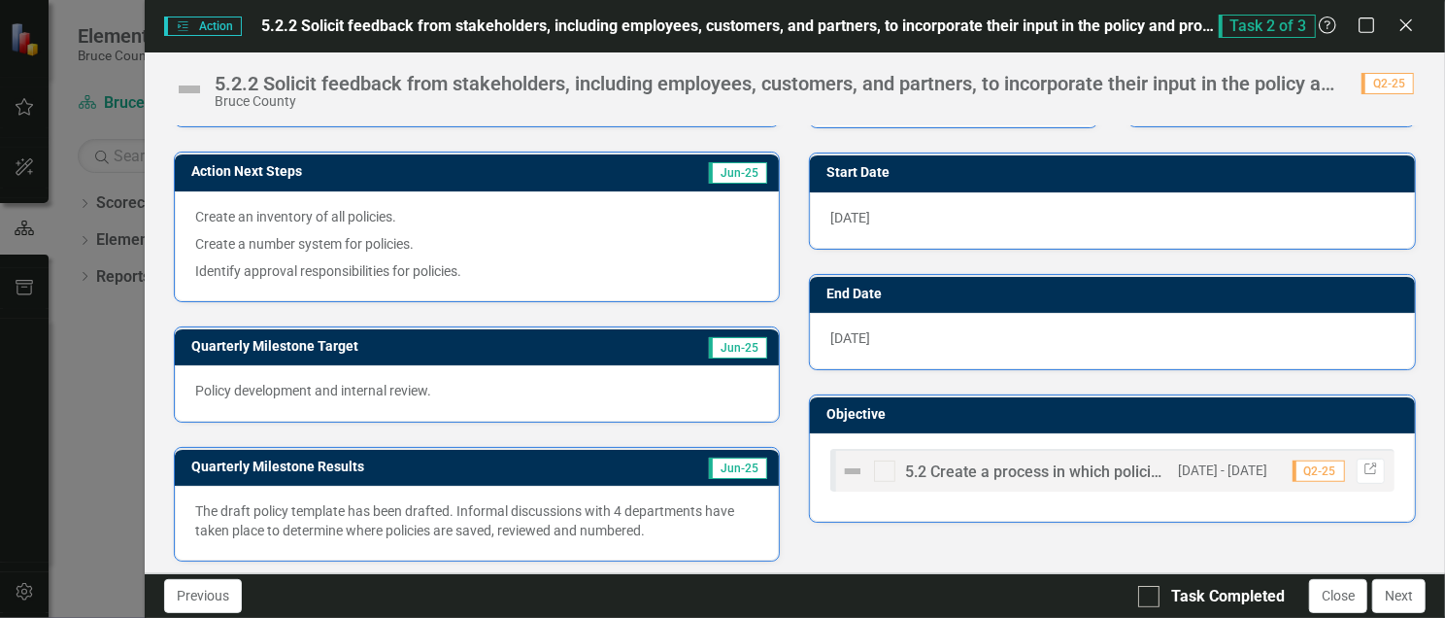
scroll to position [102, 0]
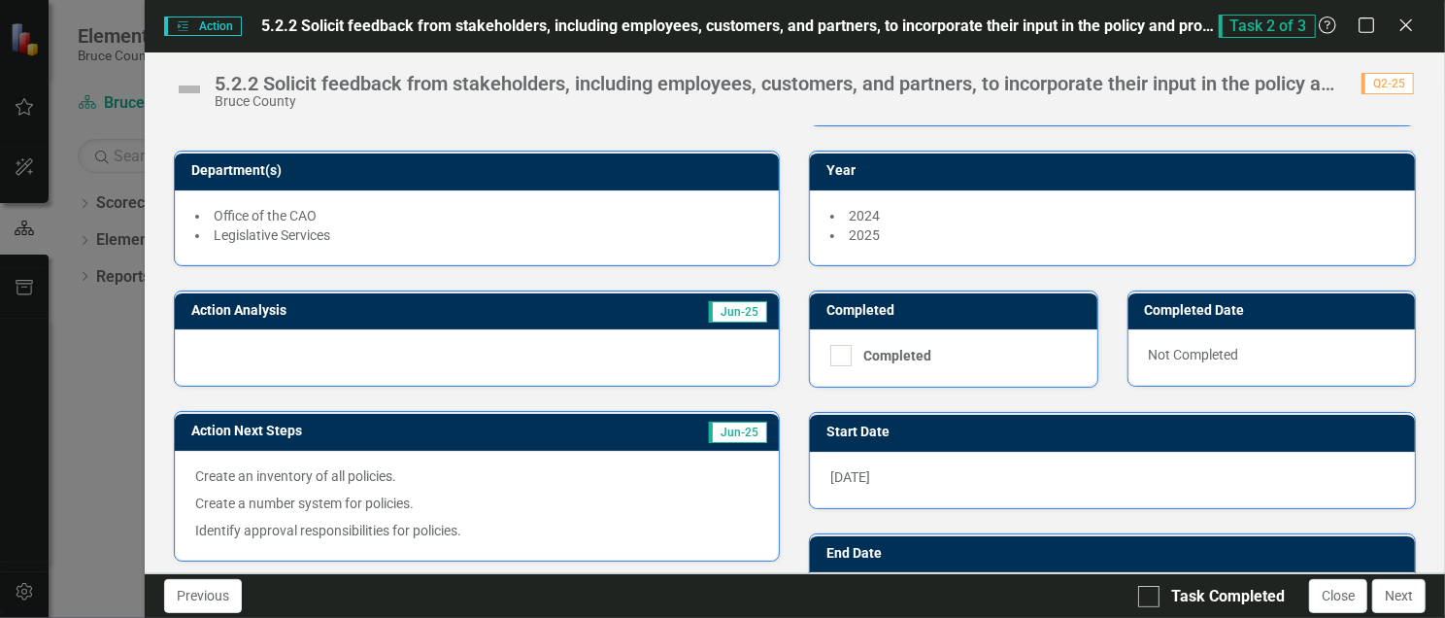
click at [211, 329] on div at bounding box center [477, 357] width 605 height 56
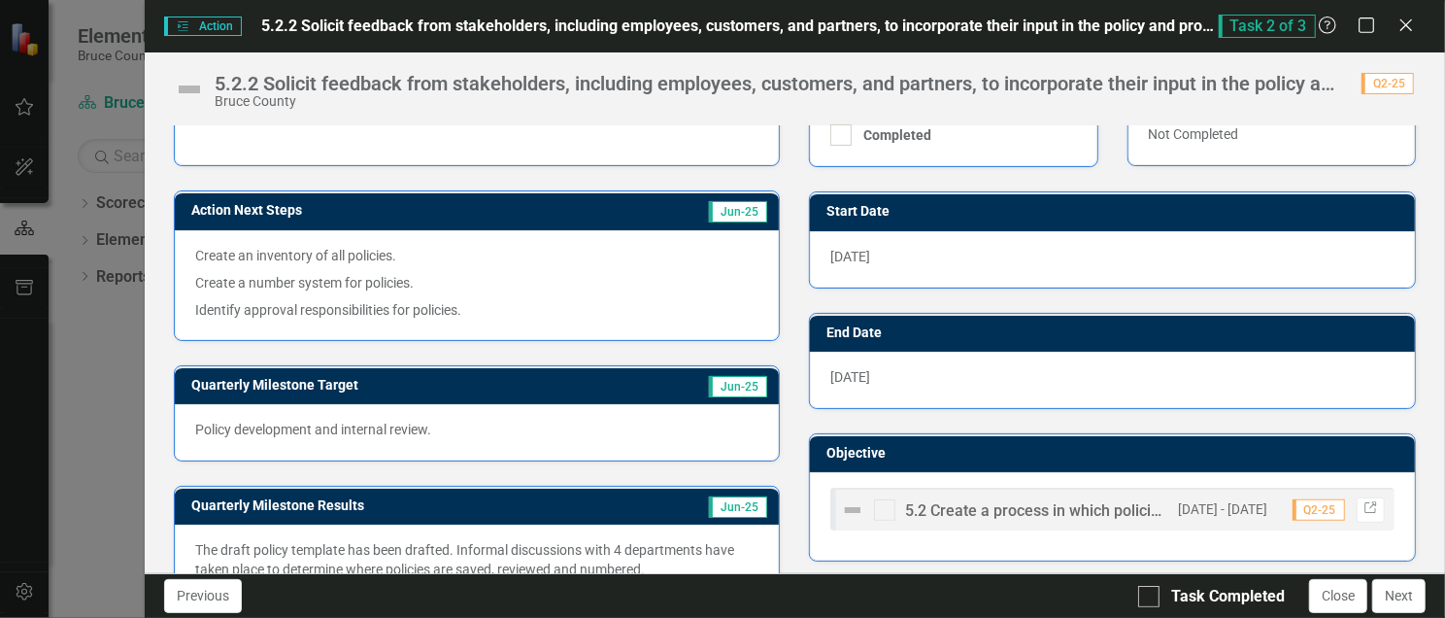
scroll to position [361, 0]
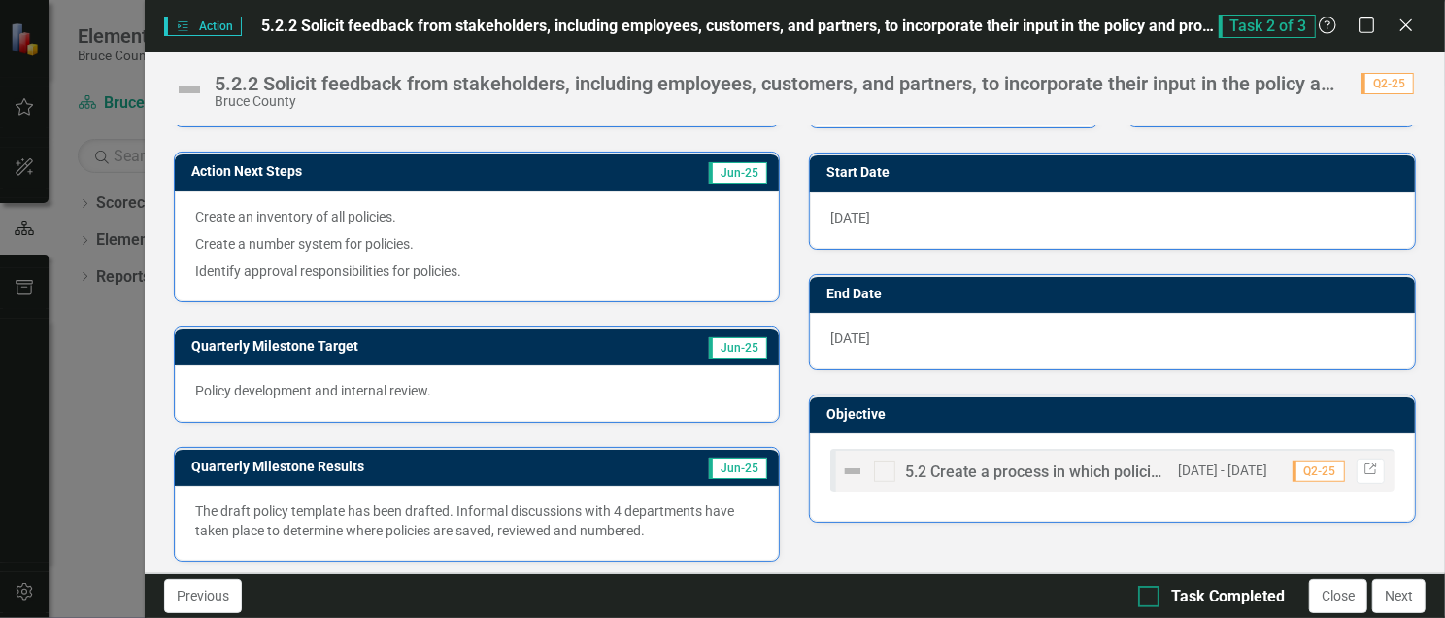
click at [1149, 586] on input "Task Completed" at bounding box center [1144, 592] width 13 height 13
checkbox input "true"
click at [1410, 594] on button "Next" at bounding box center [1398, 596] width 53 height 34
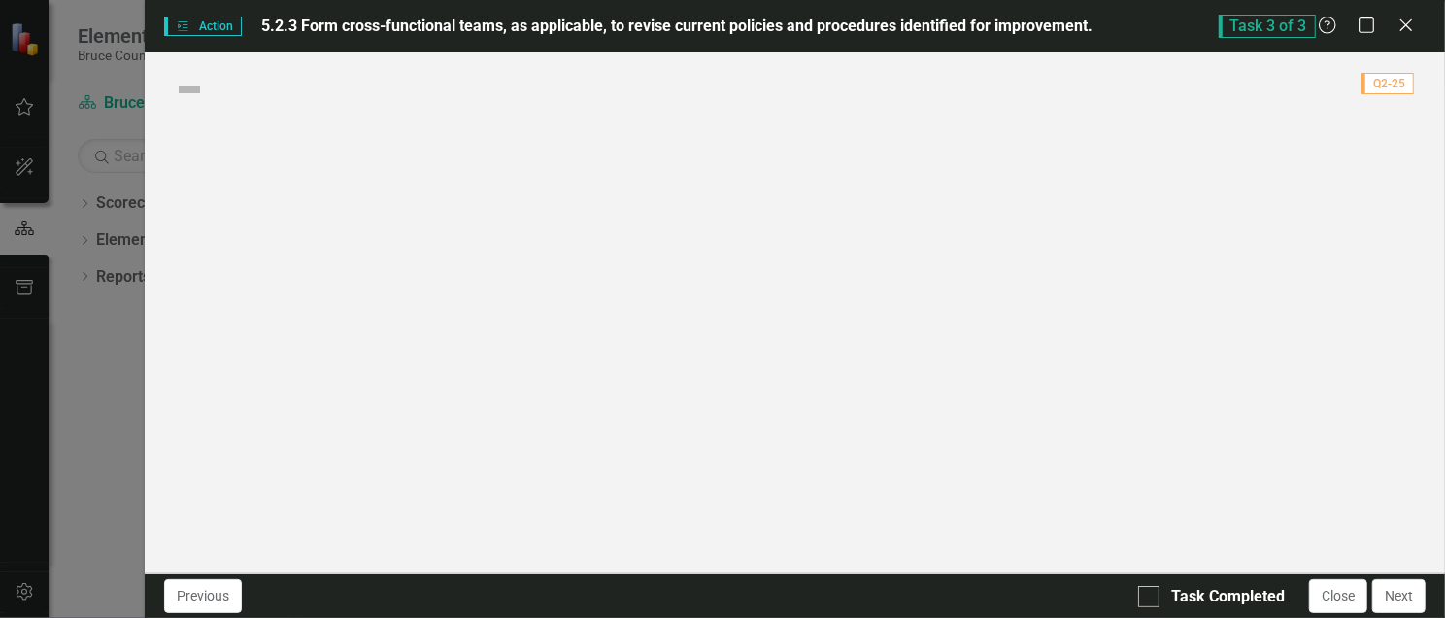
checkbox input "true"
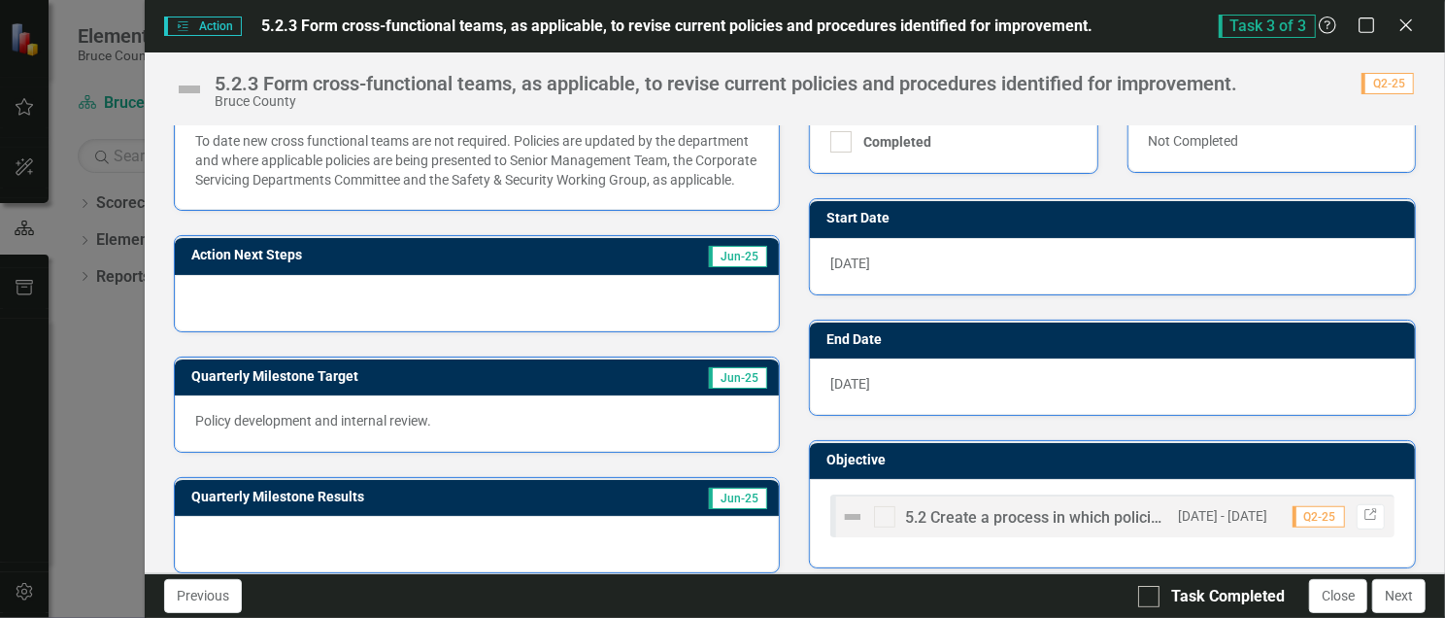
scroll to position [347, 0]
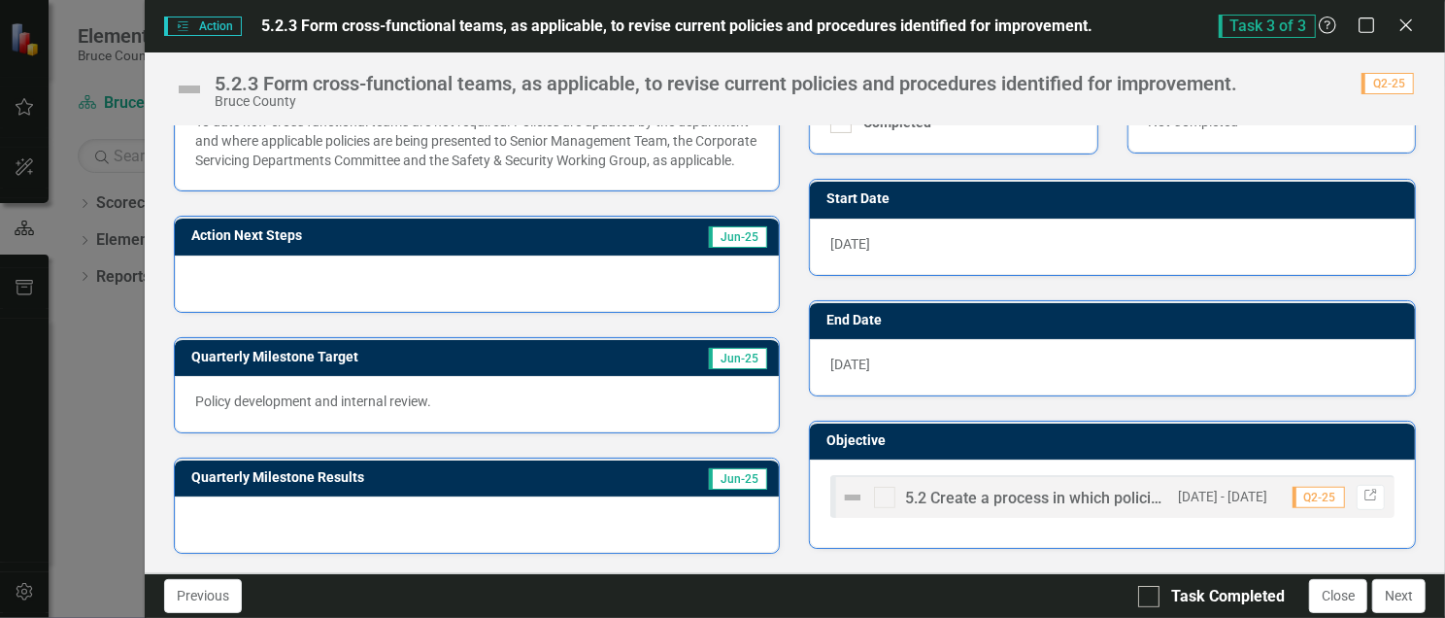
click at [879, 345] on div "[DATE]" at bounding box center [1112, 367] width 605 height 56
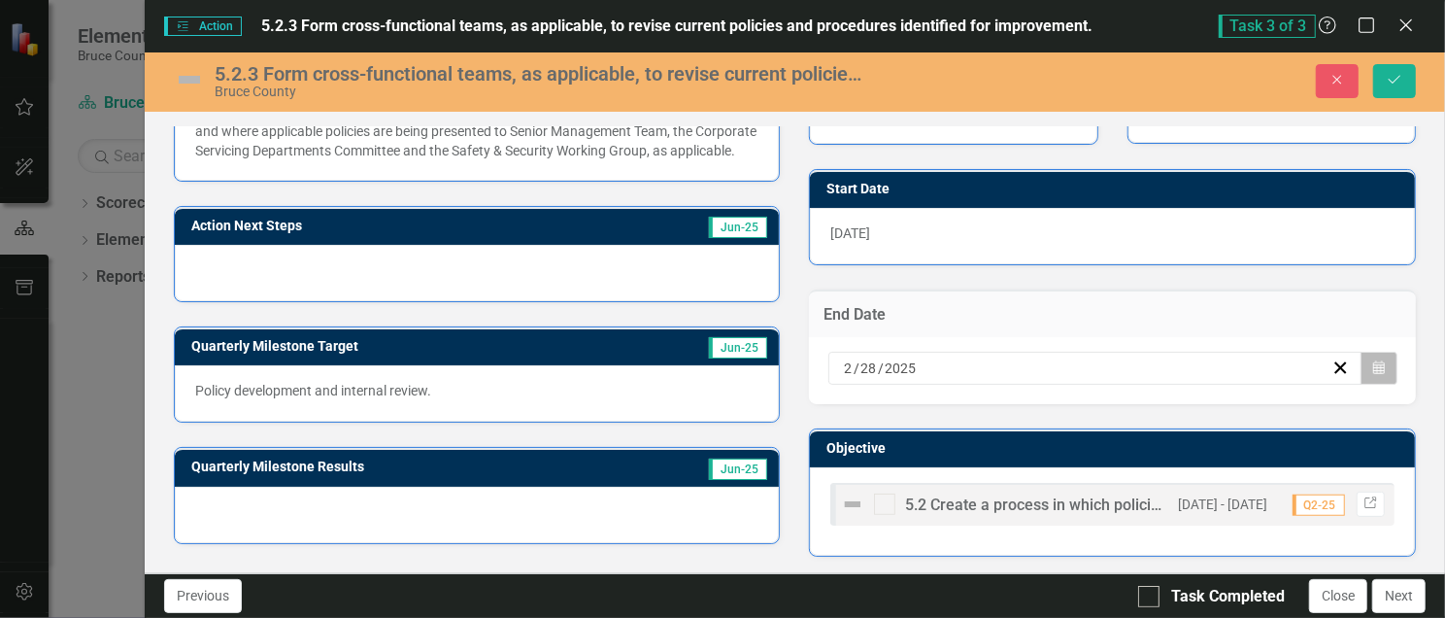
click at [1360, 352] on button "Calendar" at bounding box center [1378, 368] width 37 height 33
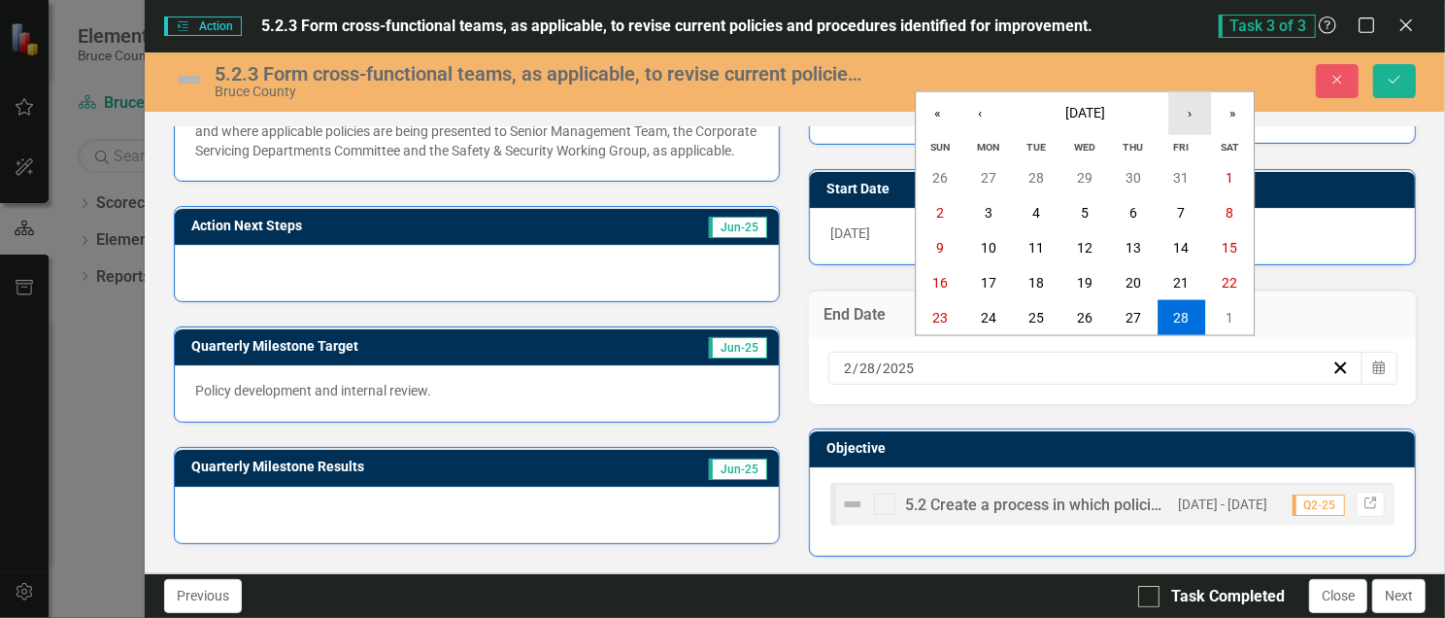
click at [1184, 117] on button "›" at bounding box center [1189, 113] width 43 height 43
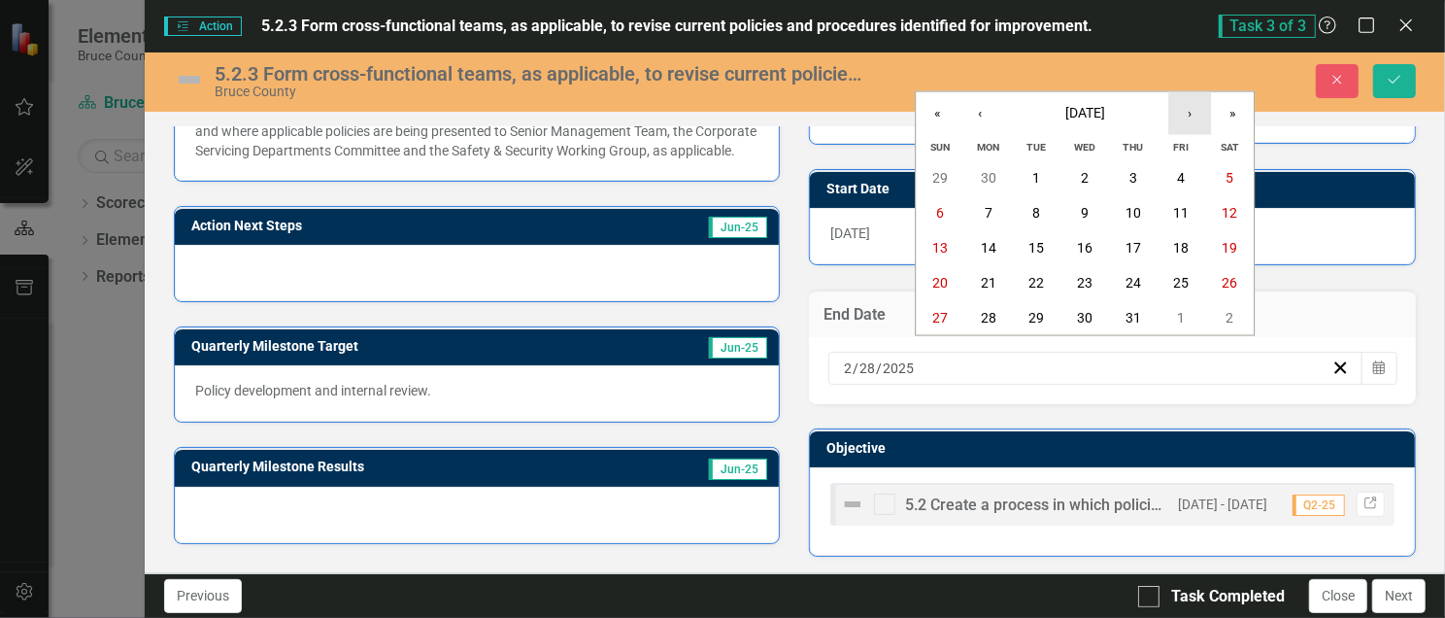
click at [1184, 117] on button "›" at bounding box center [1189, 113] width 43 height 43
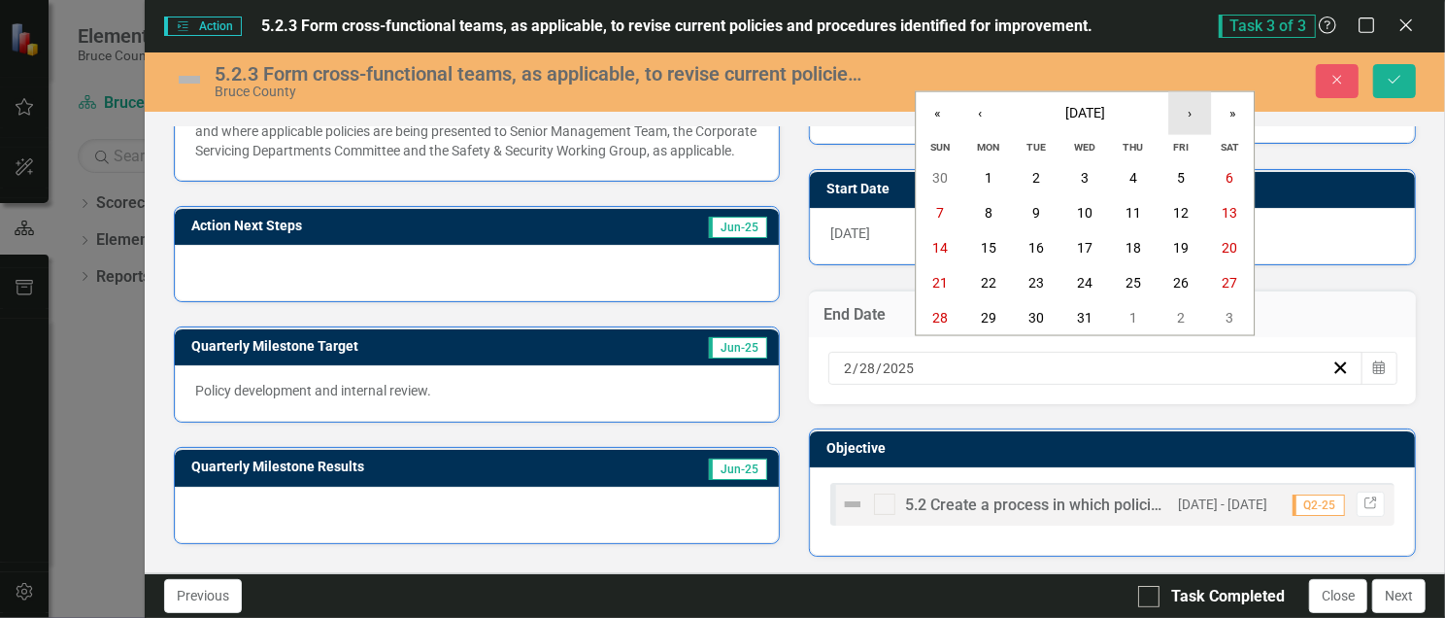
click at [1184, 117] on button "›" at bounding box center [1189, 113] width 43 height 43
click at [988, 124] on button "‹" at bounding box center [979, 113] width 43 height 43
click at [1186, 198] on button "12" at bounding box center [1181, 212] width 49 height 35
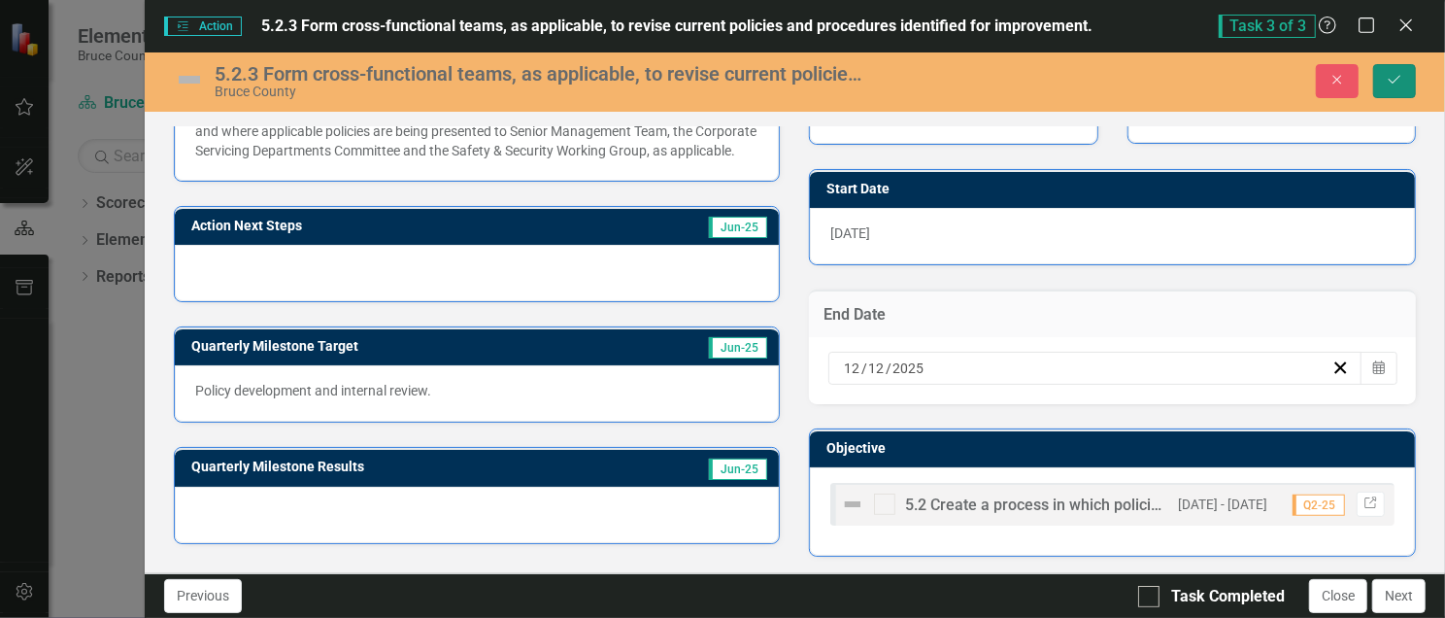
click at [1390, 78] on icon "Save" at bounding box center [1394, 80] width 17 height 14
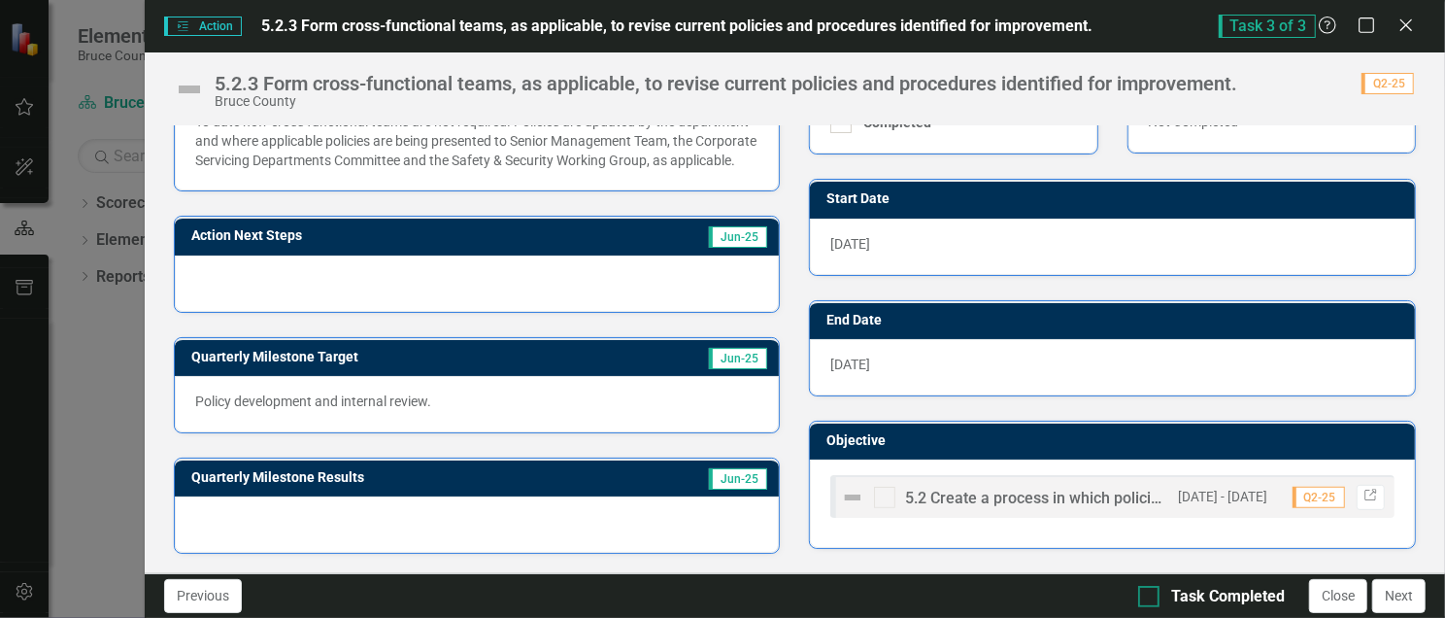
click at [1149, 596] on input "Task Completed" at bounding box center [1144, 592] width 13 height 13
checkbox input "true"
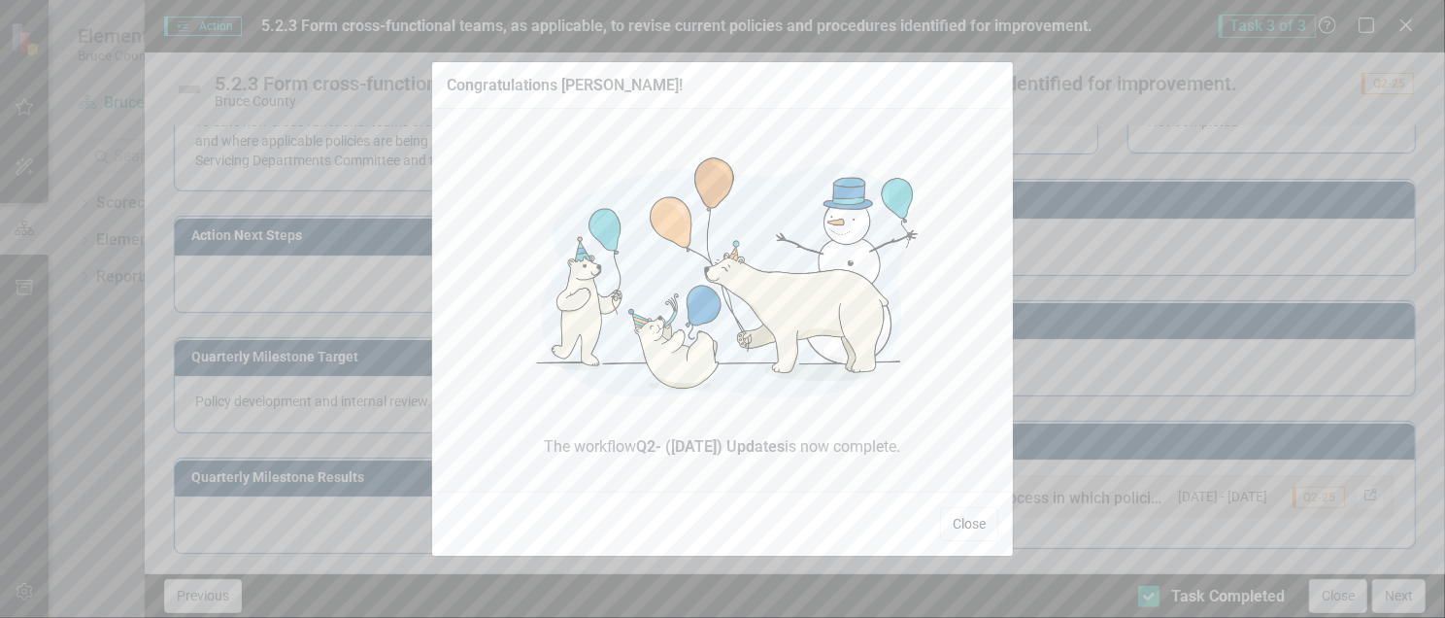
click at [951, 523] on button "Close" at bounding box center [969, 524] width 58 height 34
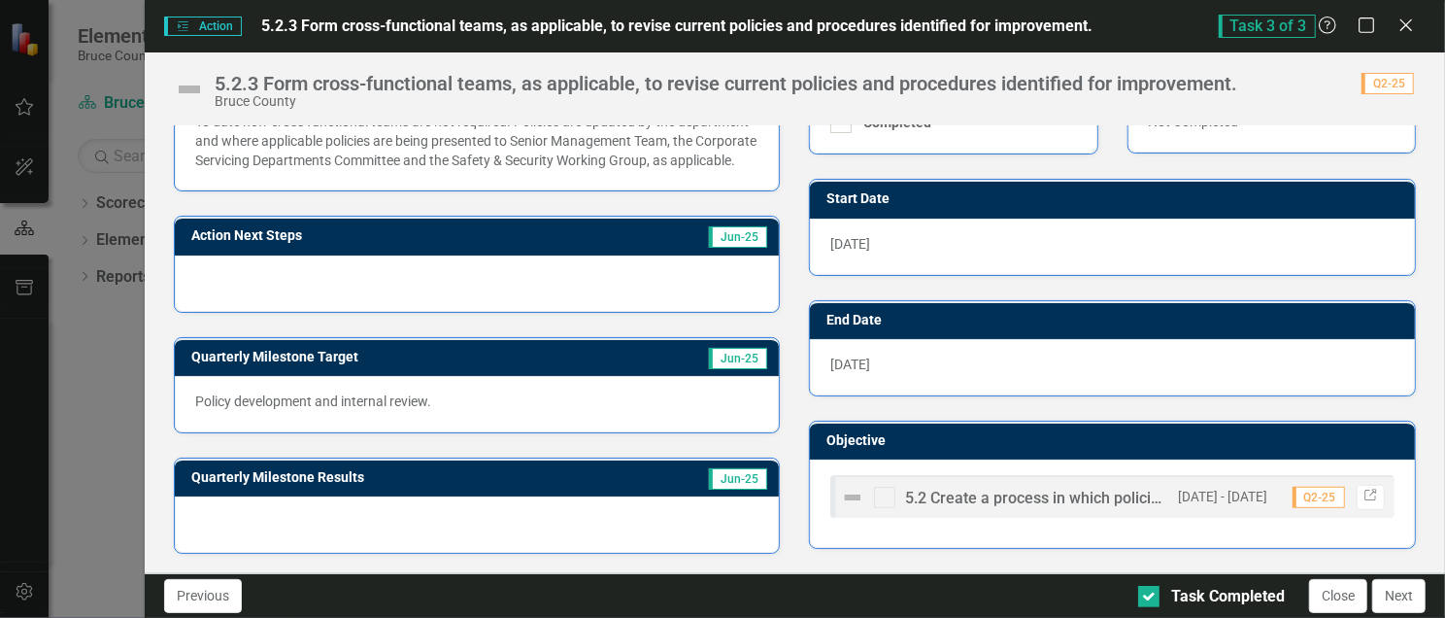
scroll to position [0, 0]
